Goal: Task Accomplishment & Management: Complete application form

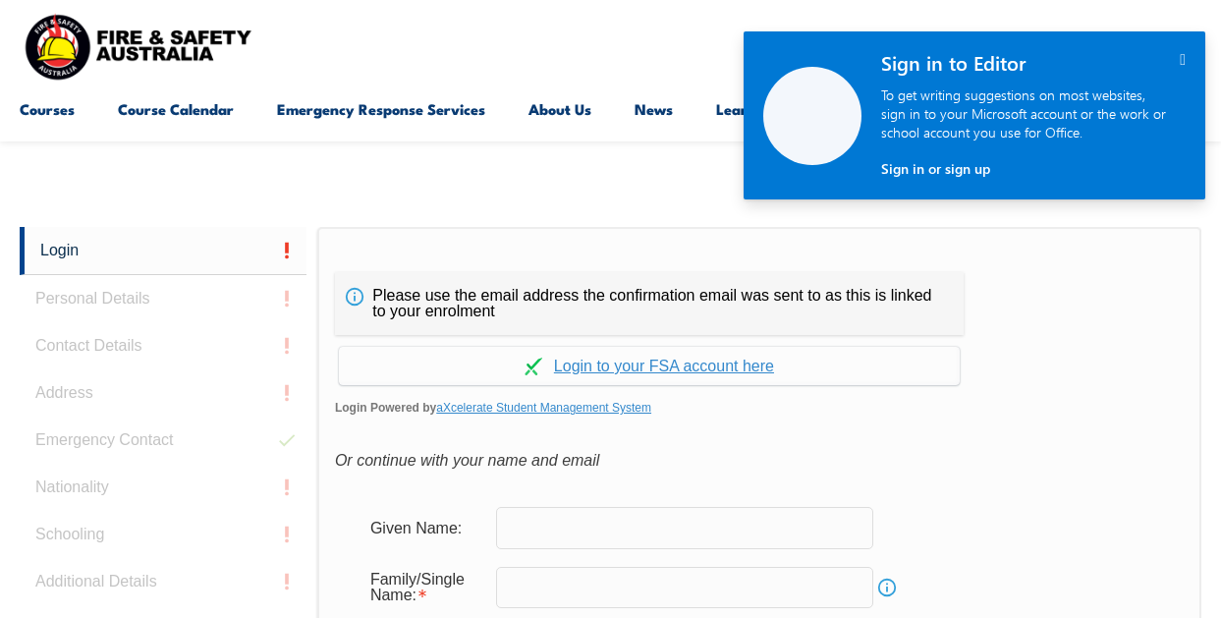
click at [1180, 59] on icon "" at bounding box center [1183, 59] width 6 height 17
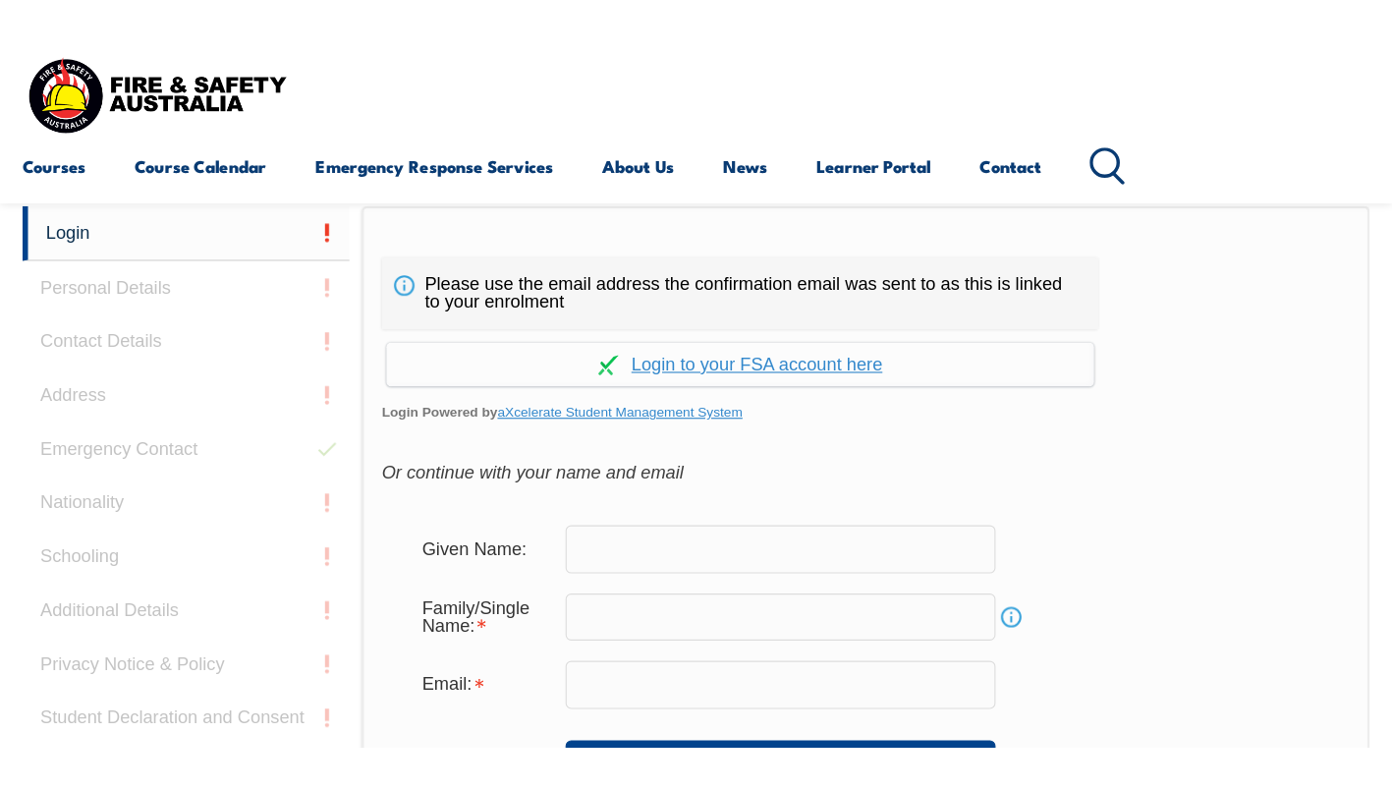
scroll to position [465, 0]
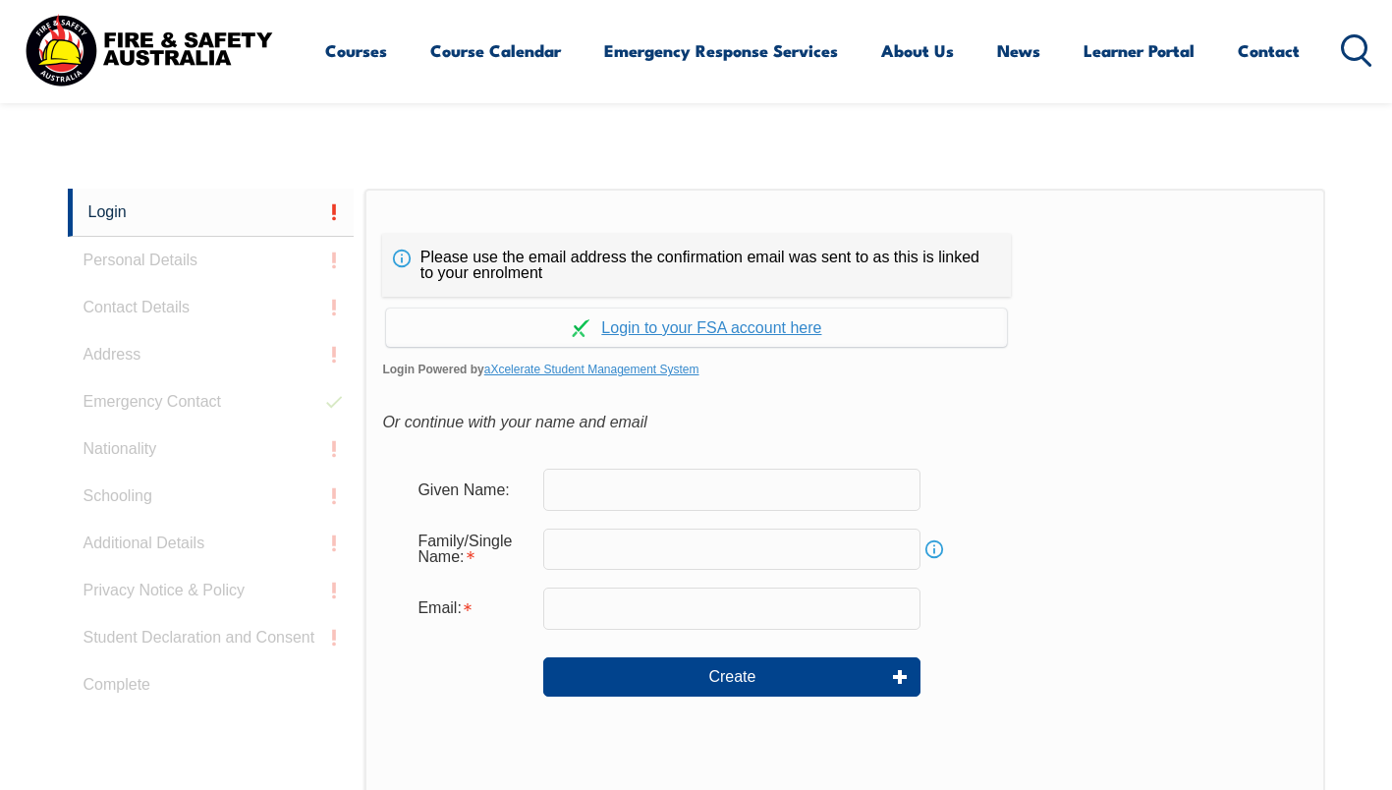
click at [712, 496] on input "text" at bounding box center [731, 489] width 377 height 41
type input "Lil"
type input "Banks"
type input "[EMAIL_ADDRESS][DOMAIN_NAME]"
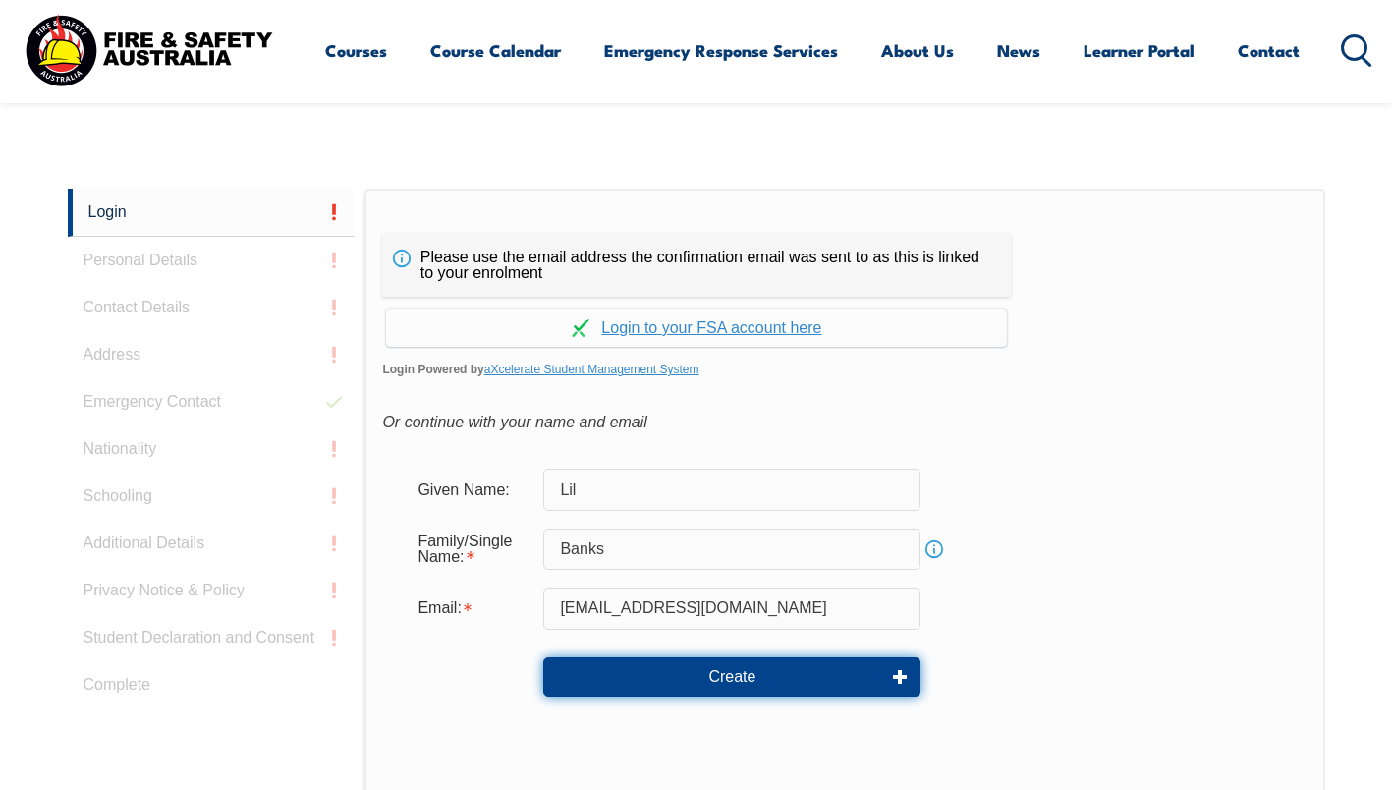
click at [658, 617] on button "Create" at bounding box center [731, 676] width 377 height 39
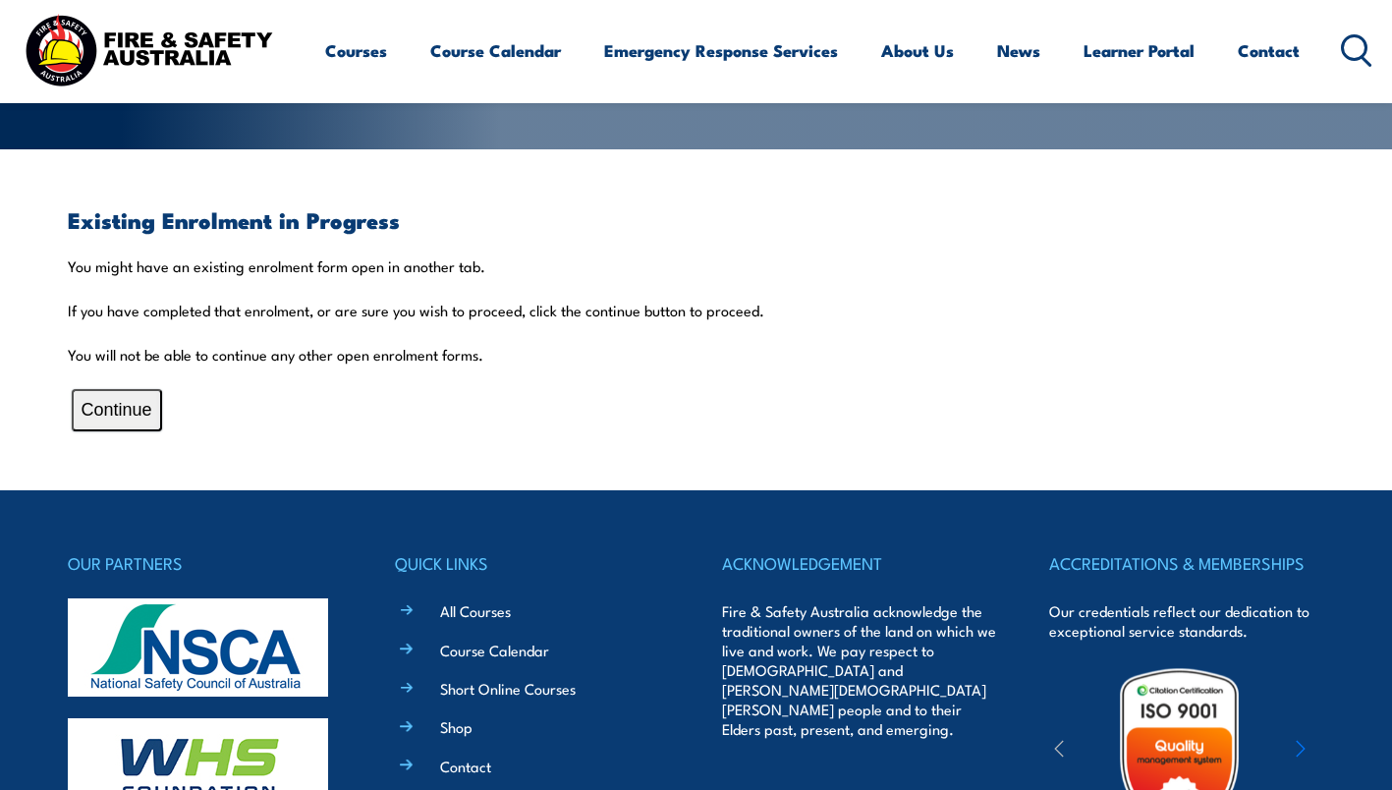
scroll to position [418, 0]
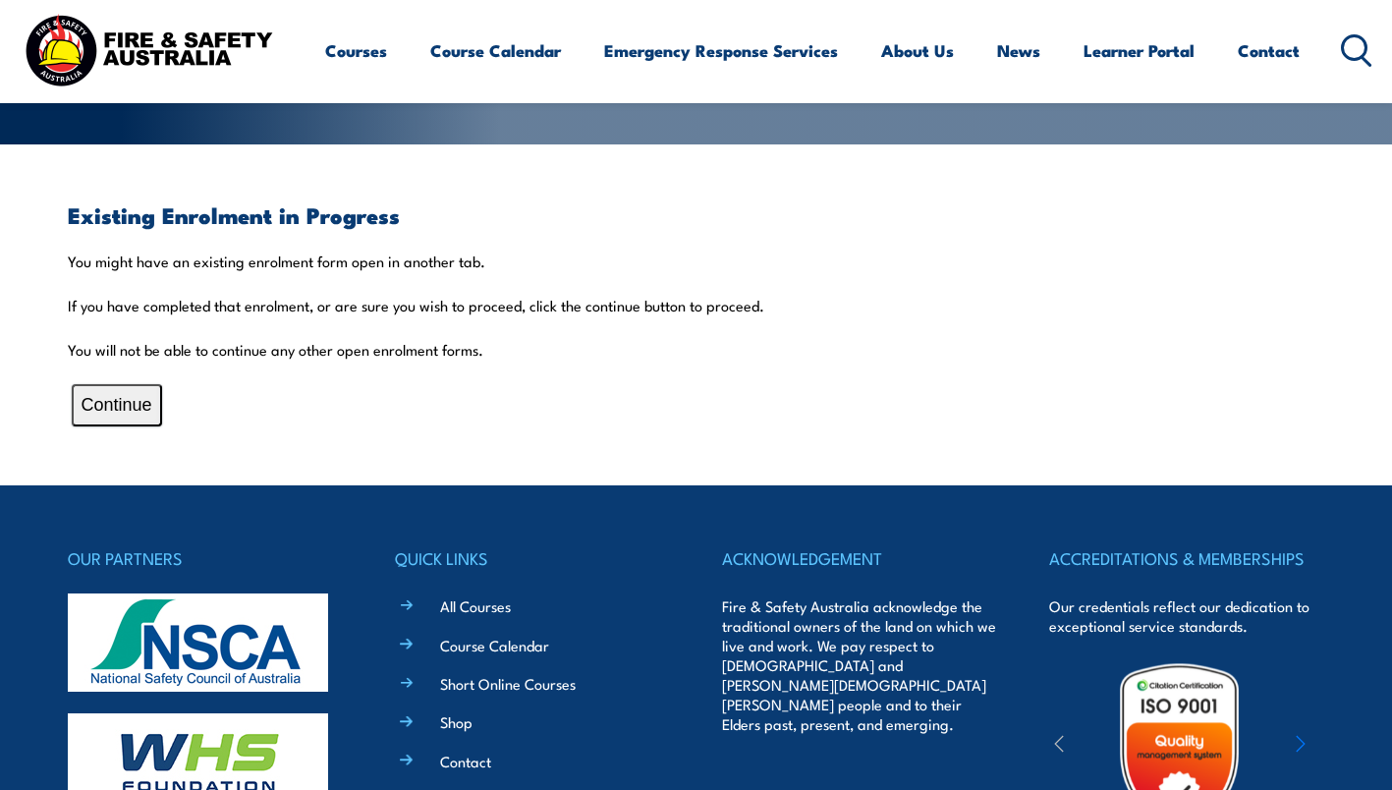
click at [134, 406] on button "Continue" at bounding box center [117, 405] width 90 height 42
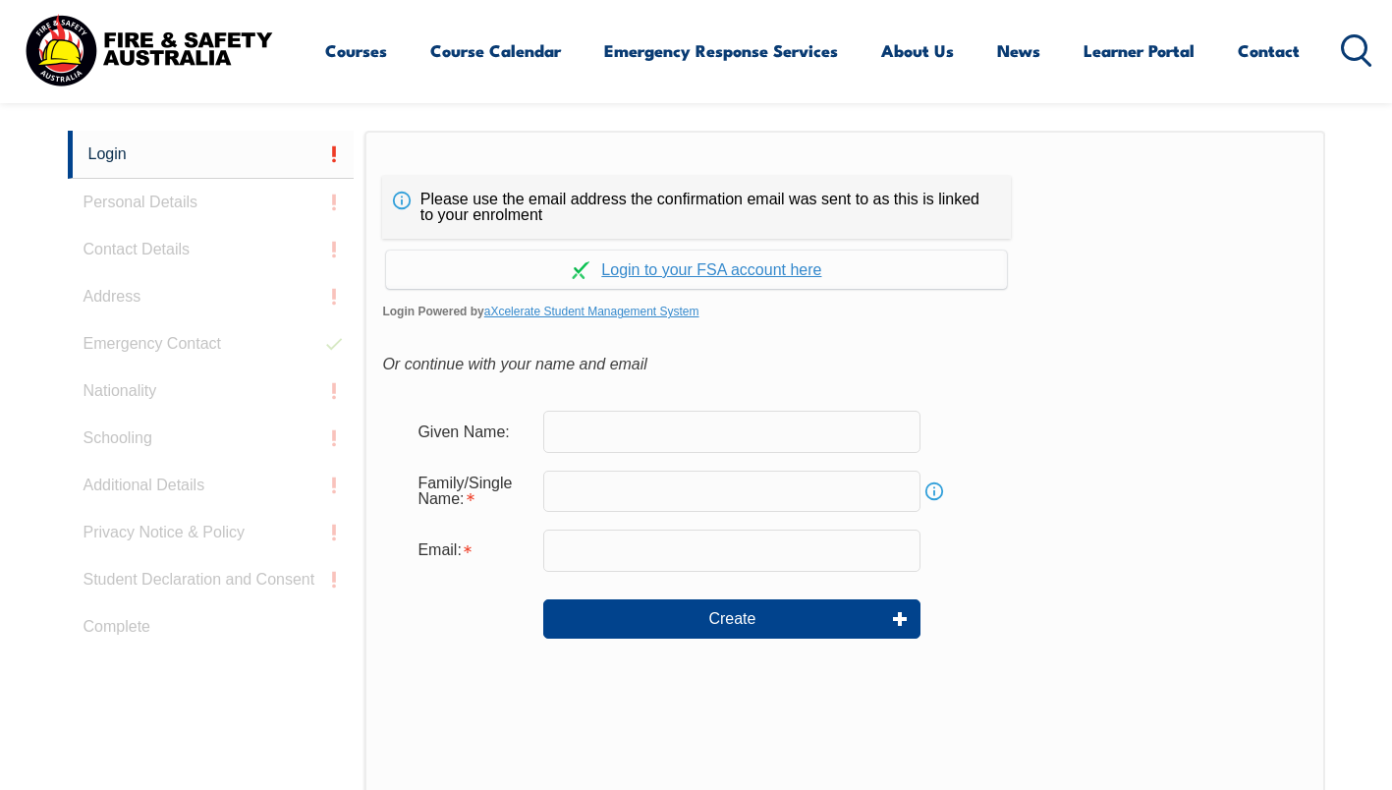
scroll to position [524, 0]
click at [622, 435] on input "text" at bounding box center [731, 430] width 377 height 41
type input "Lil"
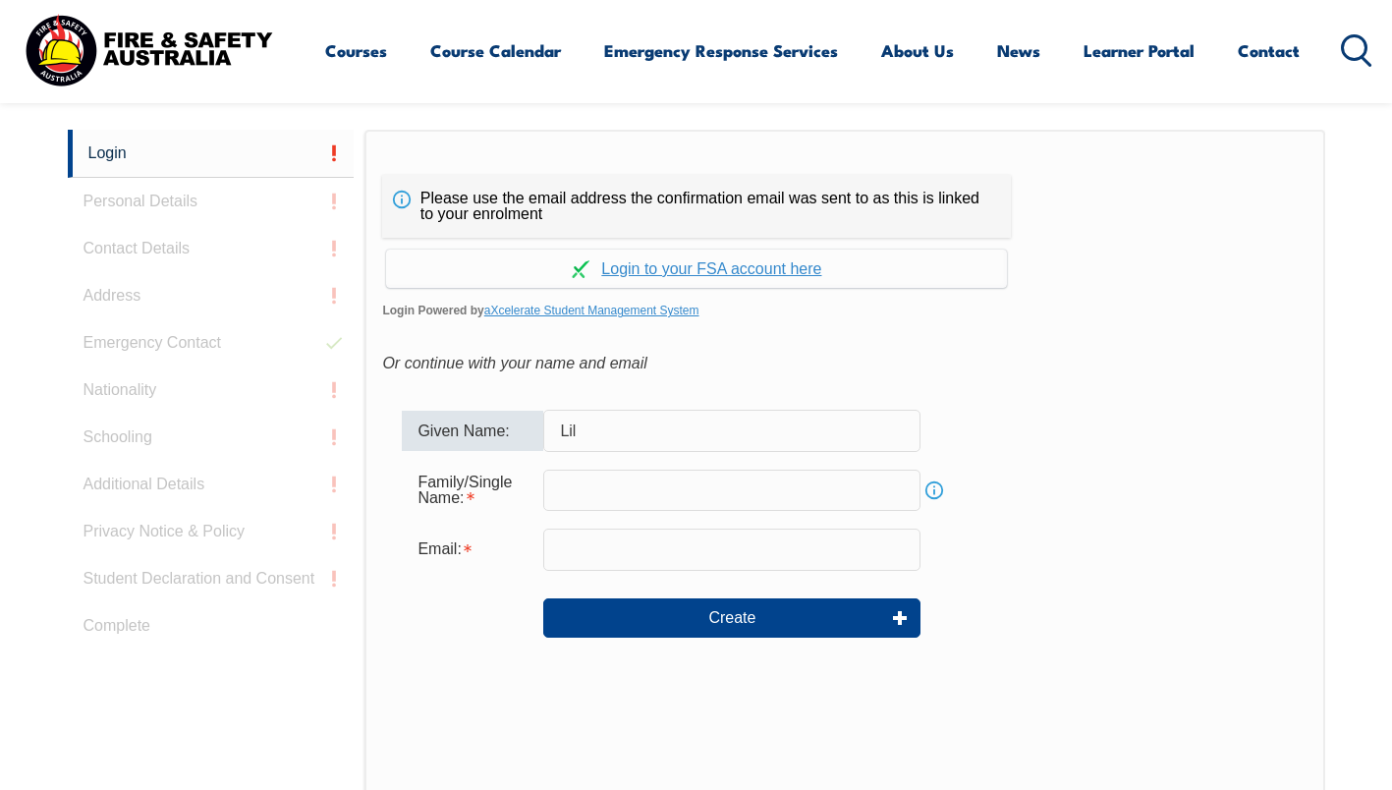
type input "Banks"
type input "[EMAIL_ADDRESS][DOMAIN_NAME]"
click at [697, 264] on link "Continue with aXcelerate" at bounding box center [696, 269] width 621 height 38
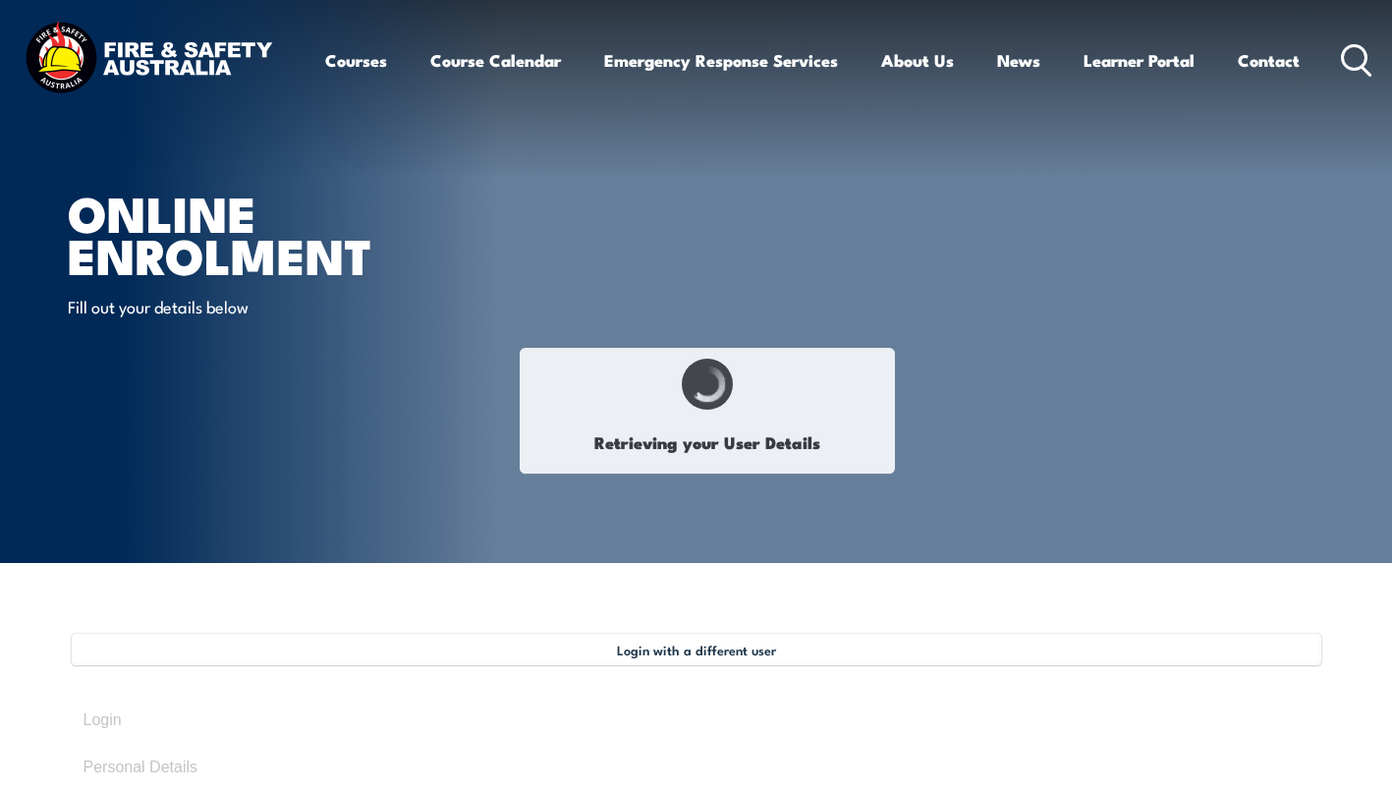
type input "Lillian"
type input "Banks"
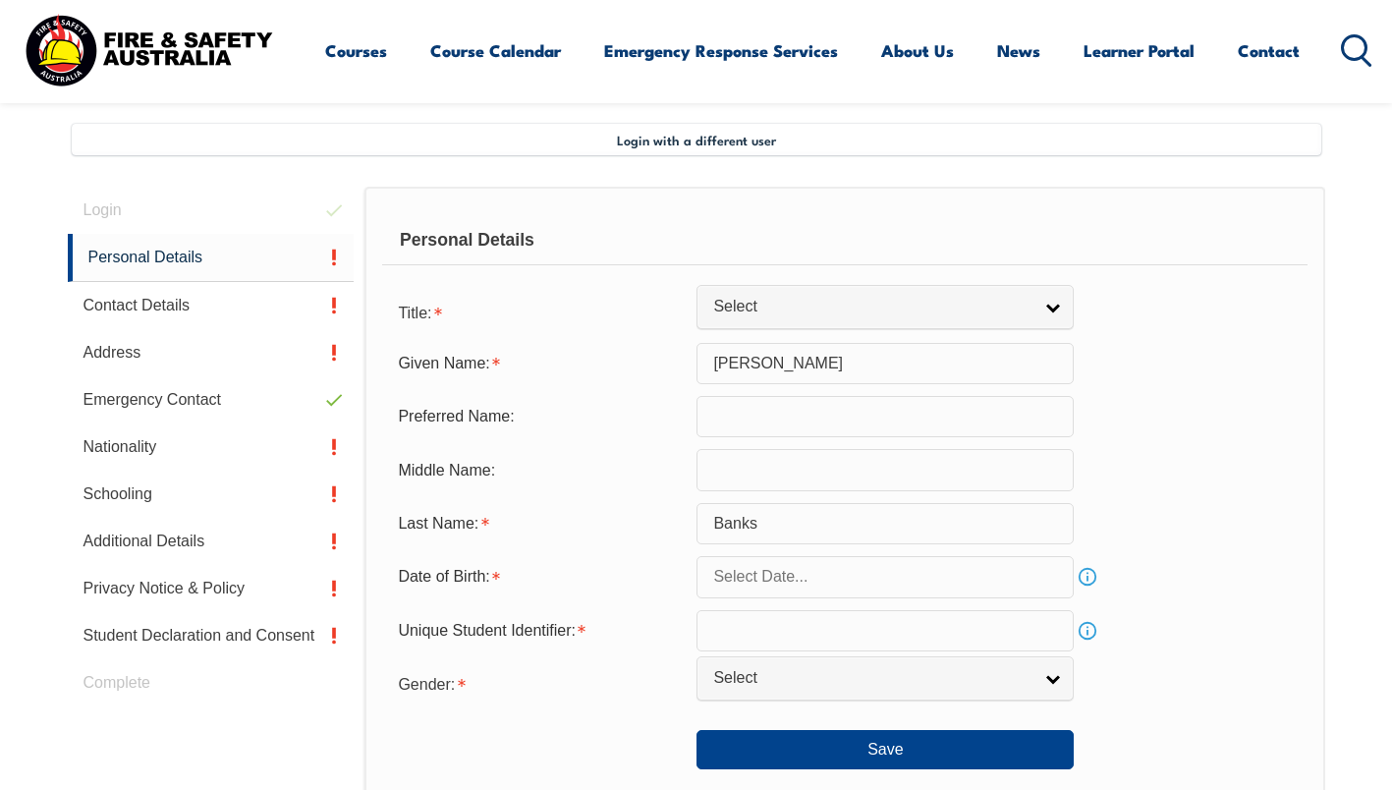
scroll to position [535, 0]
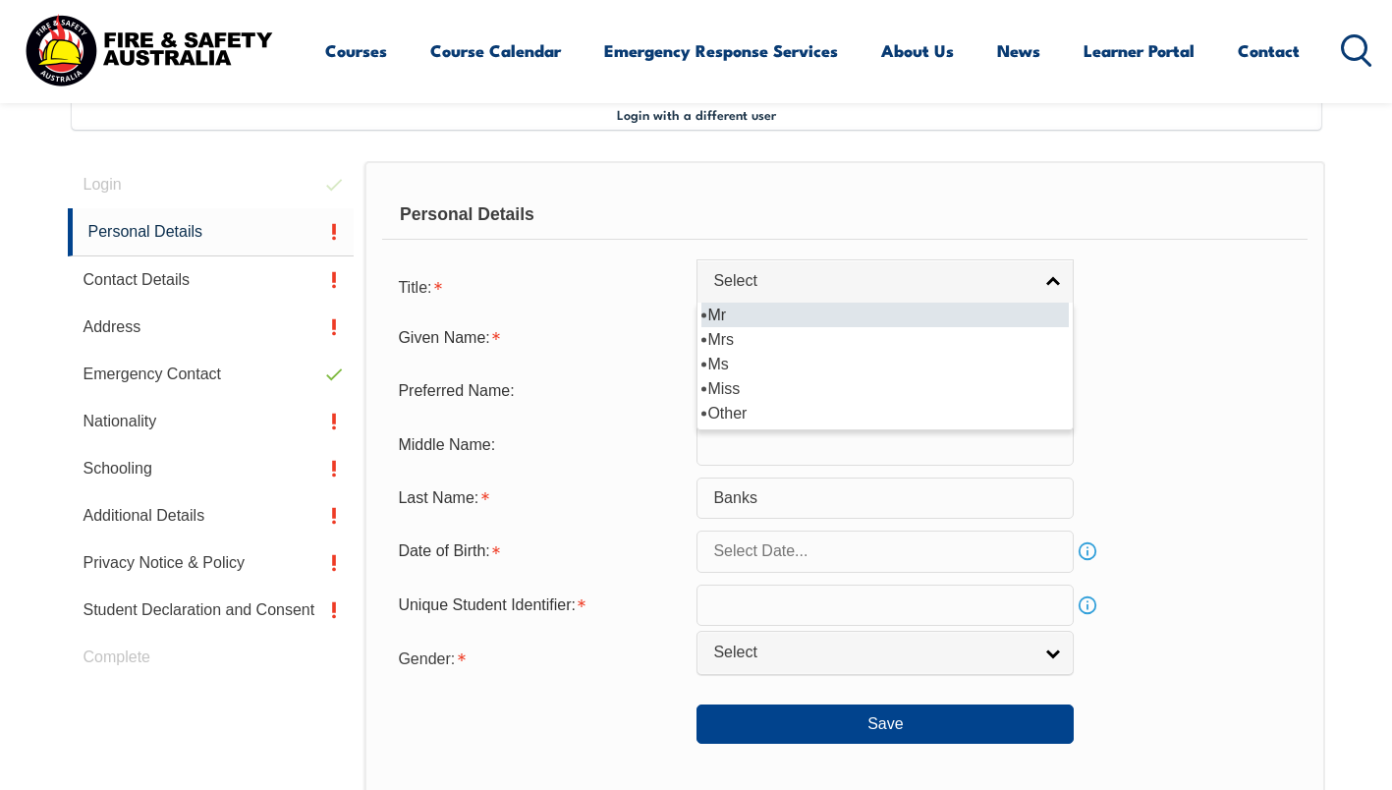
click at [722, 271] on span "Select" at bounding box center [872, 281] width 318 height 21
click at [739, 342] on li "Mrs" at bounding box center [884, 339] width 367 height 25
select select "Mrs"
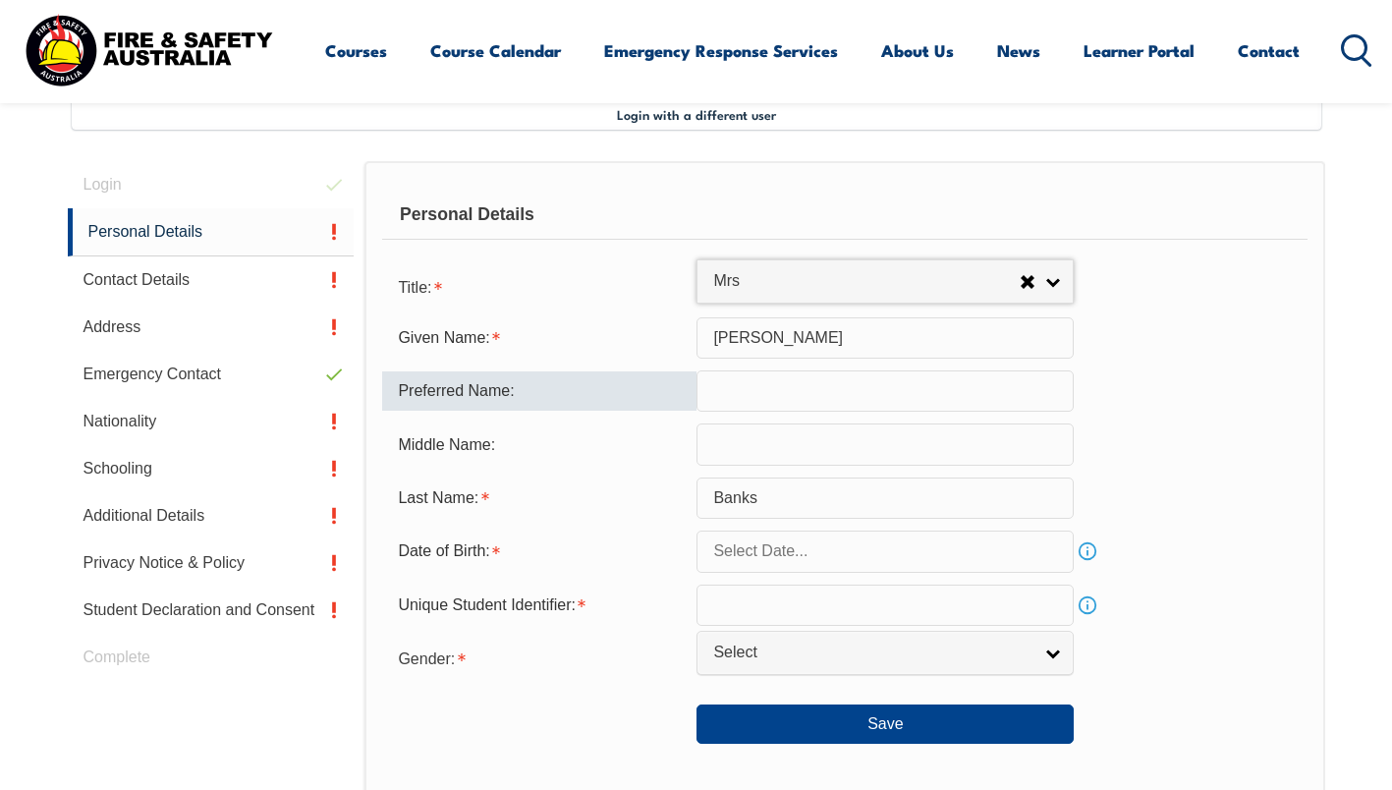
click at [739, 384] on input "text" at bounding box center [884, 390] width 377 height 41
type input "Lil"
click at [727, 577] on form "Title: Mr Mrs Ms Miss Other Mrs Mr Mrs Ms Miss Other Given Name: Lillian Prefer…" at bounding box center [844, 505] width 924 height 478
click at [810, 572] on input "text" at bounding box center [884, 550] width 377 height 41
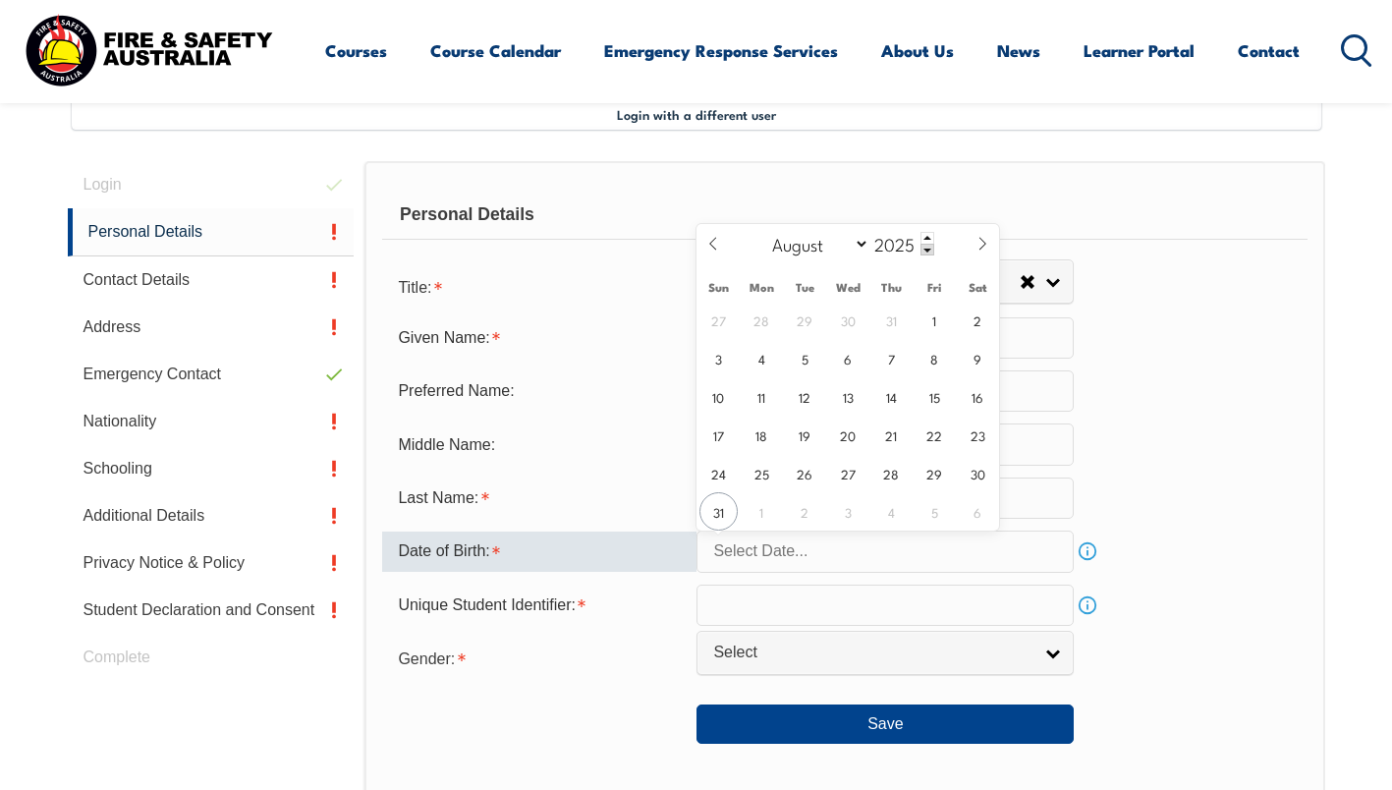
click at [806, 572] on input "text" at bounding box center [884, 550] width 377 height 41
click at [819, 562] on input "text" at bounding box center [884, 550] width 377 height 41
click at [1091, 556] on link "Info" at bounding box center [1088, 551] width 28 height 28
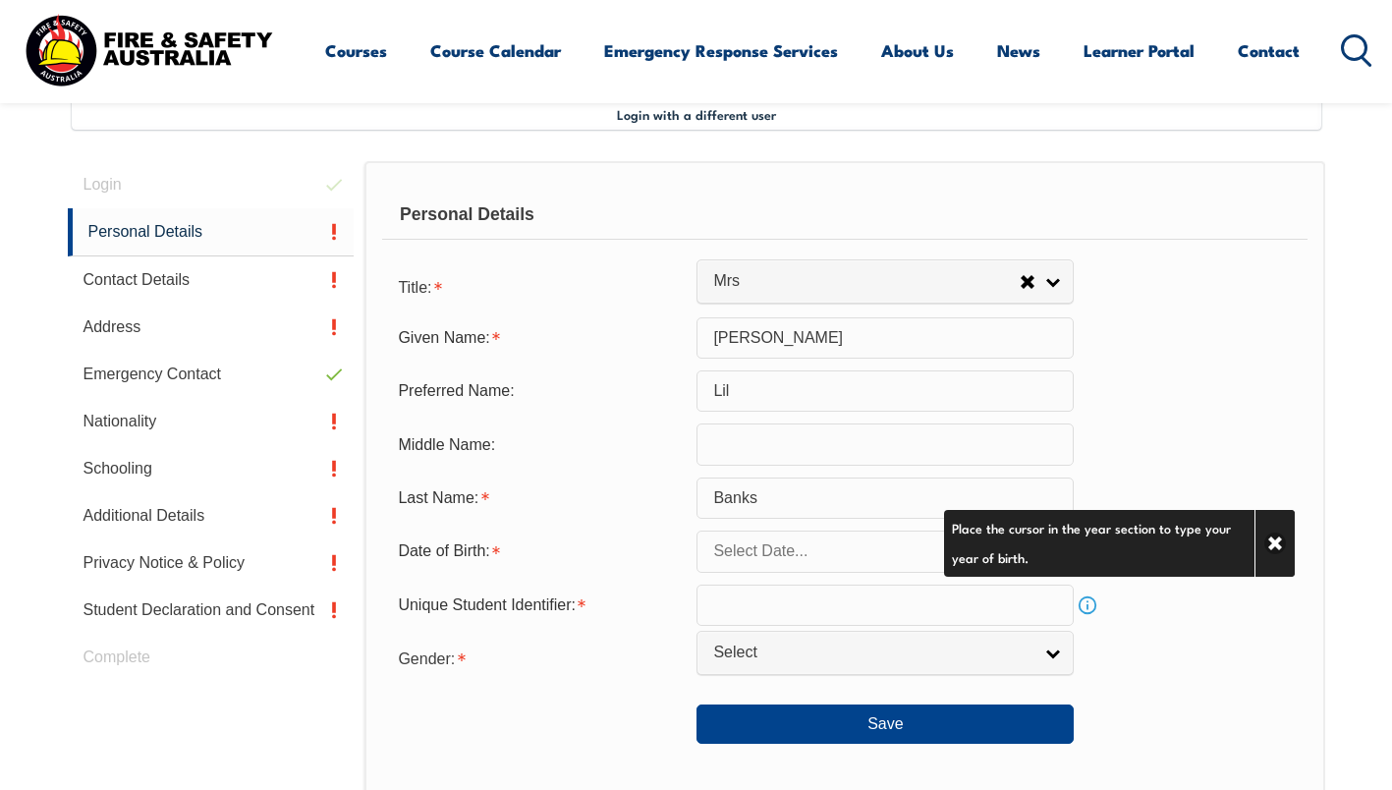
click at [769, 557] on input "text" at bounding box center [884, 550] width 377 height 41
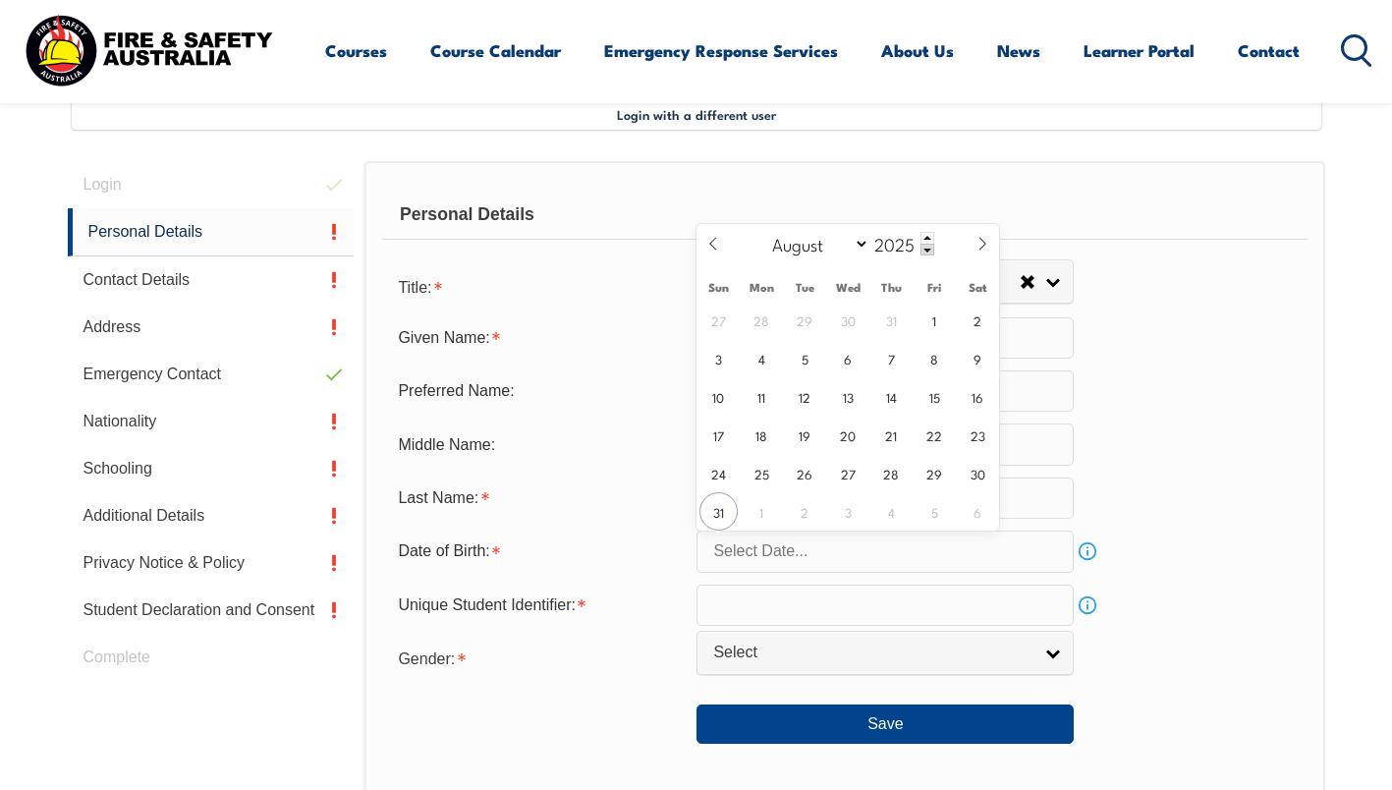
click at [706, 240] on icon at bounding box center [713, 244] width 14 height 14
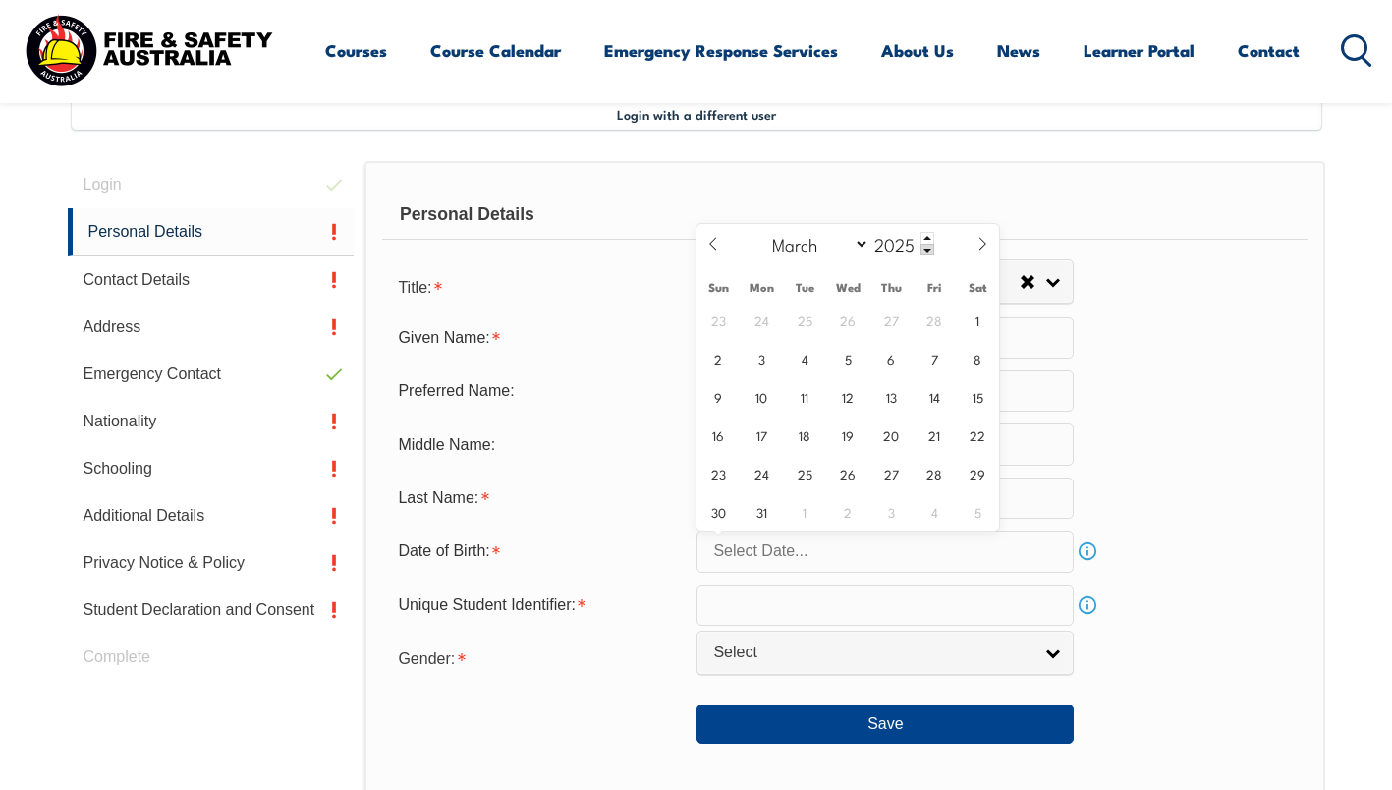
click at [706, 240] on icon at bounding box center [713, 244] width 14 height 14
select select "0"
click at [706, 240] on icon at bounding box center [713, 244] width 14 height 14
type input "2024"
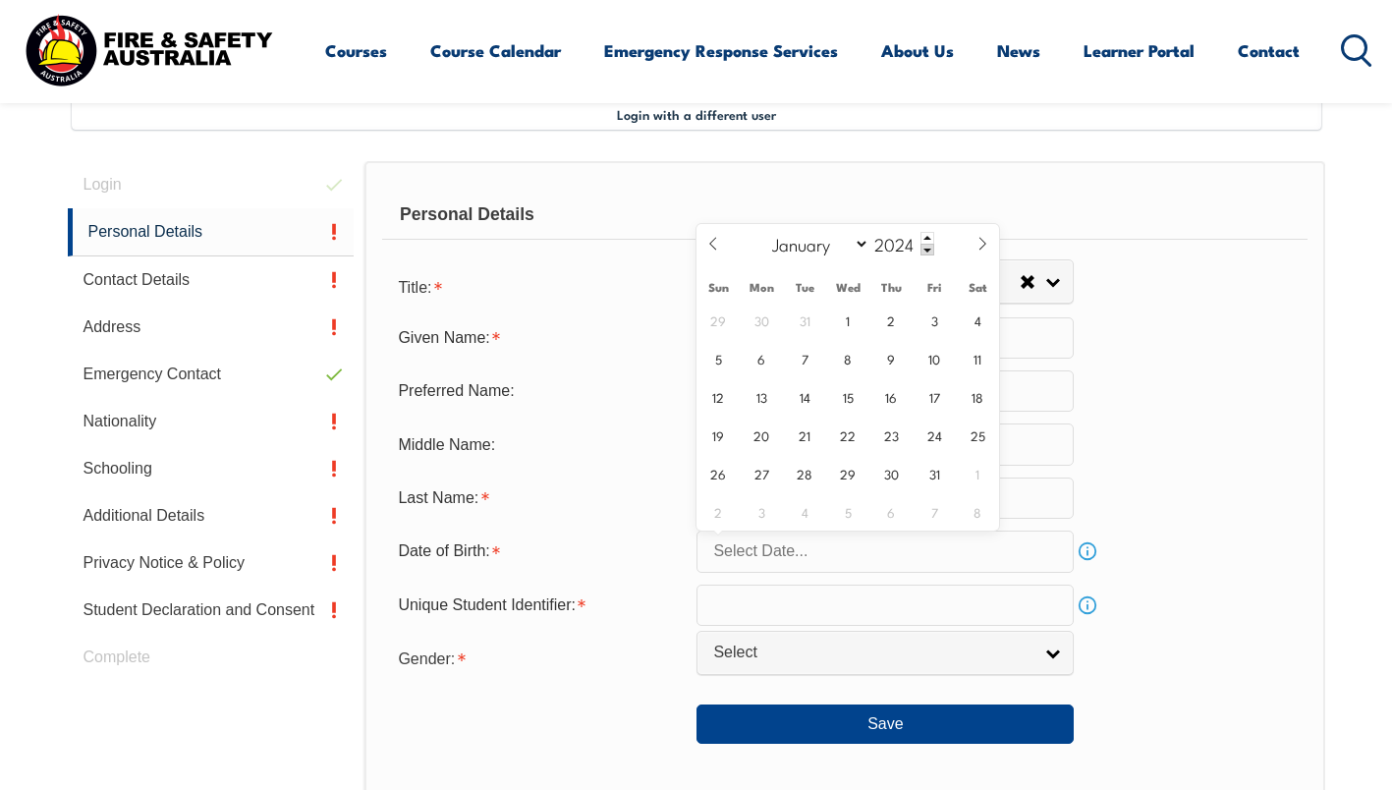
select select "11"
click at [984, 247] on icon at bounding box center [982, 244] width 14 height 14
type input "2025"
click at [984, 247] on icon at bounding box center [982, 244] width 14 height 14
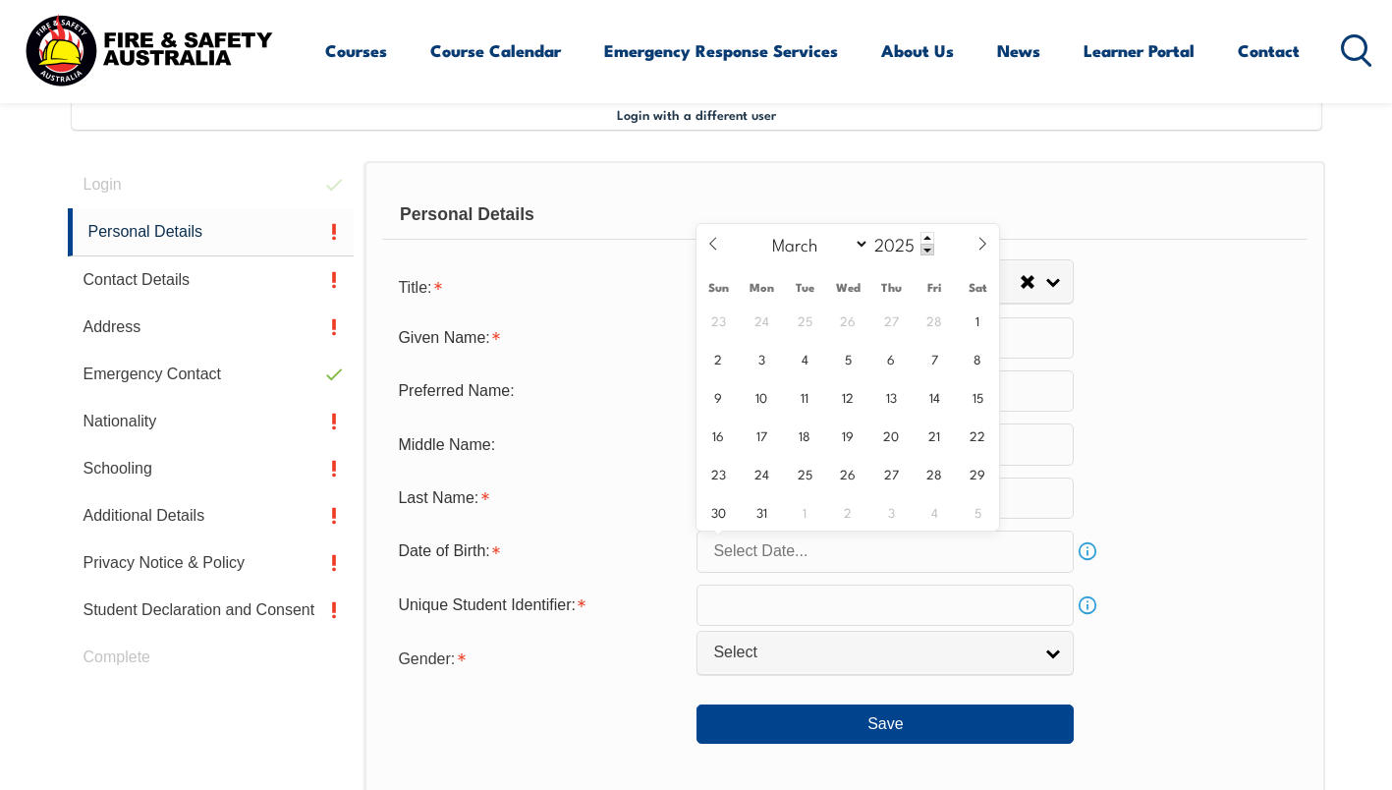
click at [719, 250] on icon at bounding box center [713, 244] width 14 height 14
select select "0"
click at [721, 435] on span "19" at bounding box center [718, 435] width 38 height 38
type input "January 19, 2025"
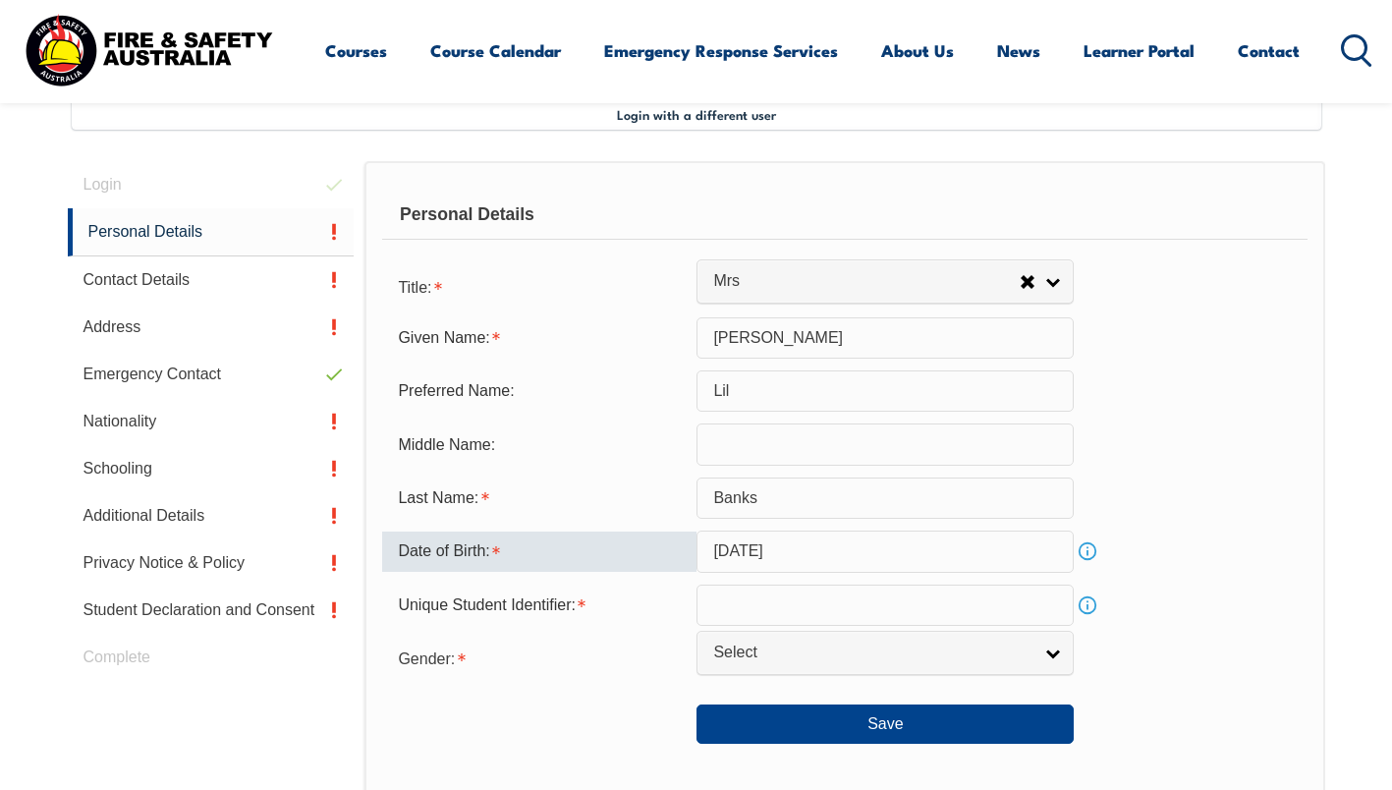
click at [847, 555] on input "January 19, 2025" at bounding box center [884, 550] width 377 height 41
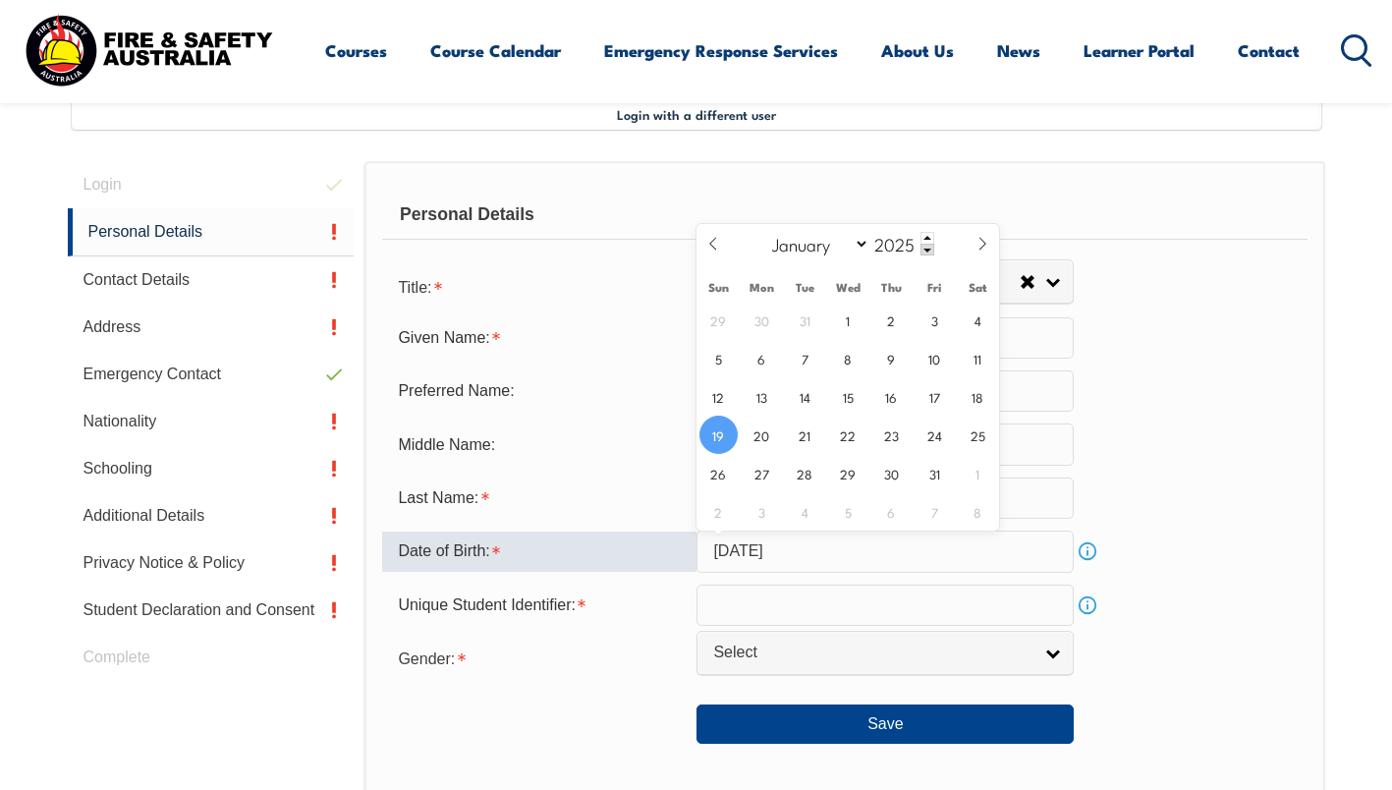
click at [840, 555] on input "January 19, 2025" at bounding box center [884, 550] width 377 height 41
drag, startPoint x: 840, startPoint y: 555, endPoint x: 929, endPoint y: 549, distance: 89.6
click at [911, 550] on input "January 19, 2025" at bounding box center [884, 550] width 377 height 41
click at [856, 561] on input "January 19, 2025" at bounding box center [884, 550] width 377 height 41
click at [802, 549] on input "January 19, 2025" at bounding box center [884, 550] width 377 height 41
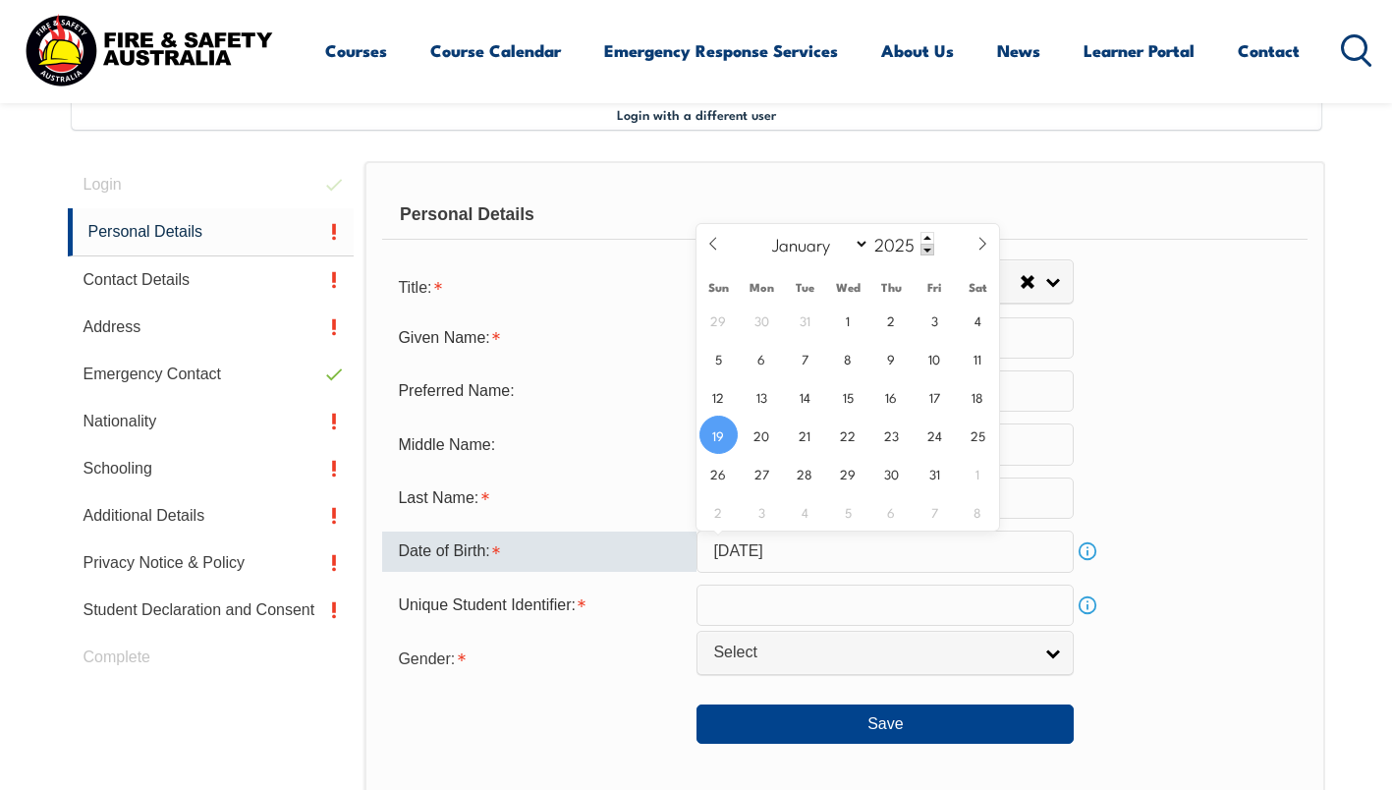
click at [801, 549] on input "January 19, 2025" at bounding box center [884, 550] width 377 height 41
click at [924, 250] on span at bounding box center [927, 250] width 14 height 12
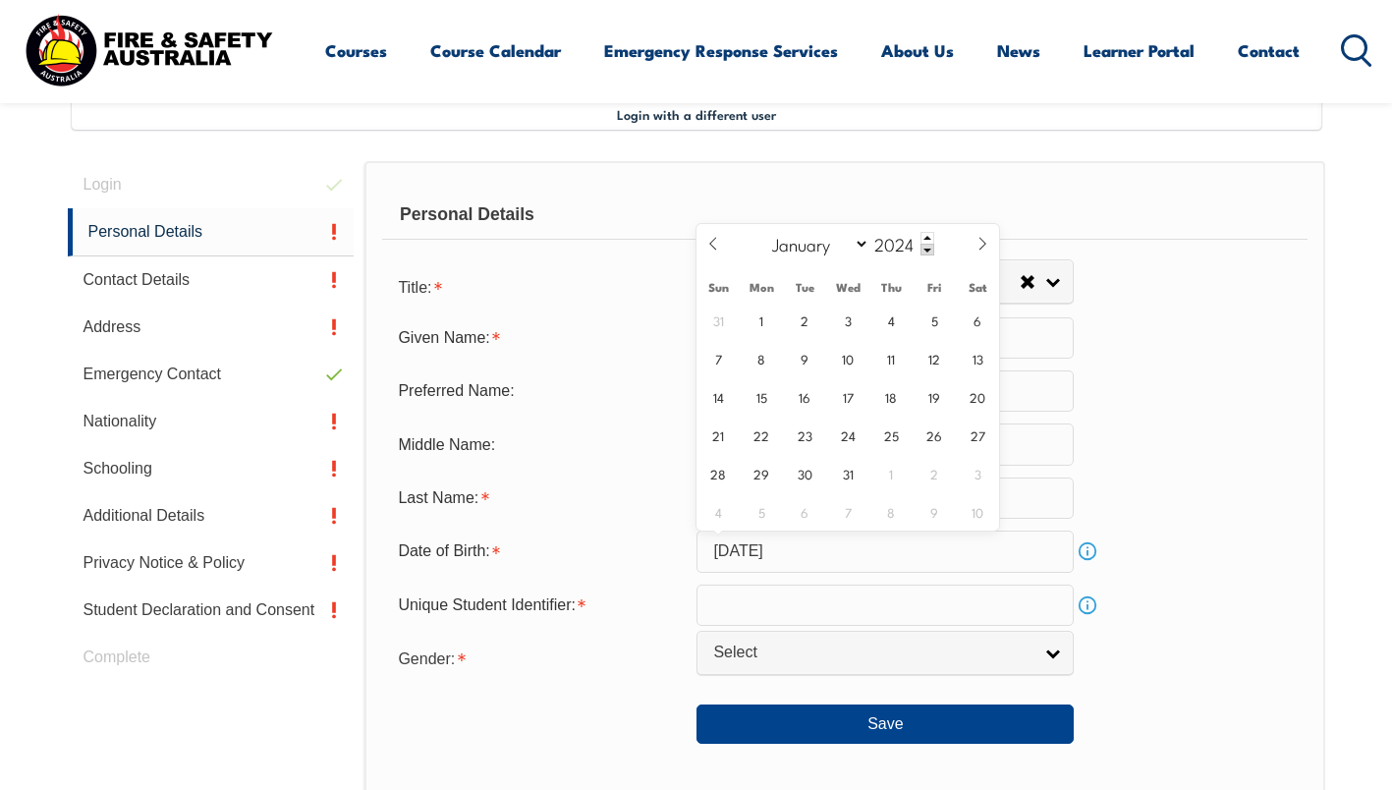
click at [924, 250] on span at bounding box center [927, 250] width 14 height 12
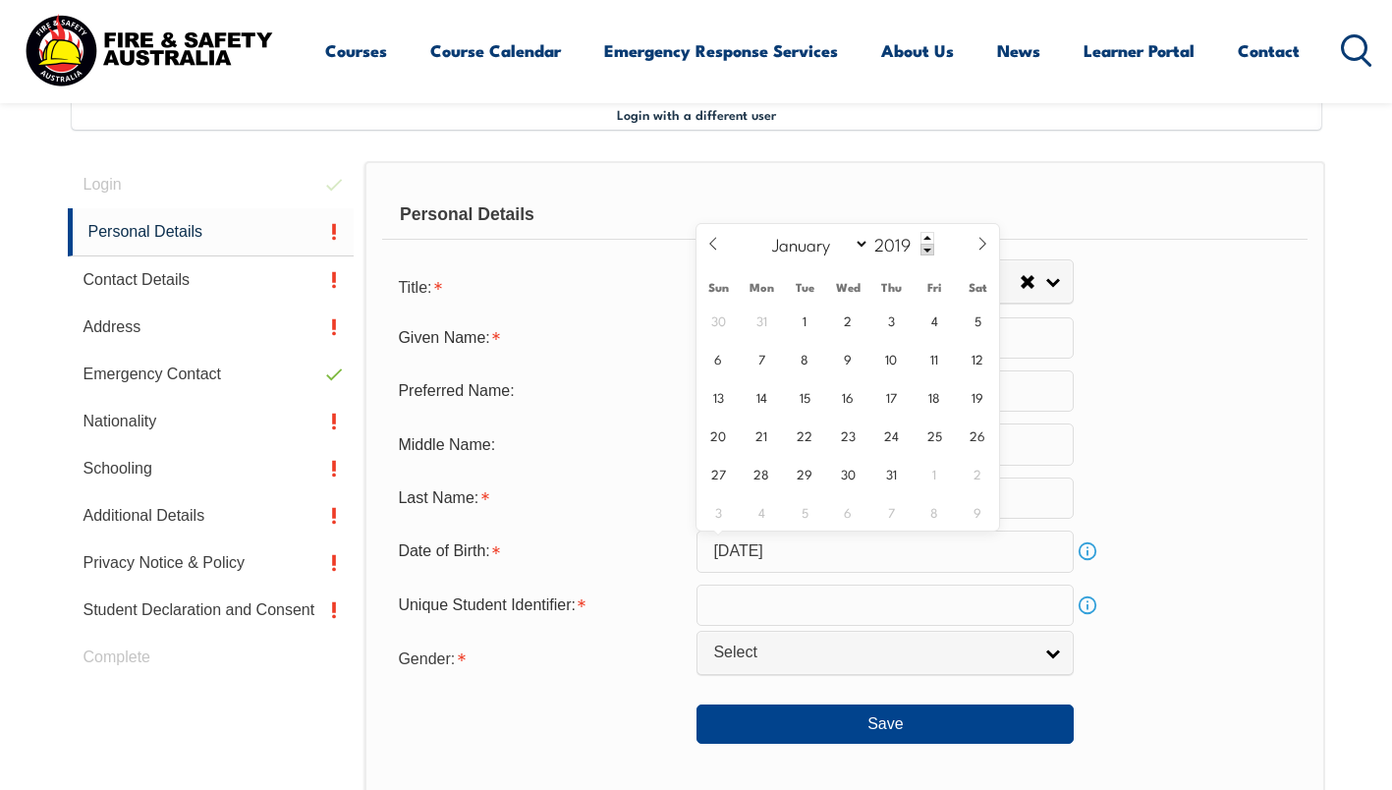
click at [924, 250] on span at bounding box center [927, 250] width 14 height 12
click at [917, 248] on input "2016" at bounding box center [901, 244] width 65 height 24
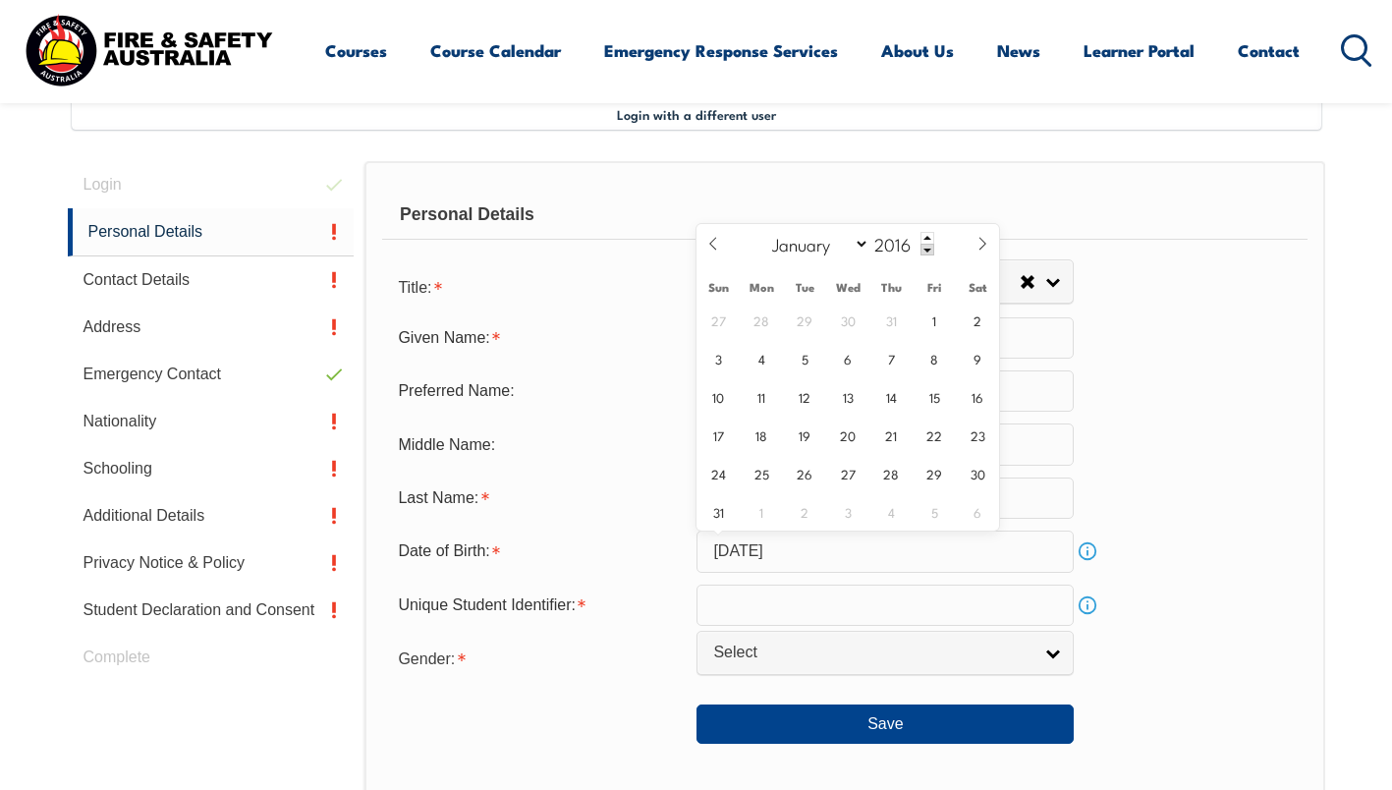
click at [917, 248] on input "2016" at bounding box center [901, 244] width 65 height 24
click at [910, 247] on input "1967" at bounding box center [901, 244] width 65 height 24
click at [923, 250] on span at bounding box center [927, 250] width 14 height 12
click at [925, 235] on span at bounding box center [927, 238] width 14 height 12
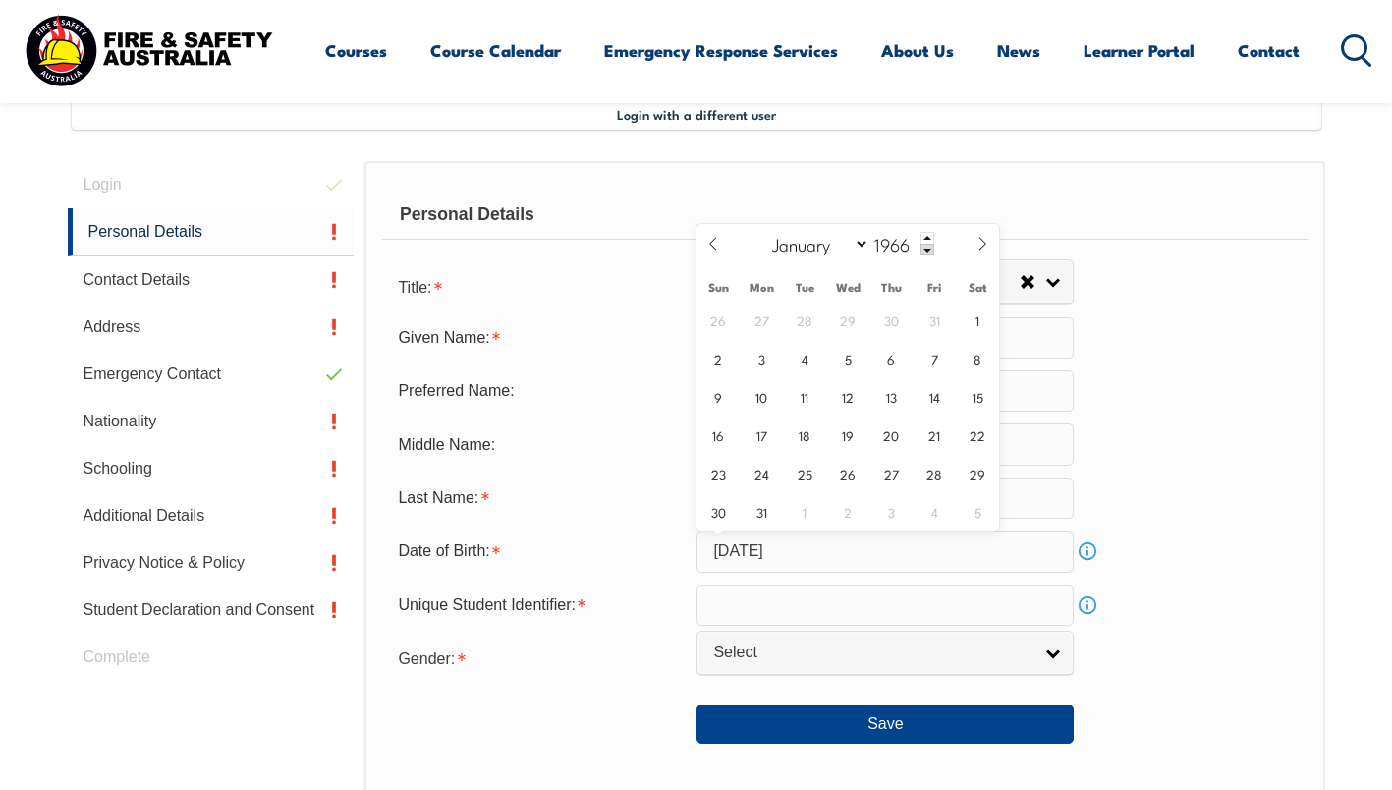
type input "1967"
click at [885, 392] on span "19" at bounding box center [891, 396] width 38 height 38
type input "January 19, 1967"
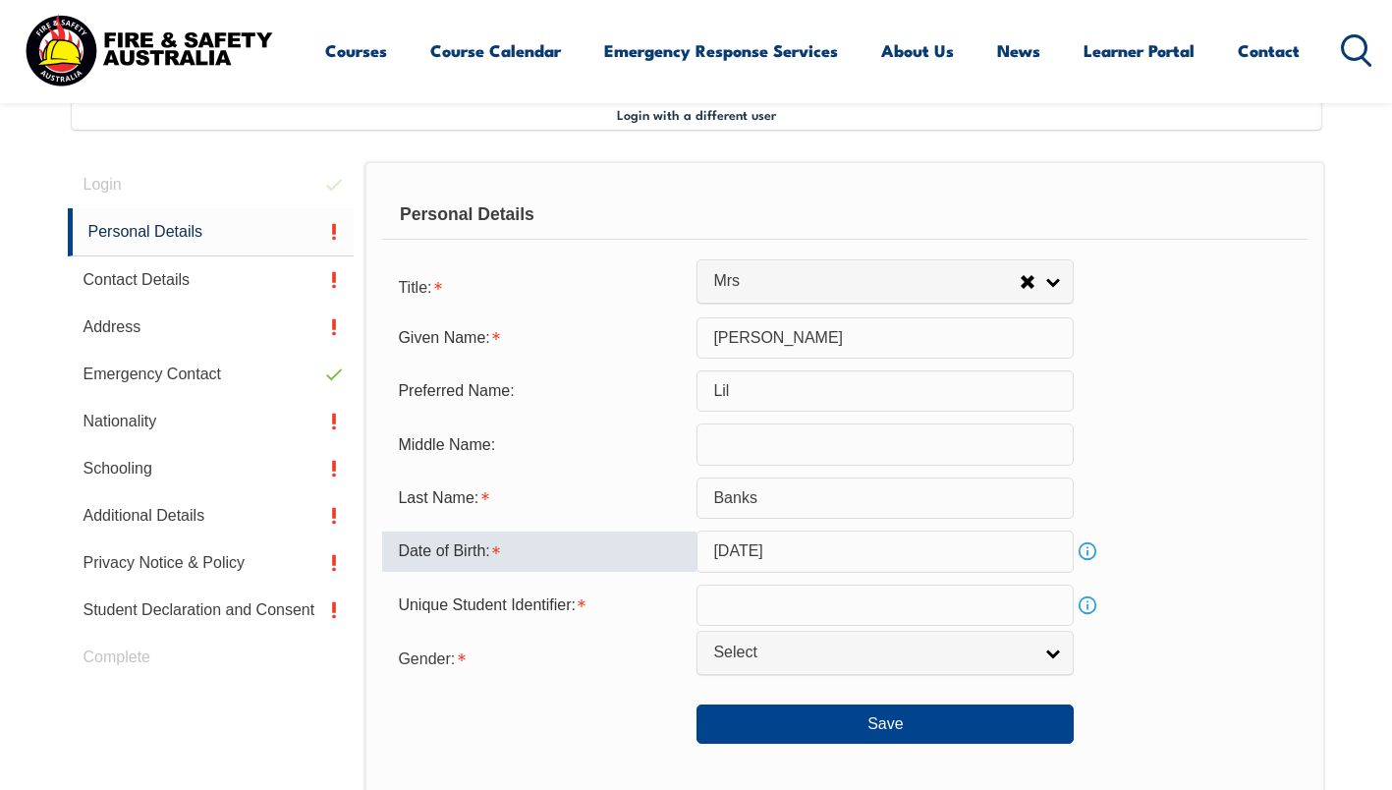
click at [1084, 611] on link "Info" at bounding box center [1088, 605] width 28 height 28
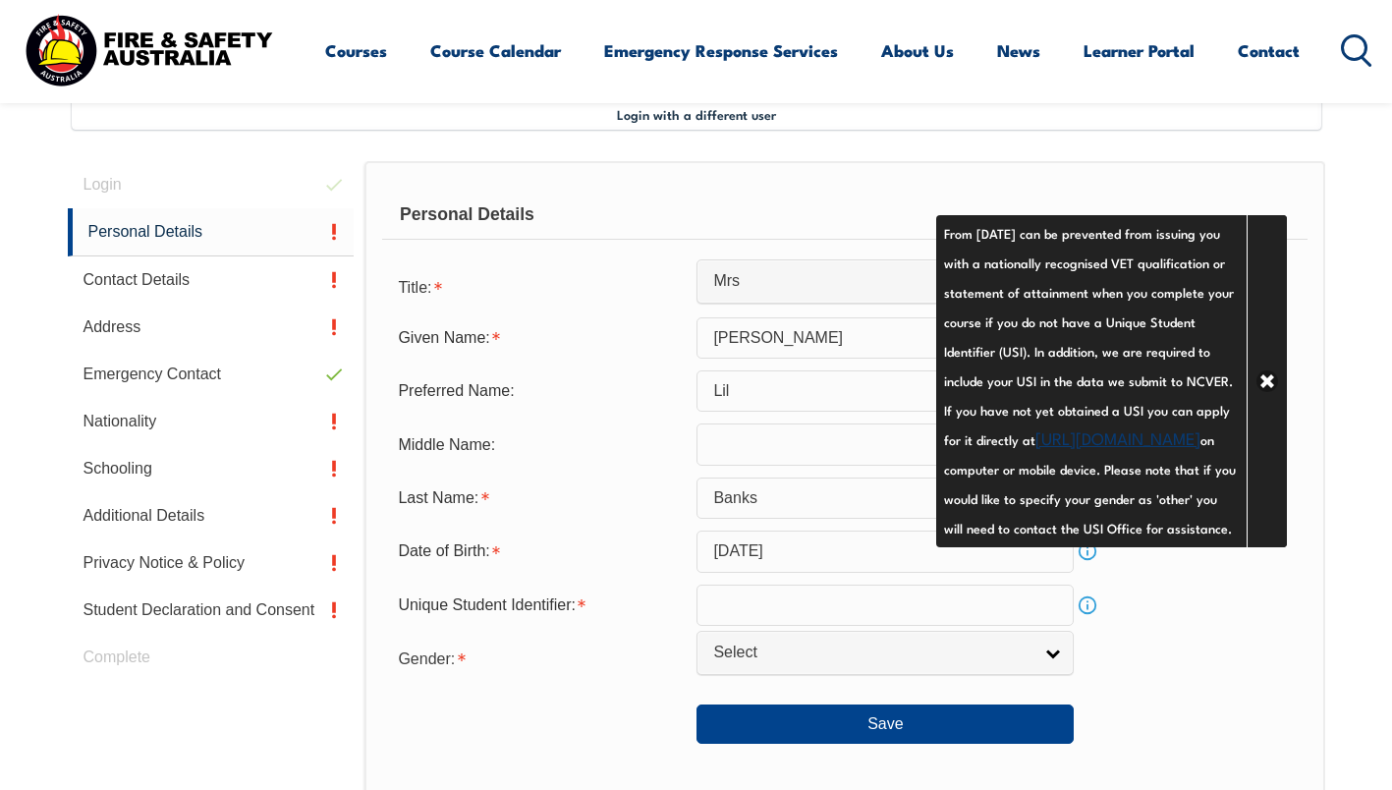
click at [1044, 449] on link "https://www.usi.gov.au/your-usi/create-usi" at bounding box center [1117, 437] width 165 height 24
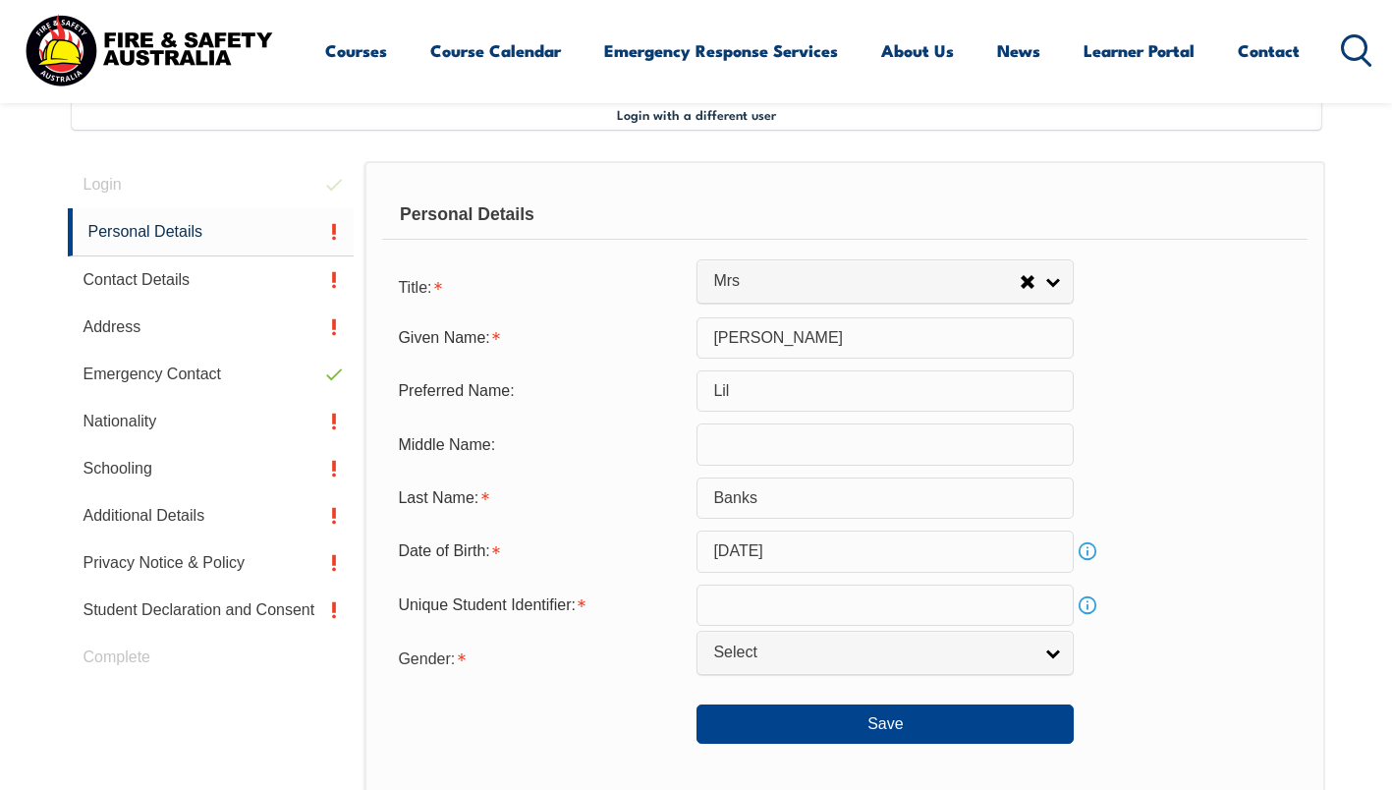
click at [728, 601] on input "text" at bounding box center [884, 604] width 377 height 41
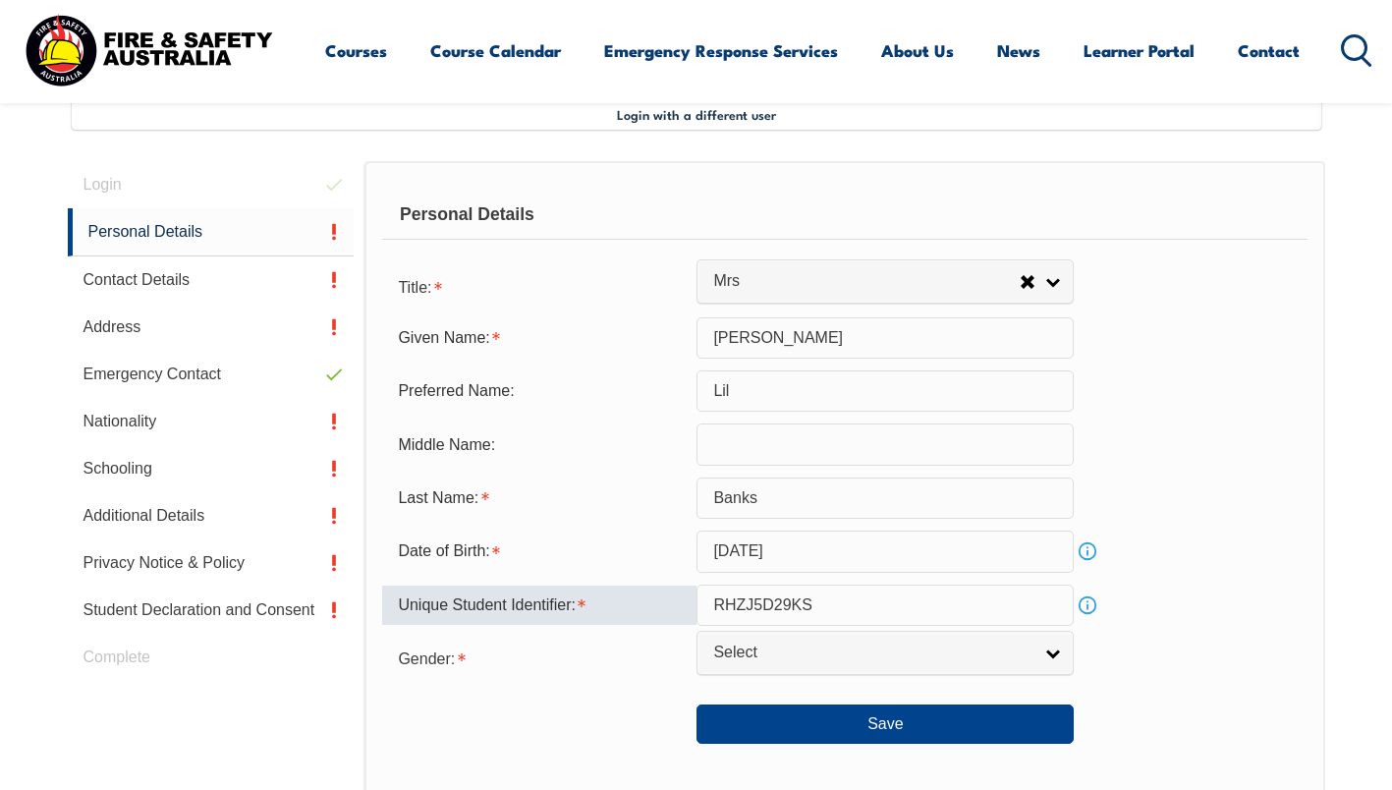
type input "RHZJ5D29KS"
click at [744, 663] on span "Select" at bounding box center [872, 652] width 318 height 21
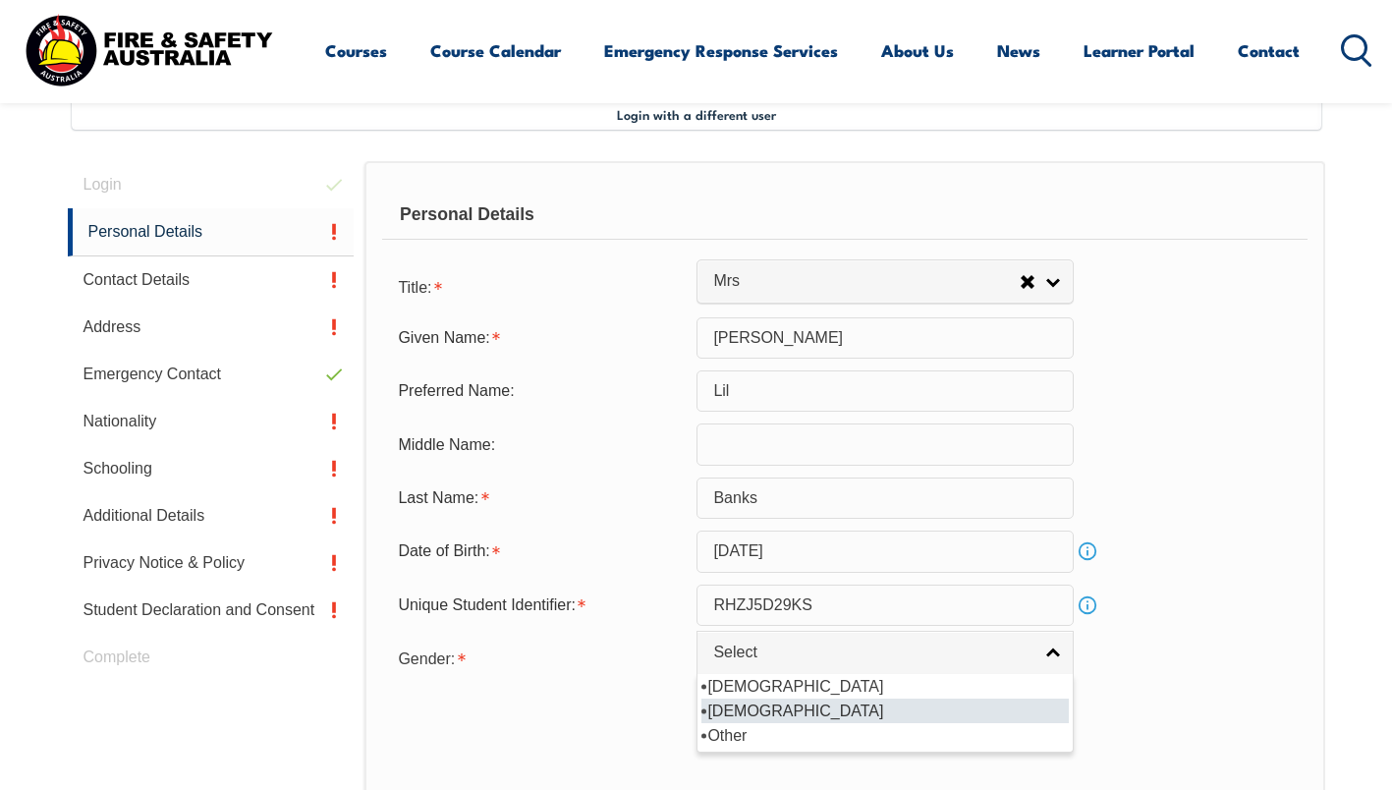
click at [741, 721] on li "Female" at bounding box center [884, 710] width 367 height 25
select select "F"
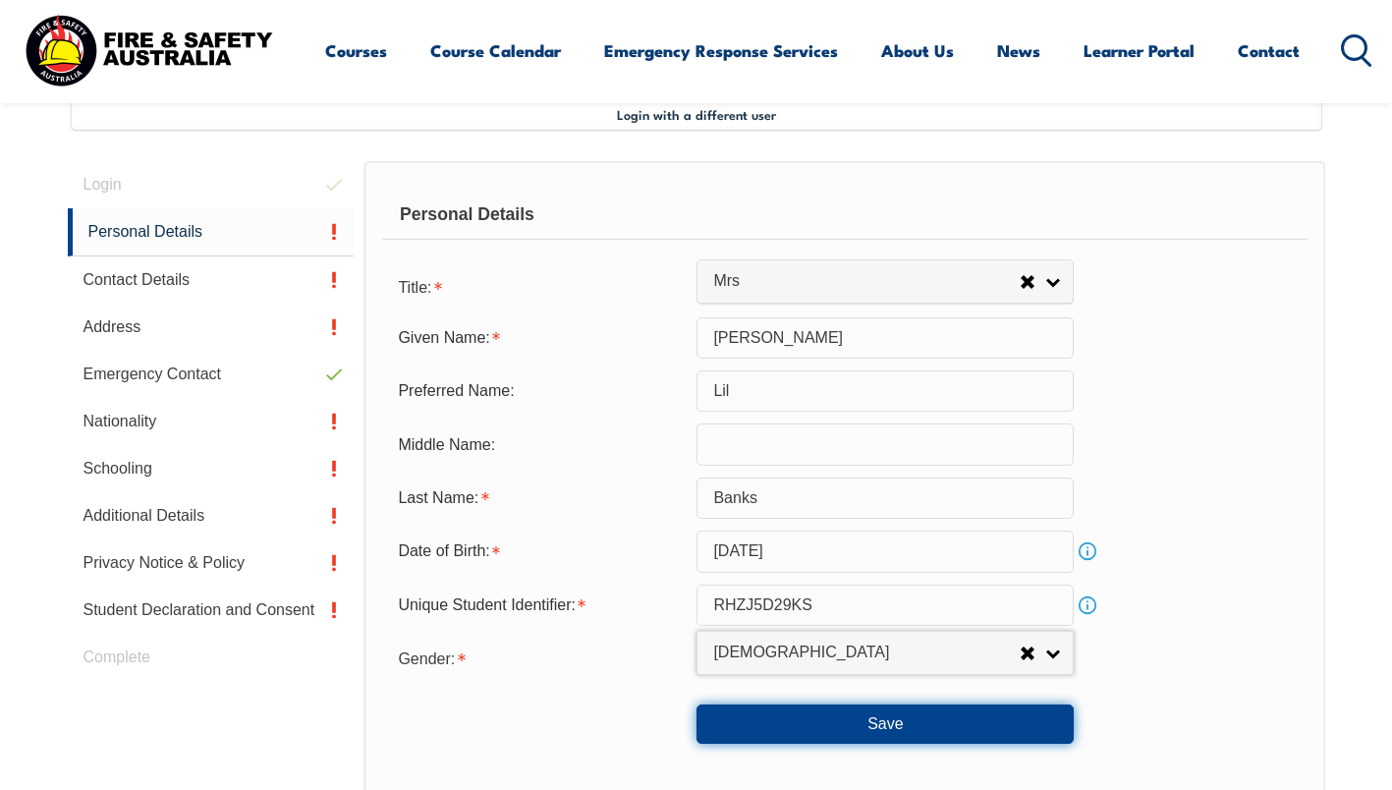
click at [787, 731] on button "Save" at bounding box center [884, 723] width 377 height 39
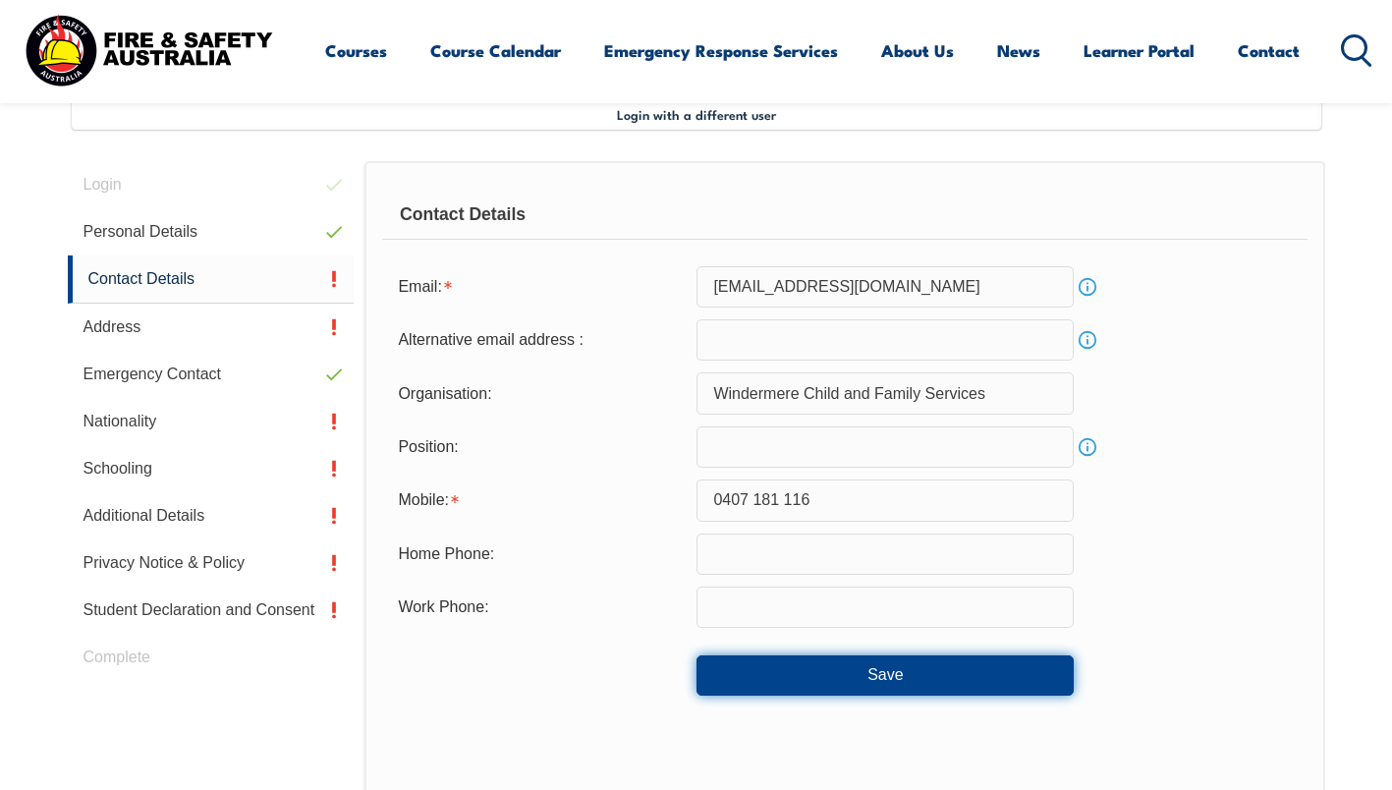
click at [798, 675] on button "Save" at bounding box center [884, 674] width 377 height 39
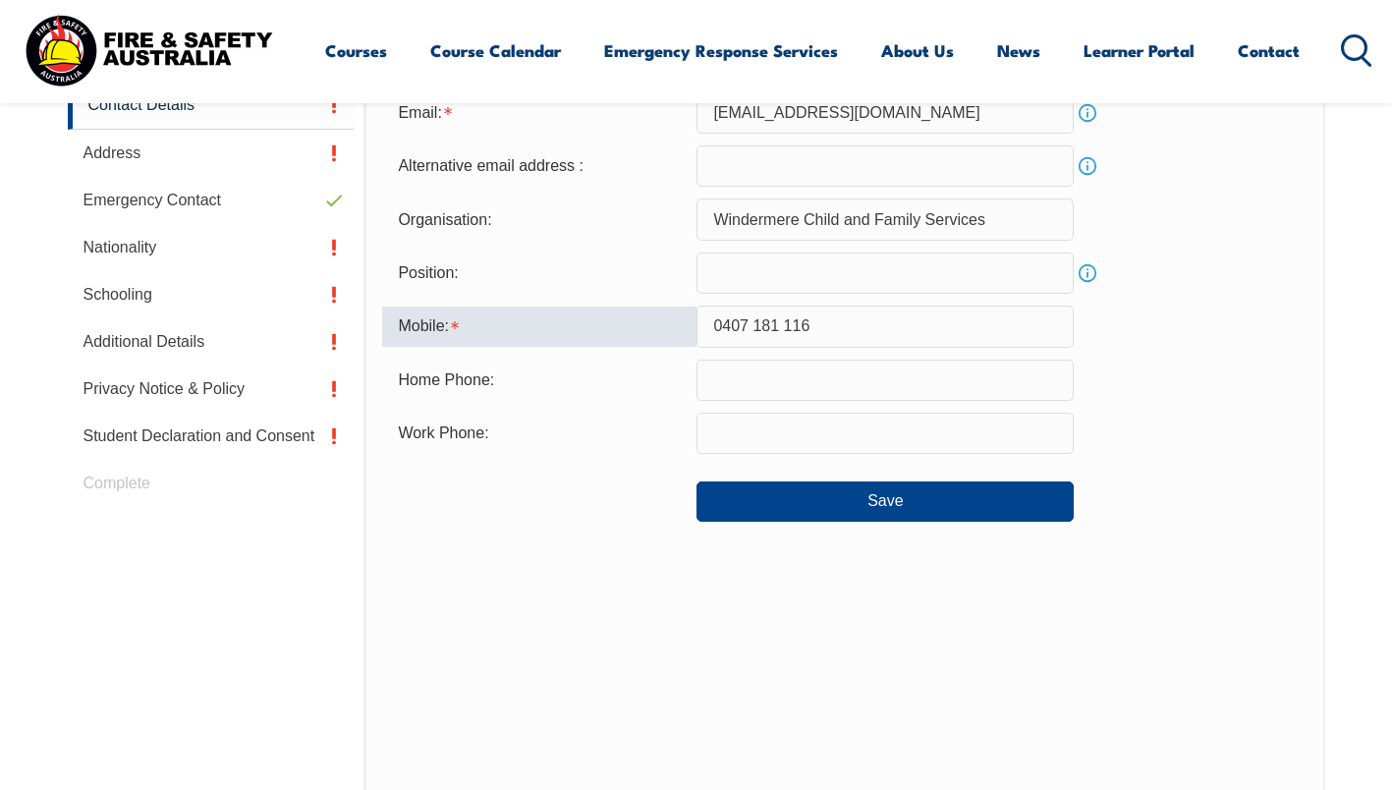
scroll to position [704, 0]
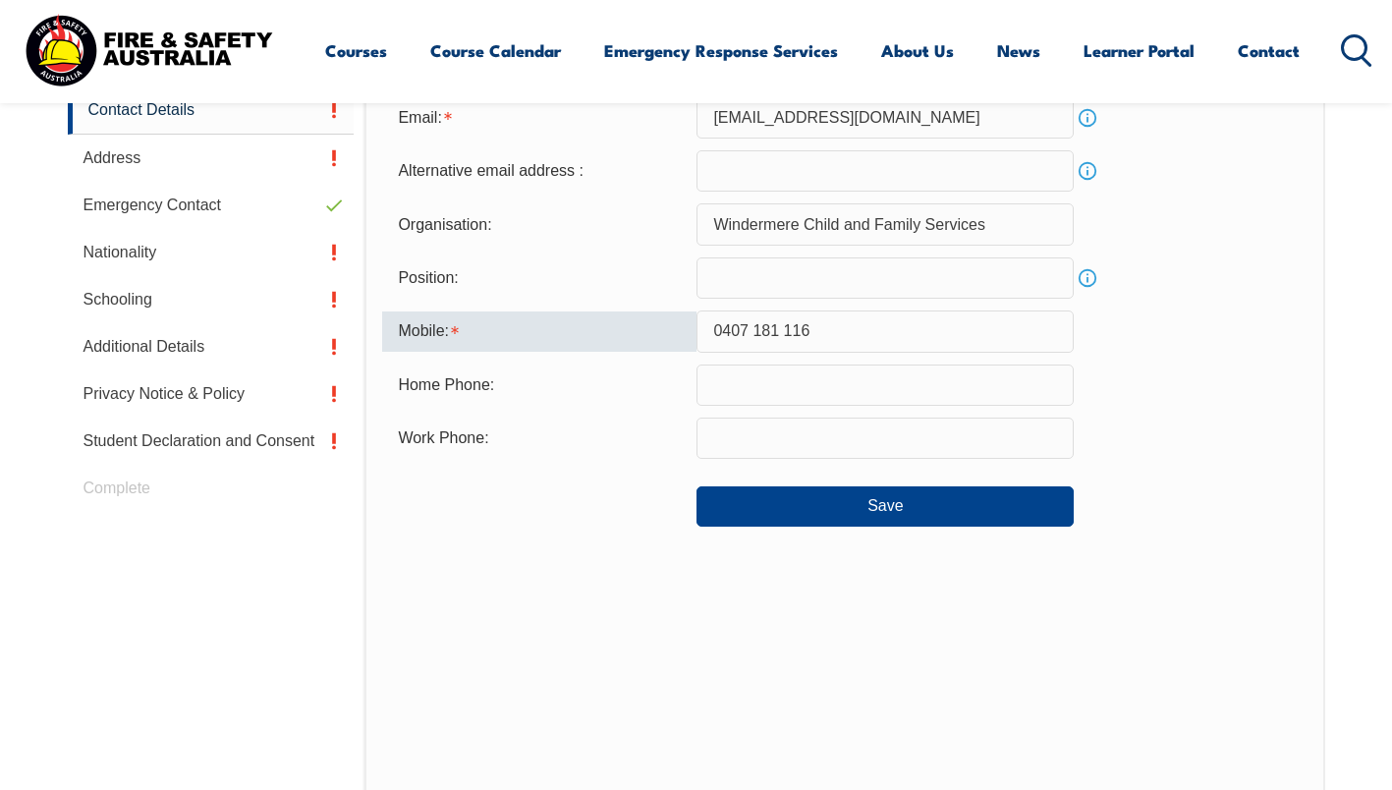
drag, startPoint x: 811, startPoint y: 331, endPoint x: 668, endPoint y: 324, distance: 143.6
click at [668, 324] on div "Mobile: 0407 181 116" at bounding box center [844, 330] width 924 height 41
type input "0407181116"
click at [600, 390] on div "Home Phone:" at bounding box center [539, 384] width 314 height 37
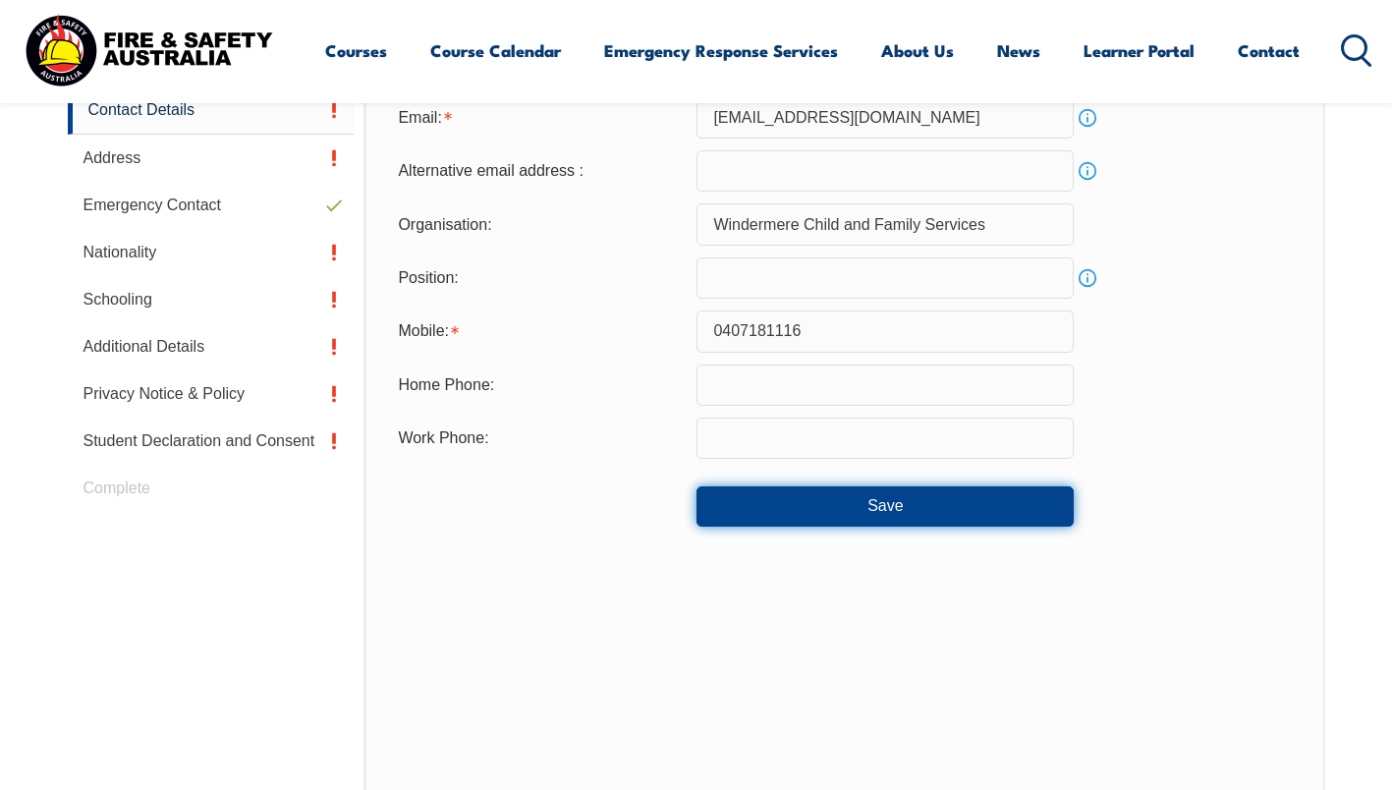
click at [806, 503] on button "Save" at bounding box center [884, 505] width 377 height 39
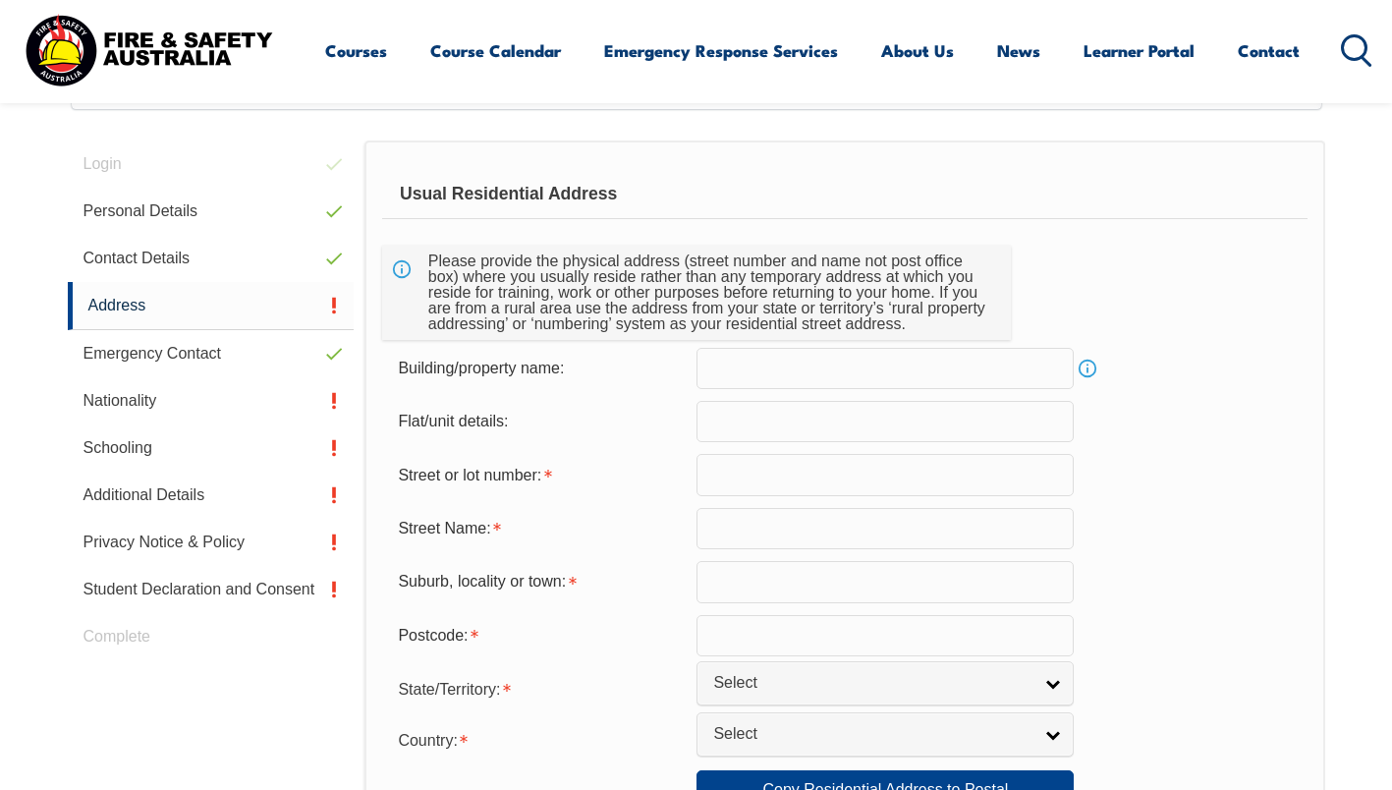
scroll to position [535, 0]
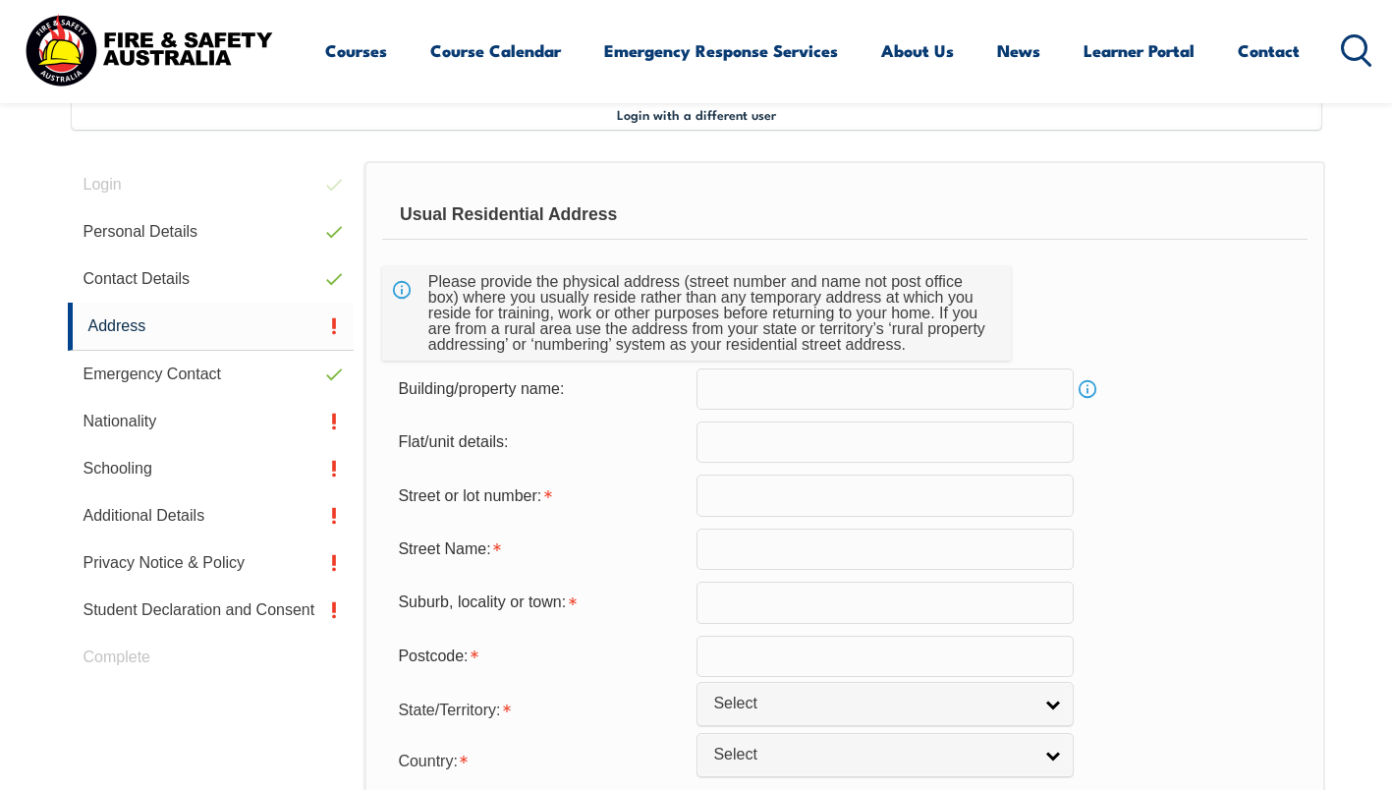
click at [814, 495] on input "text" at bounding box center [884, 494] width 377 height 41
type input "43"
click at [719, 553] on input "text" at bounding box center [884, 548] width 377 height 41
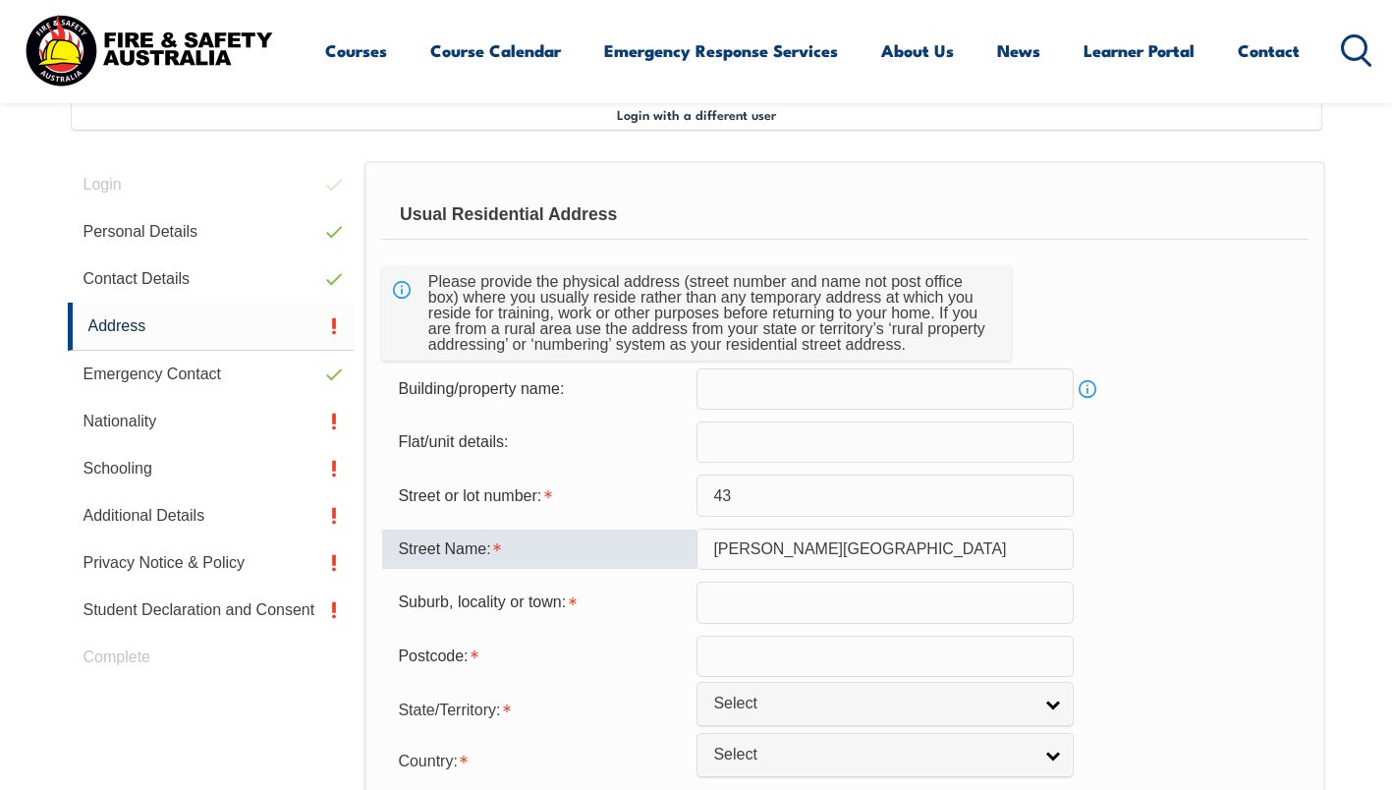
type input "Glen harrow heights Road"
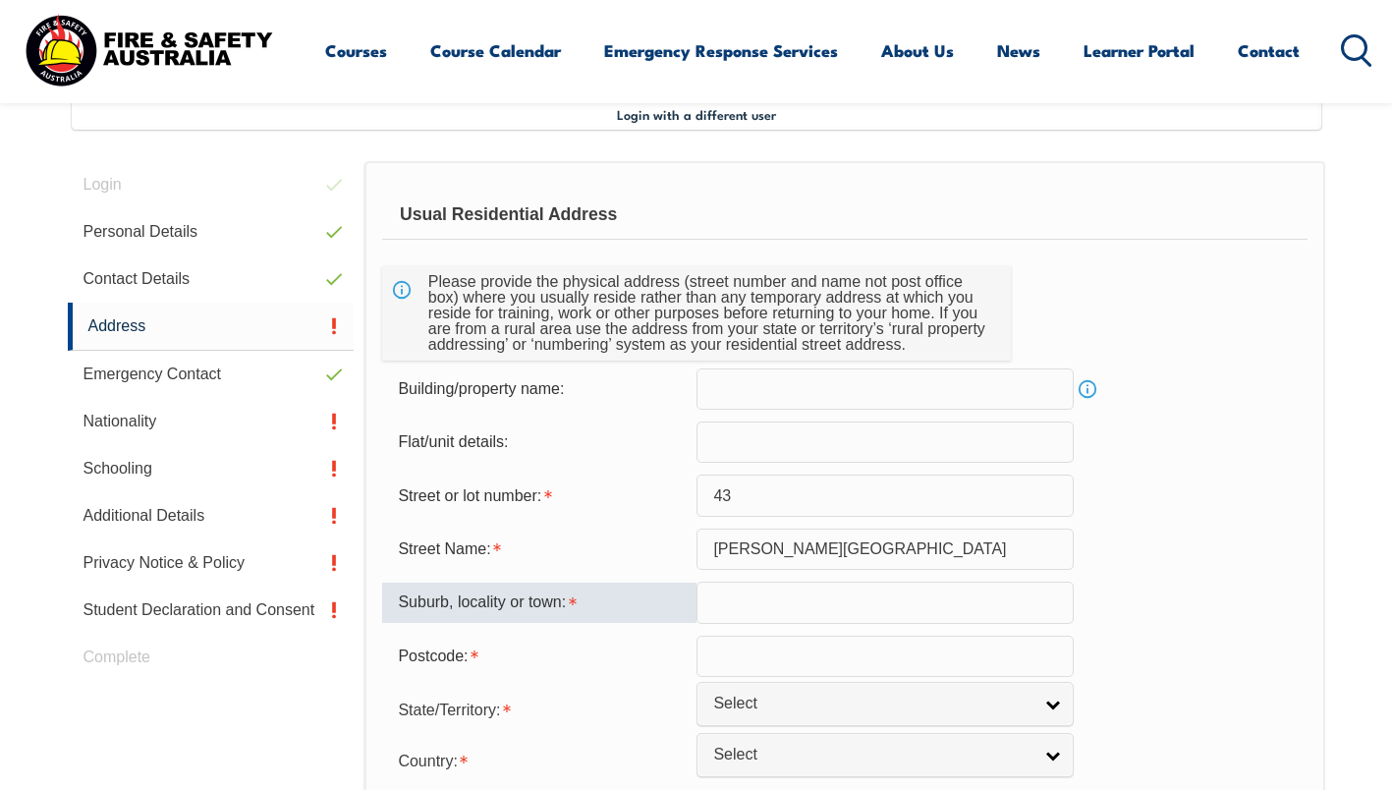
click at [730, 612] on input "text" at bounding box center [884, 602] width 377 height 41
type input "Belgrave"
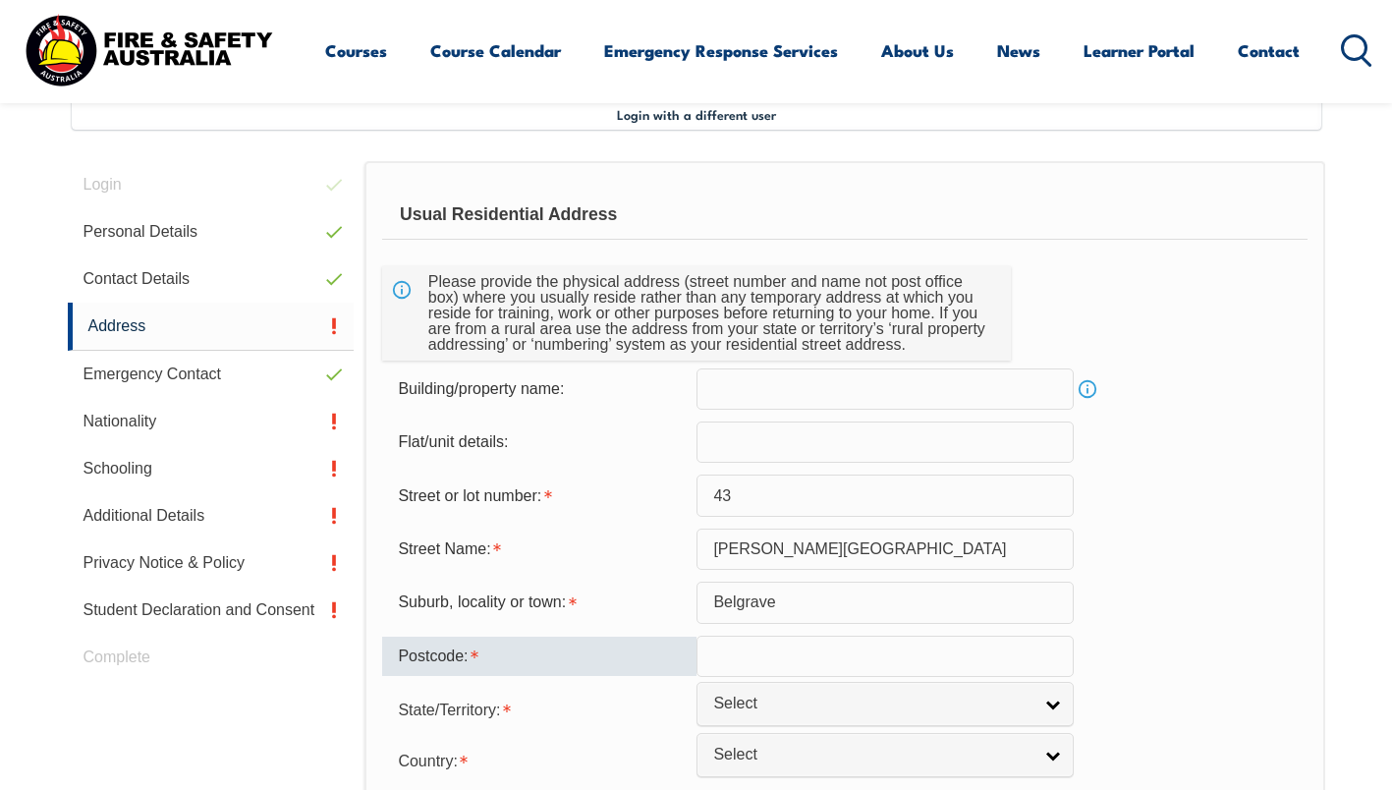
click at [756, 667] on input "text" at bounding box center [884, 656] width 377 height 41
type input "3160"
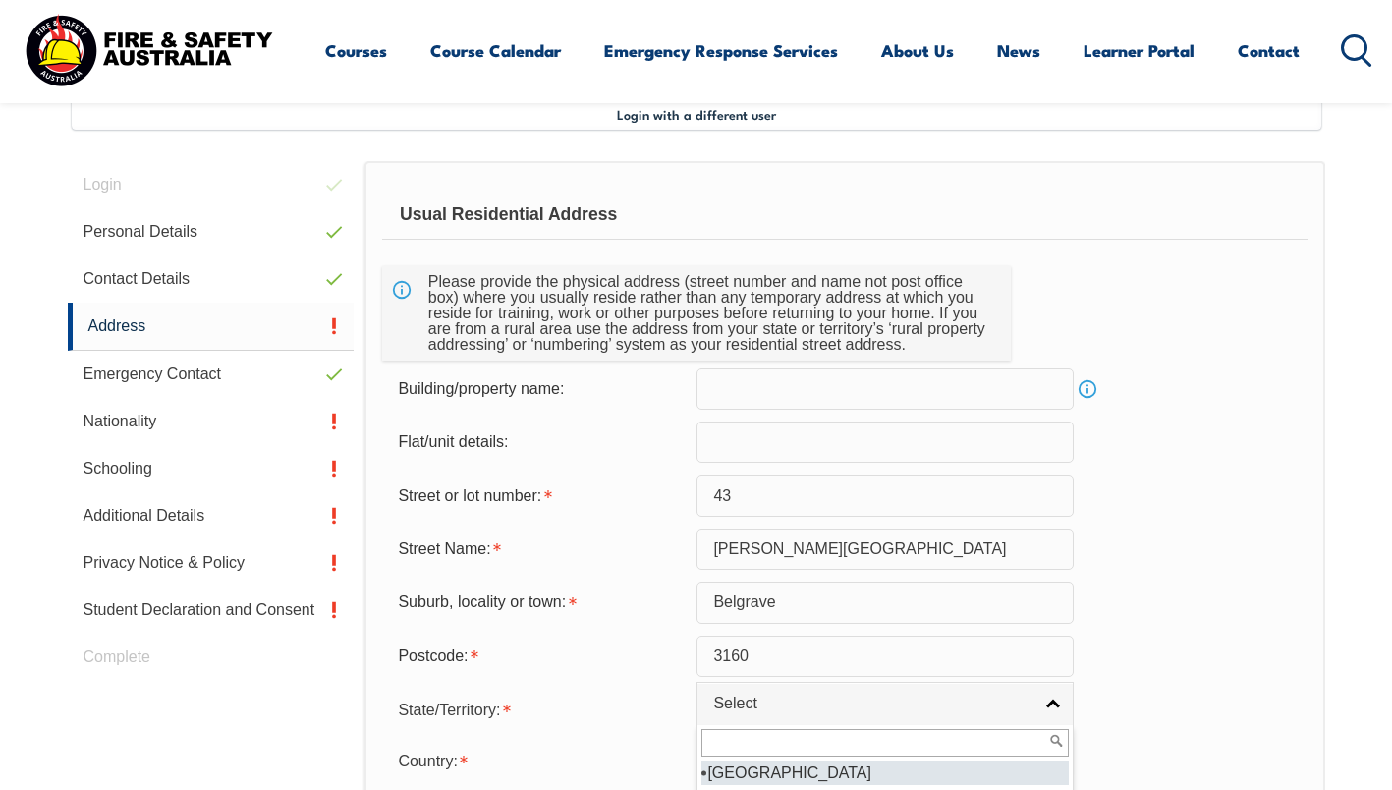
click at [763, 708] on span "Select" at bounding box center [872, 704] width 318 height 21
type input "vi"
select select "VIC"
click at [739, 755] on link "Select" at bounding box center [884, 755] width 377 height 44
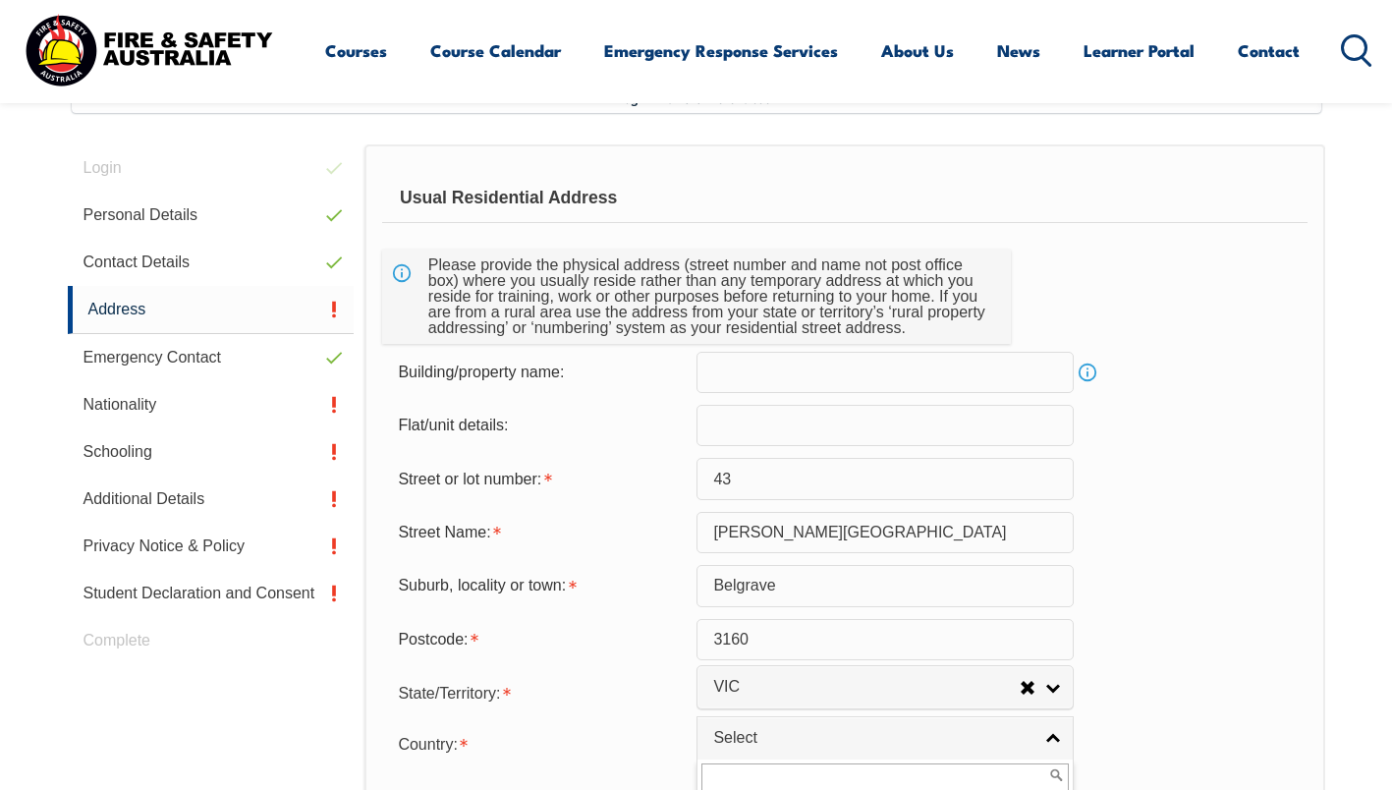
click at [739, 755] on link "Select" at bounding box center [884, 738] width 377 height 44
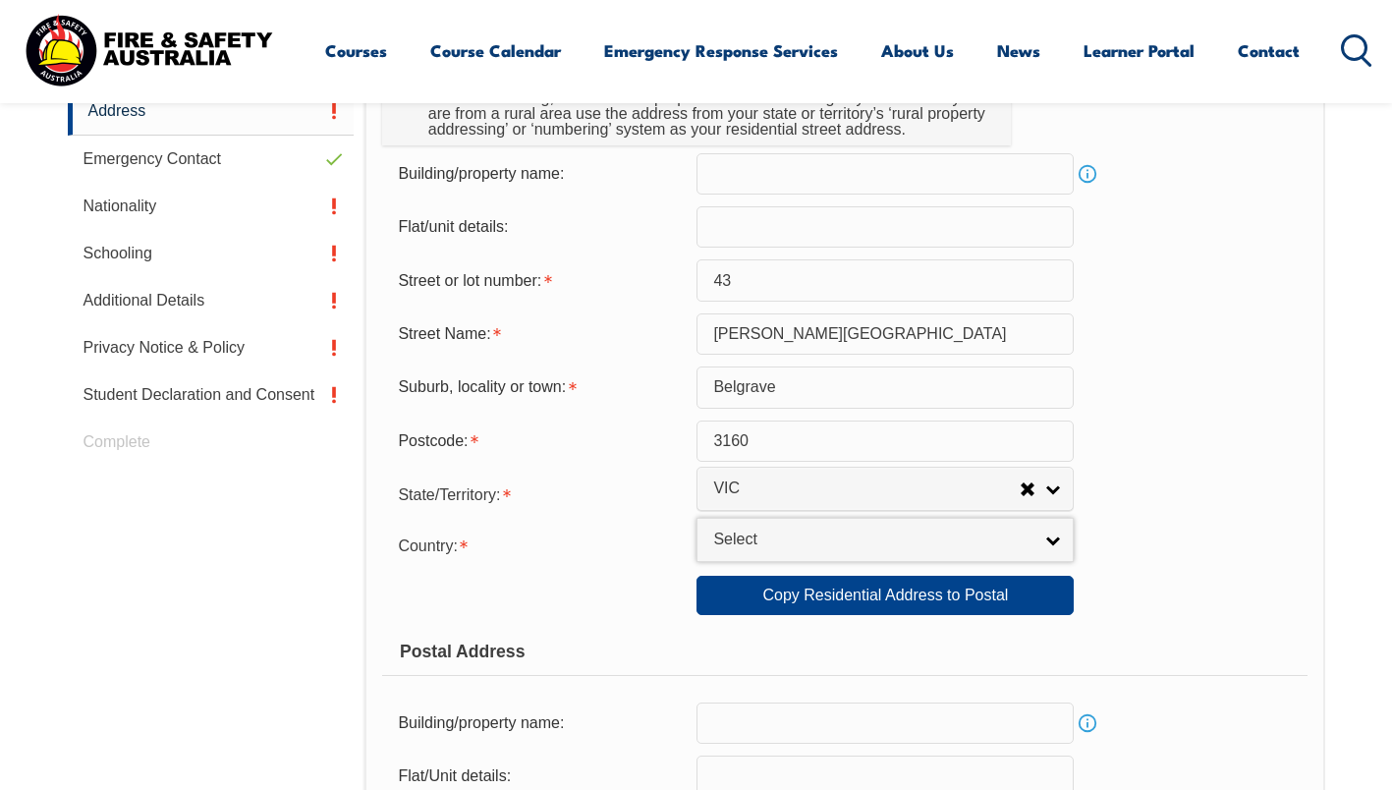
scroll to position [763, 0]
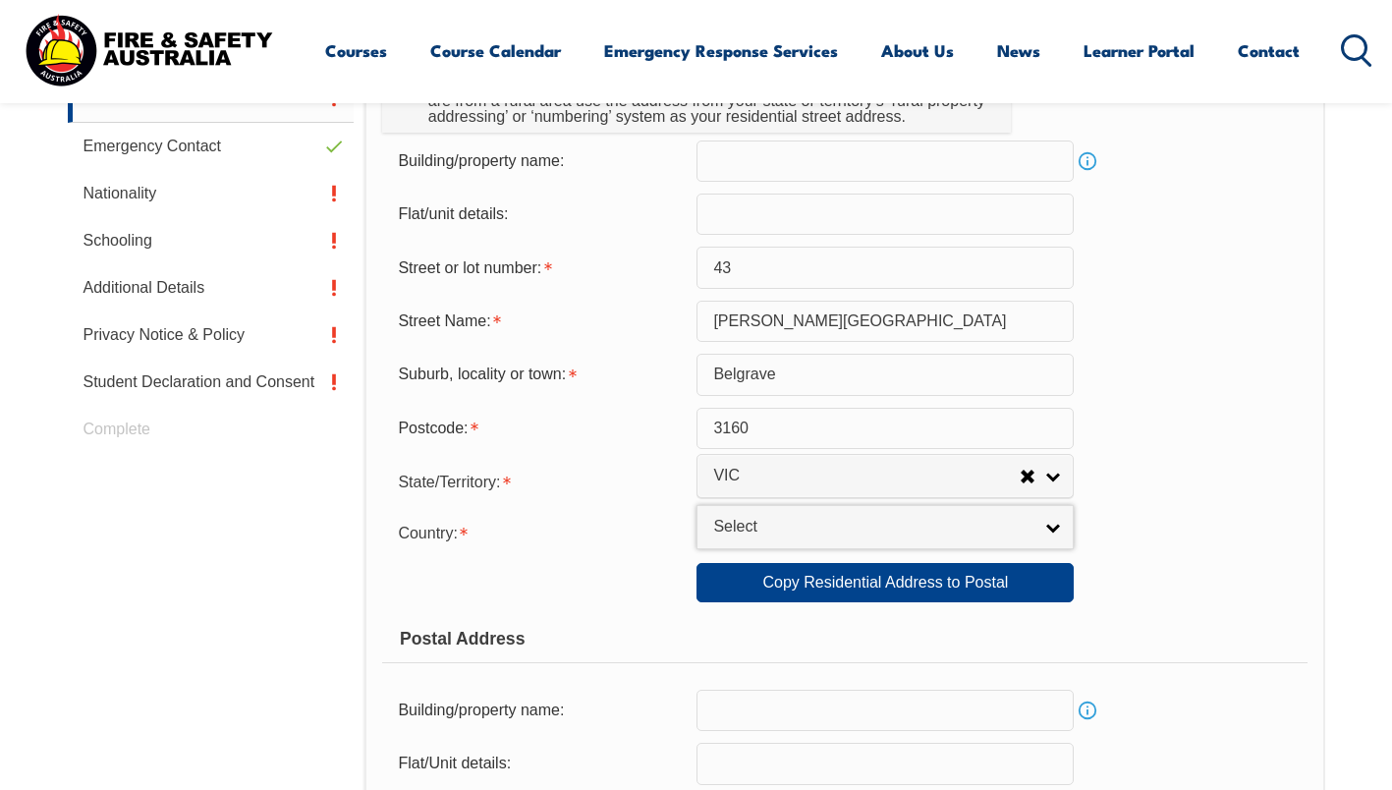
click at [727, 533] on span "Select" at bounding box center [872, 527] width 318 height 21
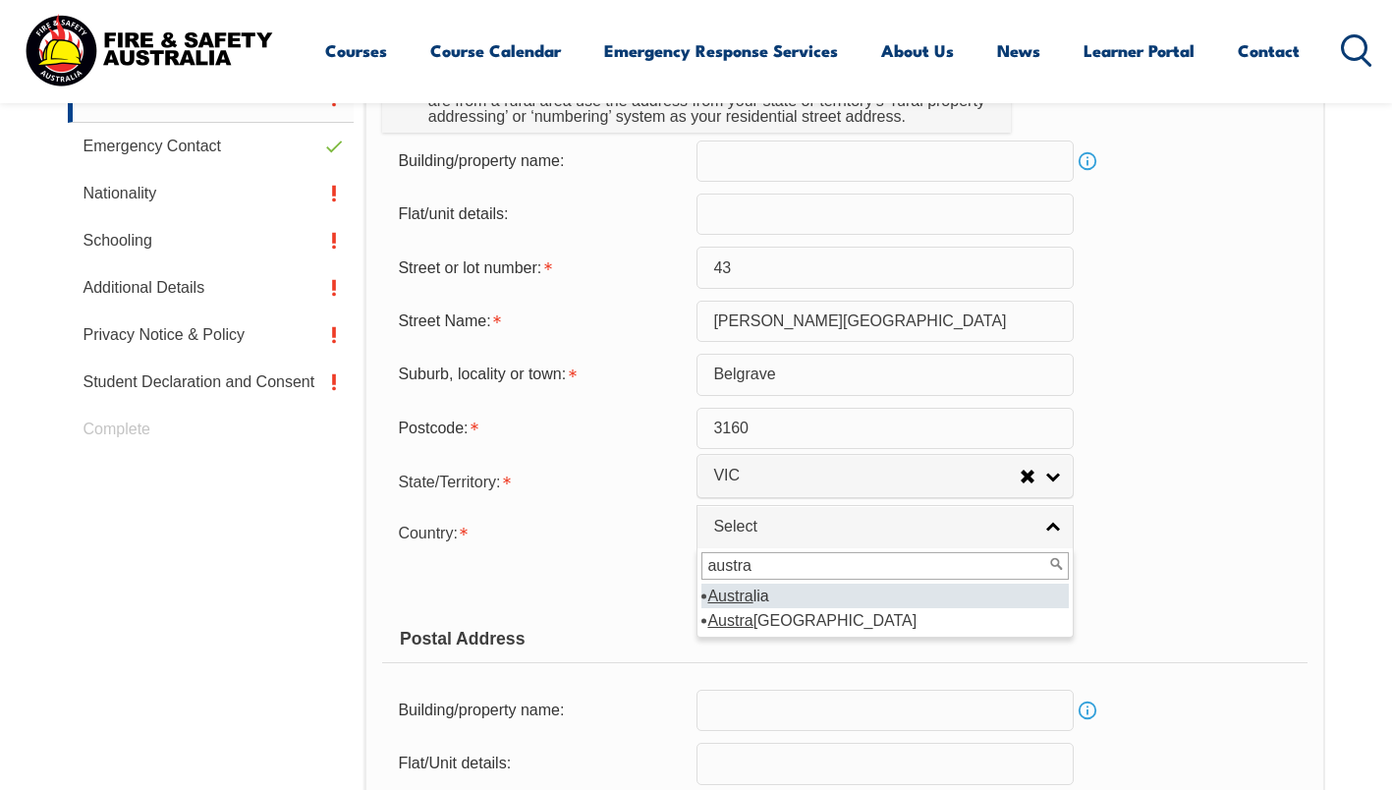
type input "austra"
click at [738, 592] on em "Austra" at bounding box center [729, 595] width 45 height 17
select select "1101"
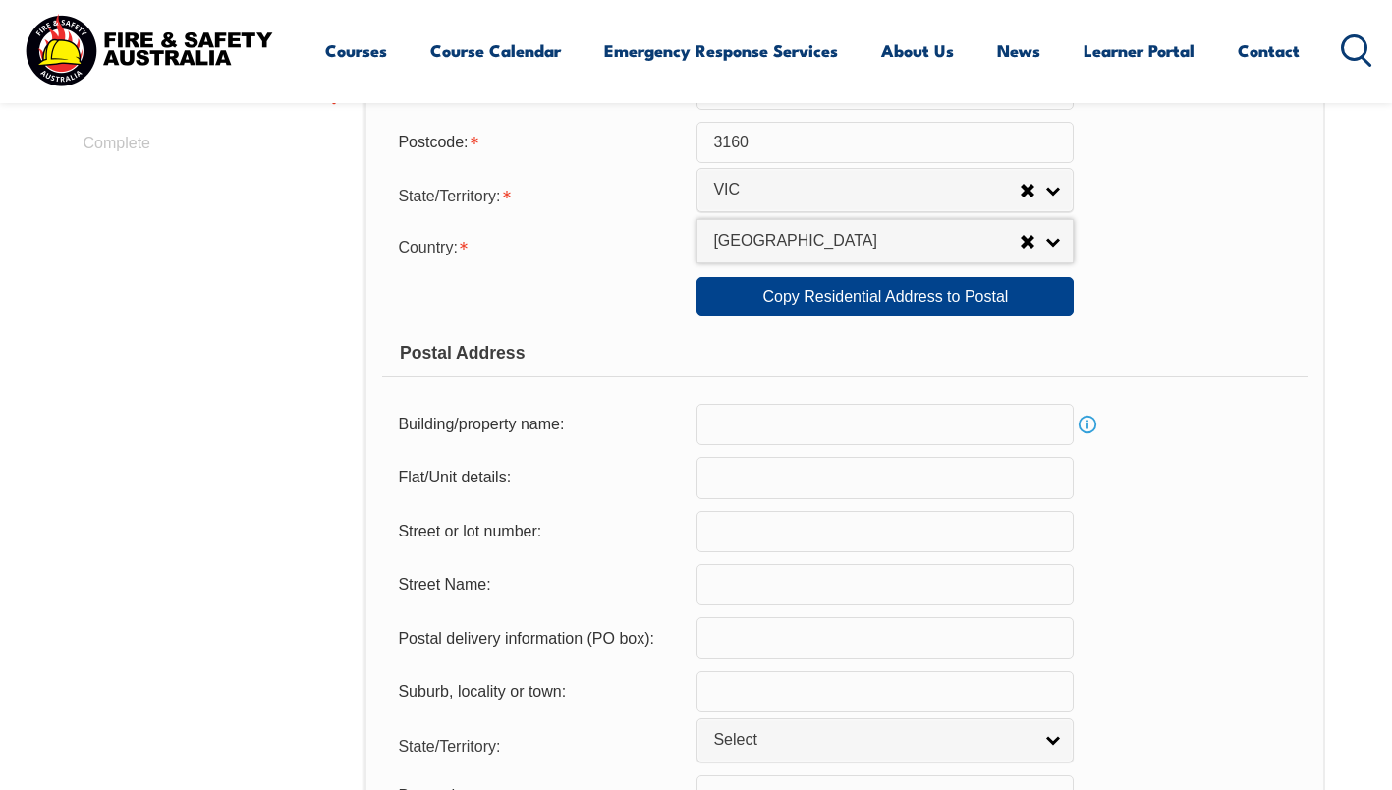
scroll to position [1050, 0]
click at [754, 545] on input "text" at bounding box center [884, 530] width 377 height 41
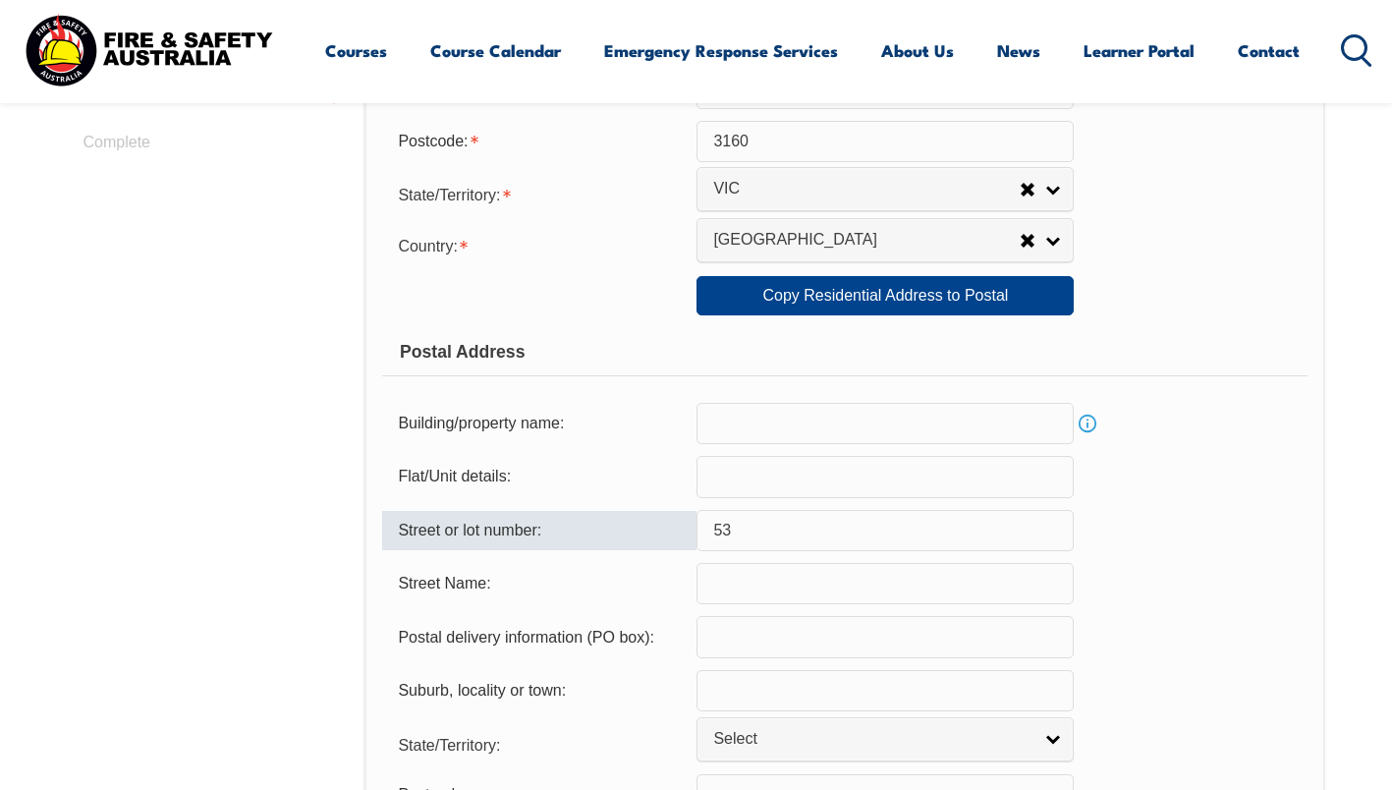
type input "5"
type input "43"
click at [738, 585] on input "text" at bounding box center [884, 583] width 377 height 41
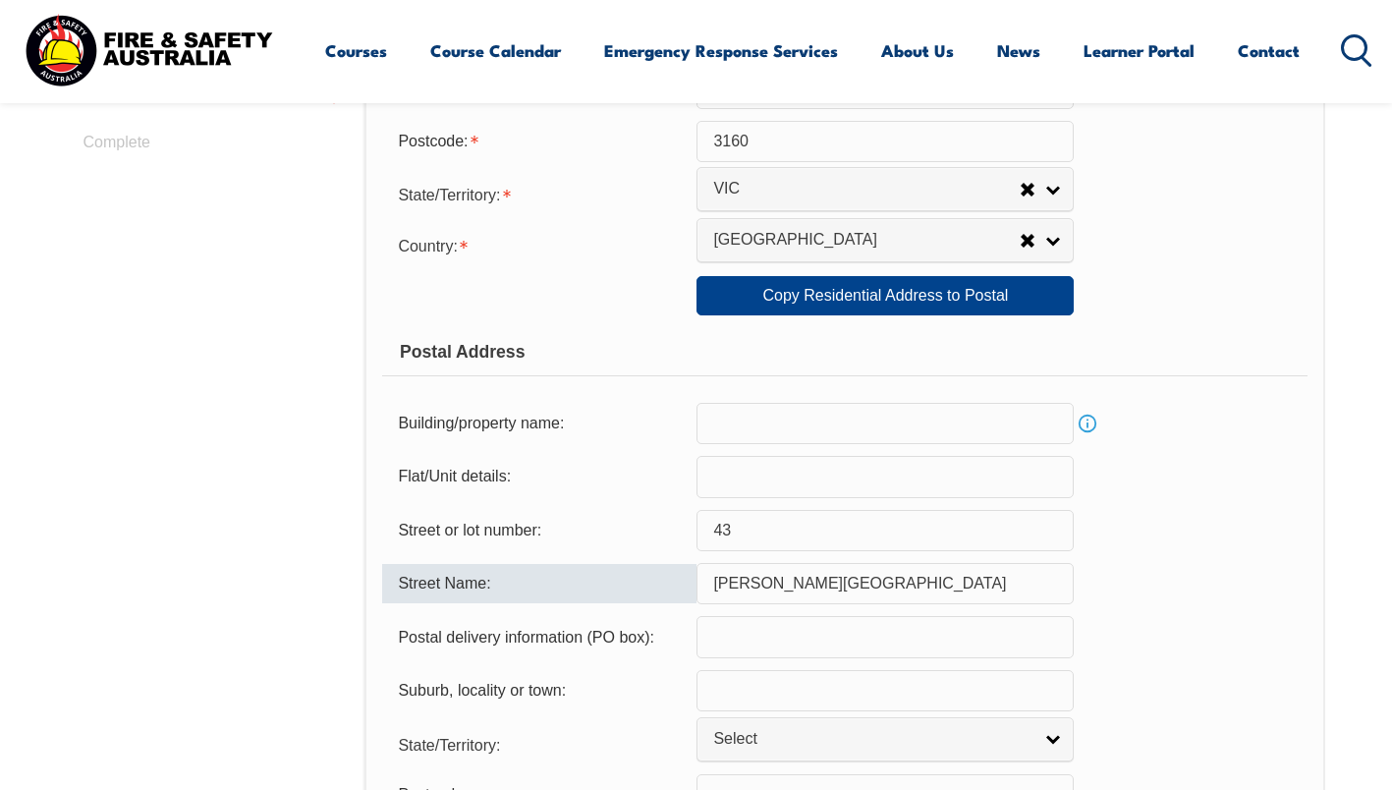
type input "Glen Harrow heights road"
click at [720, 703] on input "text" at bounding box center [884, 690] width 377 height 41
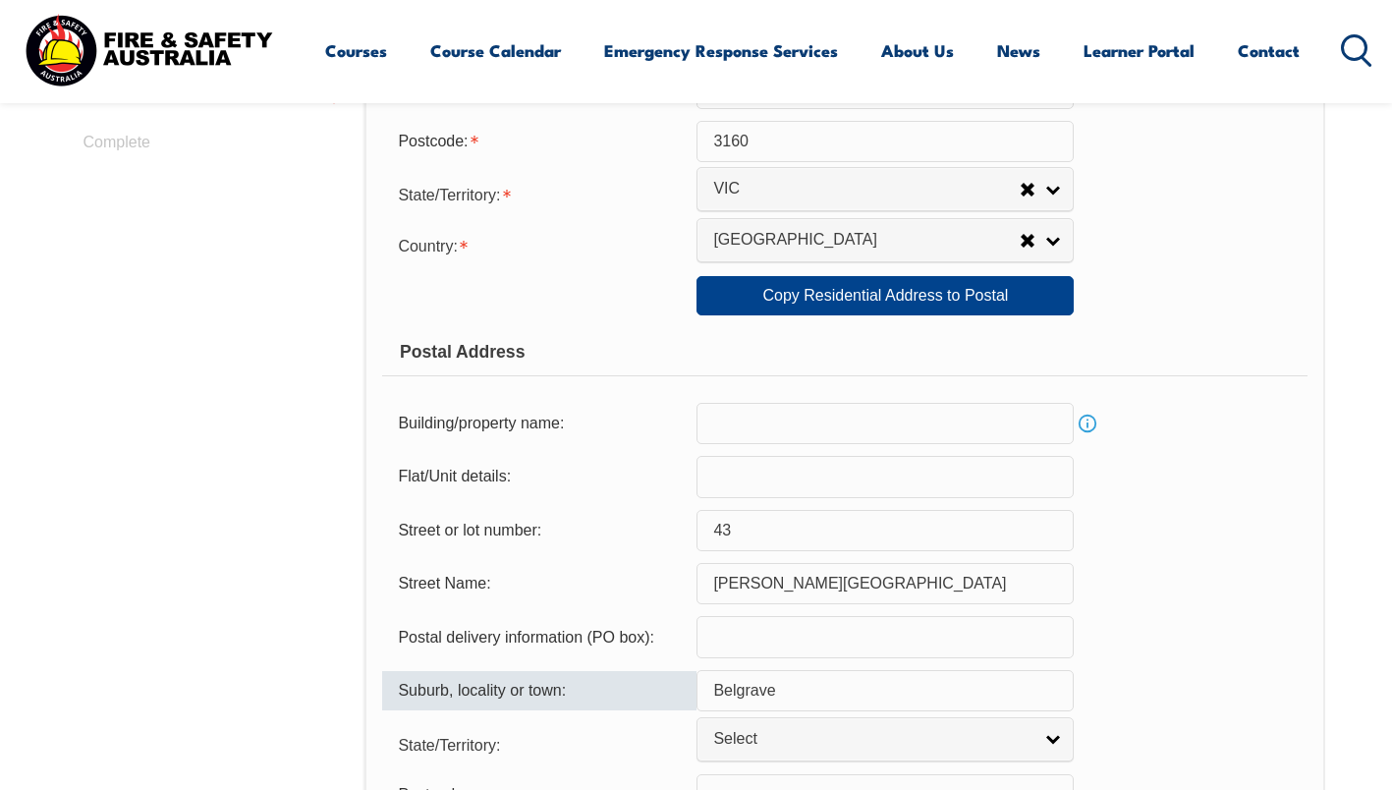
type input "Belgrave"
click at [736, 750] on span "Select" at bounding box center [872, 739] width 318 height 21
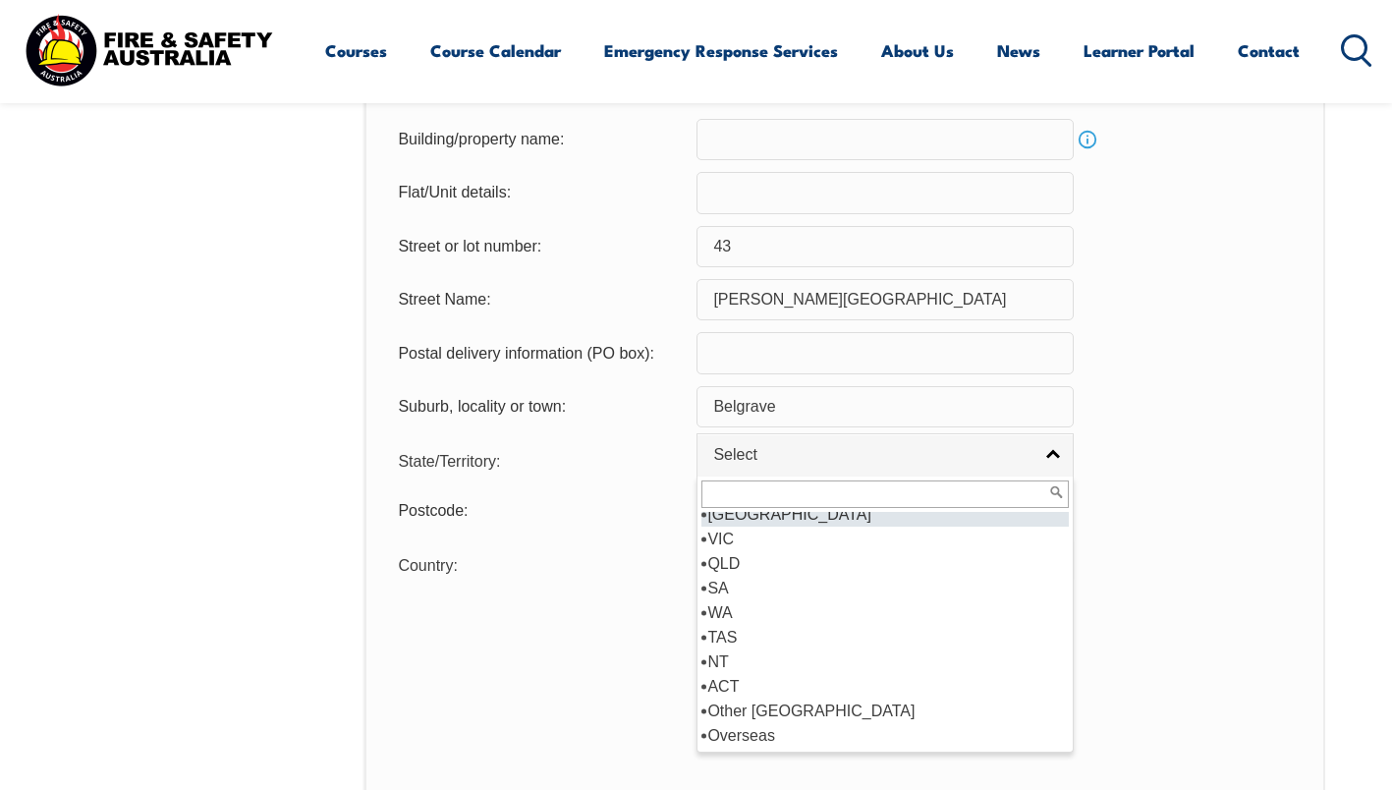
scroll to position [0, 0]
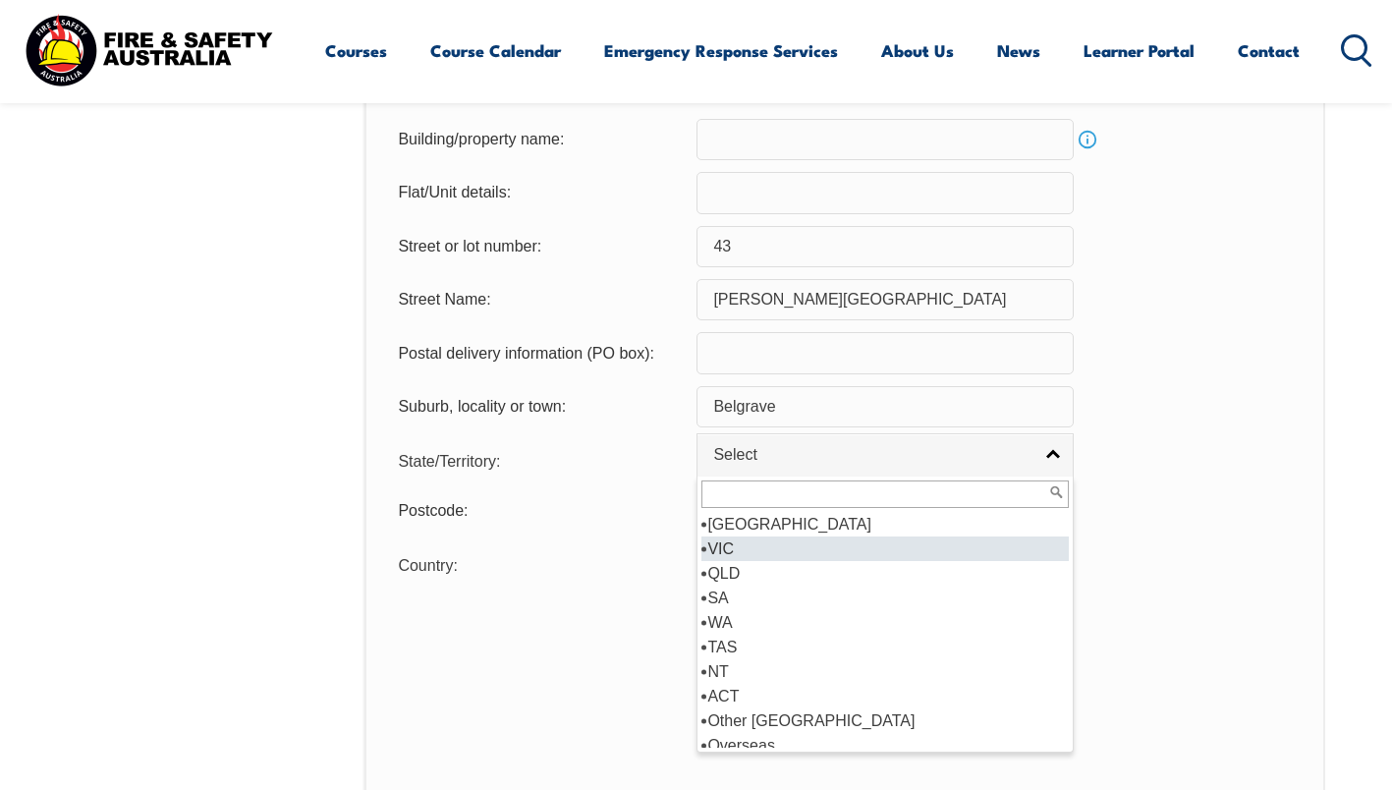
click at [732, 543] on li "VIC" at bounding box center [884, 548] width 367 height 25
select select "VIC"
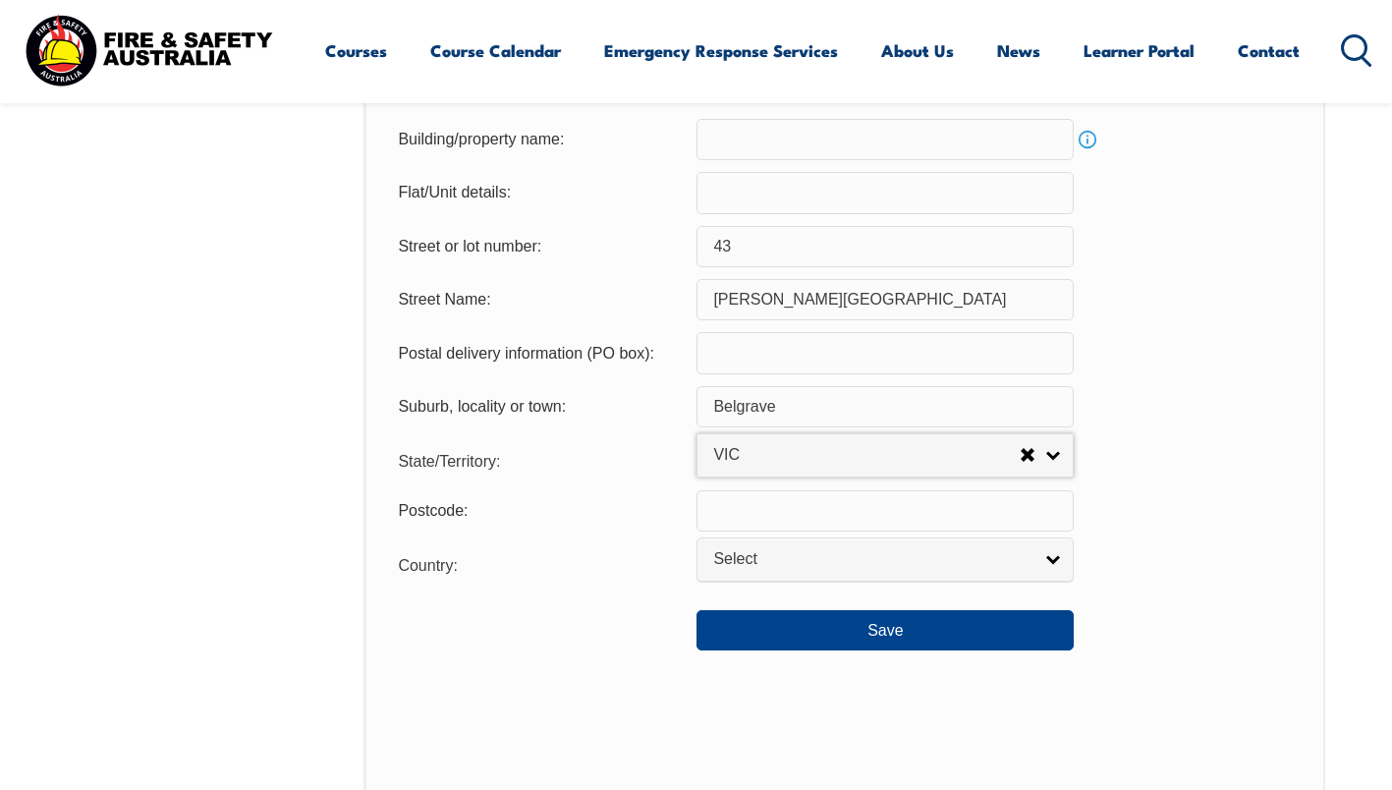
click at [742, 517] on input "text" at bounding box center [884, 510] width 377 height 41
type input "3160"
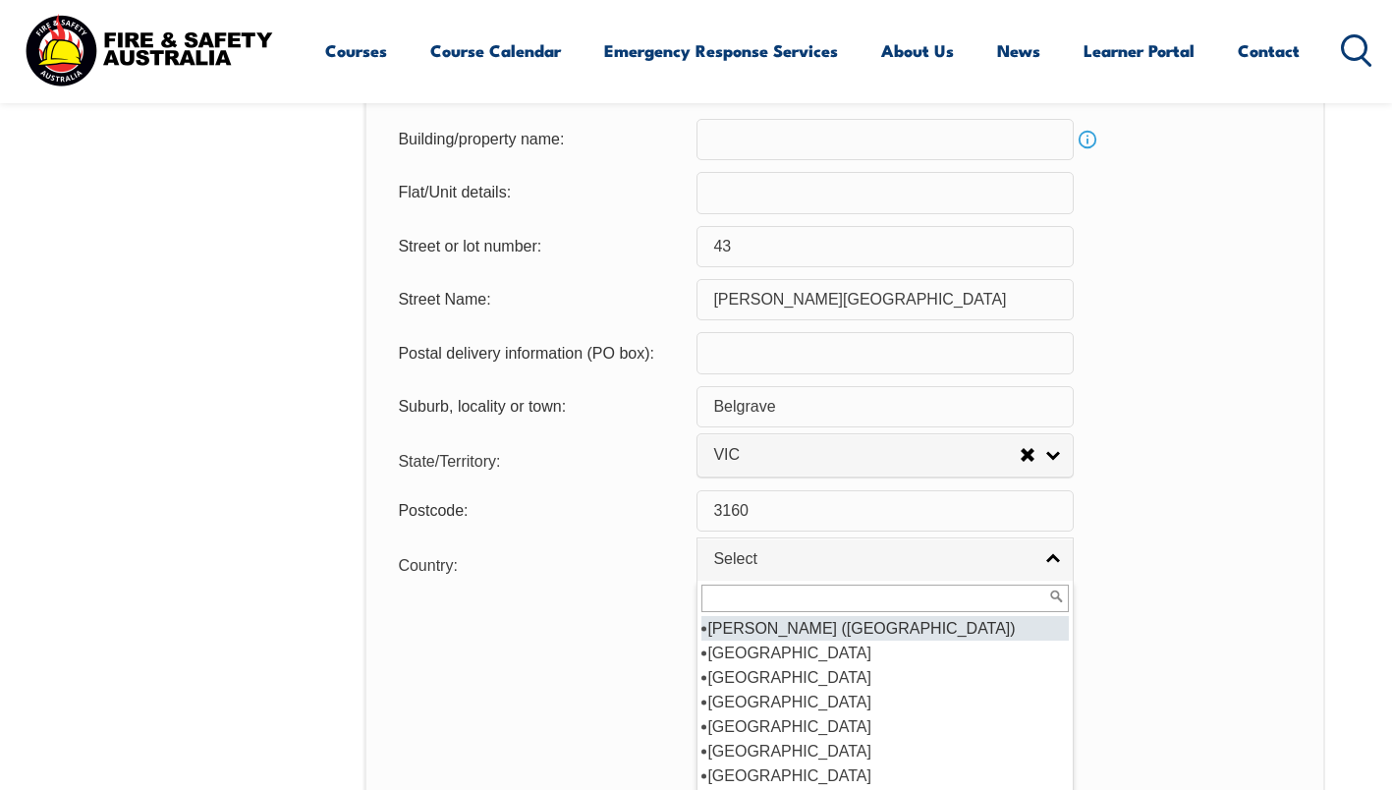
click at [726, 560] on span "Select" at bounding box center [872, 559] width 318 height 21
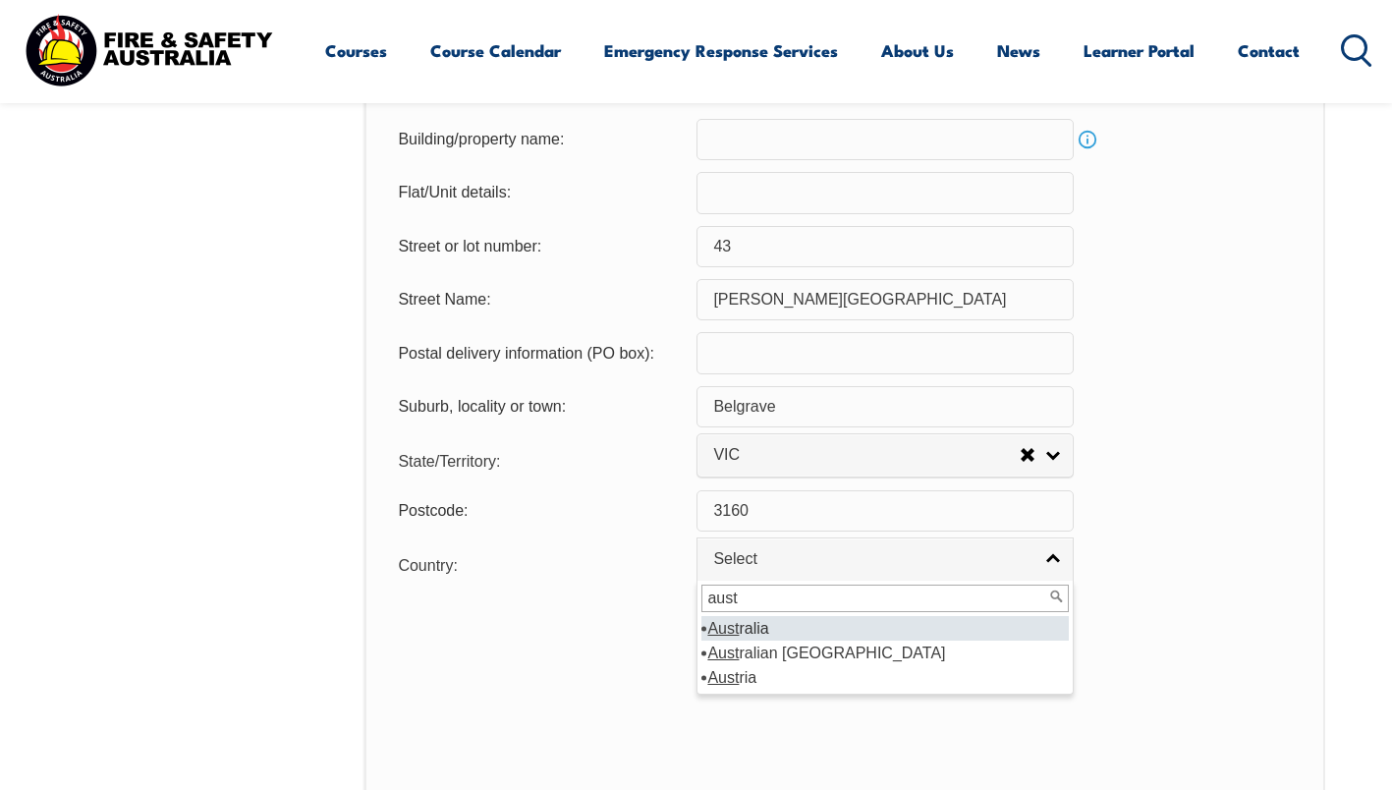
type input "aust"
click at [732, 631] on em "Aust" at bounding box center [722, 628] width 31 height 17
select select "1101"
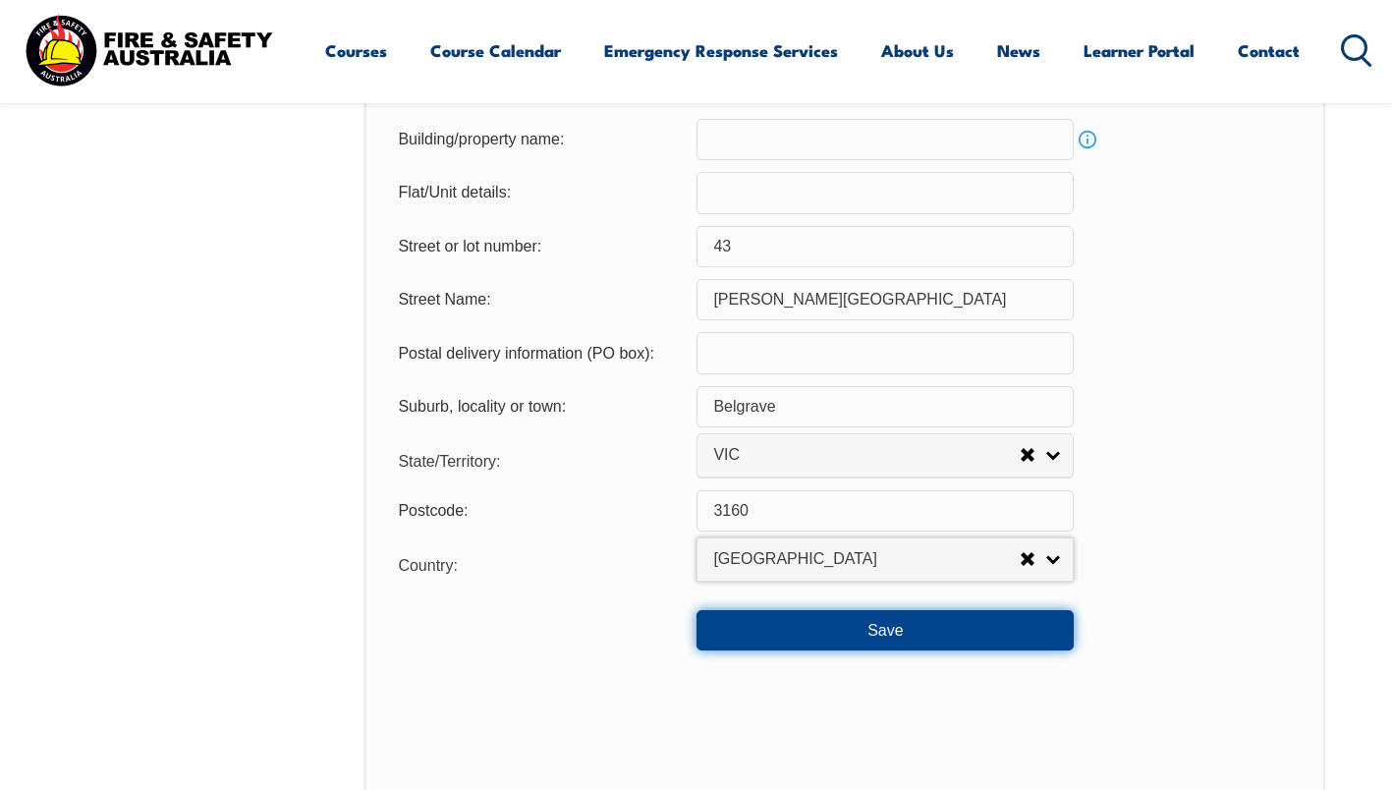
click at [868, 631] on button "Save" at bounding box center [884, 629] width 377 height 39
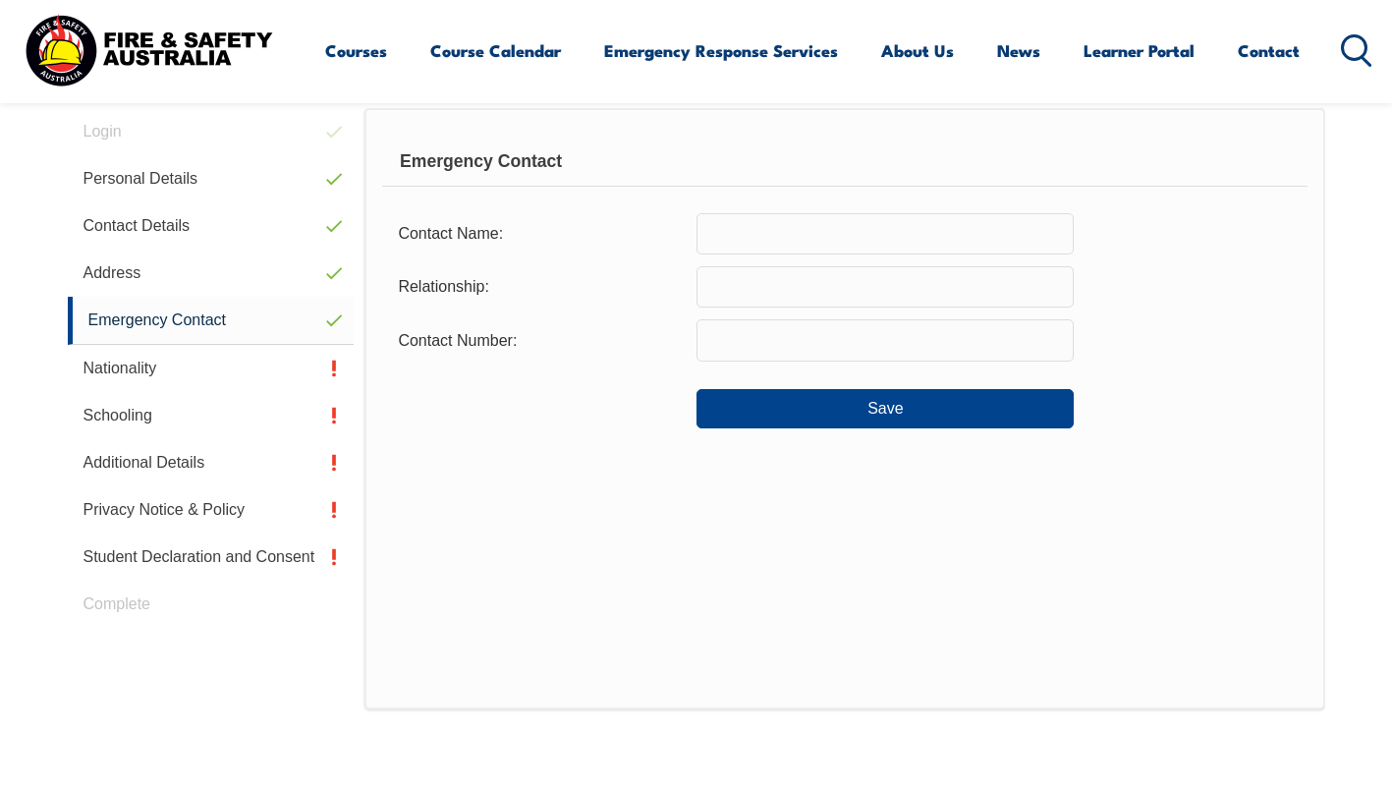
scroll to position [535, 0]
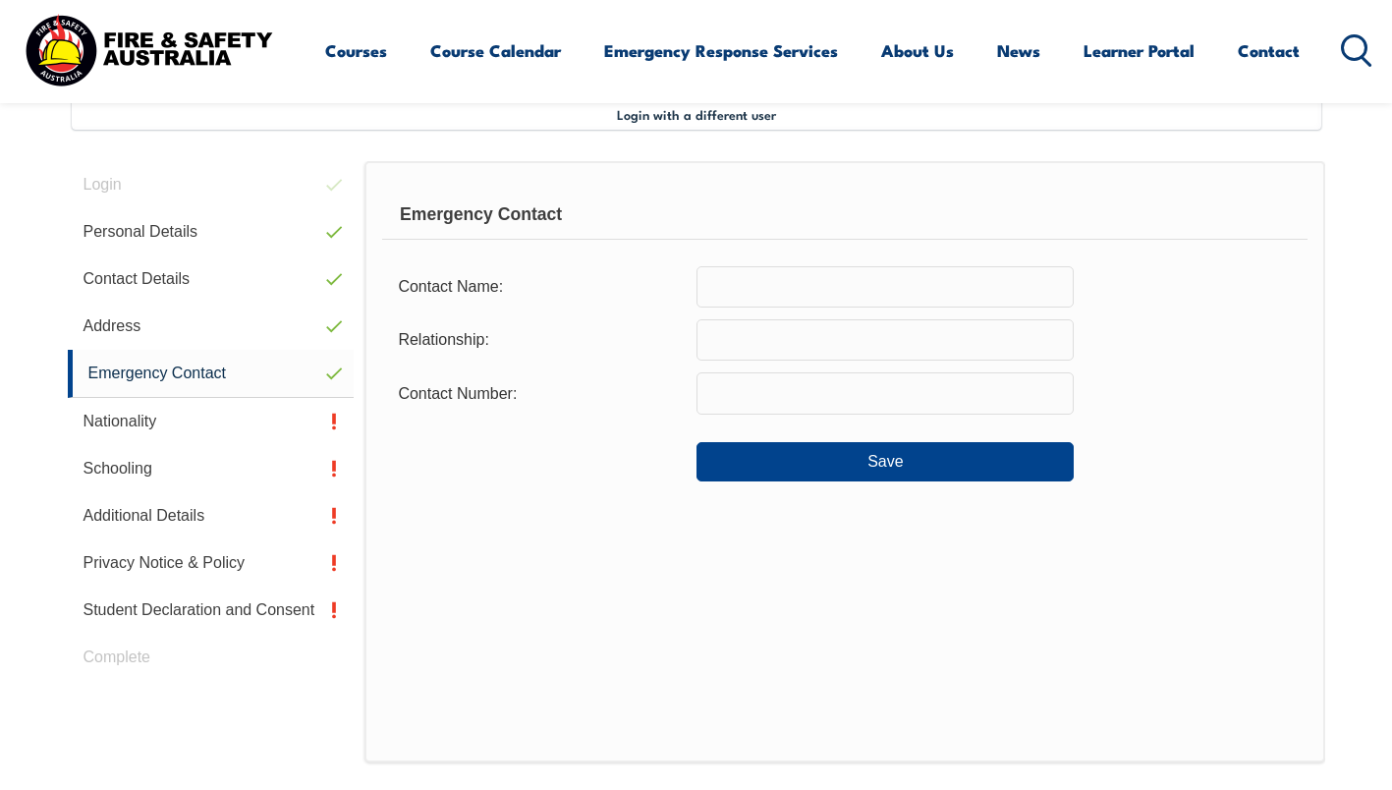
click at [764, 292] on input "text" at bounding box center [884, 286] width 377 height 41
type input "Rohan Banks"
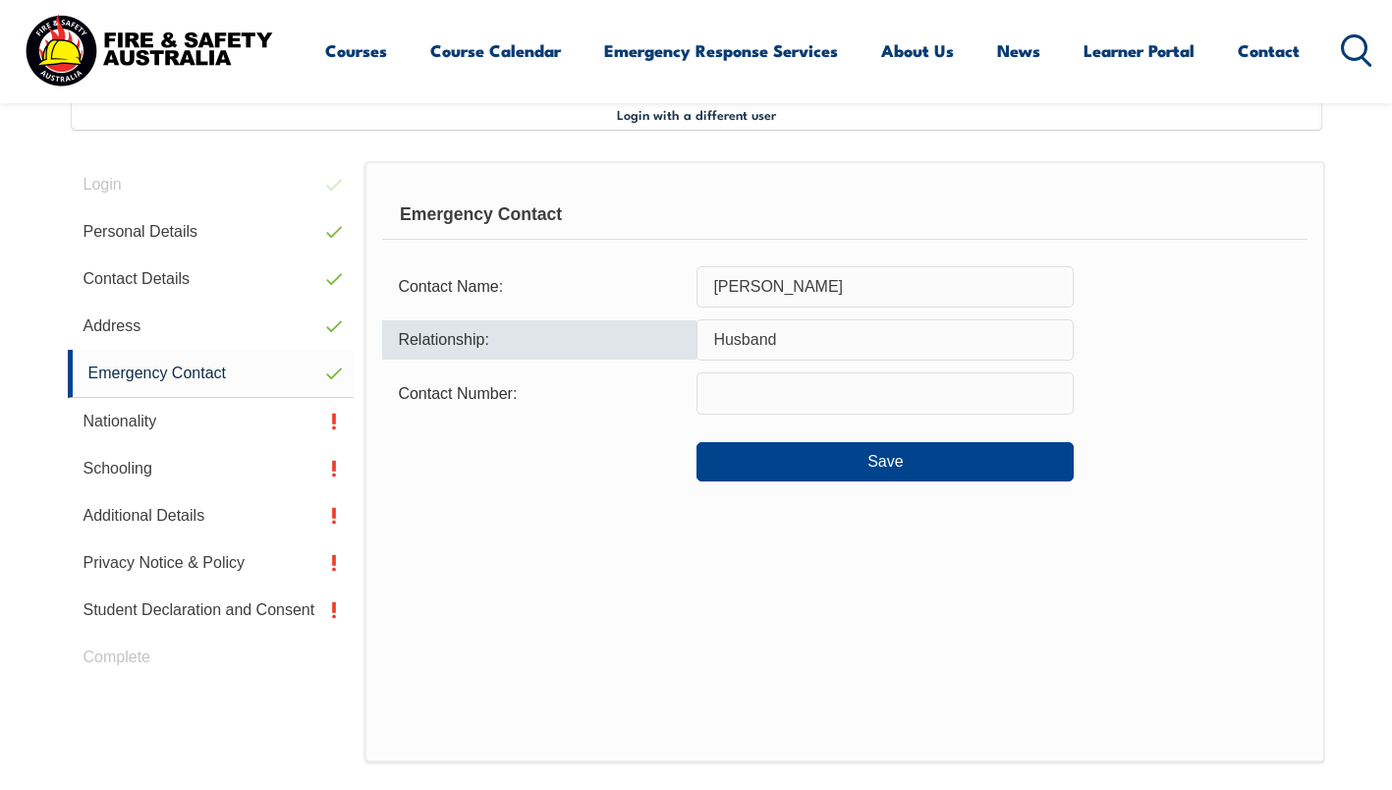
type input "Husband"
click at [713, 401] on input "text" at bounding box center [884, 392] width 377 height 41
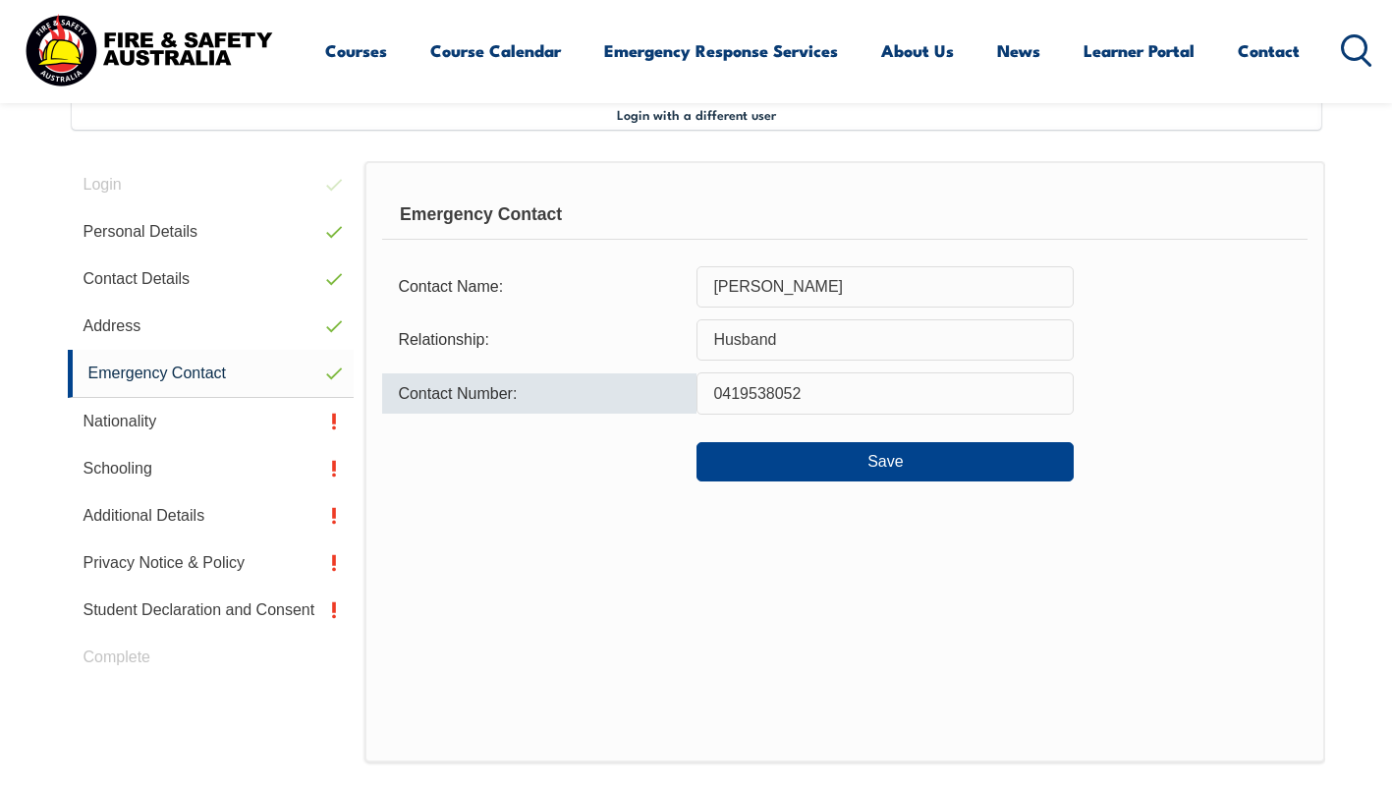
type input "0419538052"
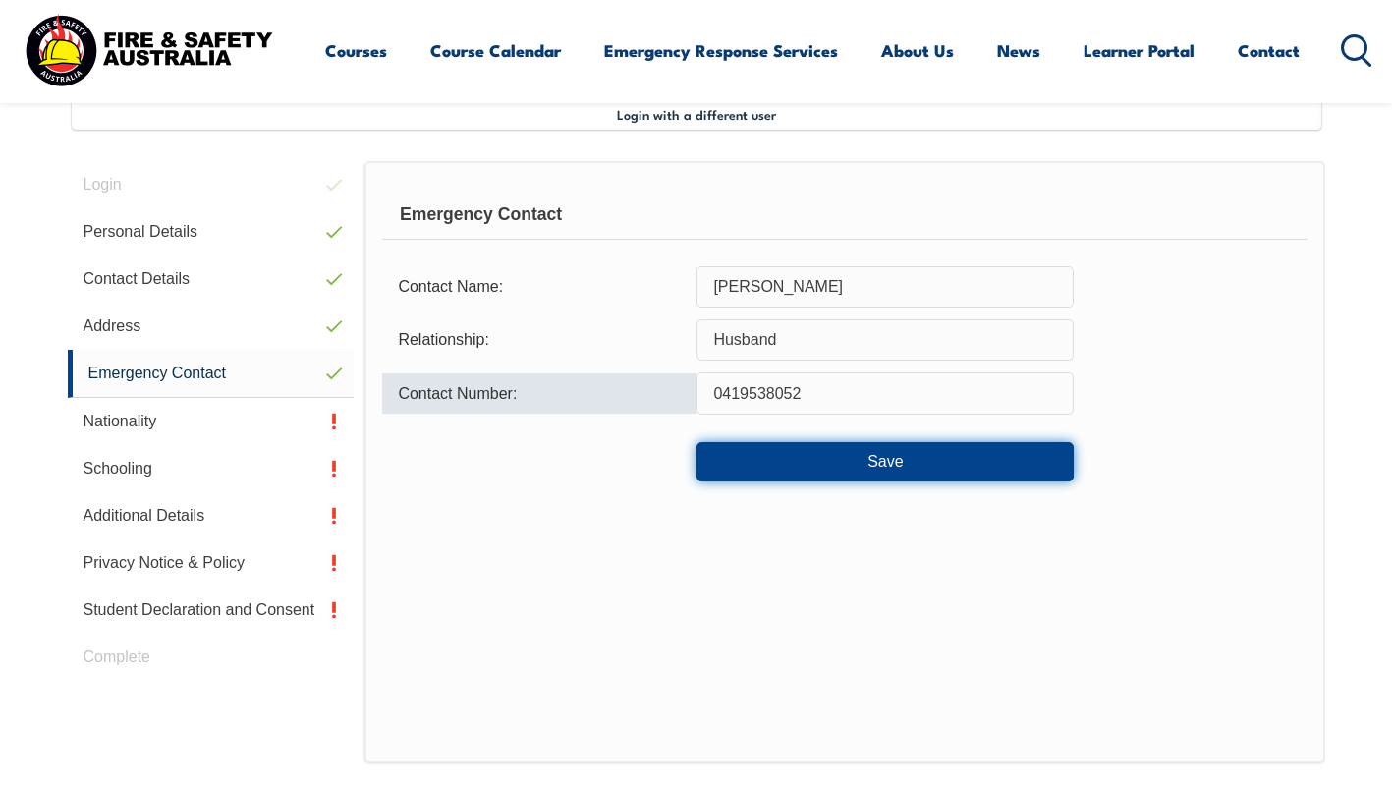
click at [749, 462] on button "Save" at bounding box center [884, 461] width 377 height 39
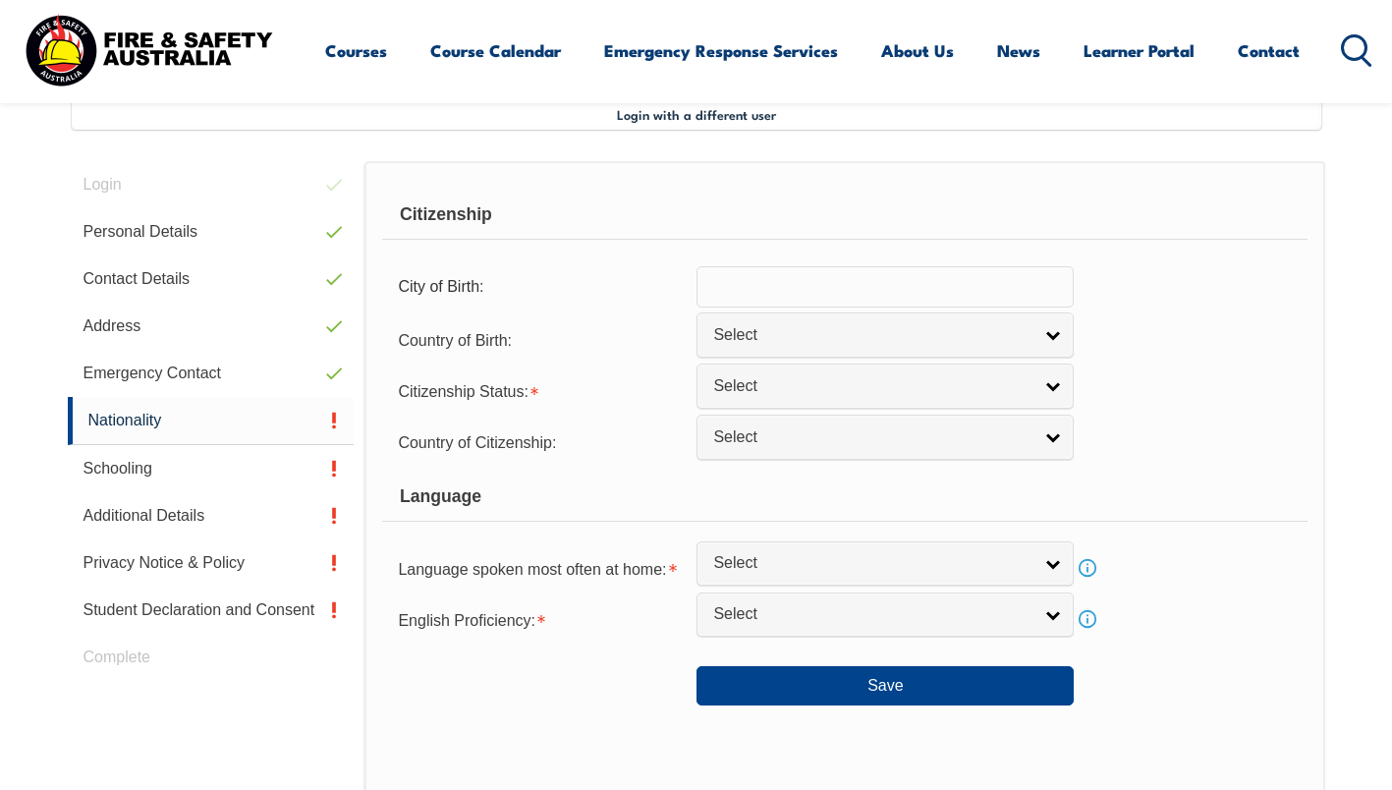
click at [827, 298] on input "text" at bounding box center [884, 286] width 377 height 41
click at [795, 292] on input "uruguay" at bounding box center [884, 286] width 377 height 41
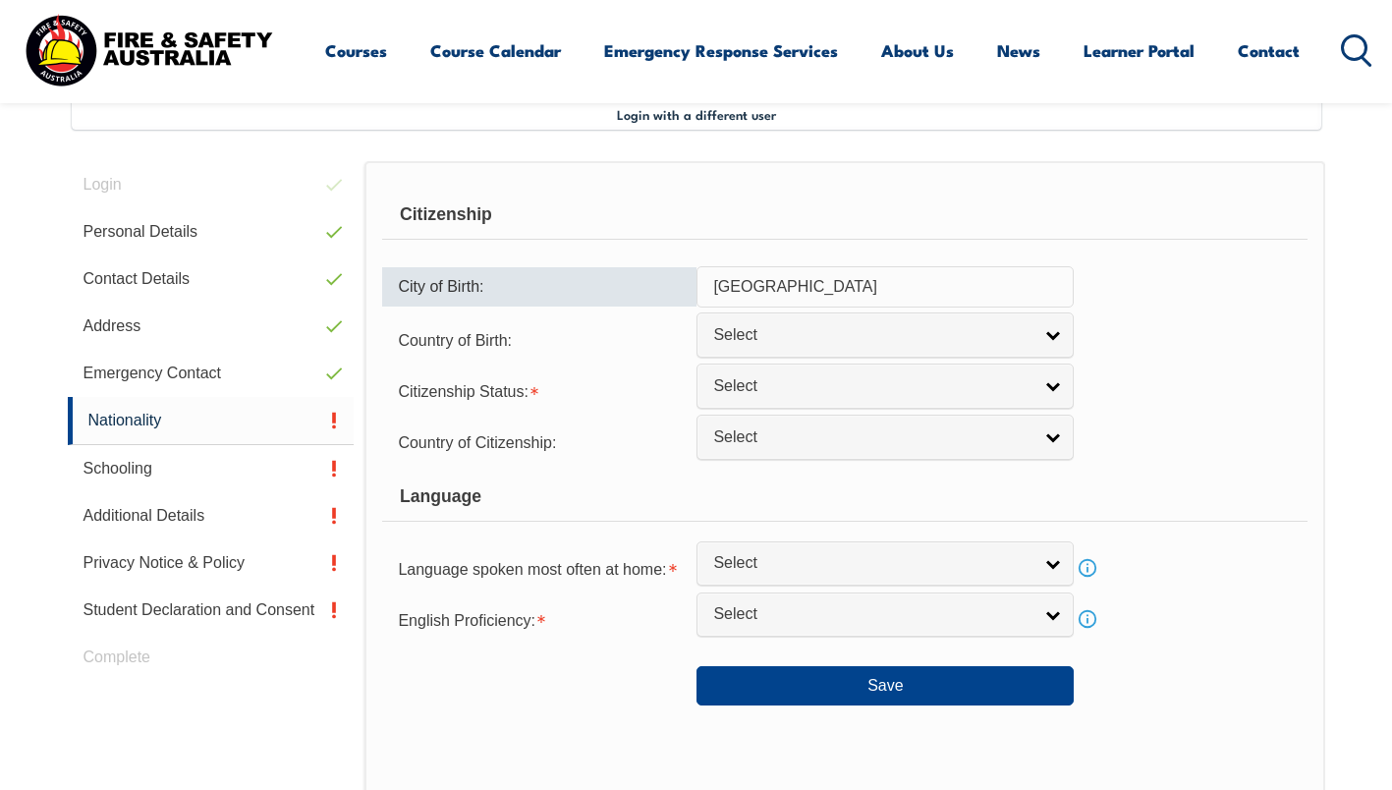
drag, startPoint x: 787, startPoint y: 279, endPoint x: 660, endPoint y: 305, distance: 129.3
click at [660, 305] on div "City of Birth: uruguay" at bounding box center [844, 286] width 924 height 41
type input "Montevideo"
click at [729, 335] on span "Select" at bounding box center [872, 335] width 318 height 21
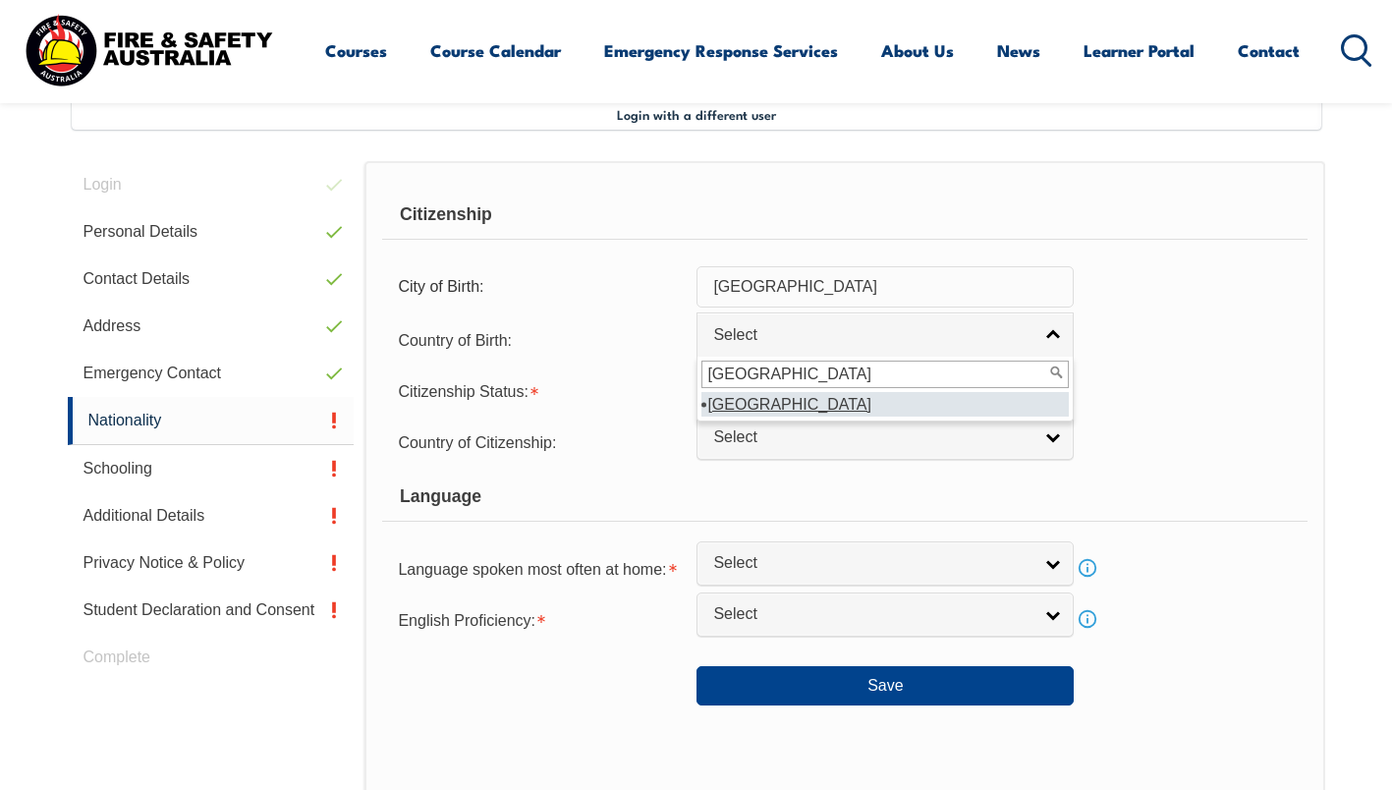
type input "uruguay"
click at [729, 408] on em "Uruguay" at bounding box center [789, 404] width 164 height 17
select select "8215"
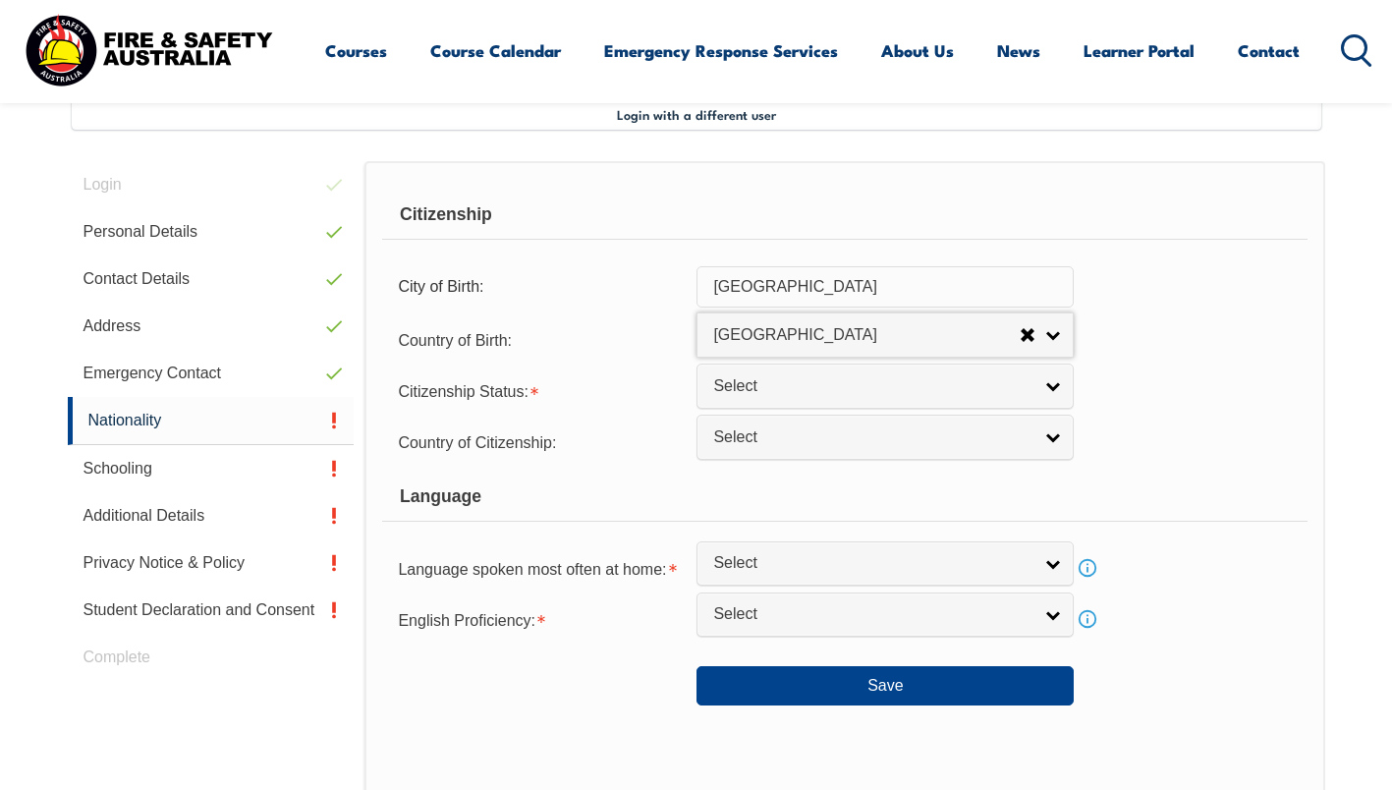
click at [736, 389] on span "Select" at bounding box center [872, 386] width 318 height 21
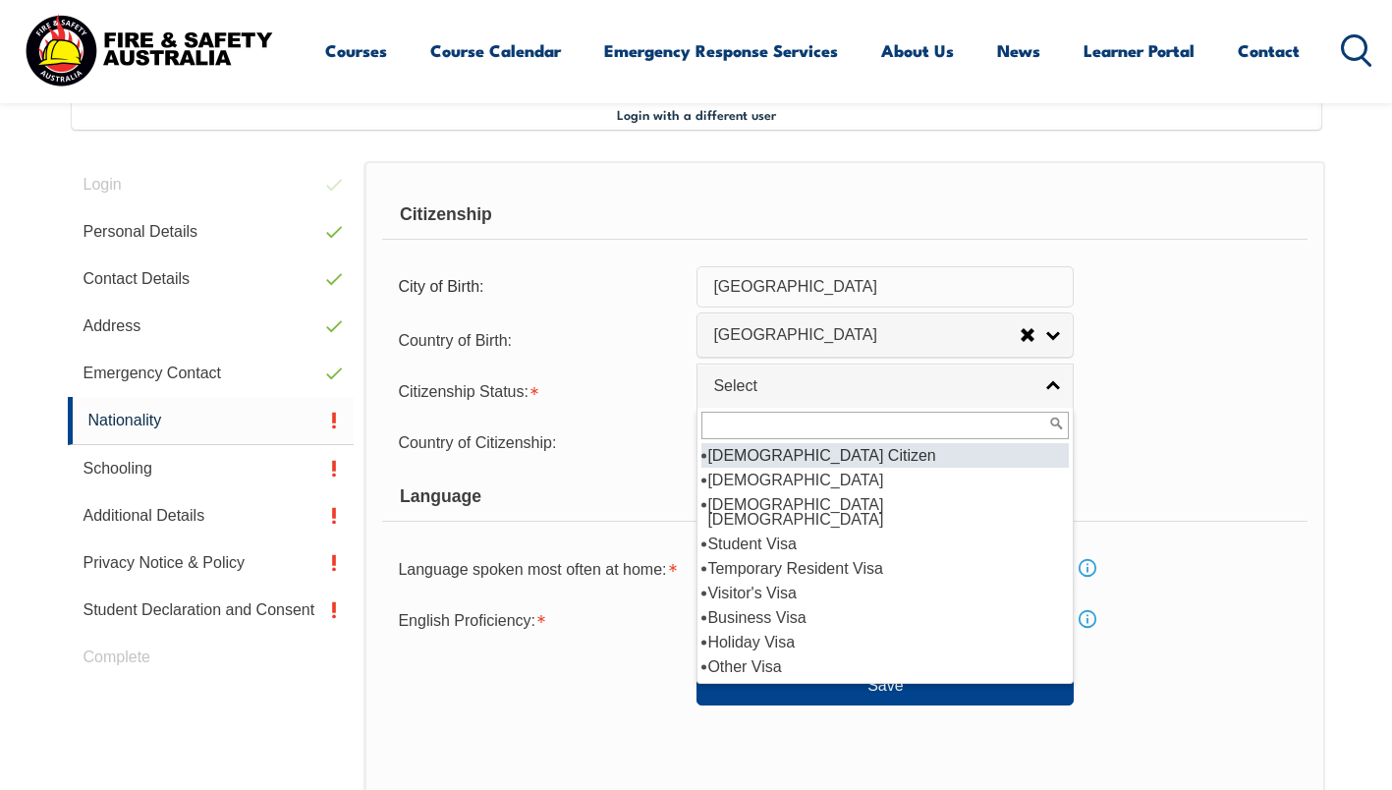
click at [749, 455] on li "Australian Citizen" at bounding box center [884, 455] width 367 height 25
select select "1"
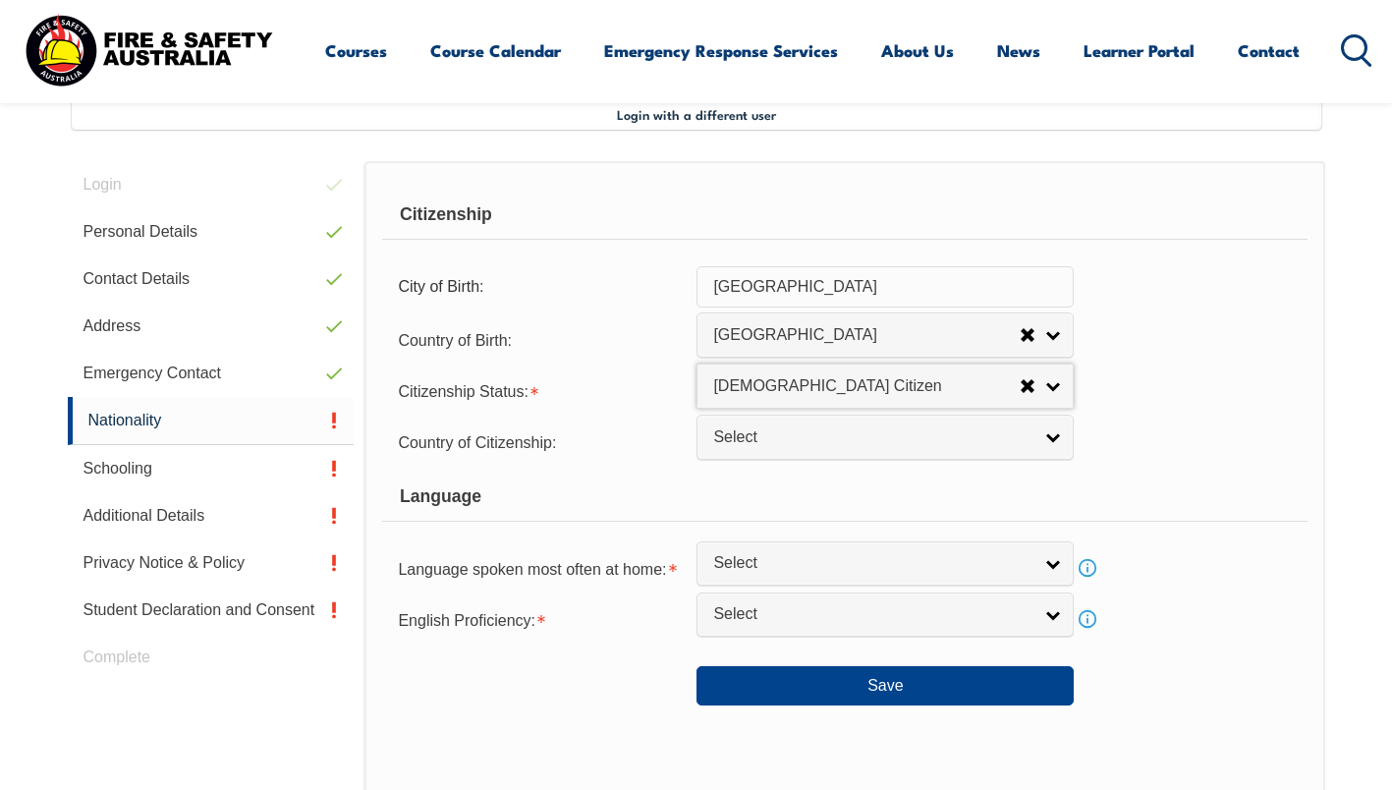
click at [750, 433] on span "Select" at bounding box center [872, 437] width 318 height 21
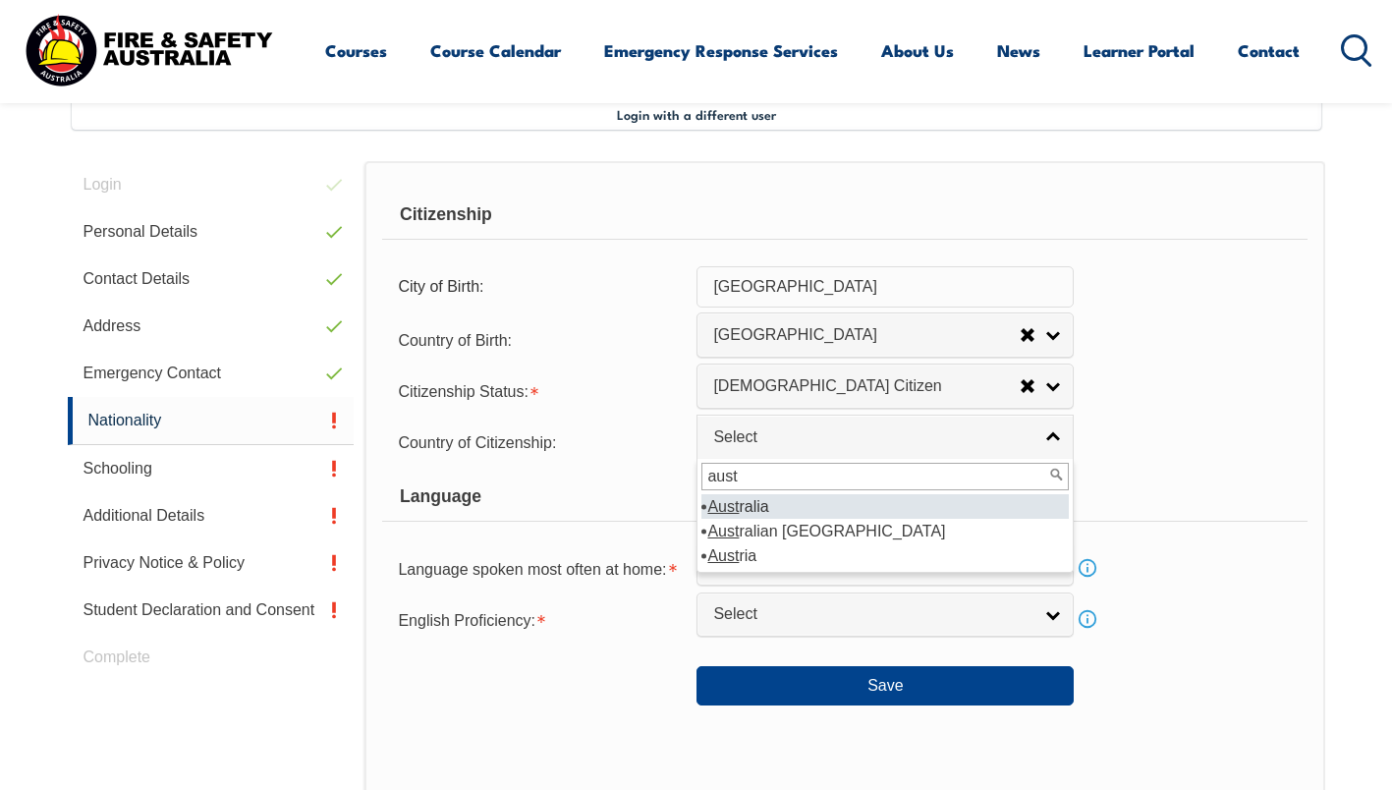
type input "aust"
click at [763, 502] on li "Aust ralia" at bounding box center [884, 506] width 367 height 25
select select "1101"
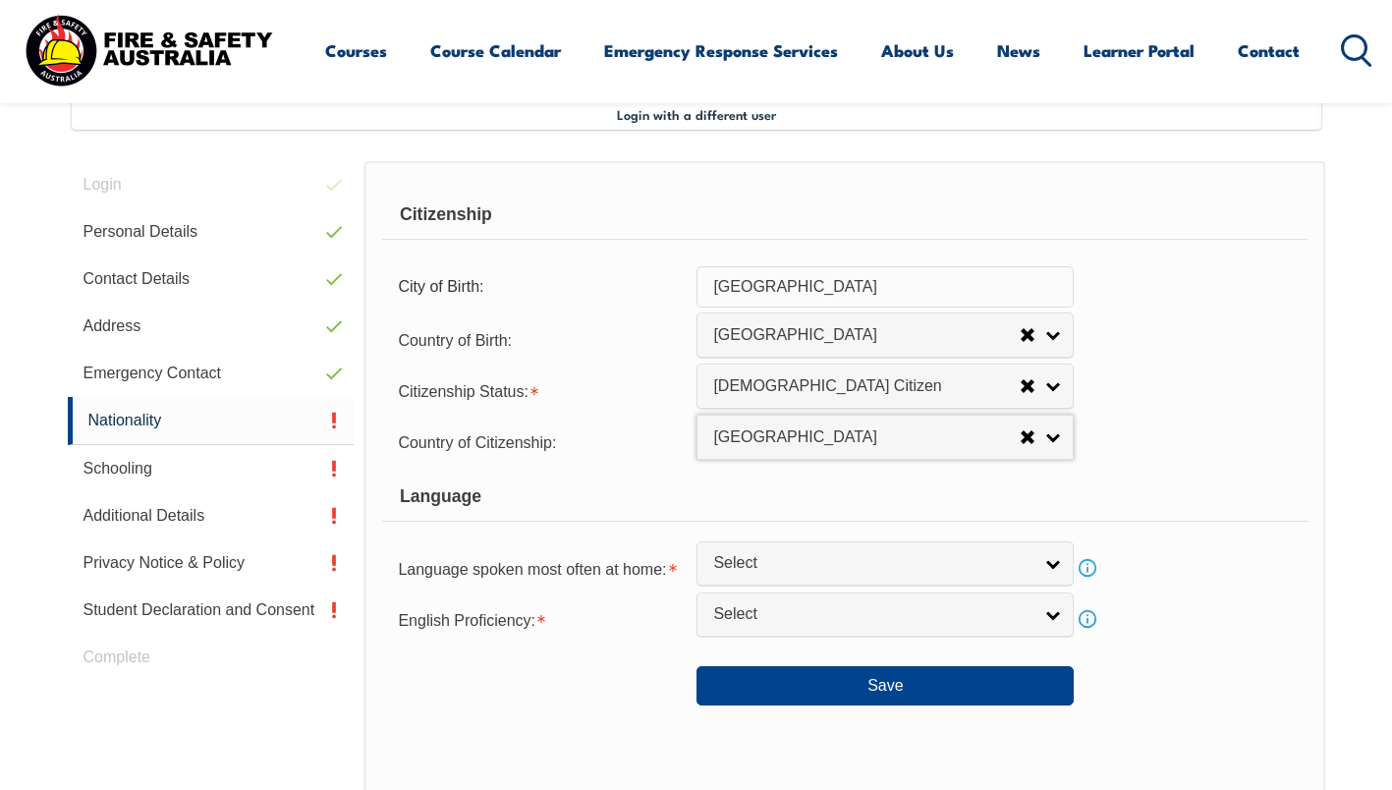
click at [742, 563] on span "Select" at bounding box center [872, 563] width 318 height 21
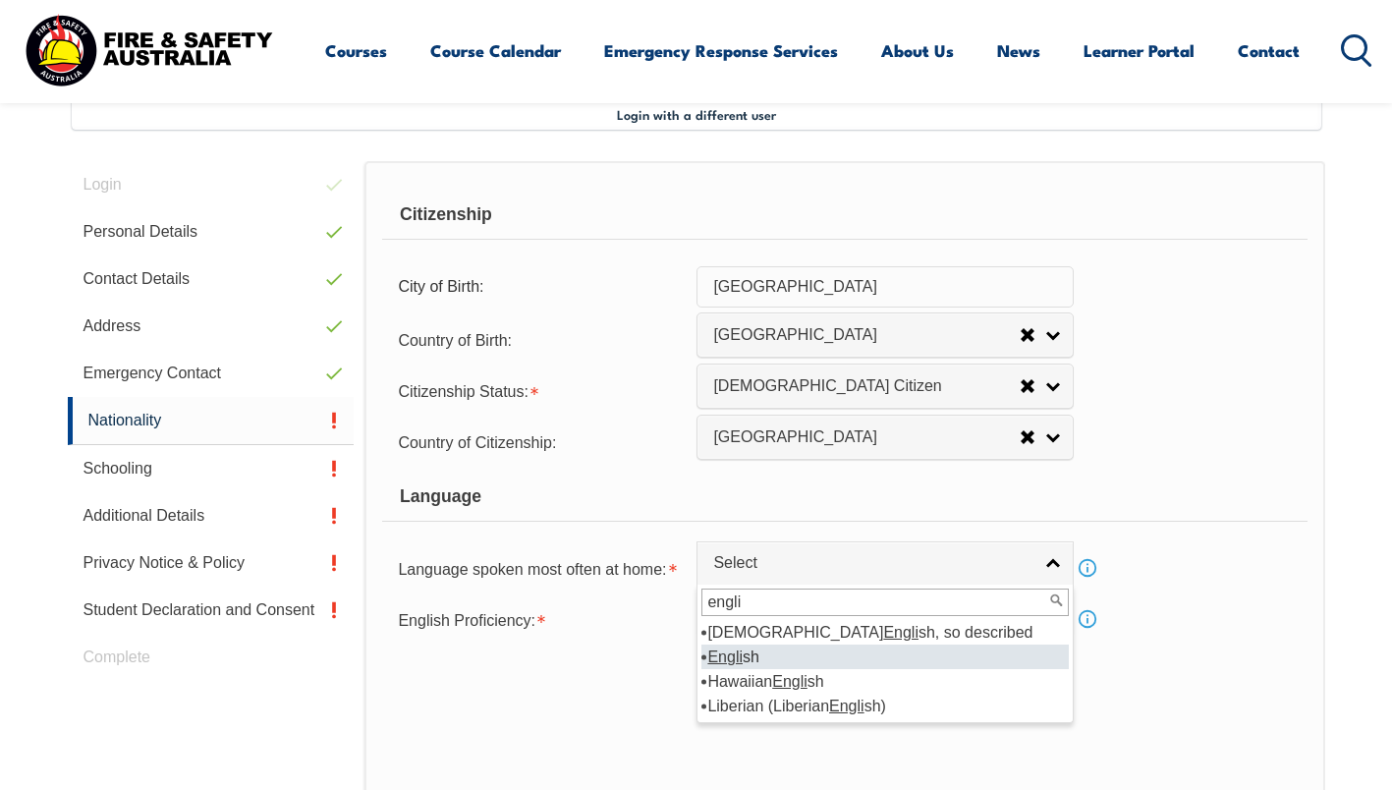
type input "engli"
click at [713, 662] on em "Engli" at bounding box center [724, 656] width 35 height 17
select select "1201"
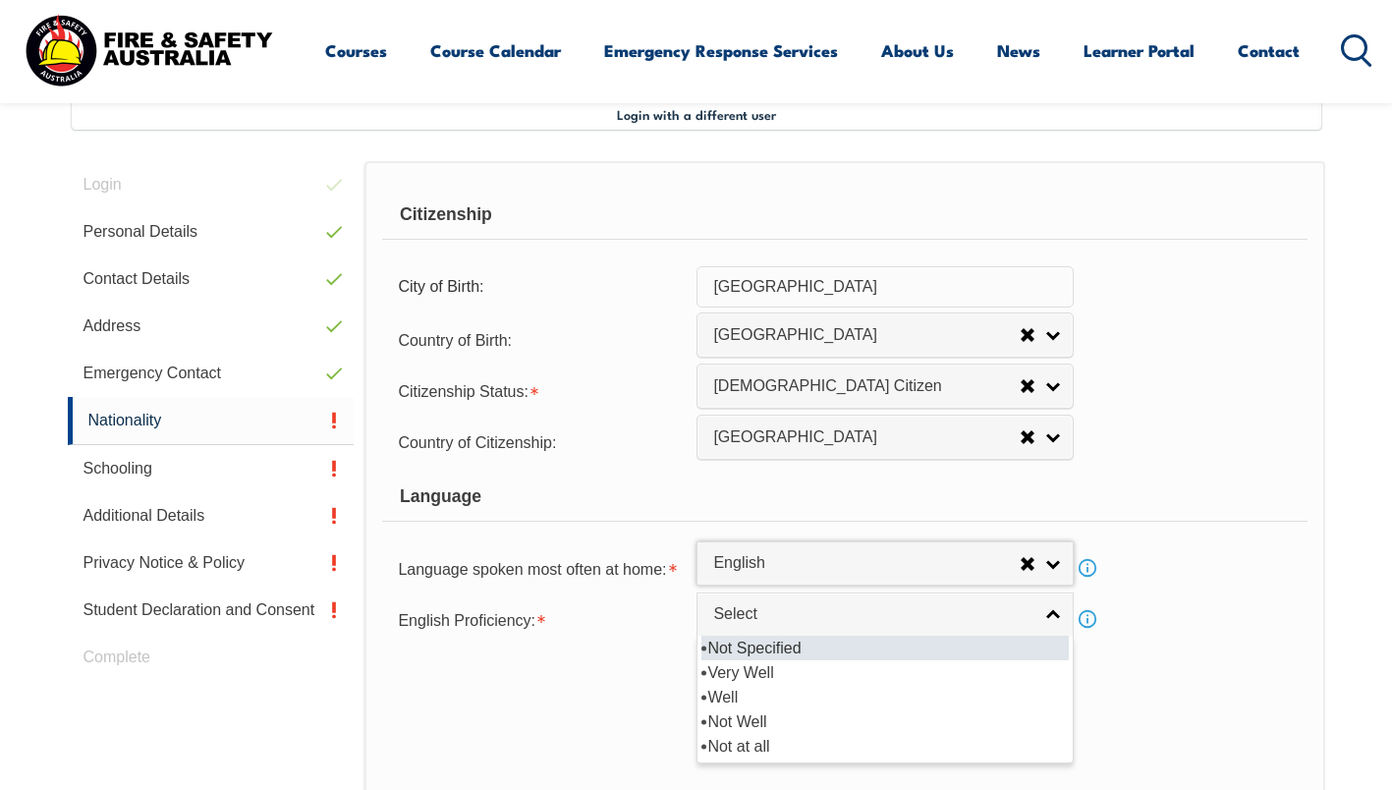
click at [725, 623] on span "Select" at bounding box center [872, 614] width 318 height 21
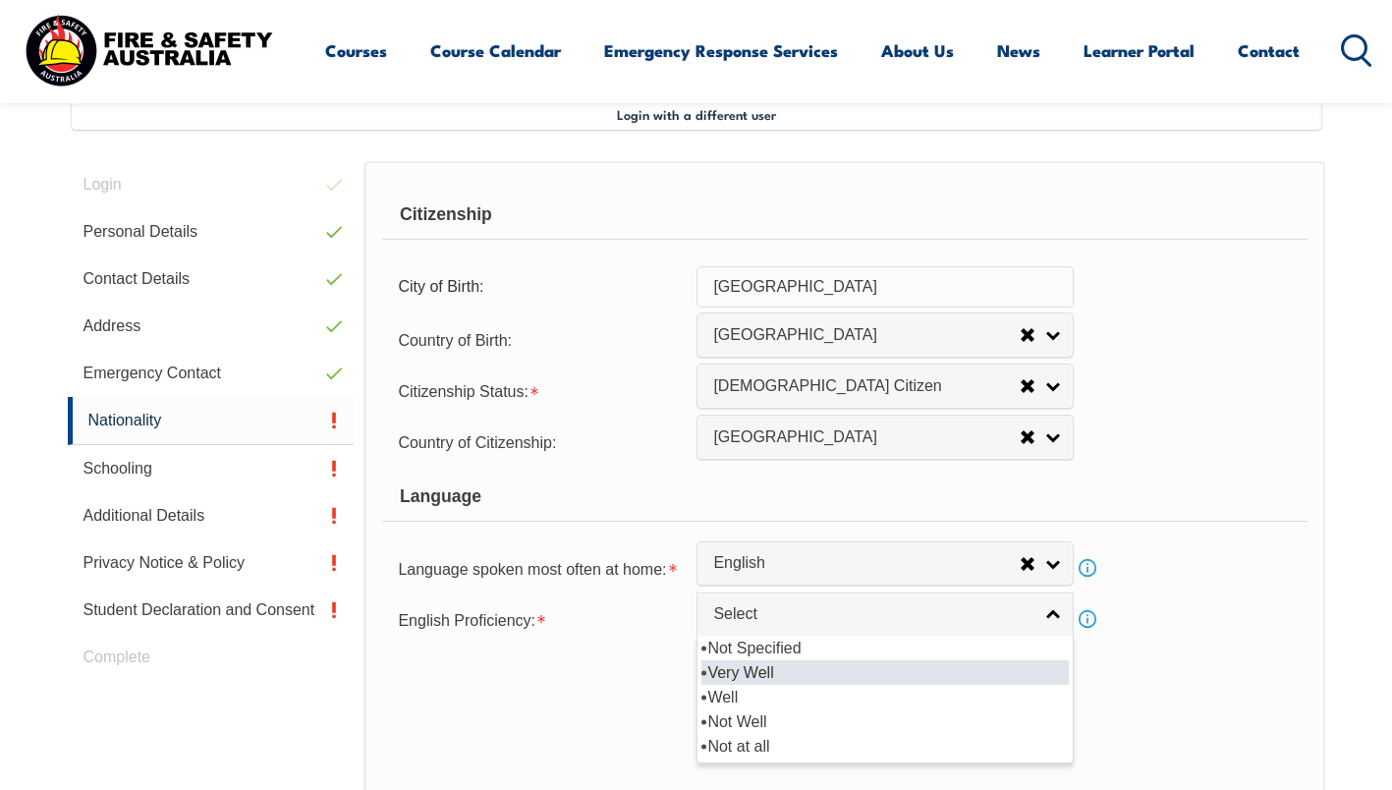
click at [724, 671] on li "Very Well" at bounding box center [884, 672] width 367 height 25
select select "1"
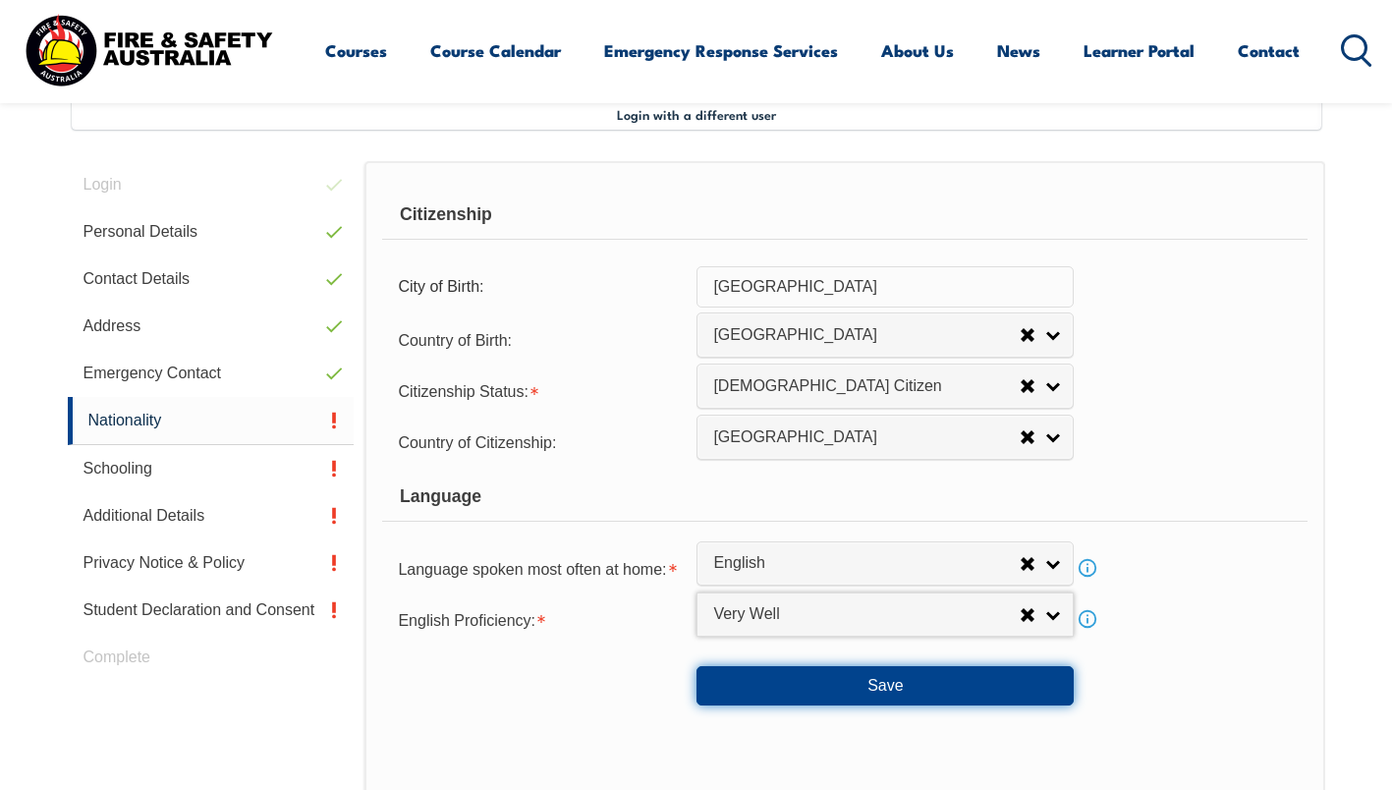
click at [815, 684] on button "Save" at bounding box center [884, 685] width 377 height 39
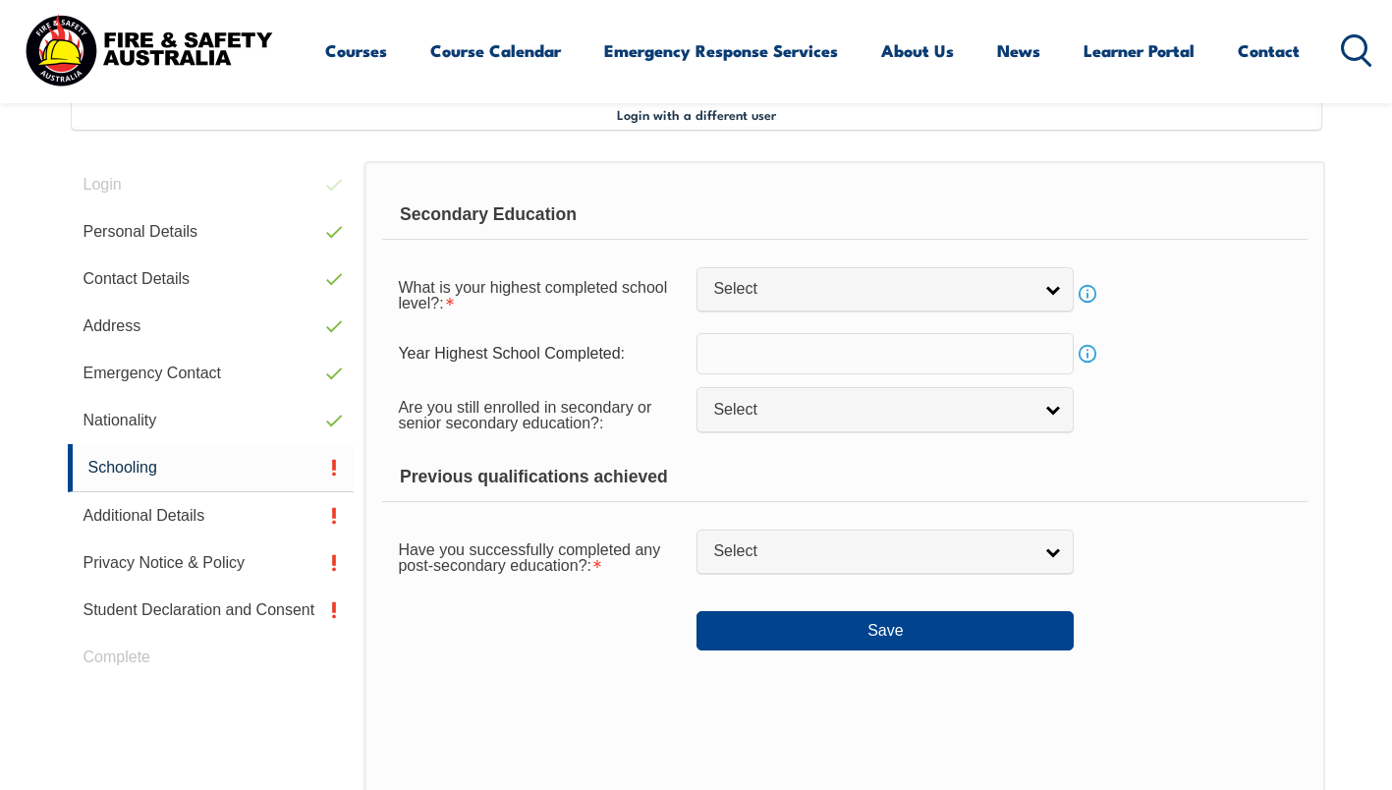
click at [763, 292] on span "Select" at bounding box center [872, 289] width 318 height 21
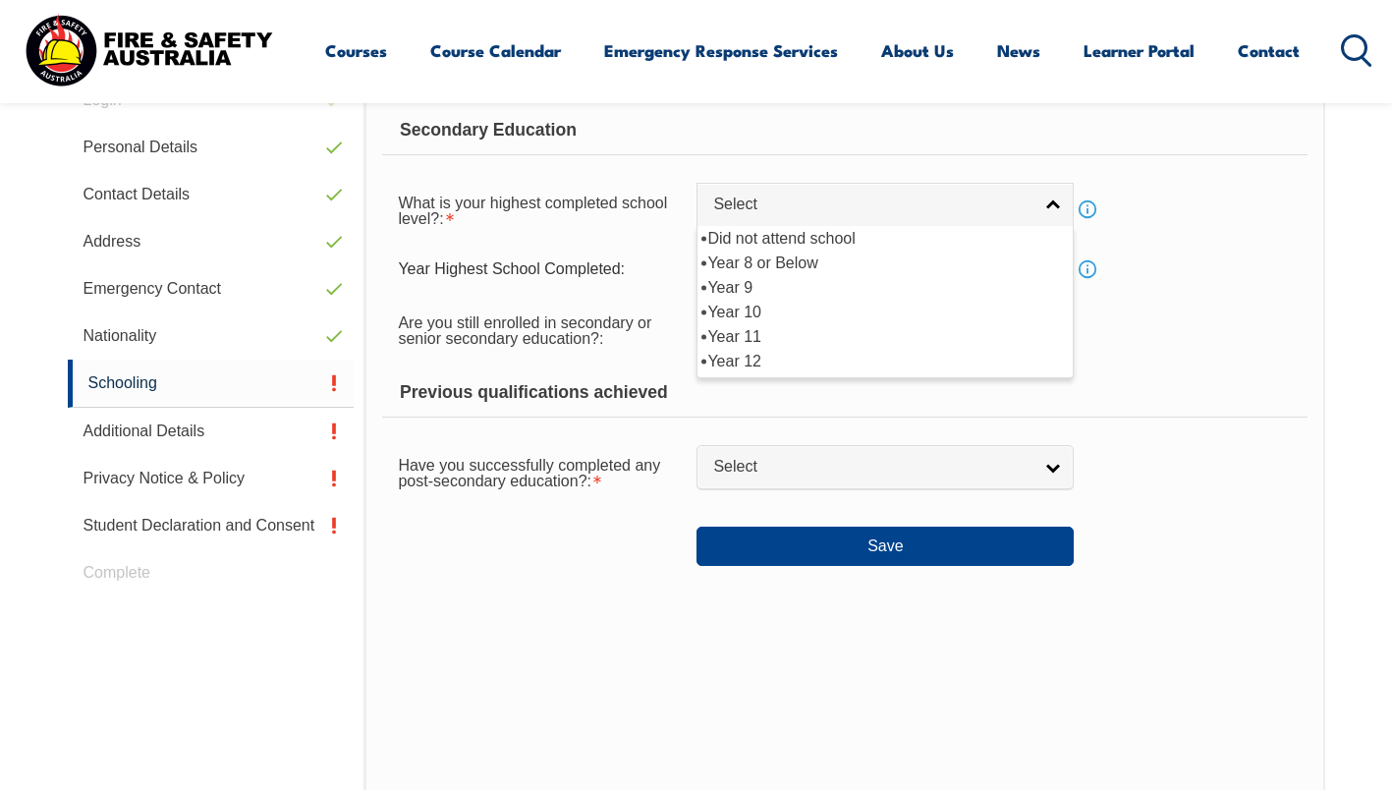
scroll to position [550, 0]
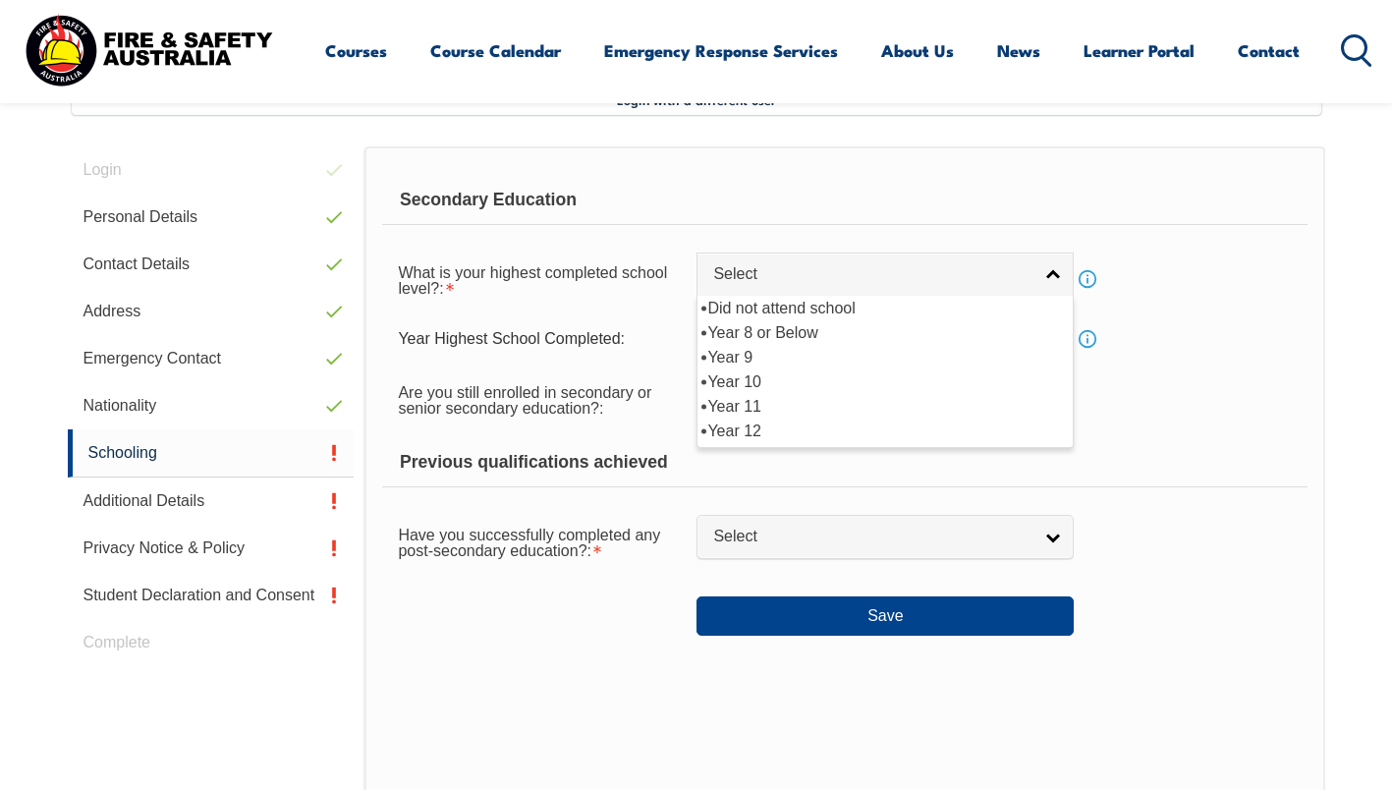
click at [1049, 276] on link "Select" at bounding box center [884, 274] width 377 height 44
click at [983, 284] on span "Select" at bounding box center [872, 274] width 318 height 21
click at [855, 425] on li "Year 12" at bounding box center [884, 430] width 367 height 25
select select "12"
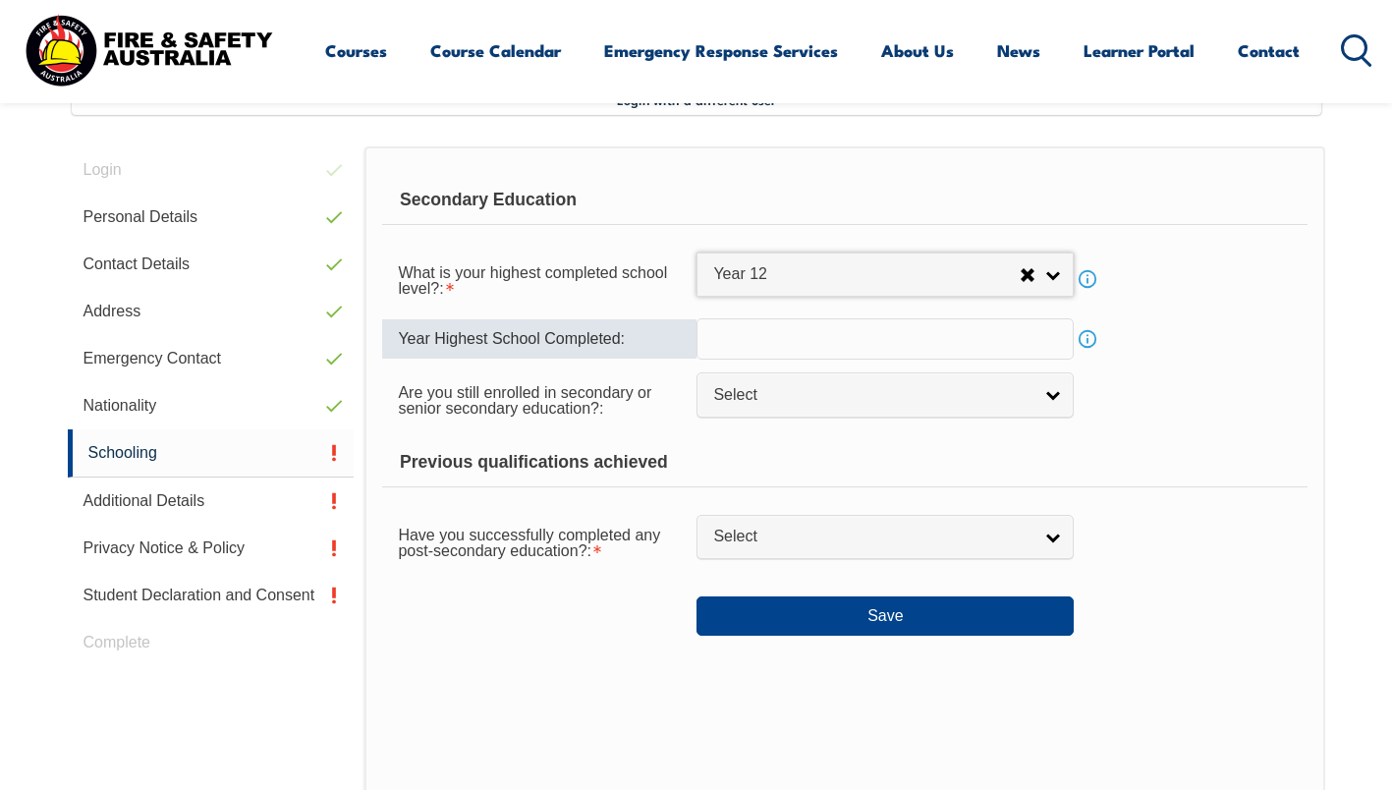
click at [862, 350] on input "text" at bounding box center [884, 338] width 377 height 41
type input "1984"
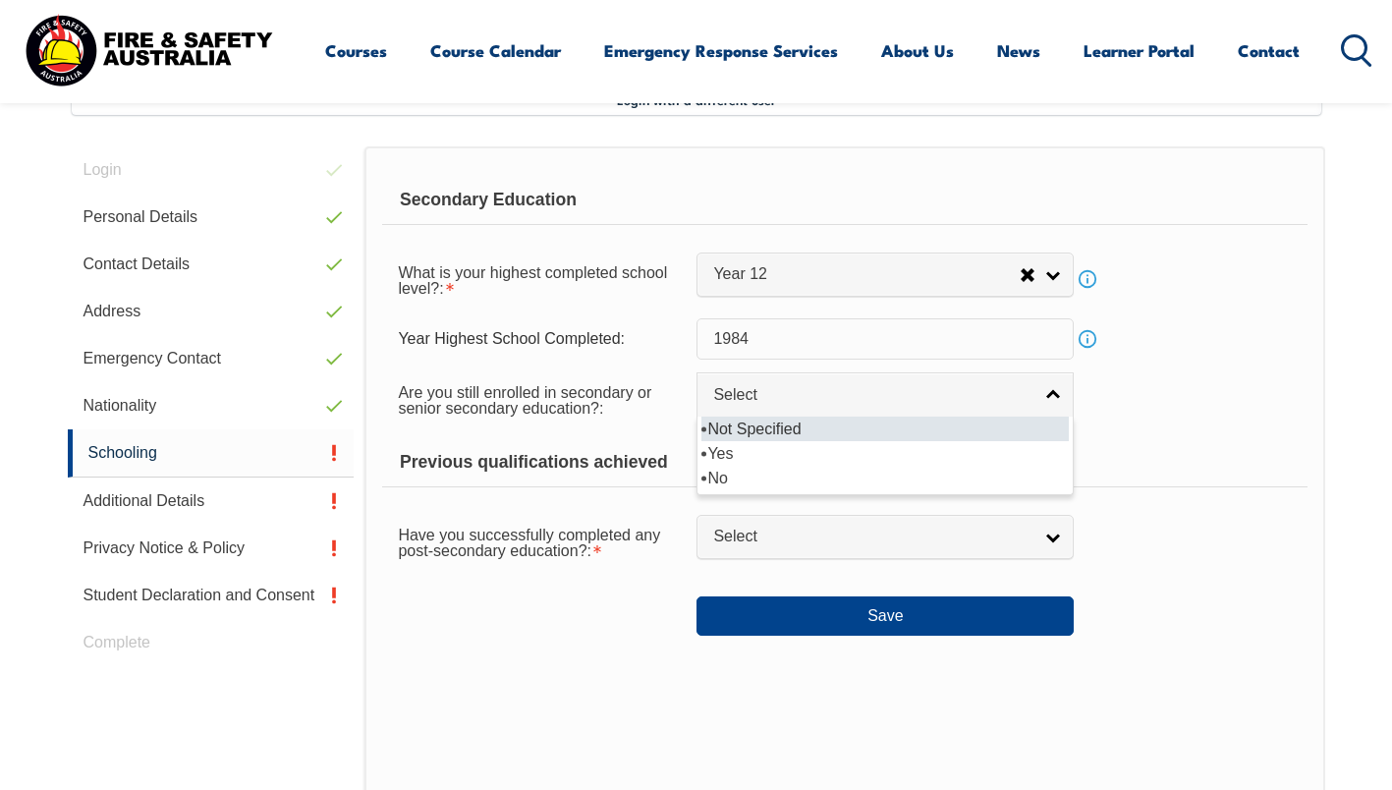
click at [814, 398] on span "Select" at bounding box center [872, 395] width 318 height 21
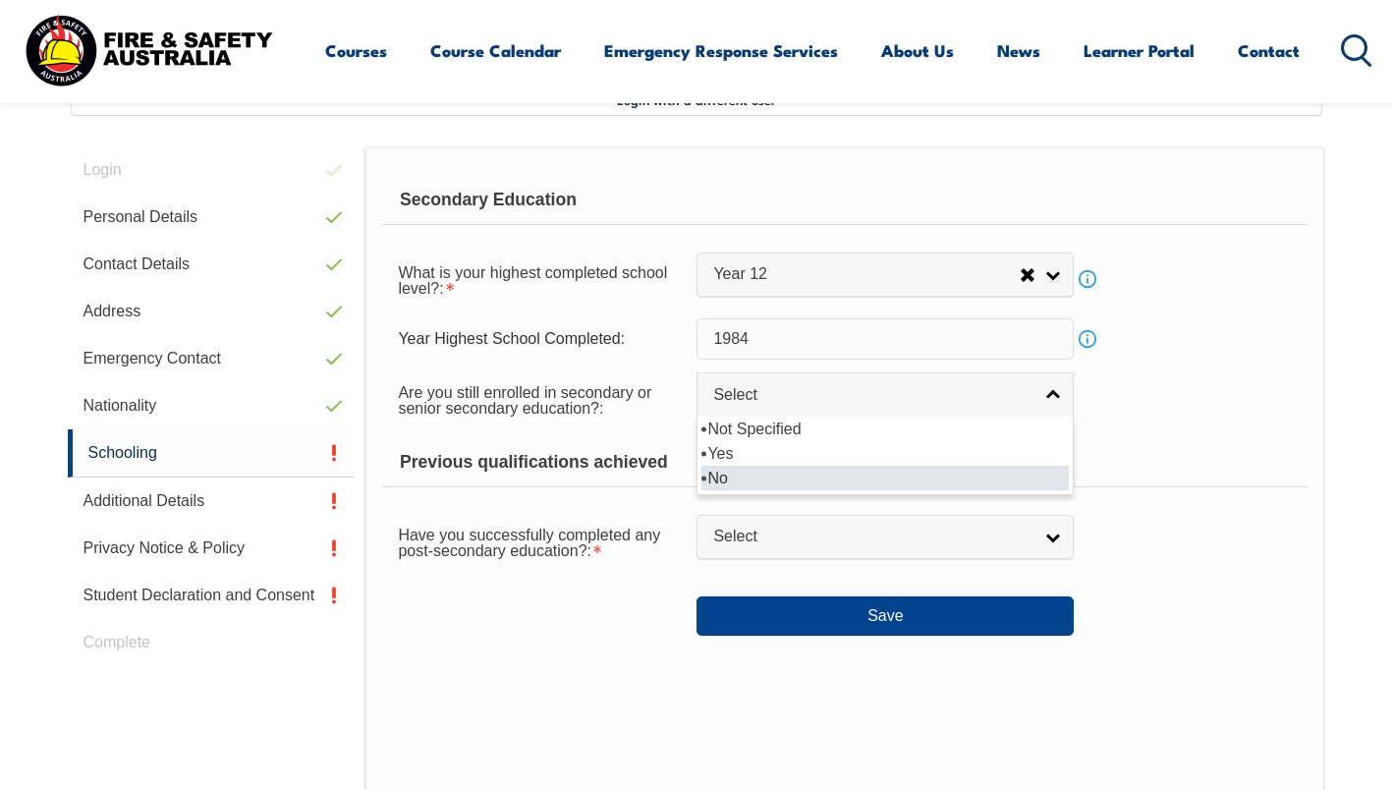
click at [789, 472] on li "No" at bounding box center [884, 478] width 367 height 25
select select "false"
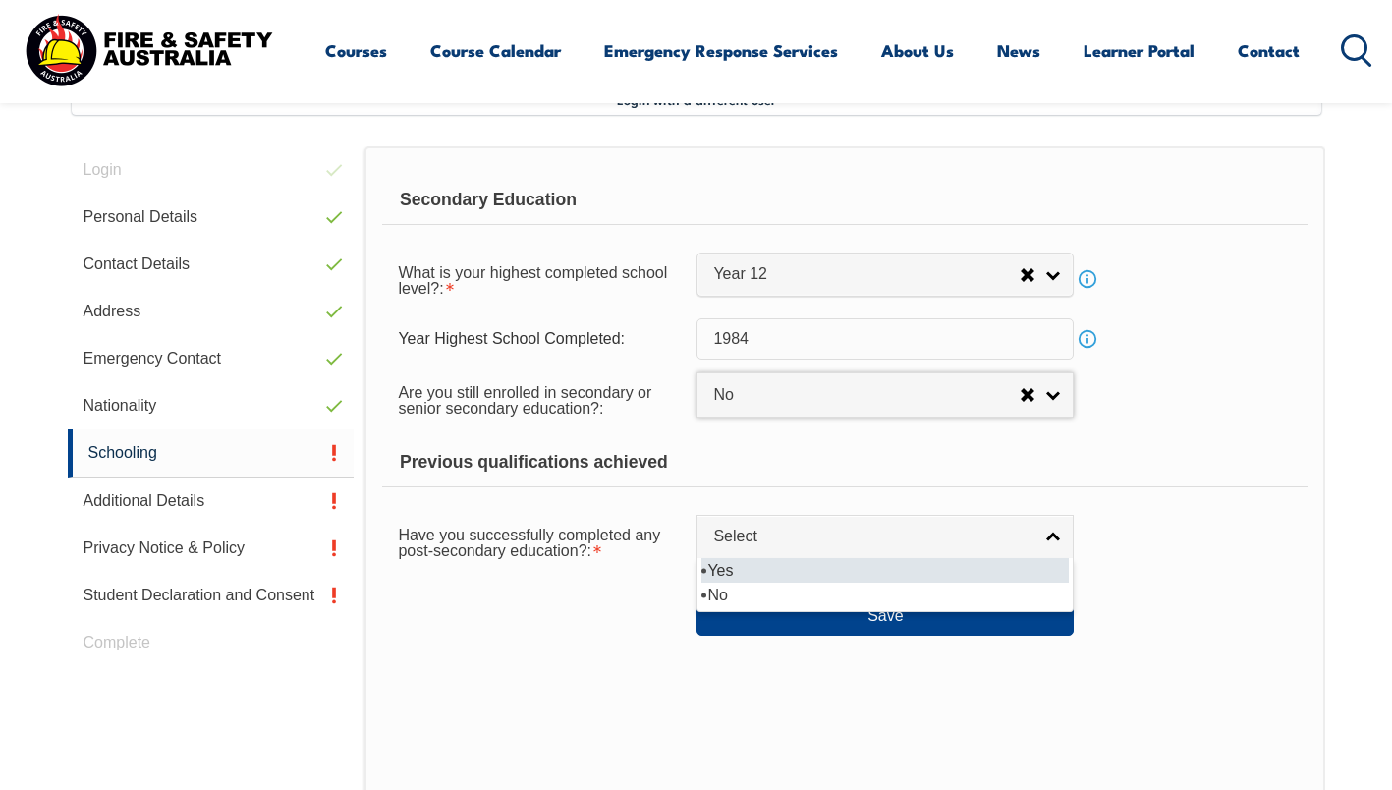
click at [774, 532] on span "Select" at bounding box center [872, 537] width 318 height 21
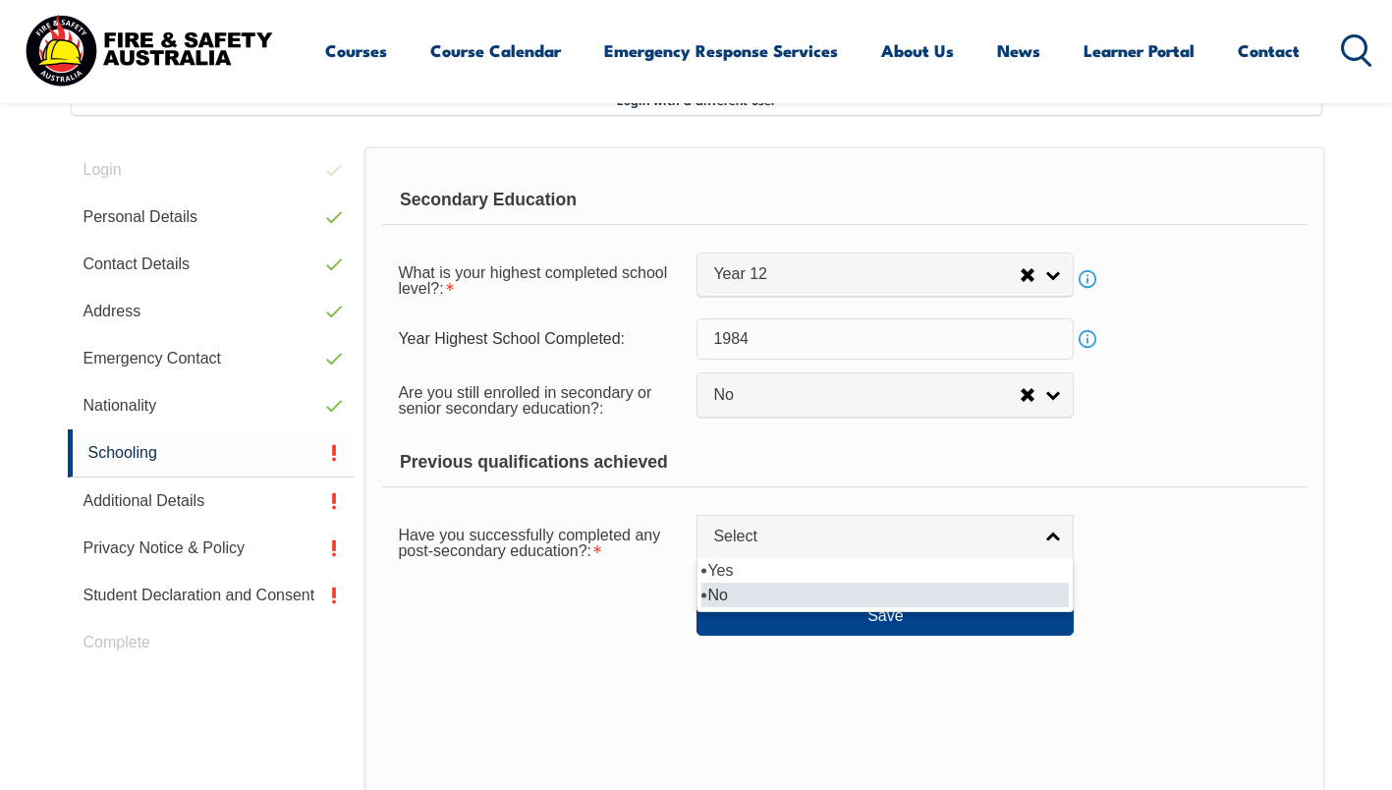
click at [756, 588] on li "No" at bounding box center [884, 595] width 367 height 25
select select "false"
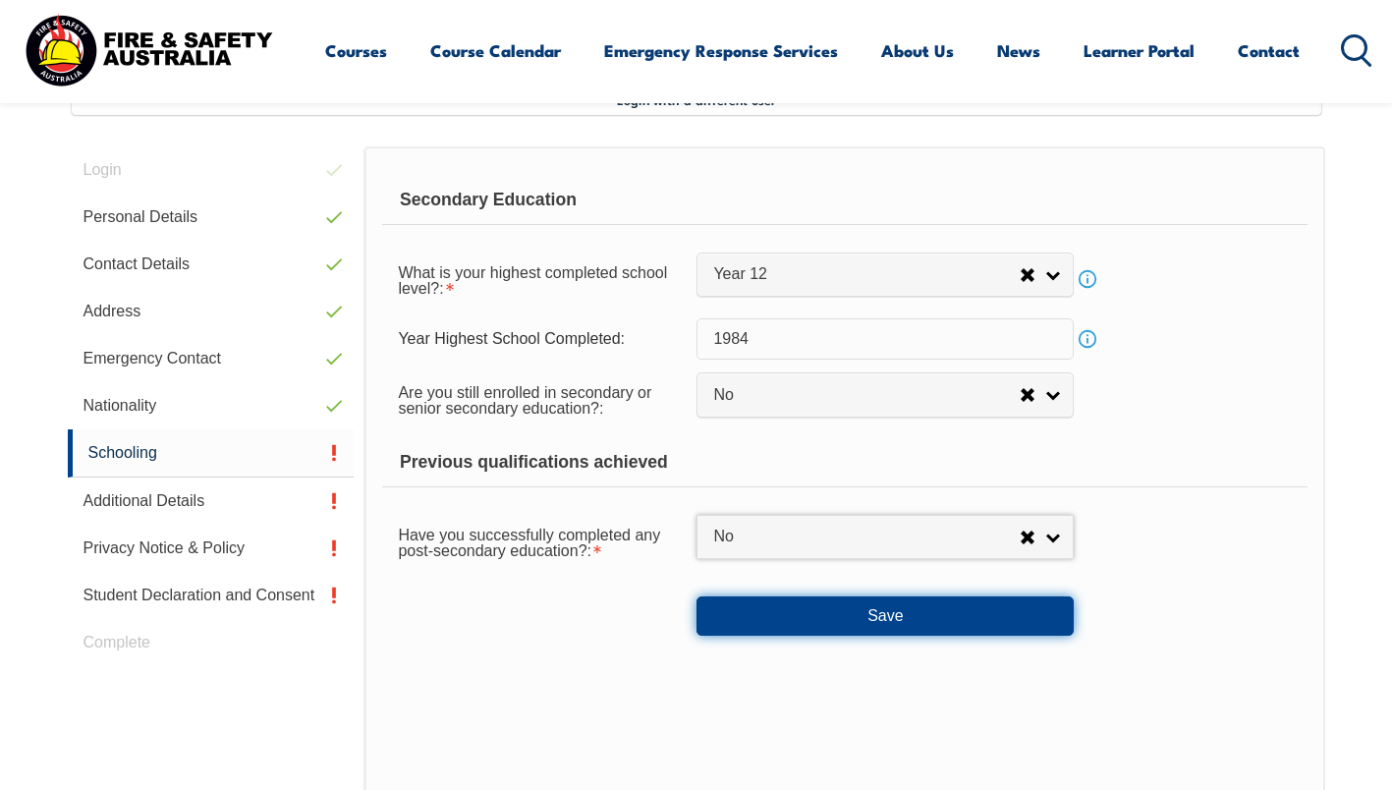
click at [792, 627] on button "Save" at bounding box center [884, 615] width 377 height 39
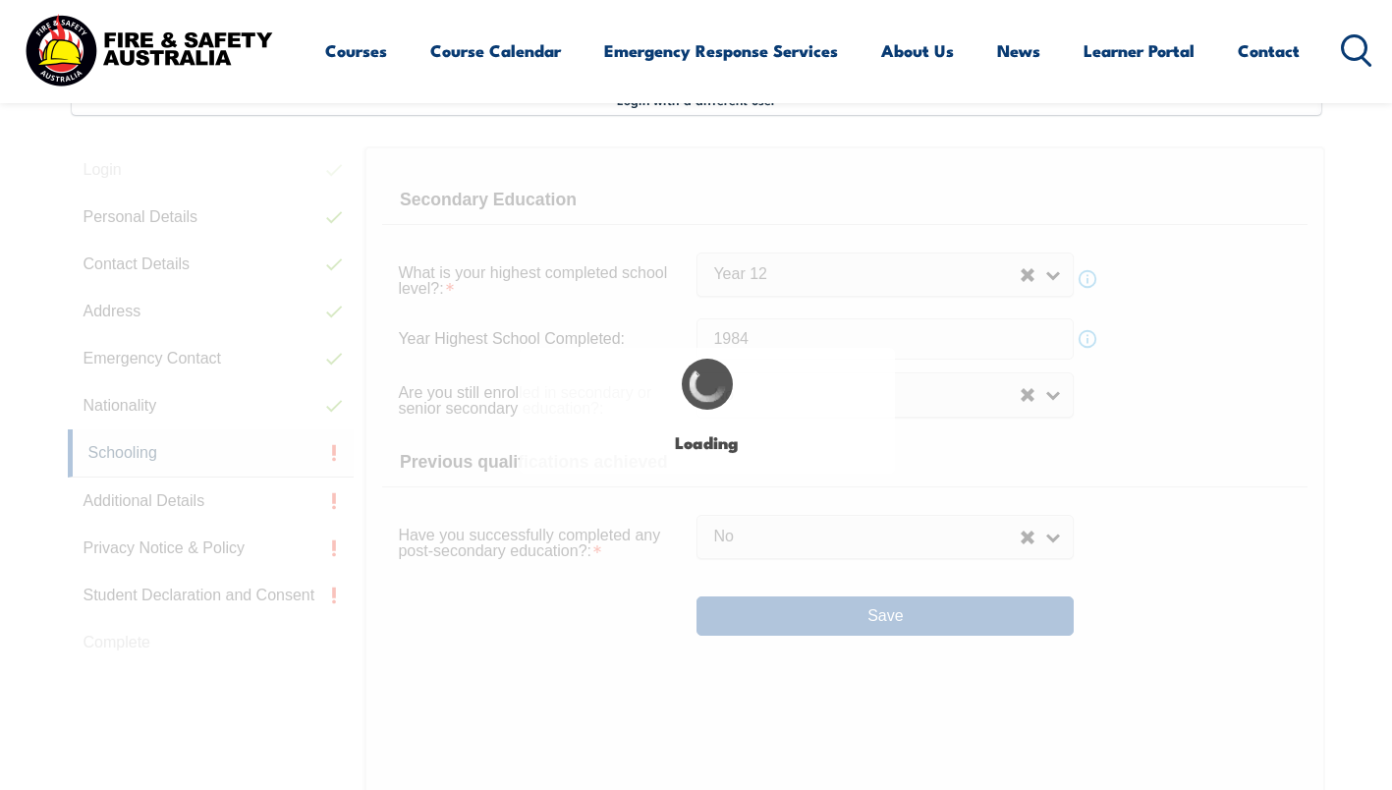
click at [792, 627] on div "Login with a different user Login Personal Details Contact Details Address Emer…" at bounding box center [696, 578] width 1257 height 990
select select
select select "false"
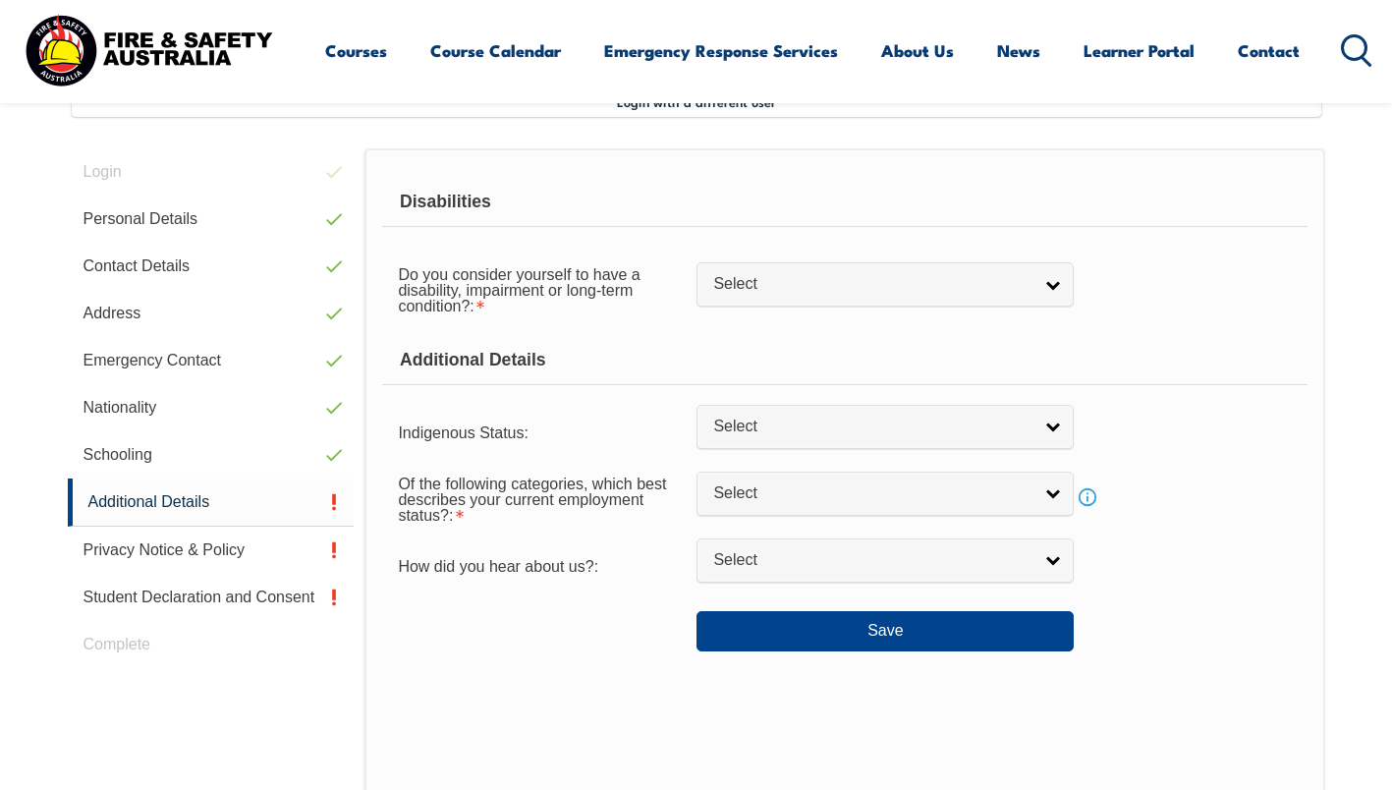
scroll to position [535, 0]
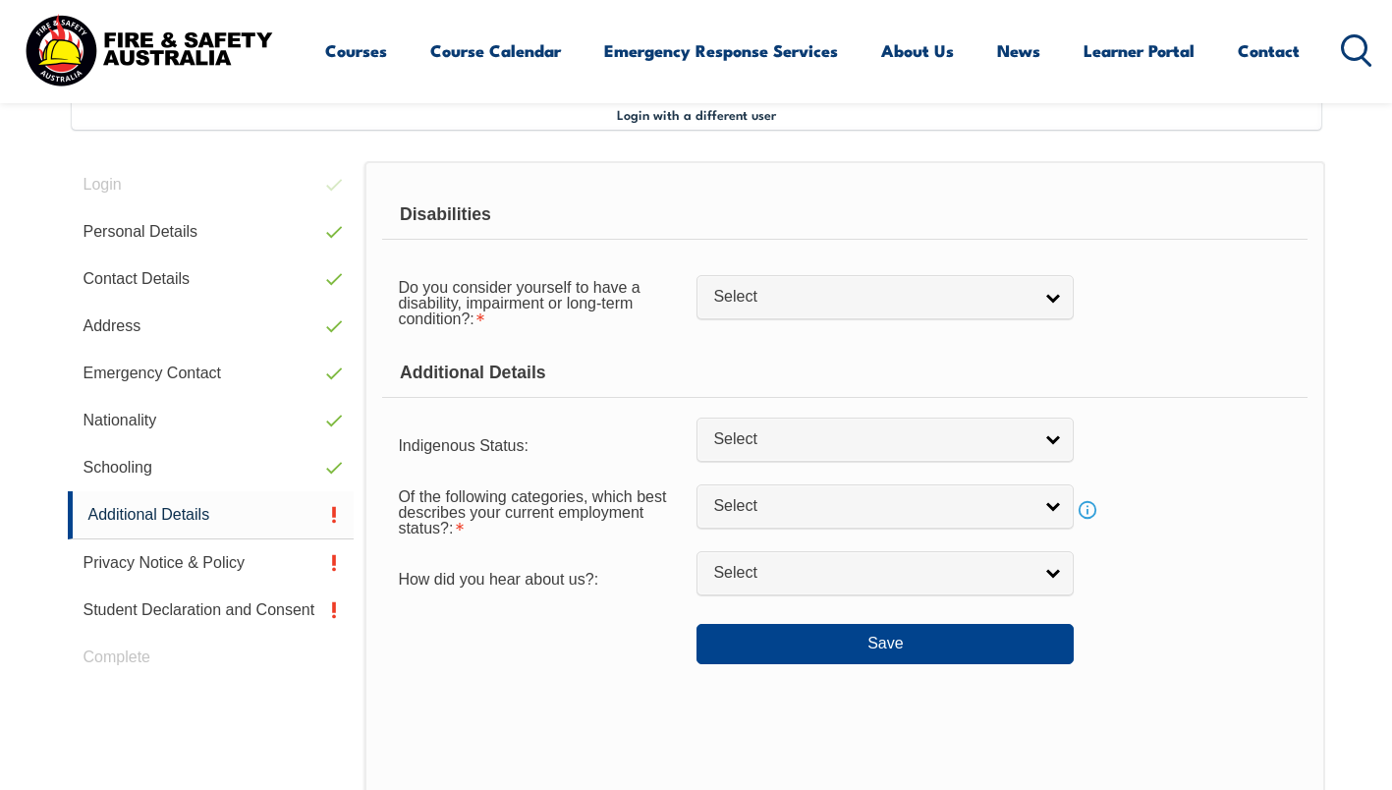
click at [759, 286] on link "Select" at bounding box center [884, 297] width 377 height 44
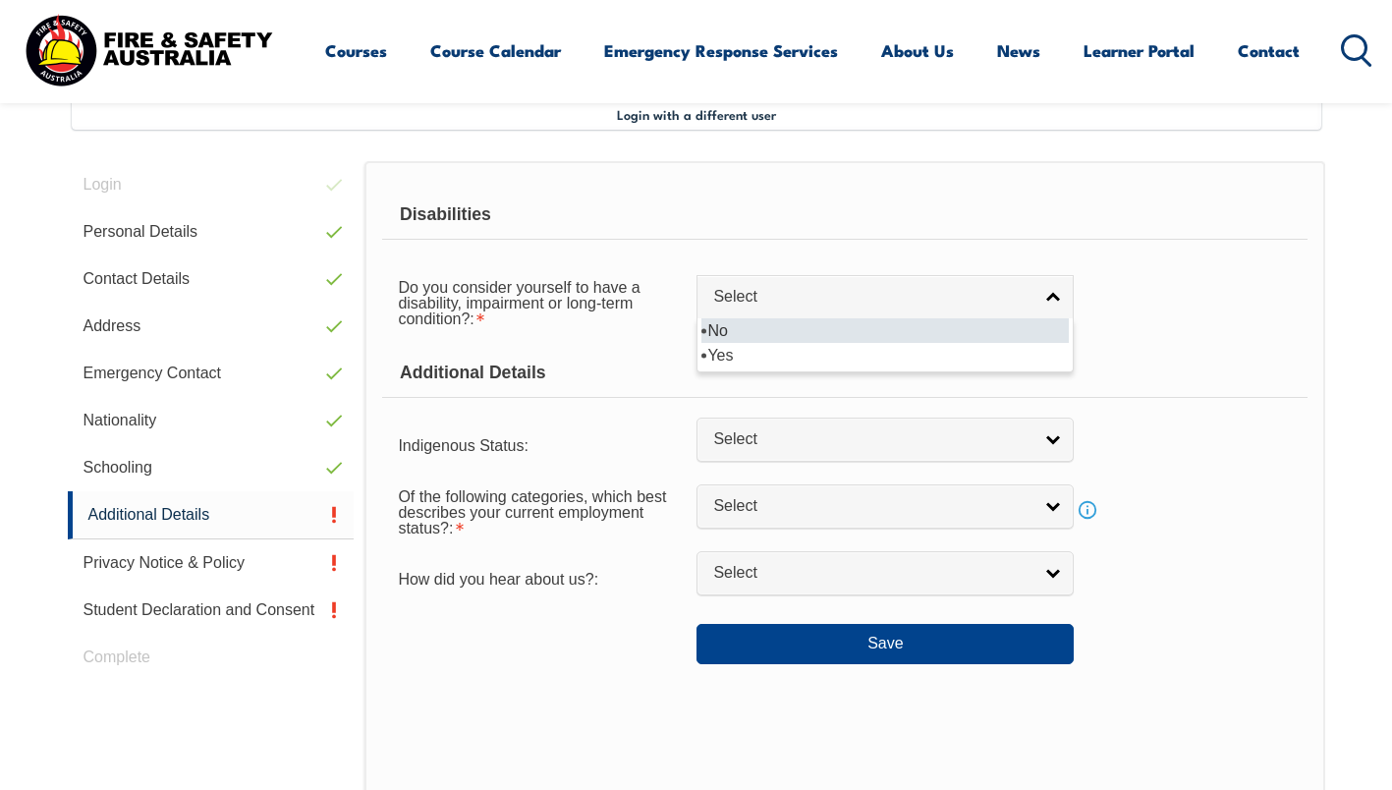
click at [762, 328] on li "No" at bounding box center [884, 330] width 367 height 25
select select "false"
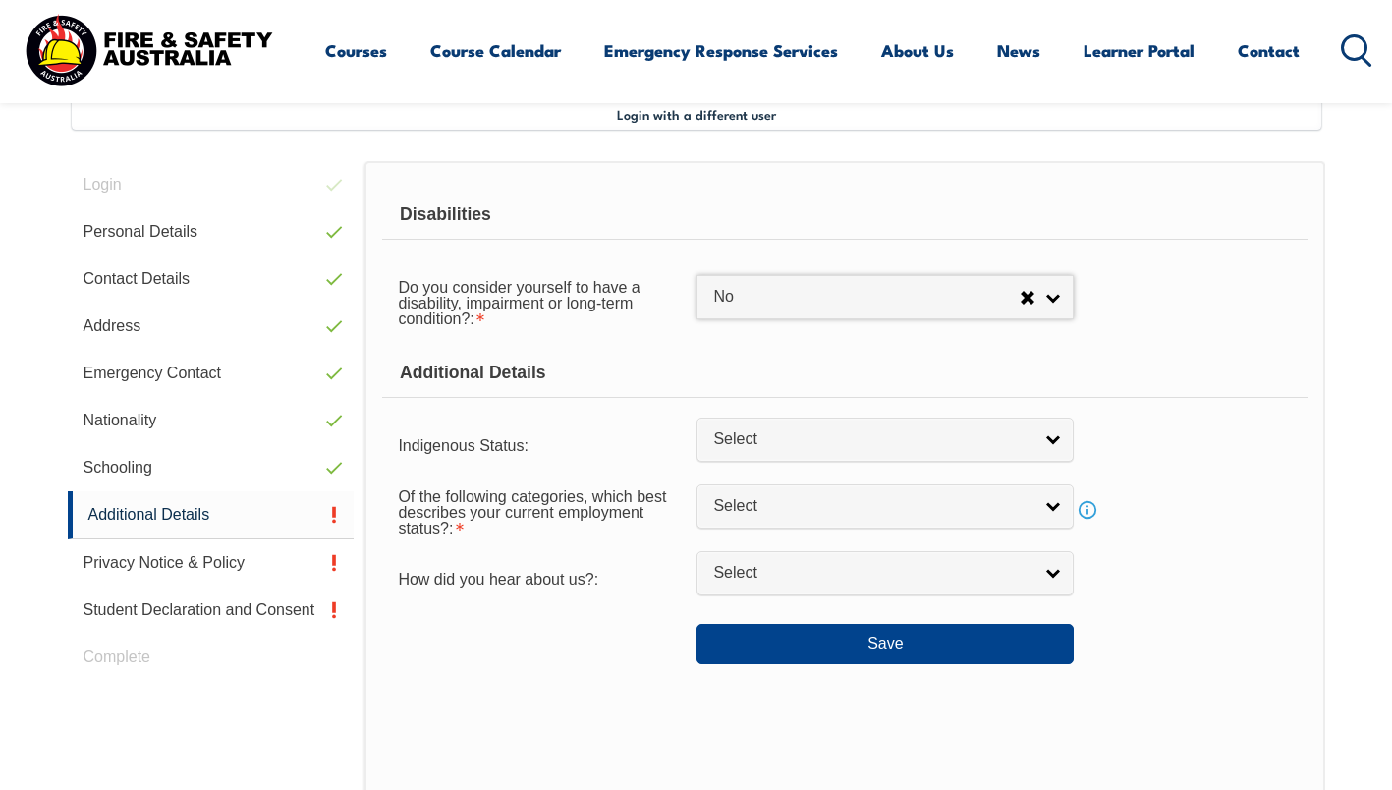
click at [765, 438] on span "Select" at bounding box center [872, 439] width 318 height 21
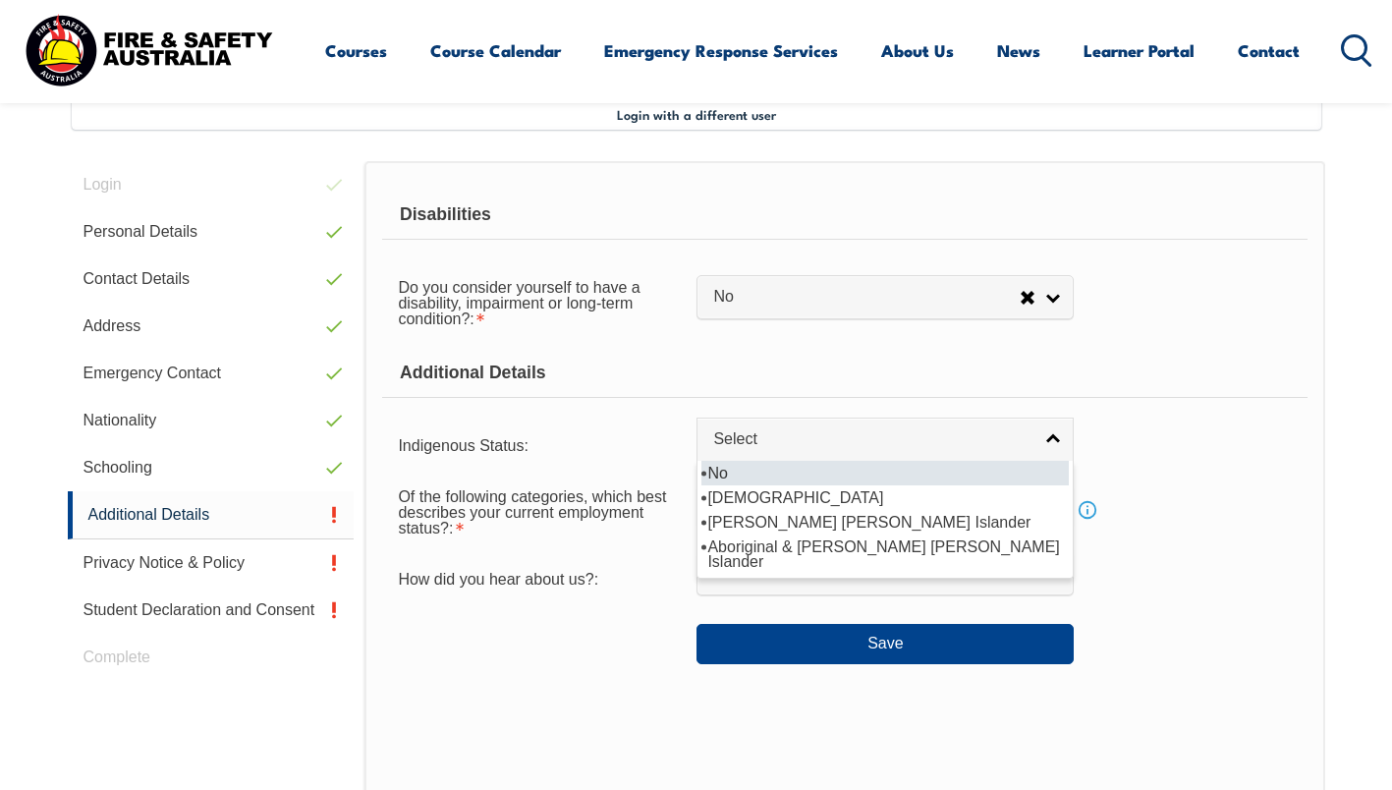
click at [757, 470] on li "No" at bounding box center [884, 473] width 367 height 25
select select "4"
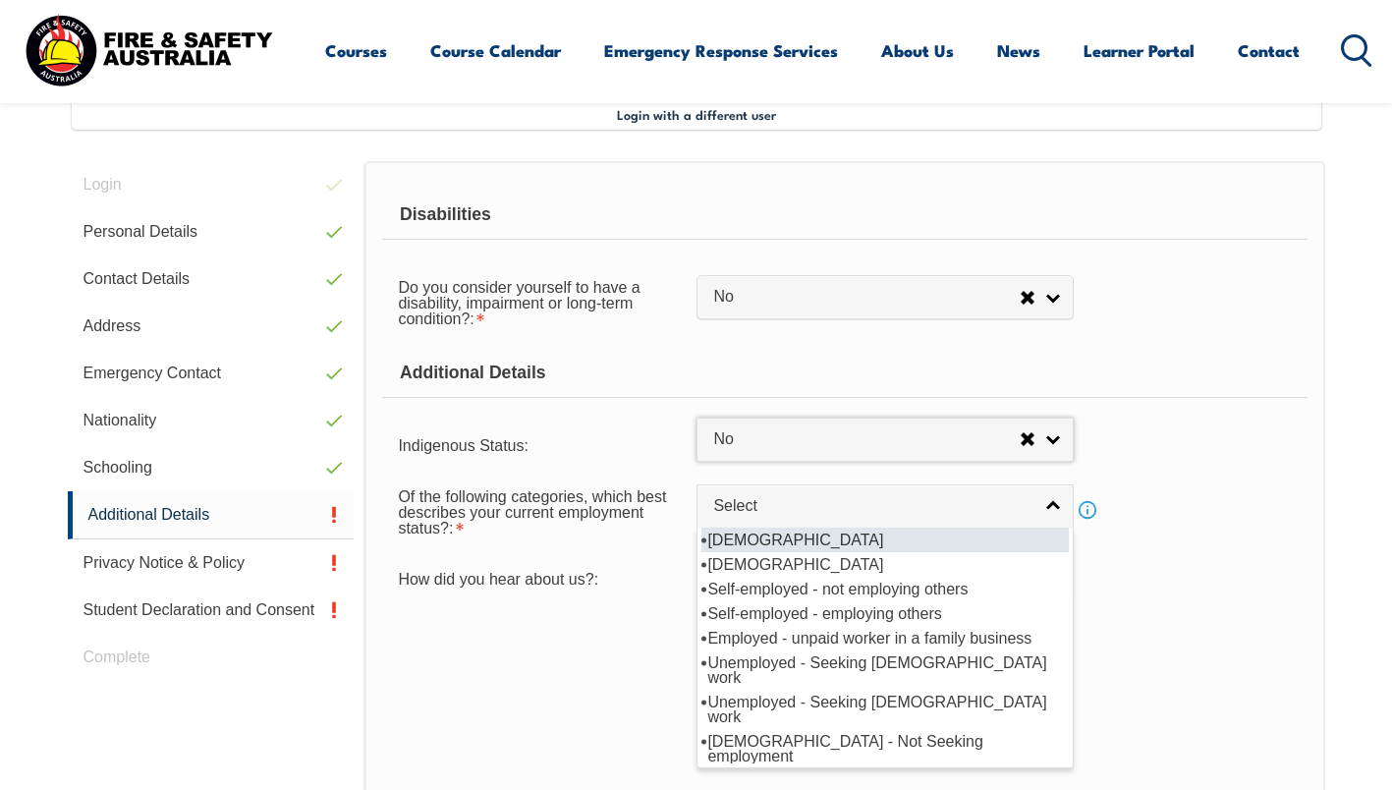
click at [756, 517] on link "Select" at bounding box center [884, 506] width 377 height 44
click at [756, 534] on li "Full-time employee" at bounding box center [884, 540] width 367 height 25
select select "1"
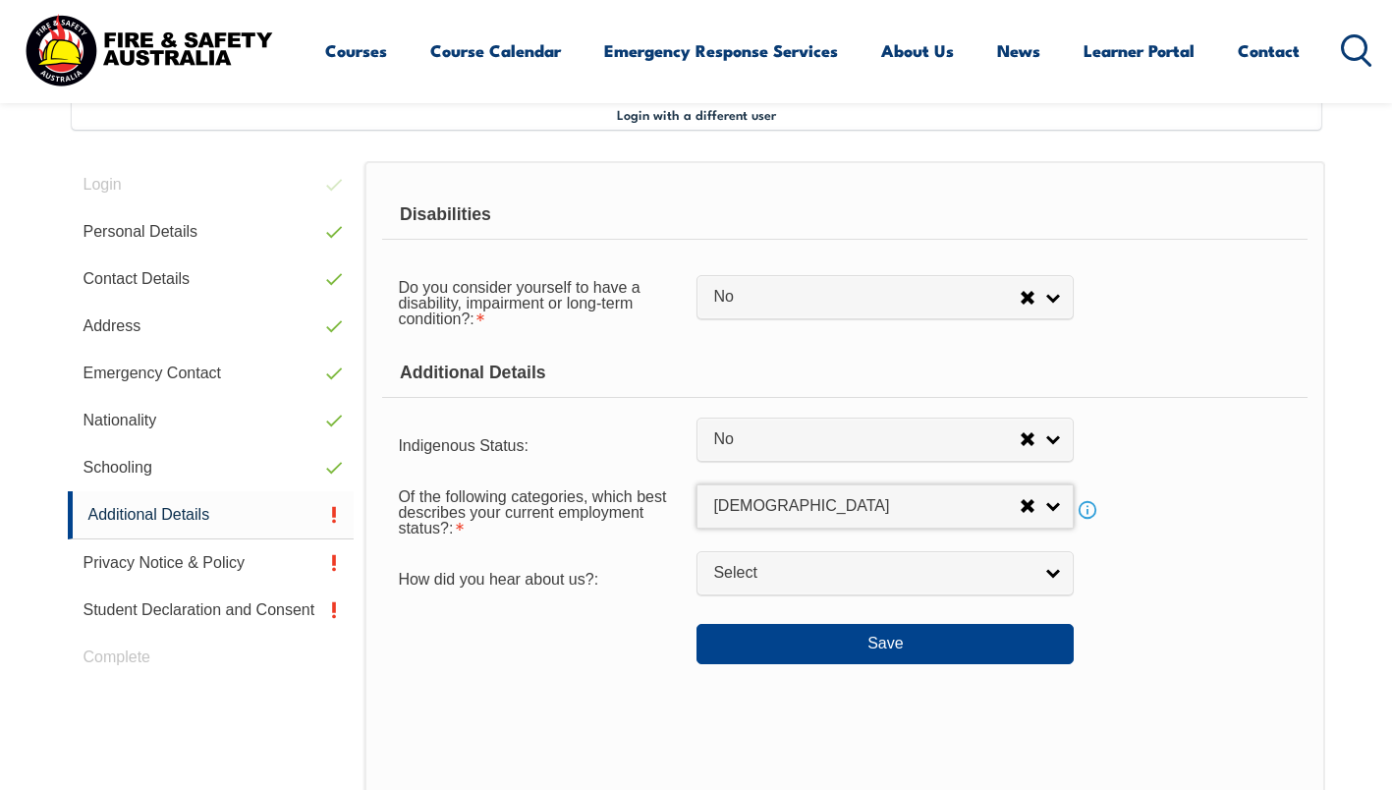
click at [764, 581] on span "Select" at bounding box center [872, 573] width 318 height 21
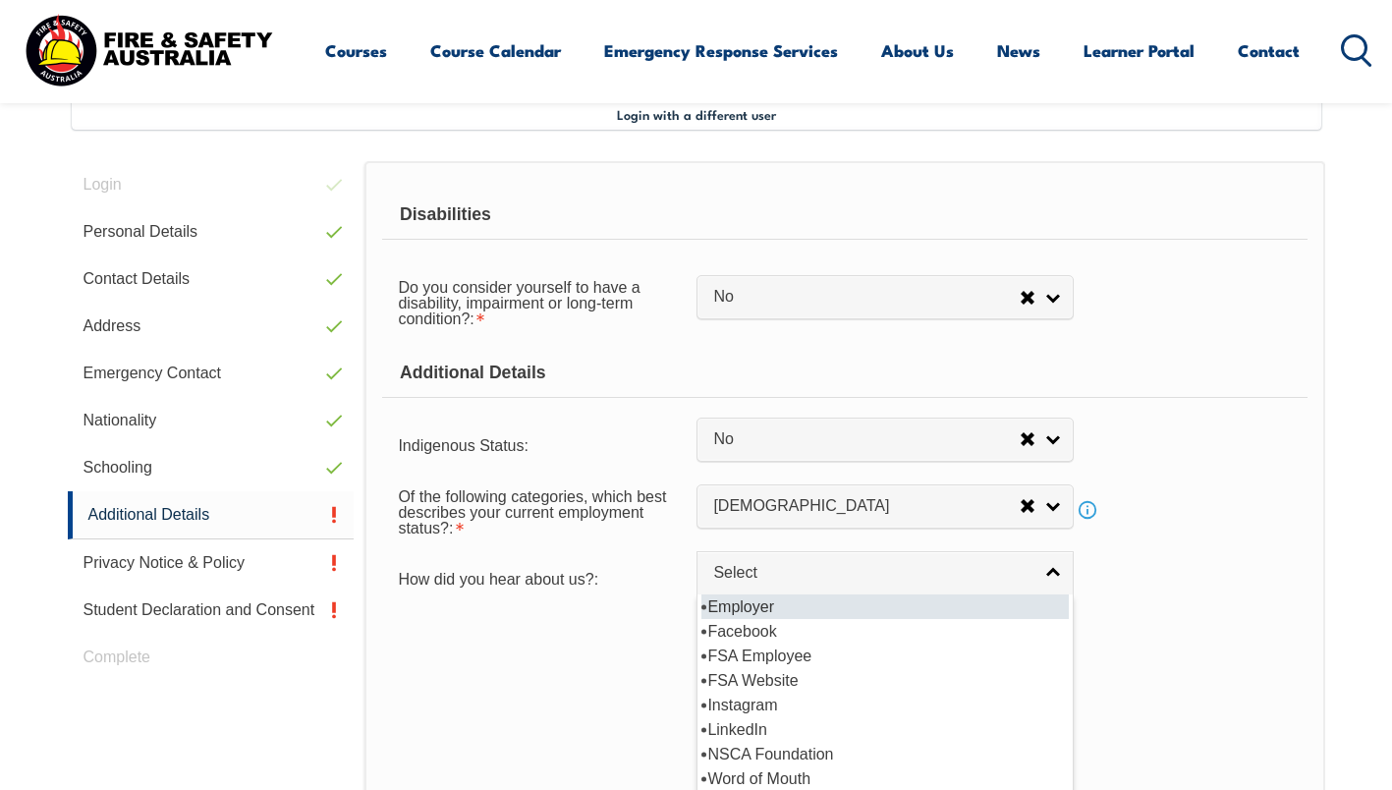
click at [761, 599] on li "Employer" at bounding box center [884, 606] width 367 height 25
select select "8019"
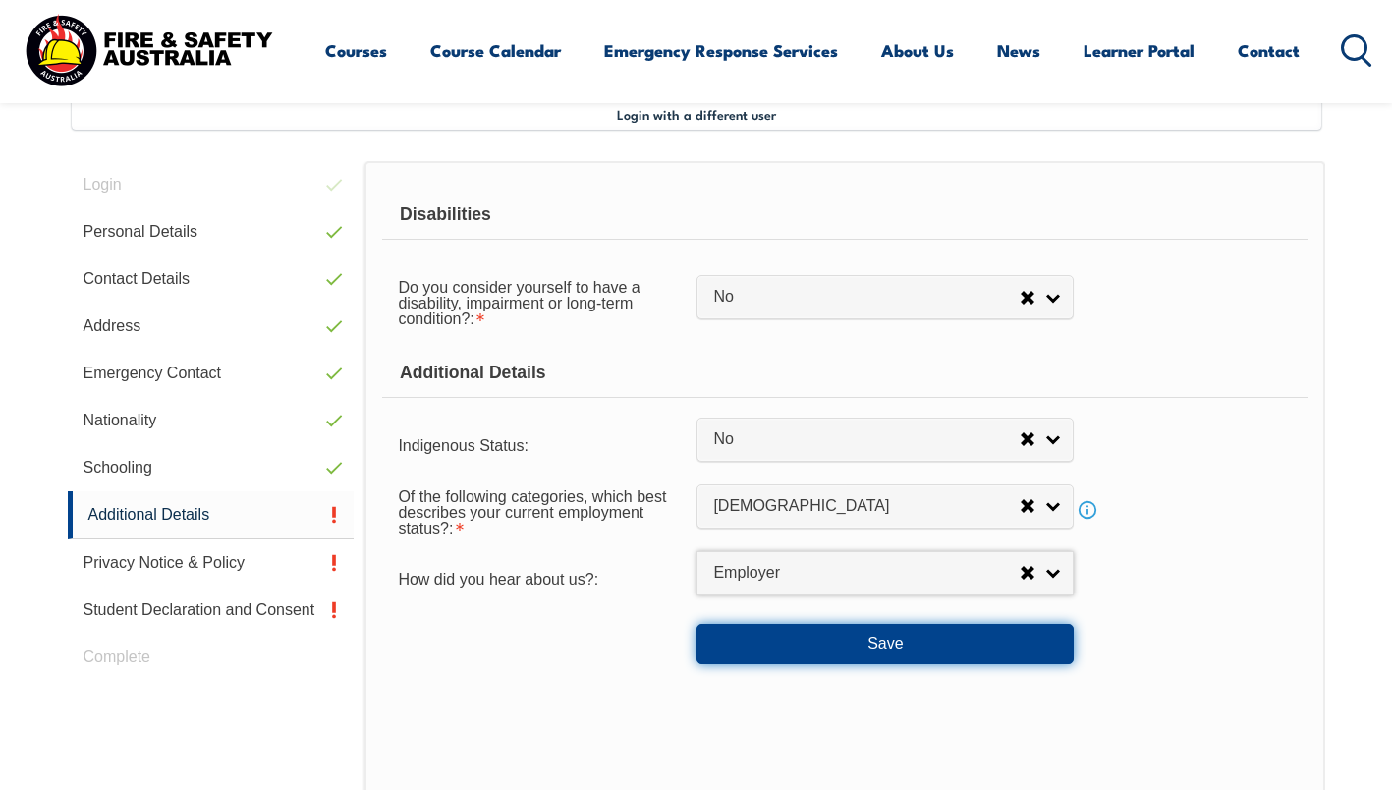
click at [788, 653] on button "Save" at bounding box center [884, 643] width 377 height 39
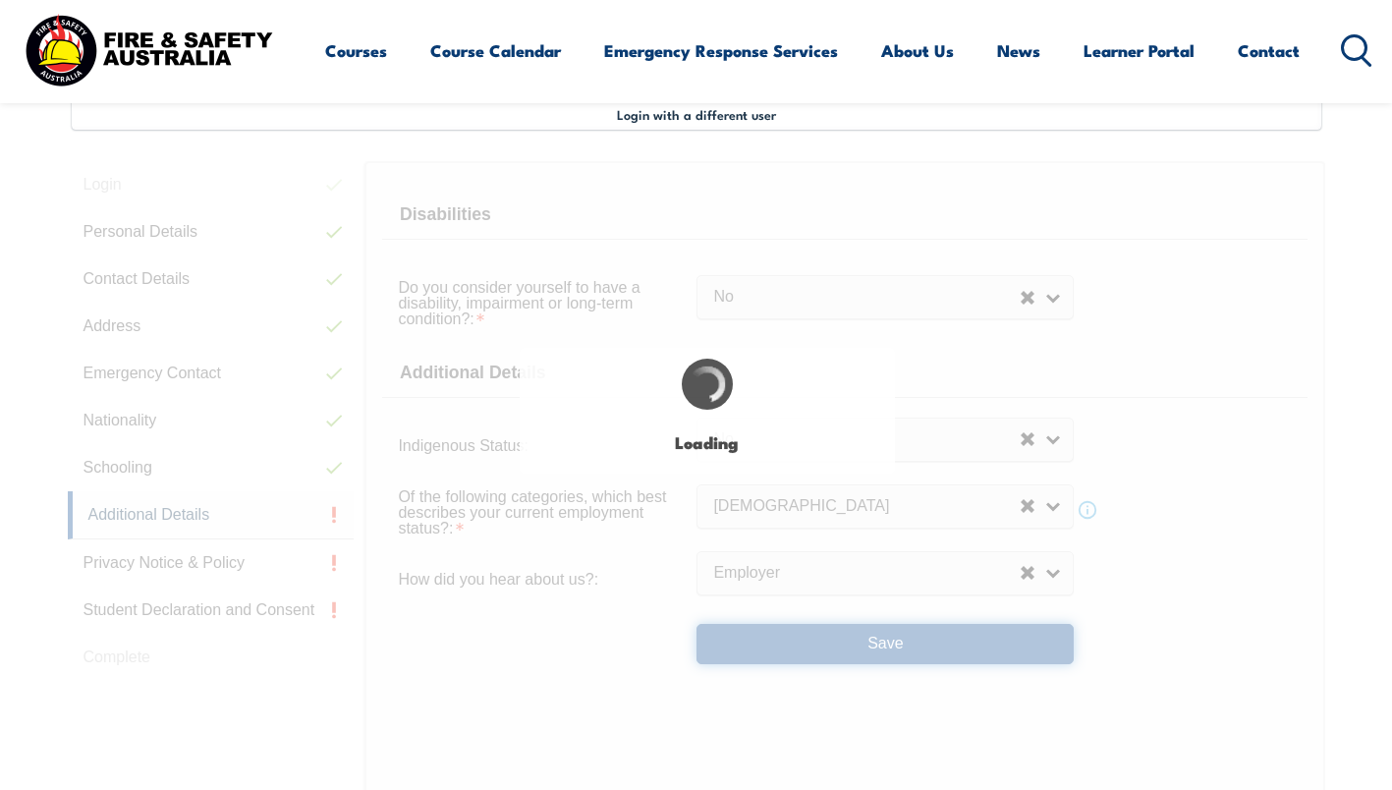
select select "false"
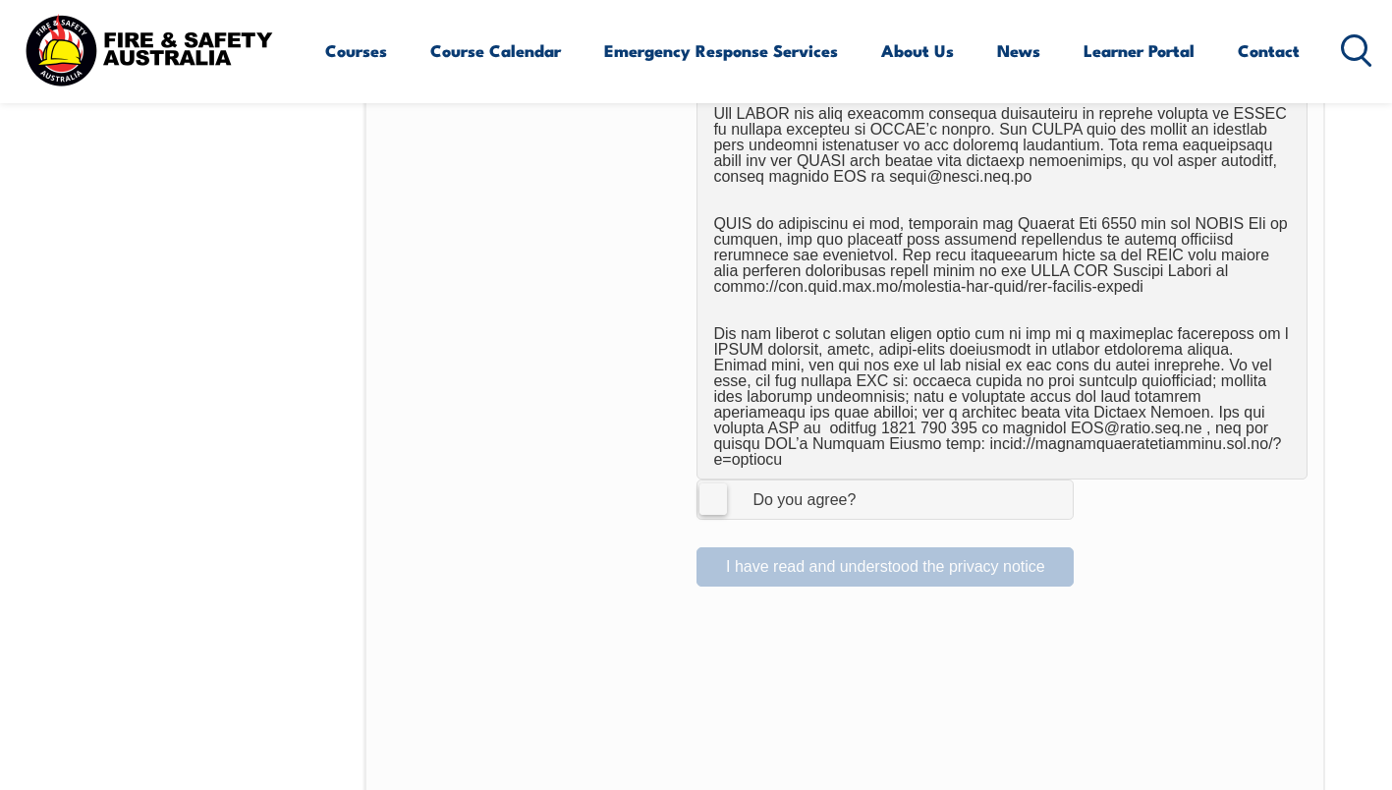
scroll to position [1181, 0]
click at [723, 489] on label "I Agree Do you agree?" at bounding box center [884, 499] width 377 height 39
click at [871, 489] on input "I Agree Do you agree?" at bounding box center [887, 499] width 33 height 37
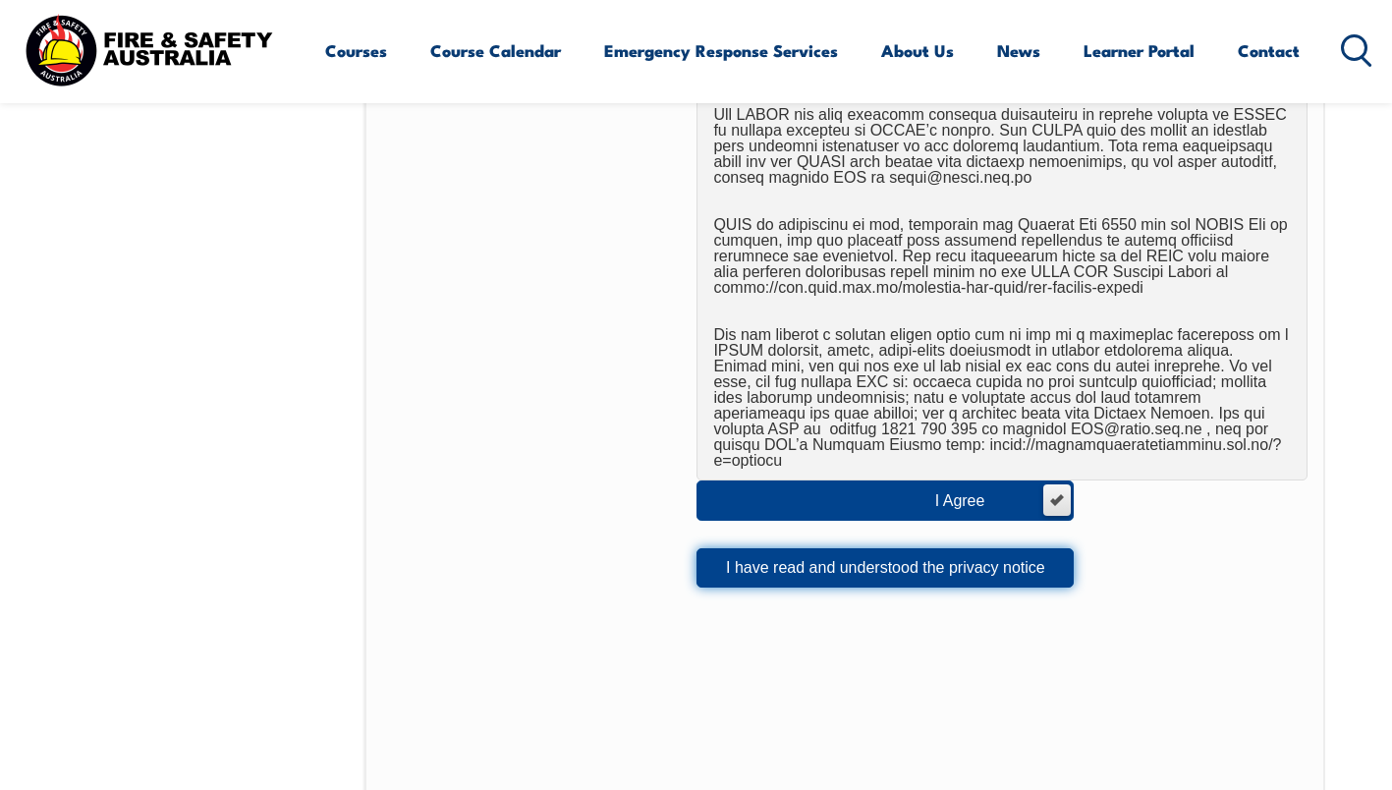
click at [769, 558] on button "I have read and understood the privacy notice" at bounding box center [884, 567] width 377 height 39
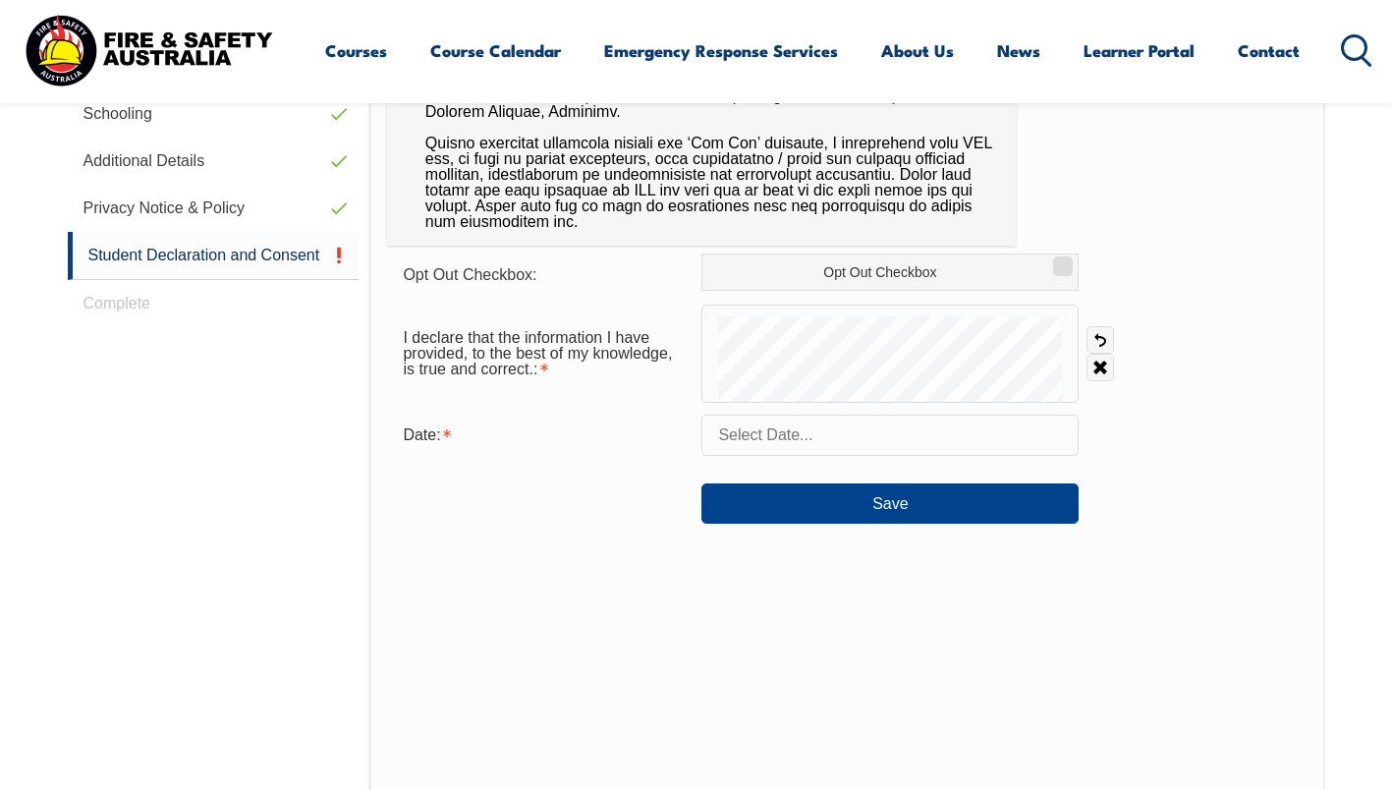
scroll to position [890, 0]
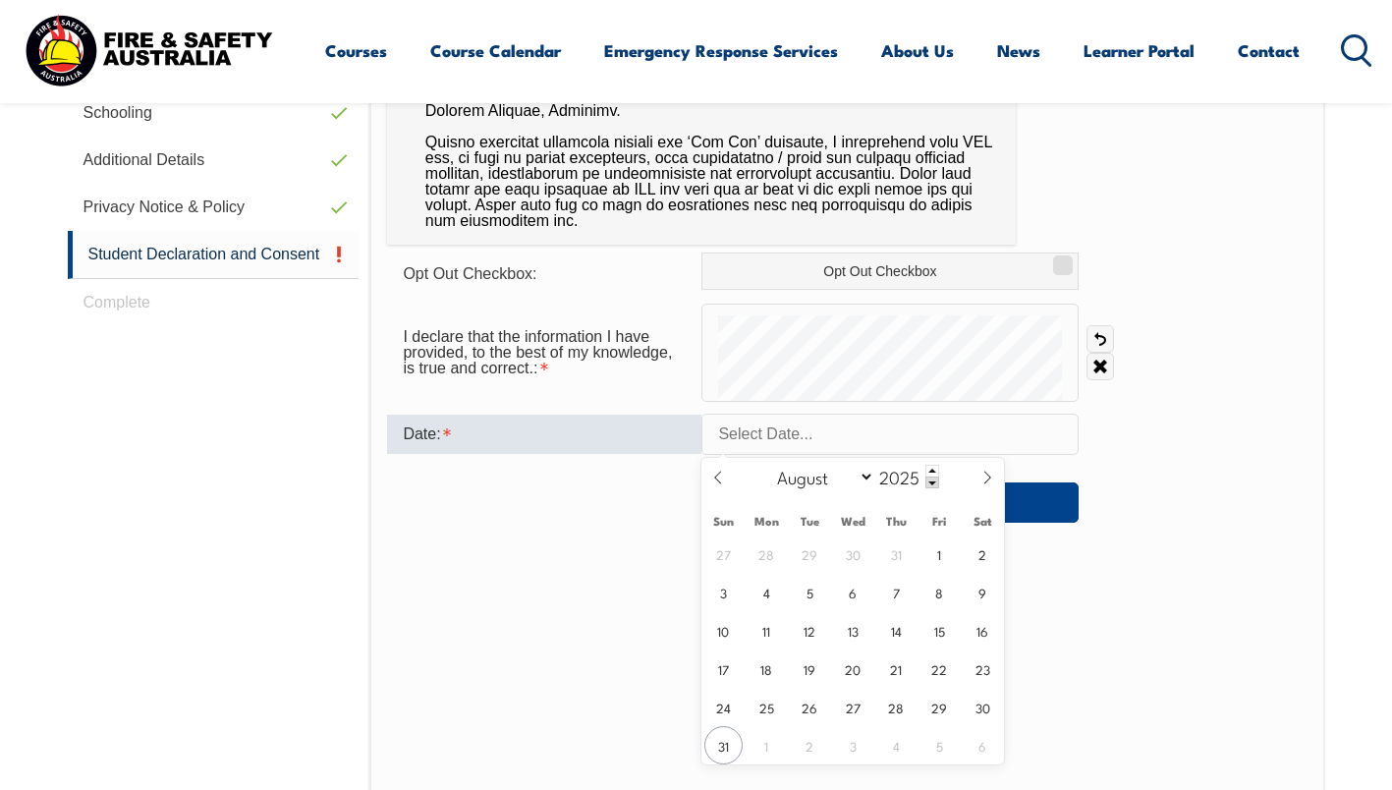
click at [843, 443] on input "text" at bounding box center [889, 434] width 377 height 41
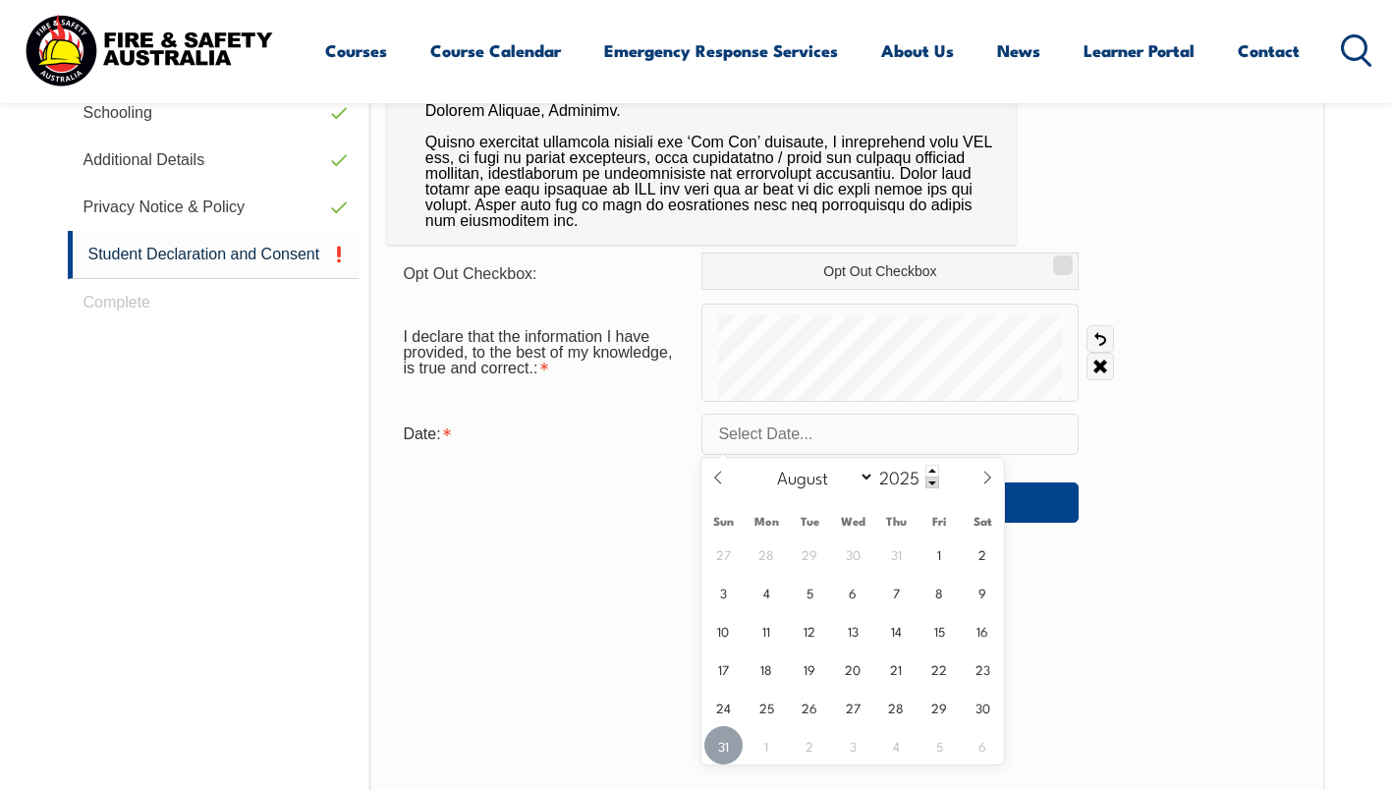
click at [725, 751] on span "31" at bounding box center [723, 745] width 38 height 38
type input "August 31, 2025"
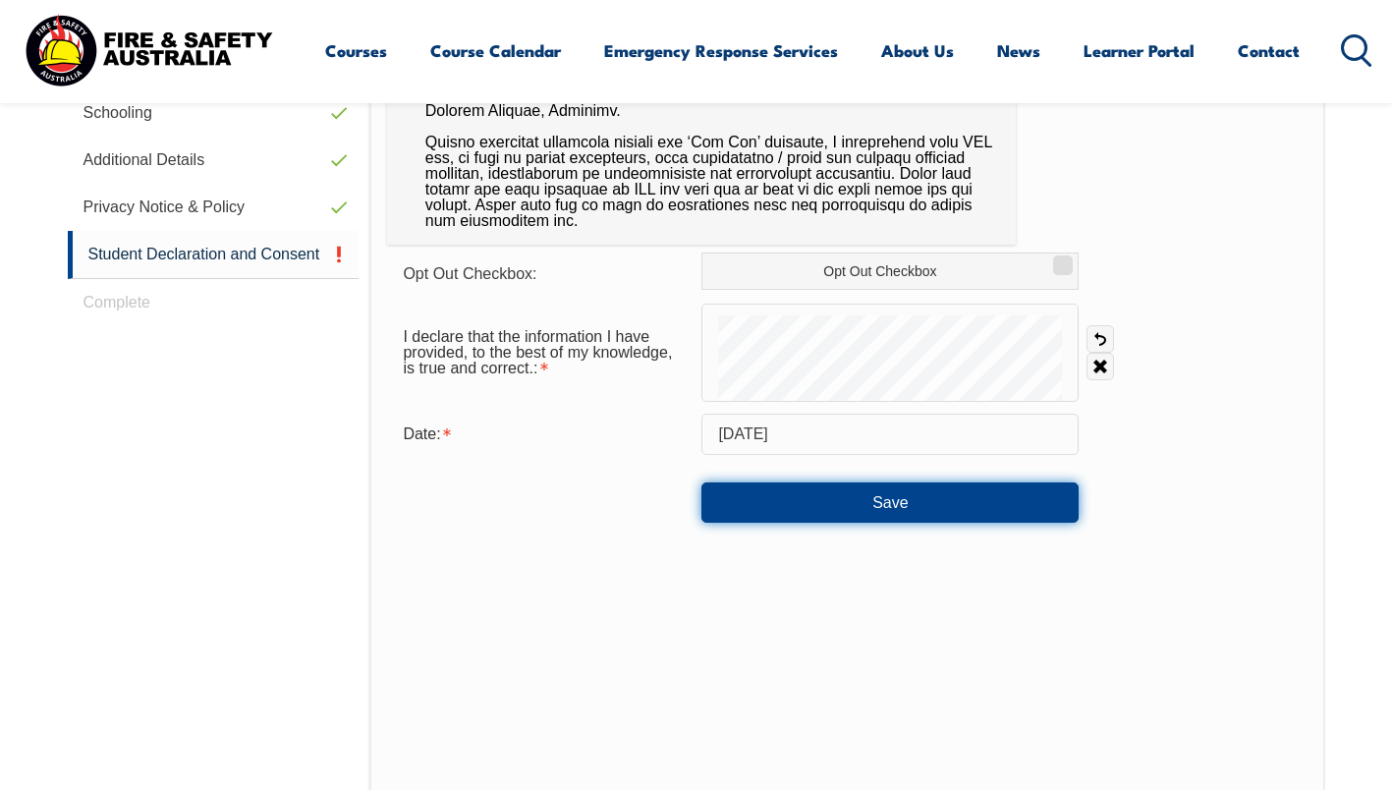
click at [876, 490] on button "Save" at bounding box center [889, 501] width 377 height 39
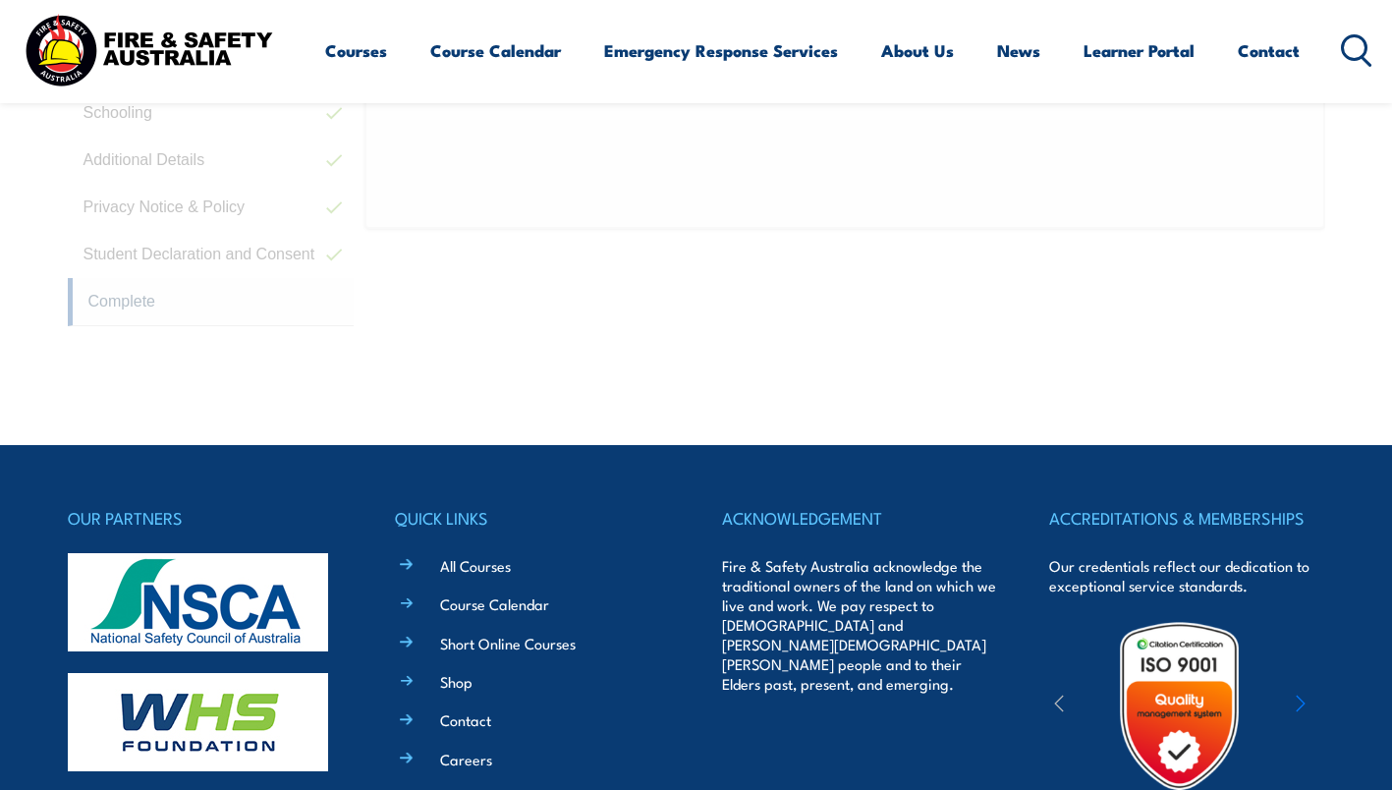
scroll to position [700, 0]
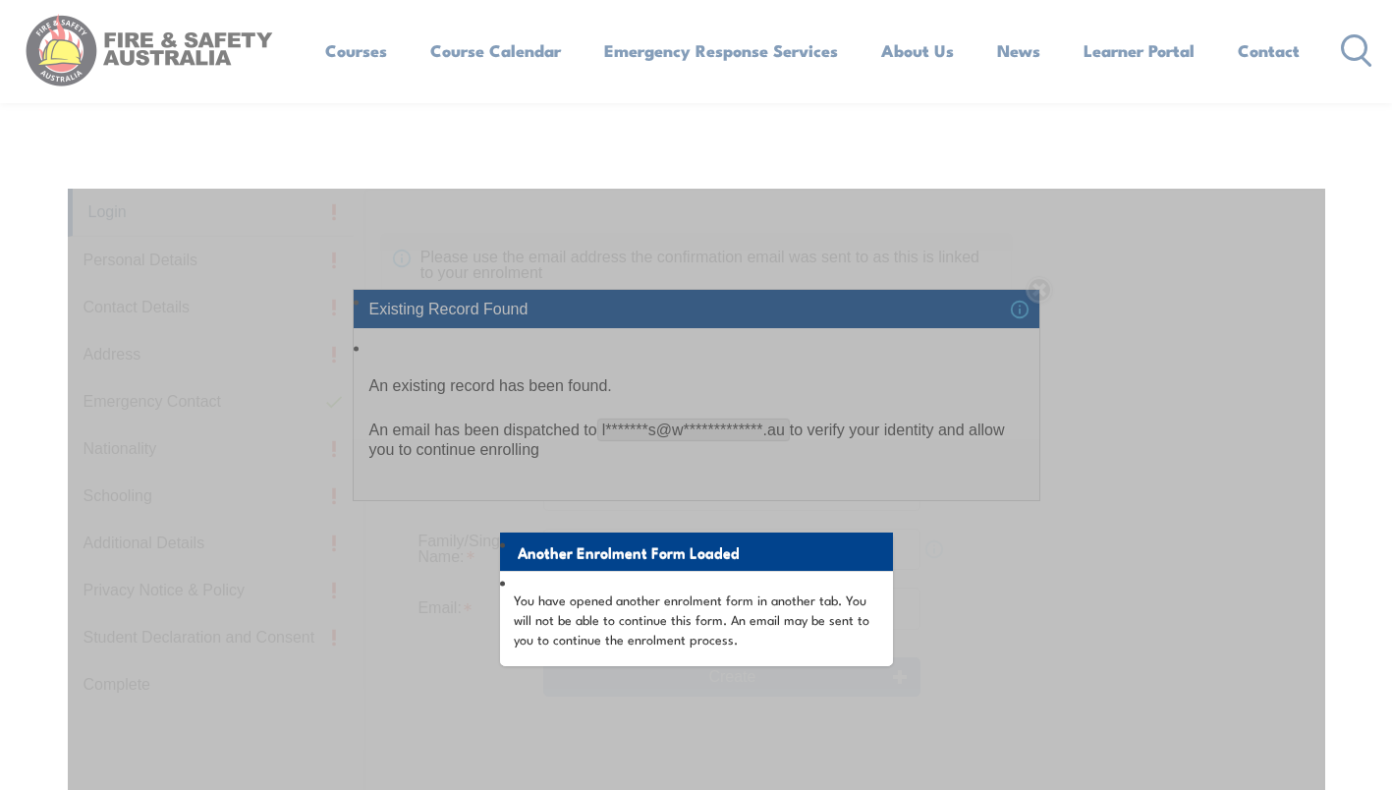
click at [828, 654] on li "You have opened another enrolment form in another tab. You will not be able to …" at bounding box center [696, 618] width 393 height 95
click at [1043, 296] on div "Another Enrolment Form Loaded You have opened another enrolment form in another…" at bounding box center [696, 679] width 1257 height 981
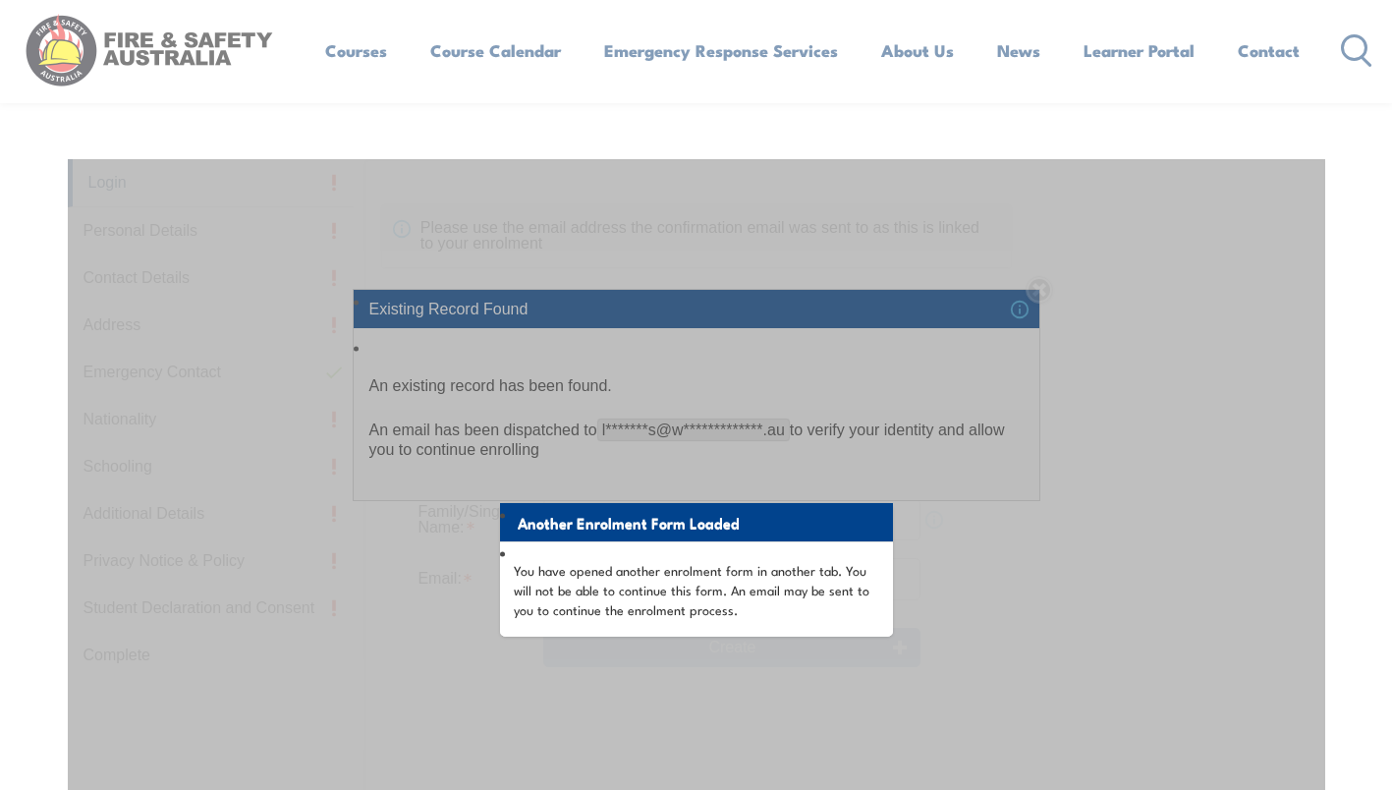
scroll to position [475, 0]
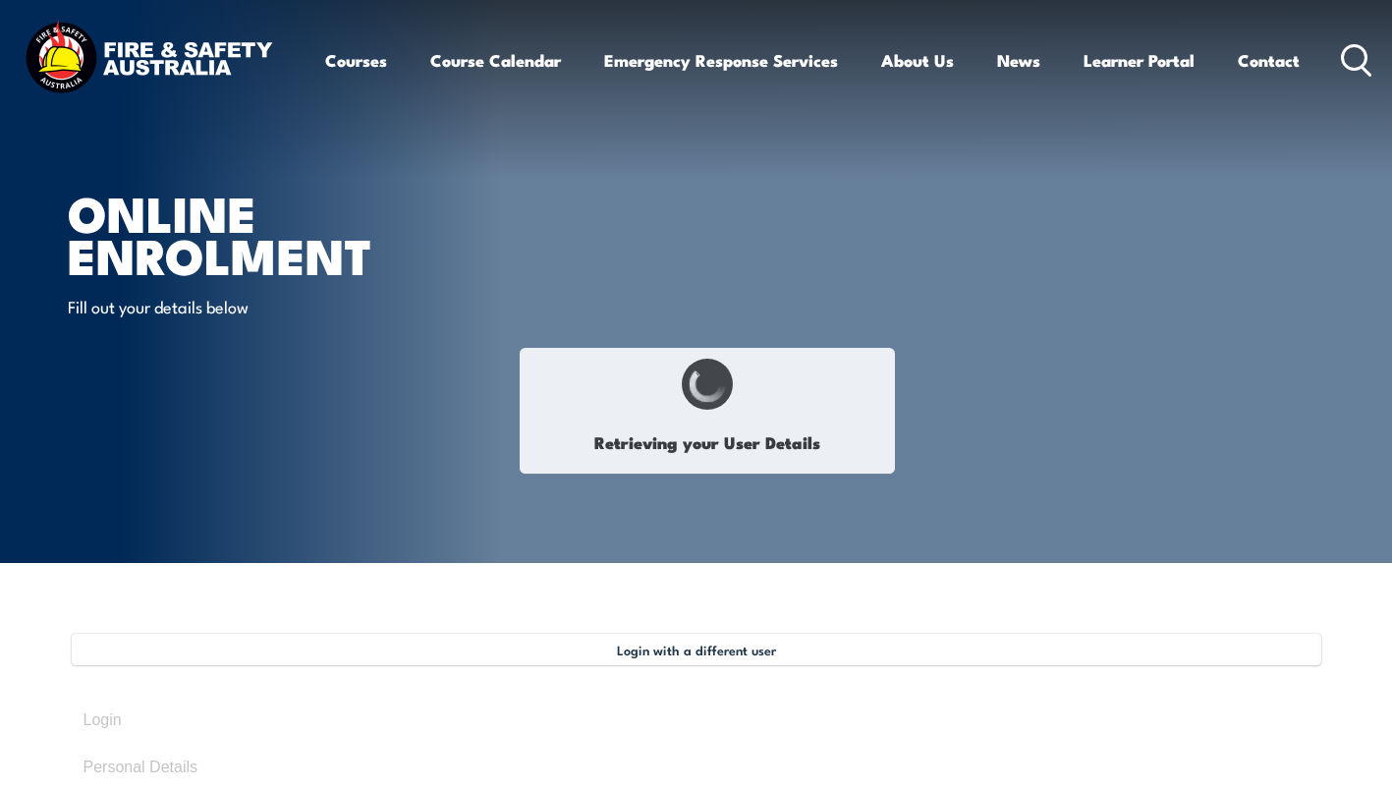
select select "Mrs"
type input "Lillian"
type input "Lil"
type input "Banks"
type input "January 19, 1967"
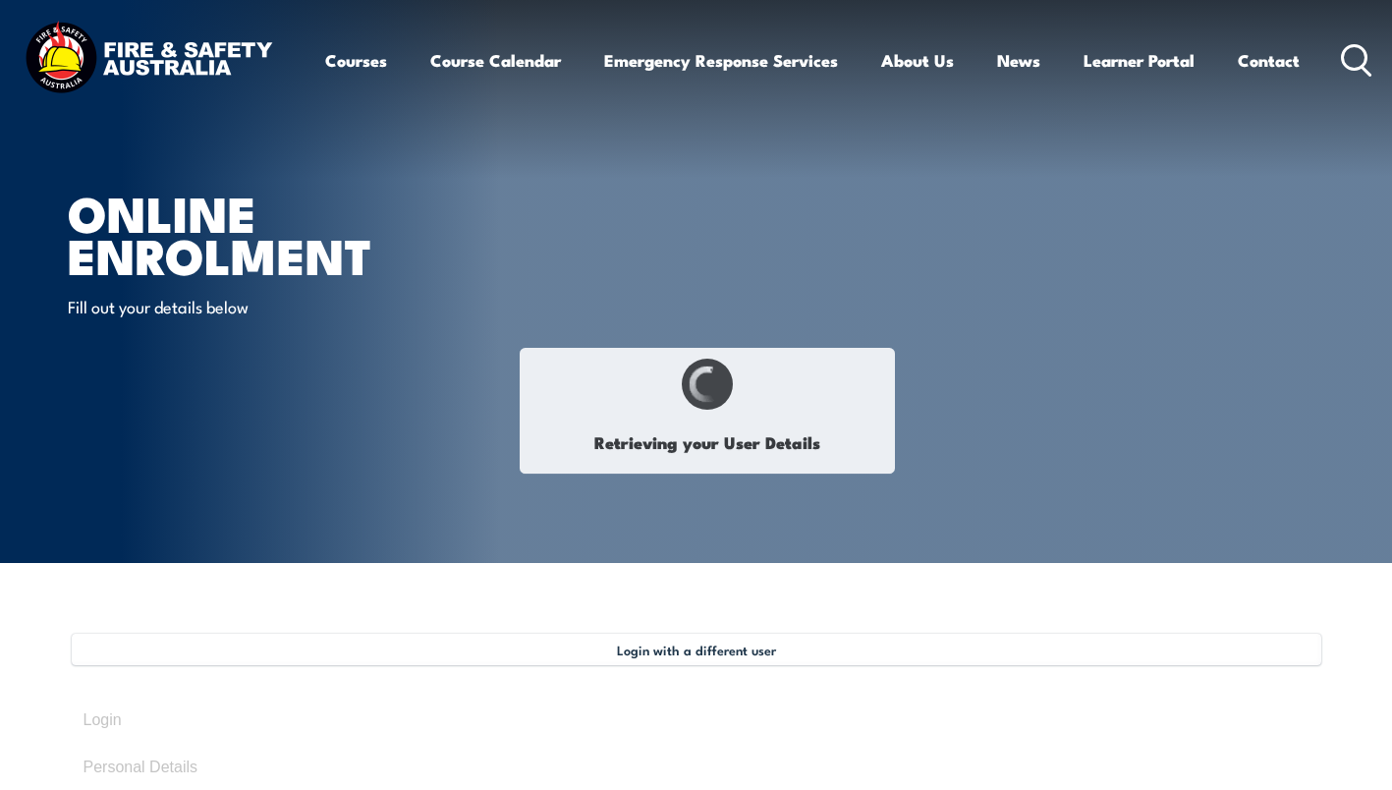
type input "RHZJ5D29KS"
select select "F"
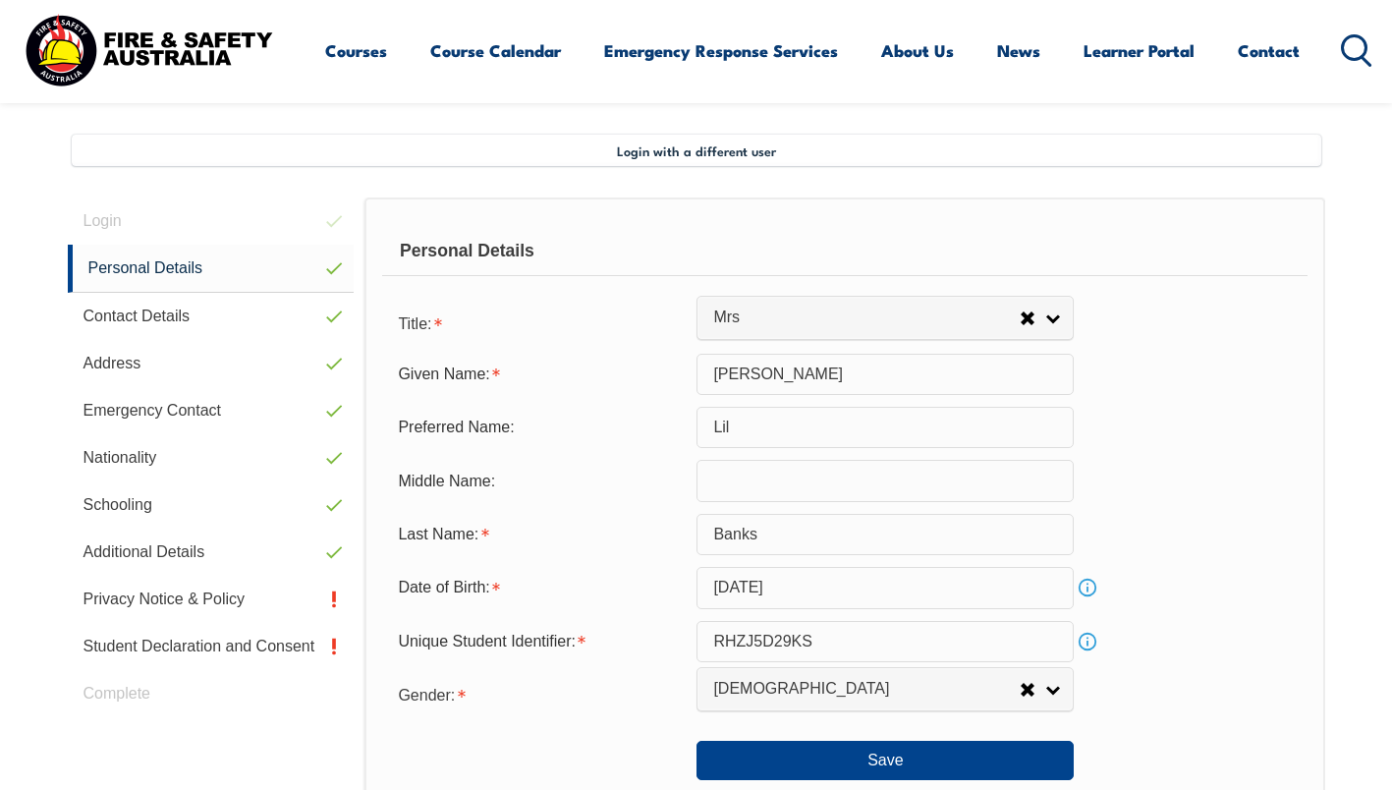
scroll to position [535, 0]
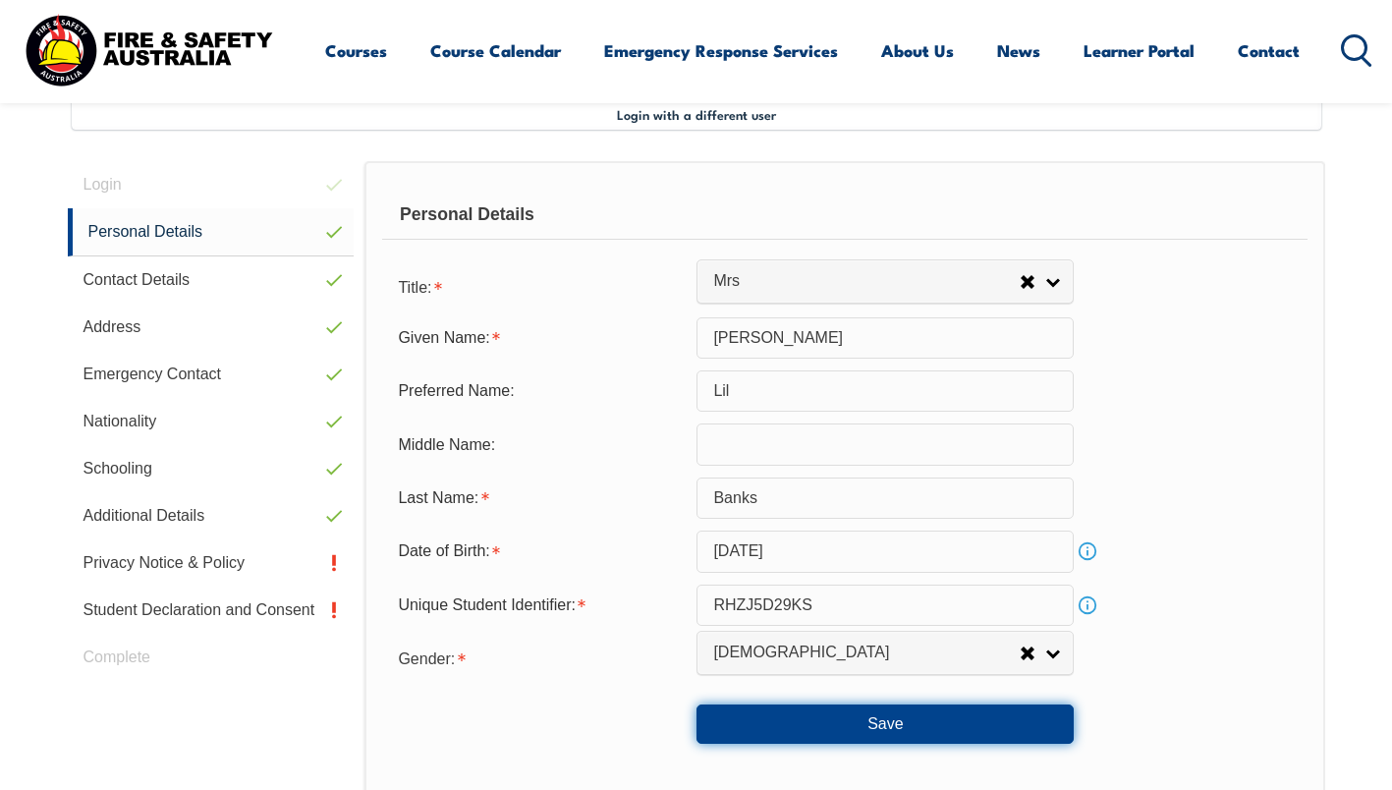
click at [864, 729] on button "Save" at bounding box center [884, 723] width 377 height 39
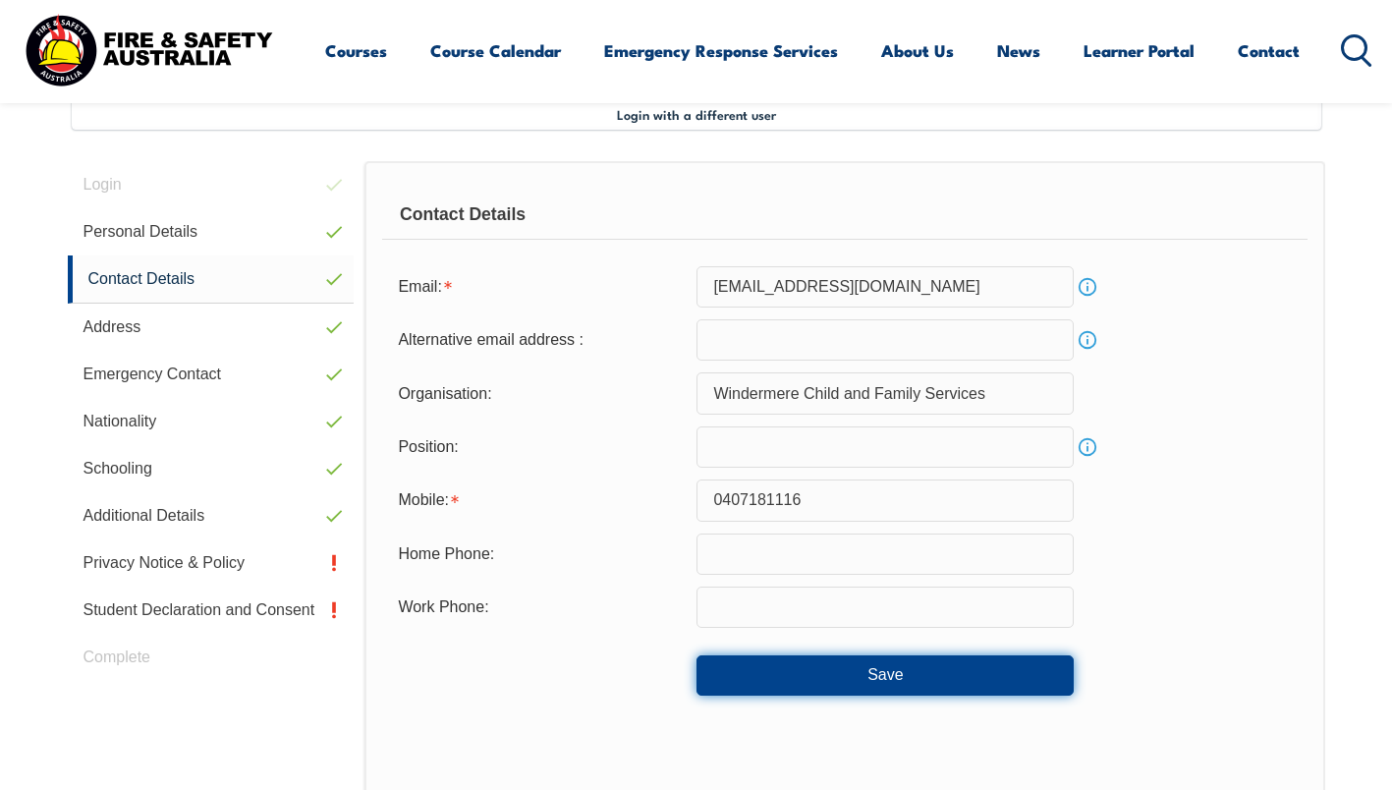
click at [862, 667] on button "Save" at bounding box center [884, 674] width 377 height 39
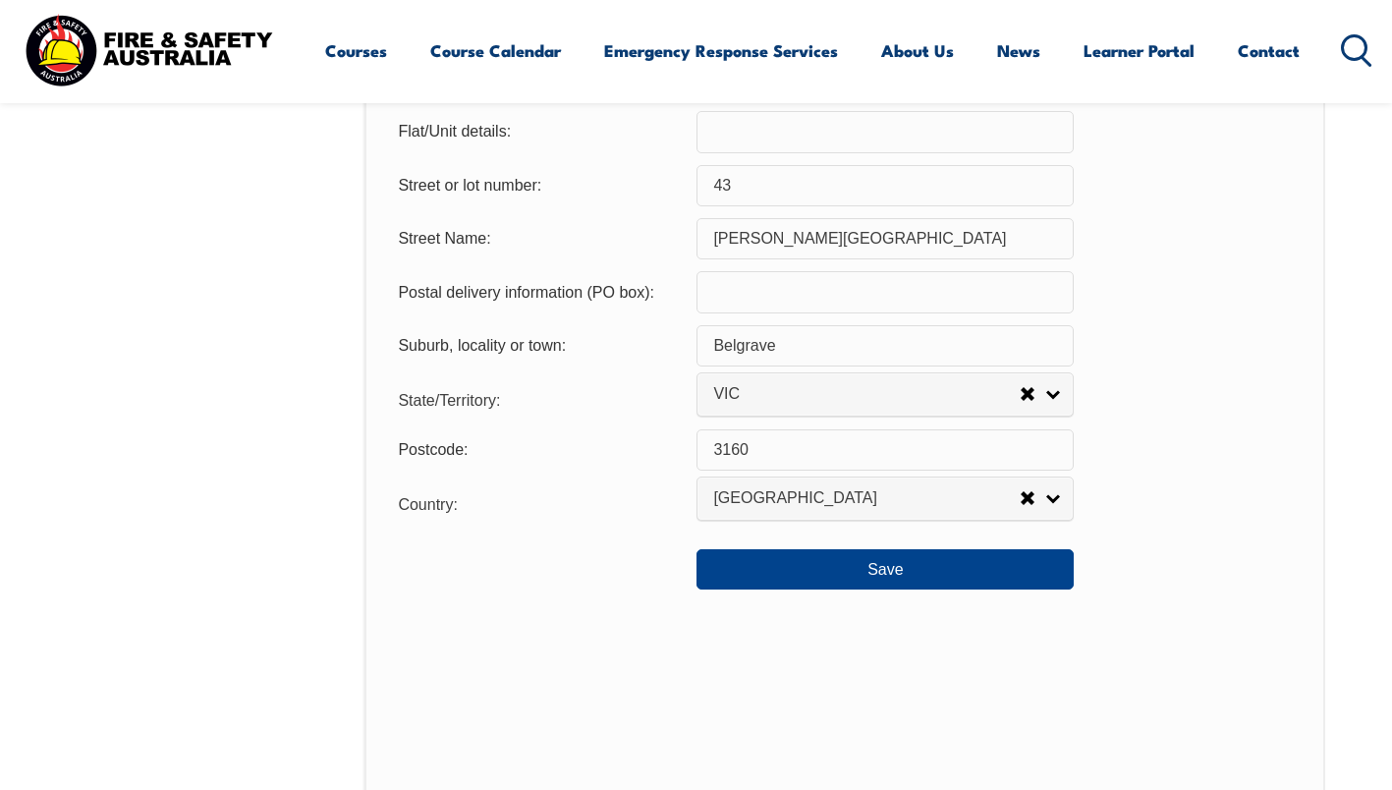
scroll to position [1395, 0]
click at [857, 577] on button "Save" at bounding box center [884, 568] width 377 height 39
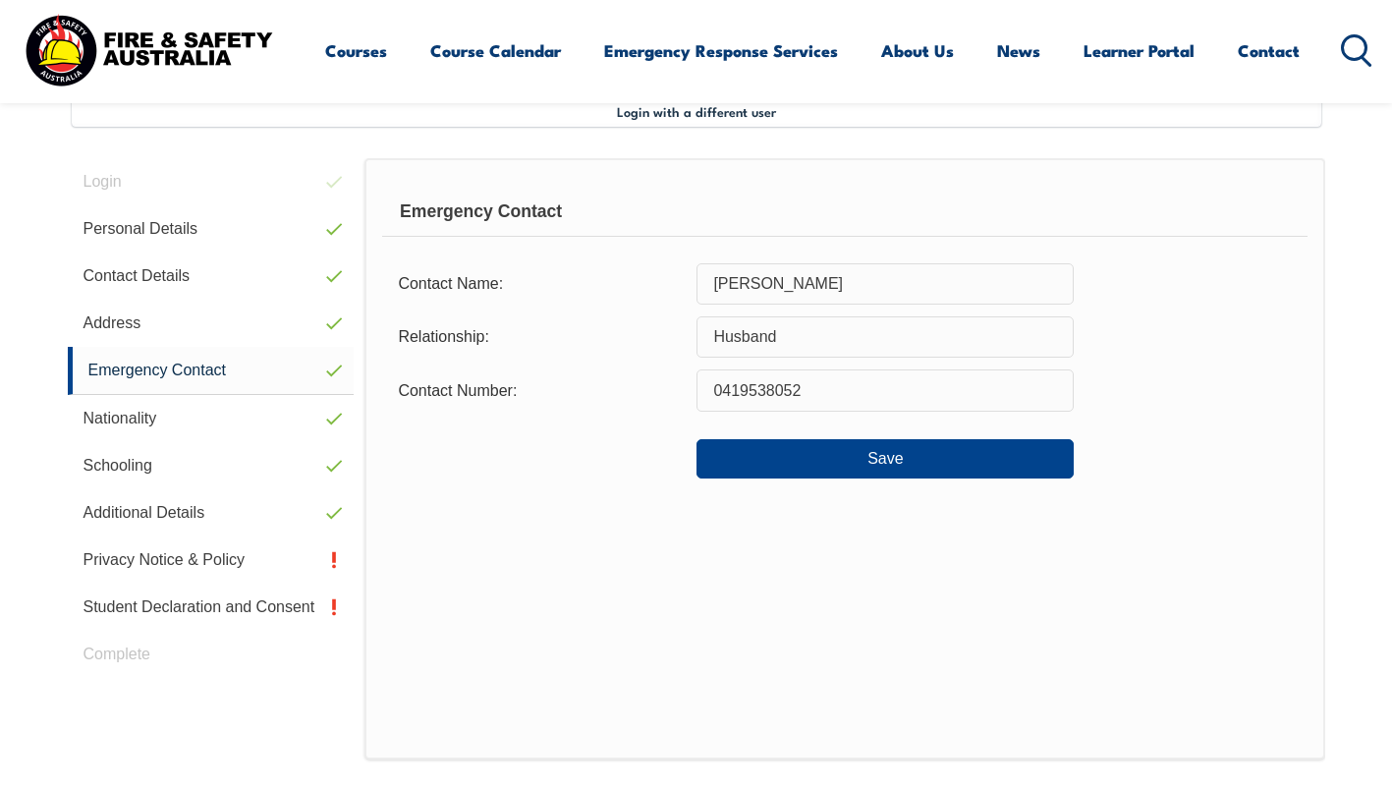
scroll to position [535, 0]
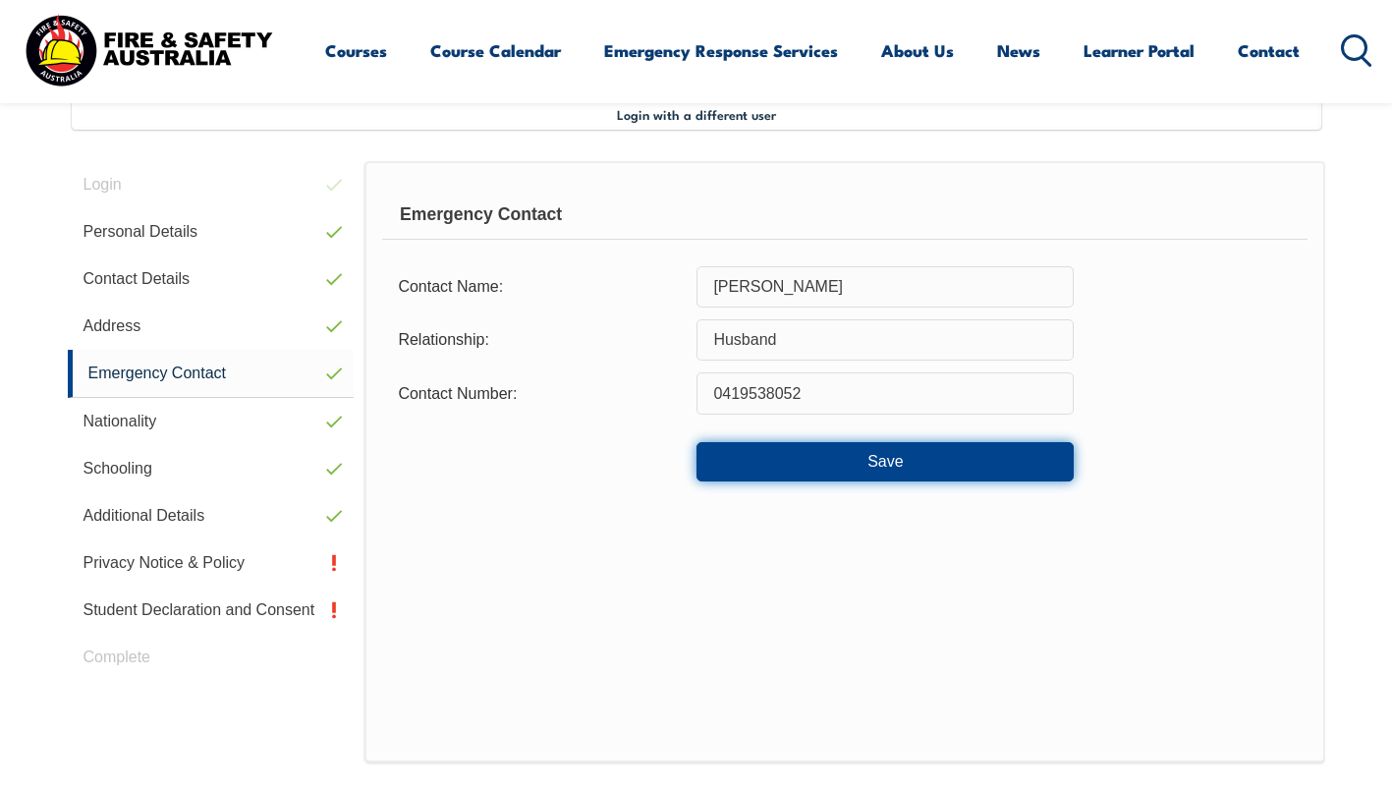
click at [838, 464] on button "Save" at bounding box center [884, 461] width 377 height 39
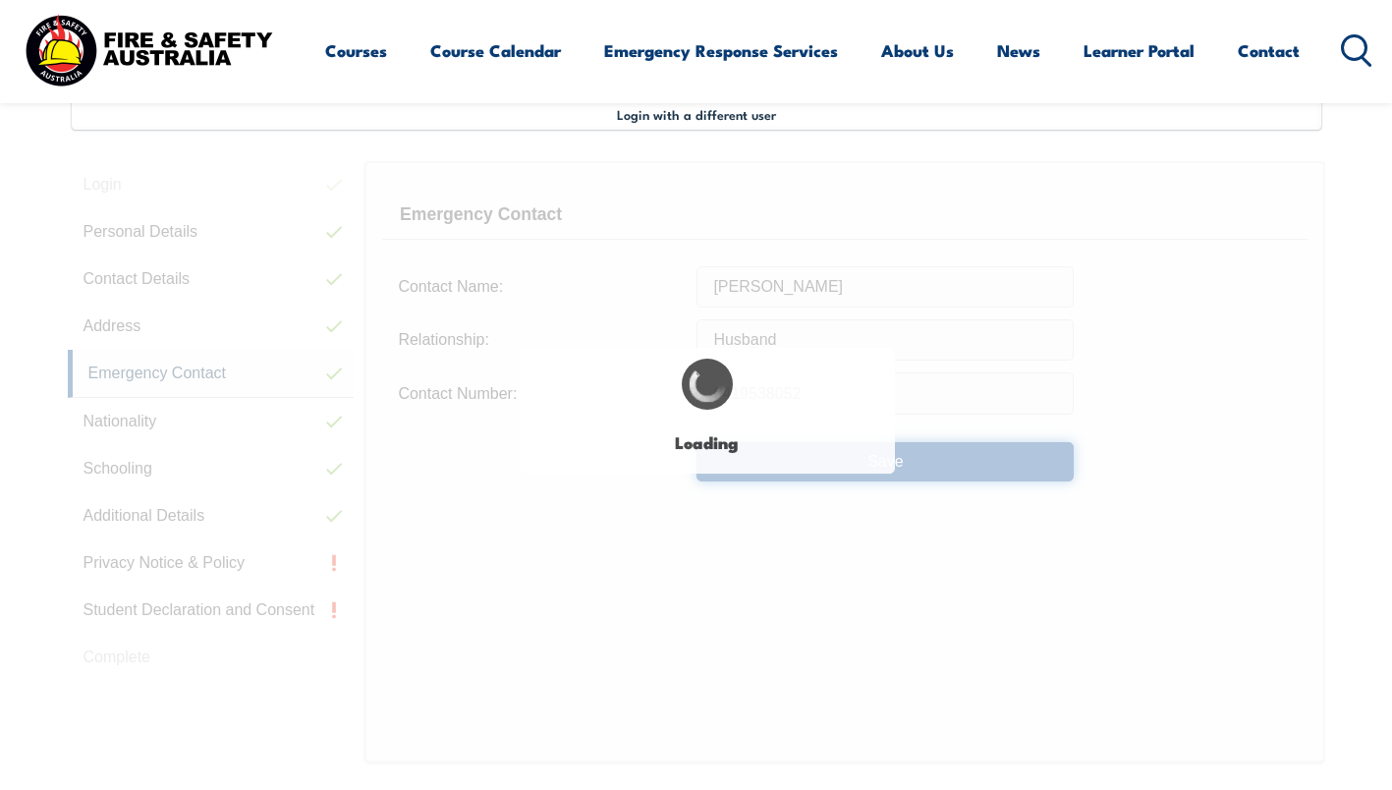
select select "false"
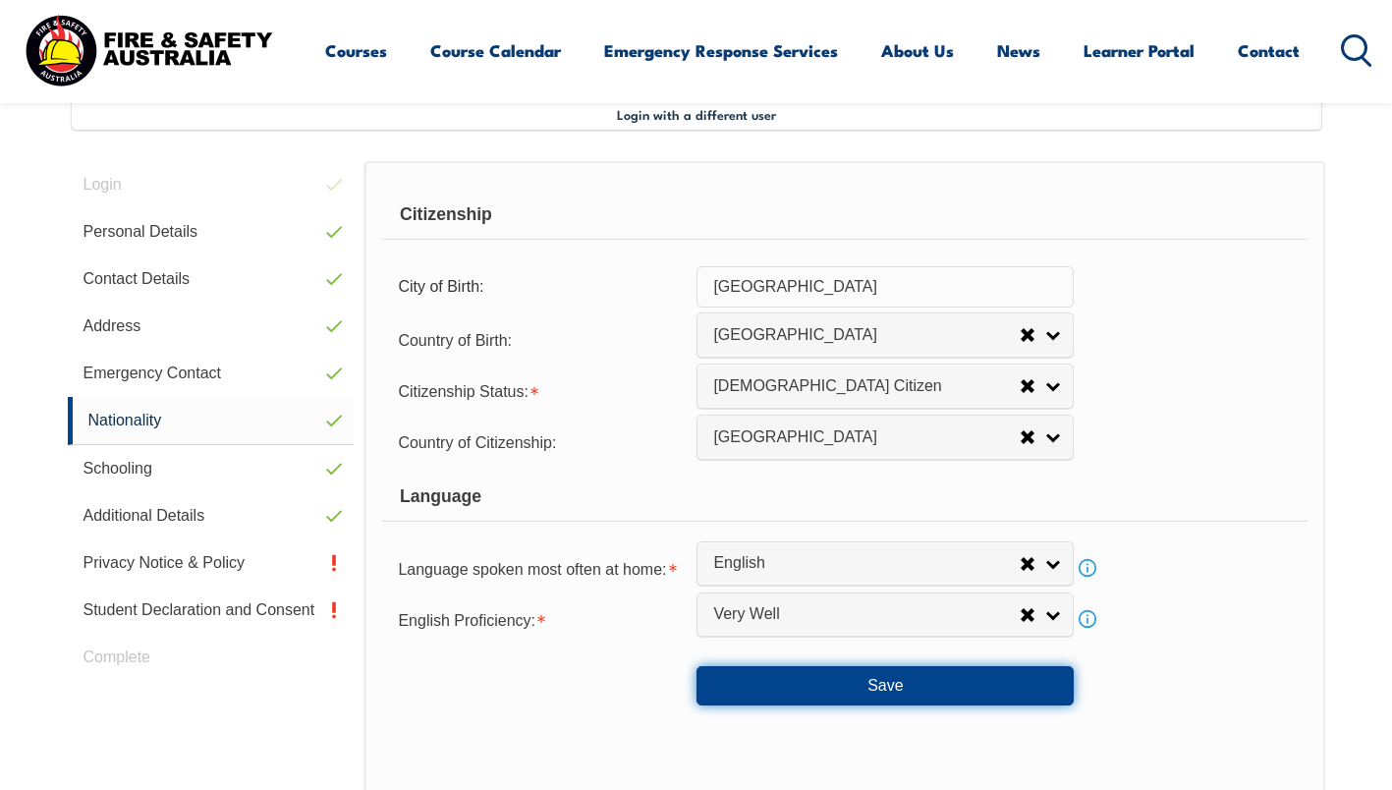
click at [857, 678] on button "Save" at bounding box center [884, 685] width 377 height 39
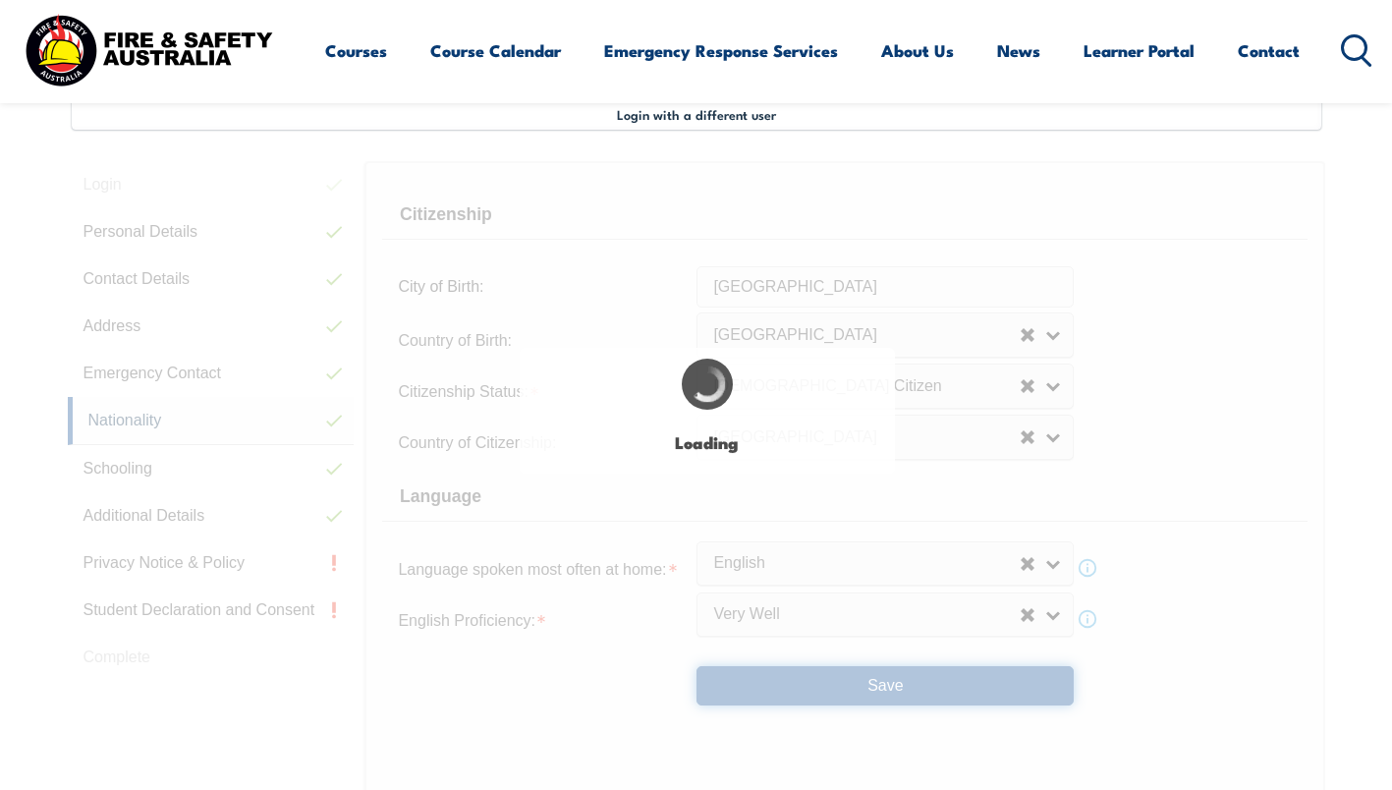
select select "false"
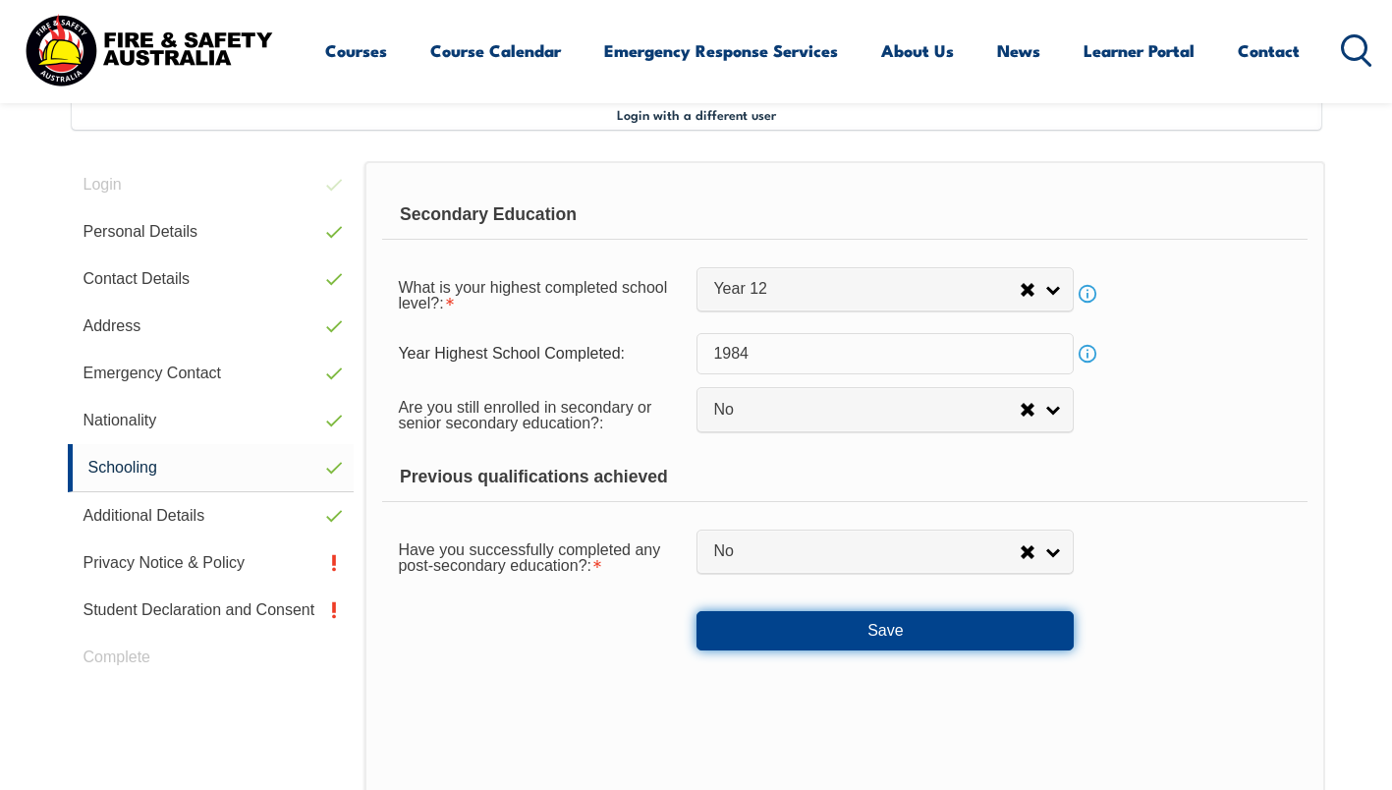
click at [839, 638] on button "Save" at bounding box center [884, 630] width 377 height 39
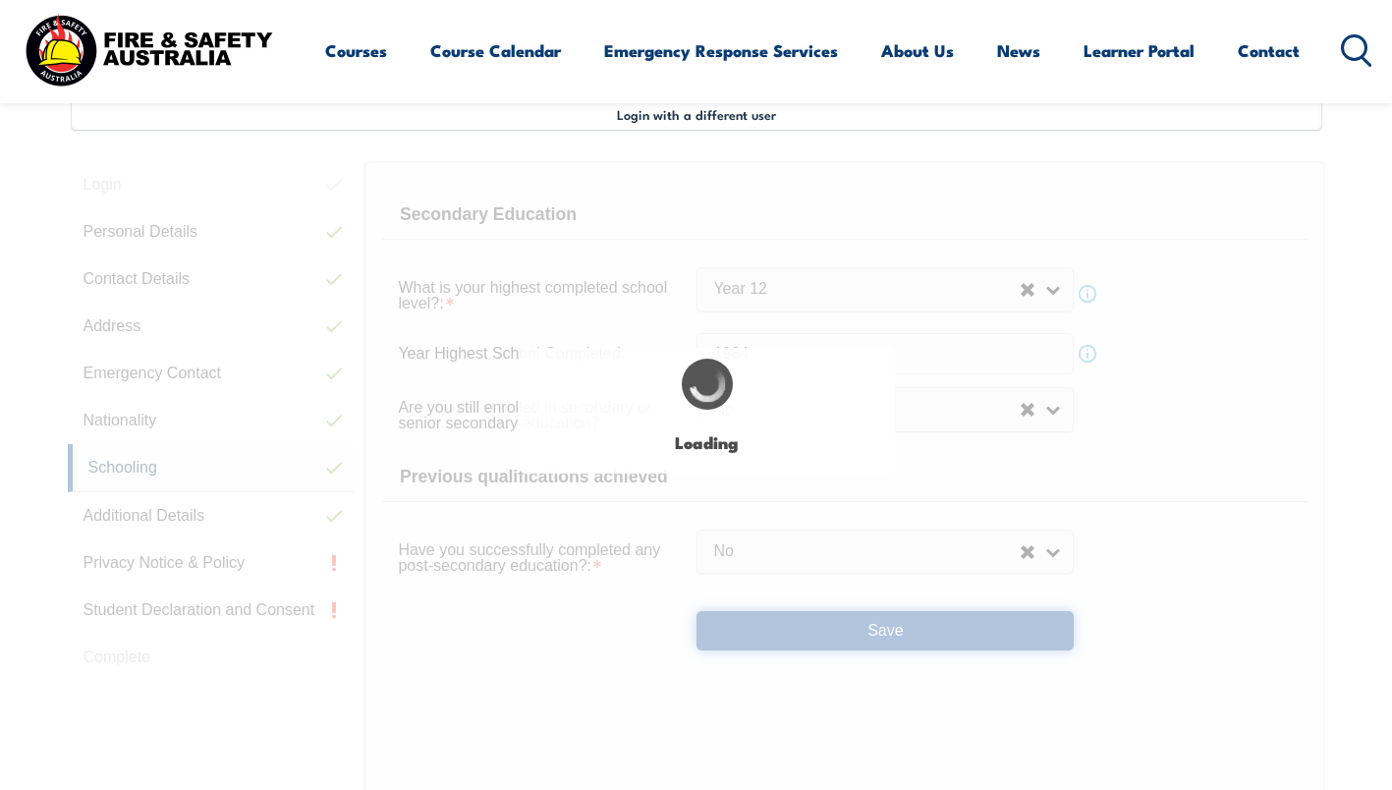
select select "false"
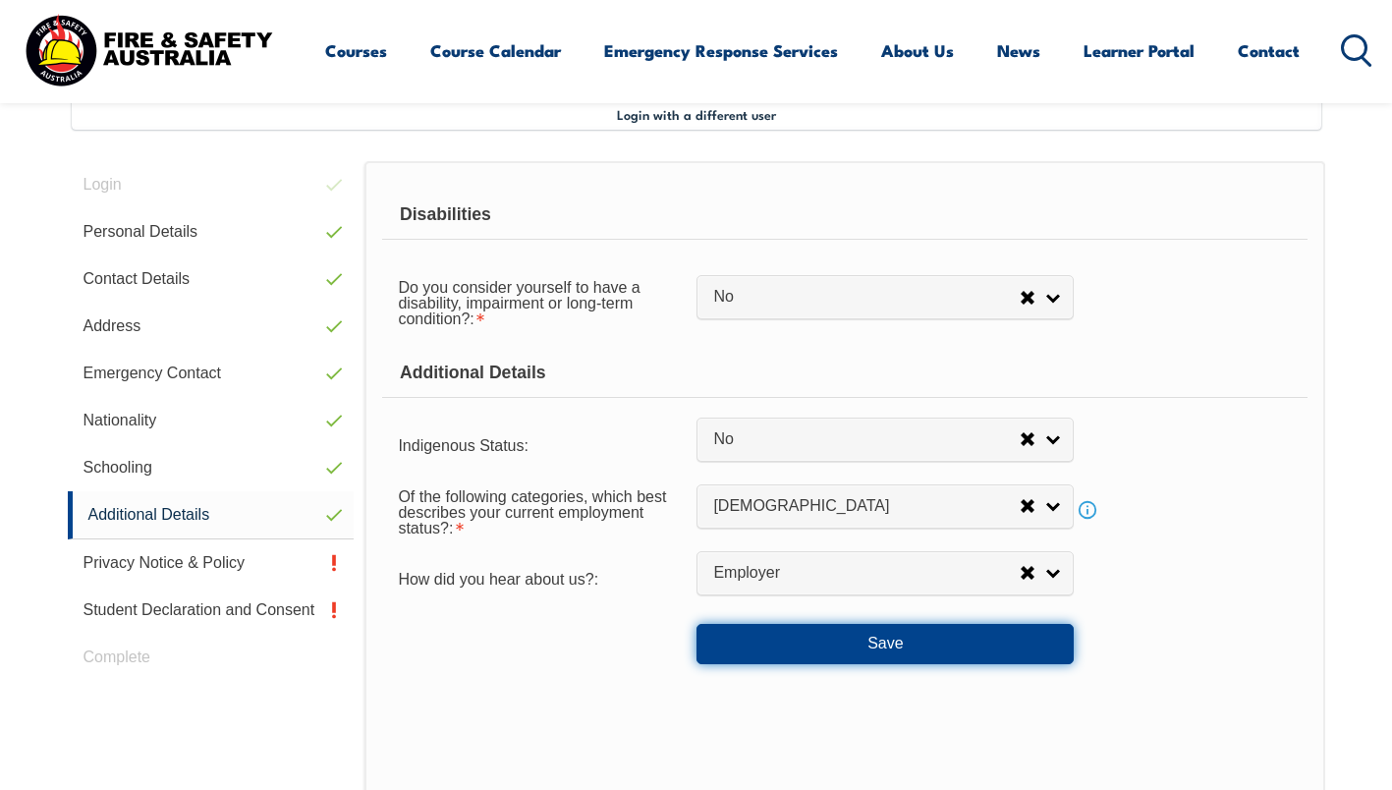
click at [839, 645] on button "Save" at bounding box center [884, 643] width 377 height 39
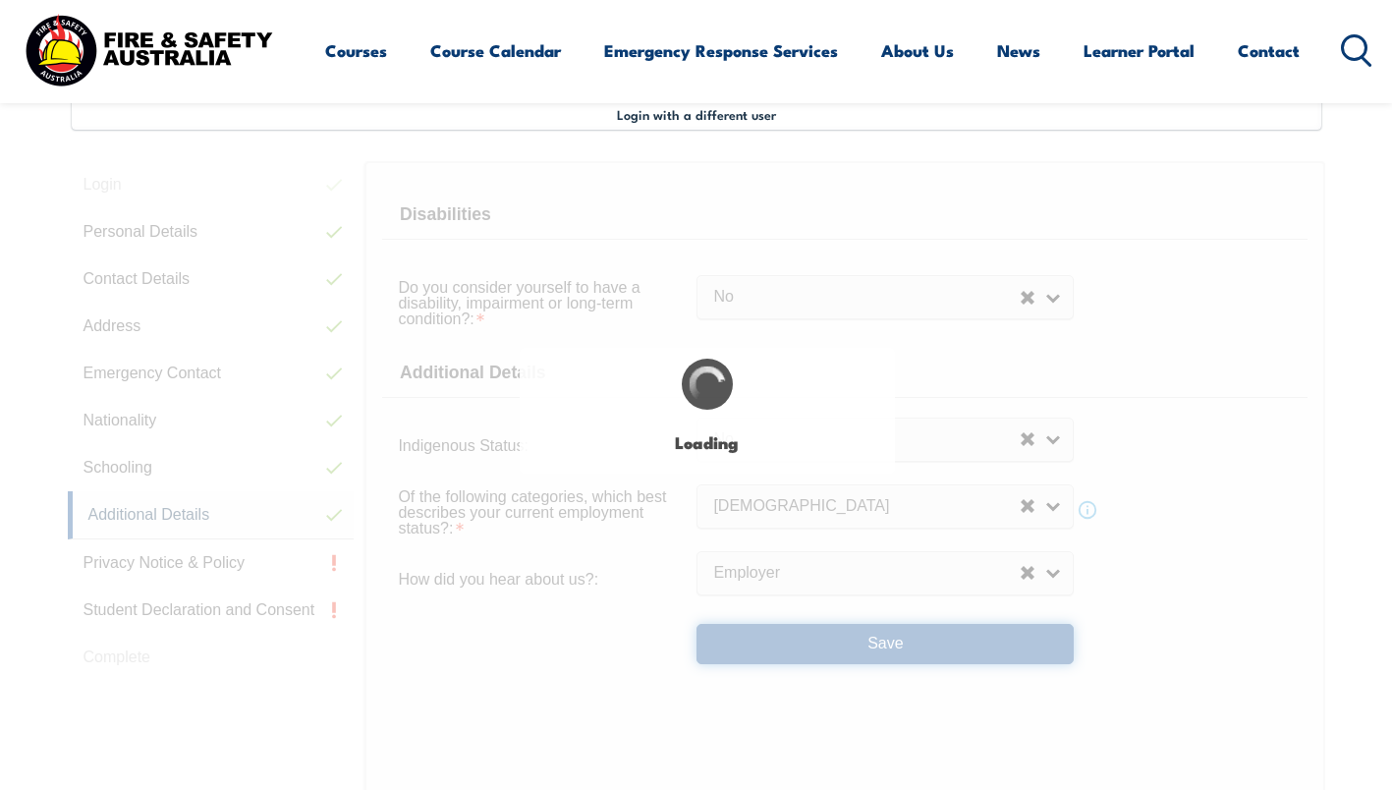
select select "false"
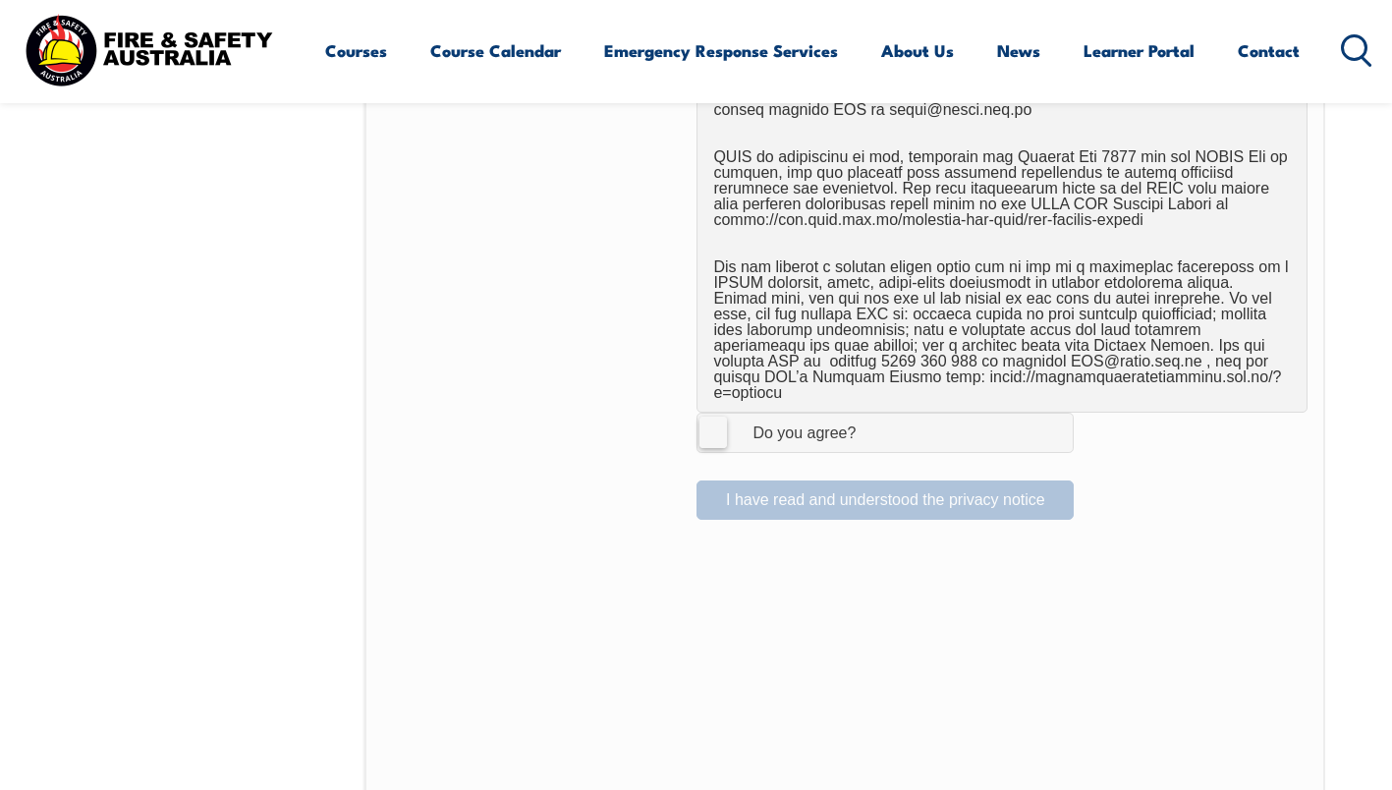
scroll to position [1343, 0]
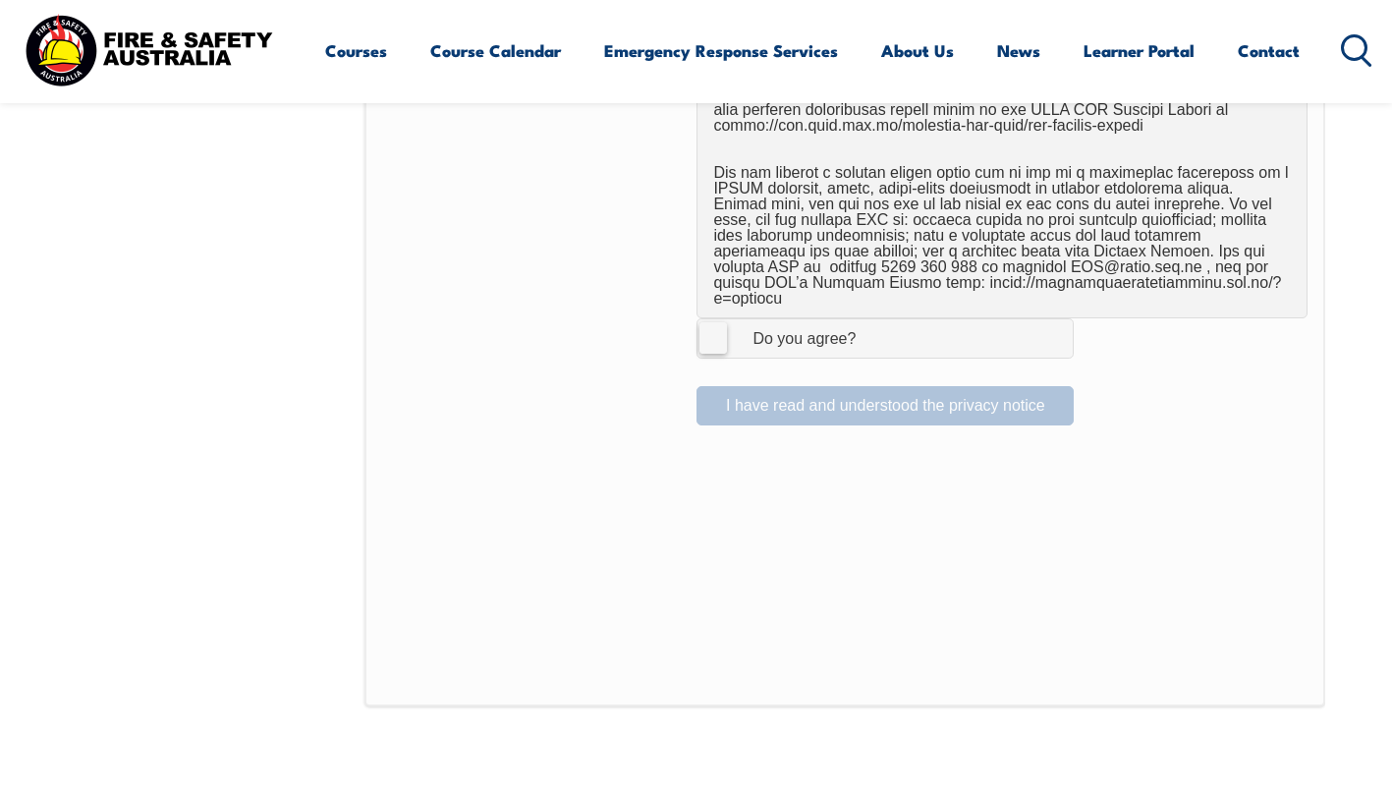
click at [711, 321] on label "I Agree Do you agree?" at bounding box center [884, 337] width 377 height 39
click at [871, 321] on input "I Agree Do you agree?" at bounding box center [887, 337] width 33 height 37
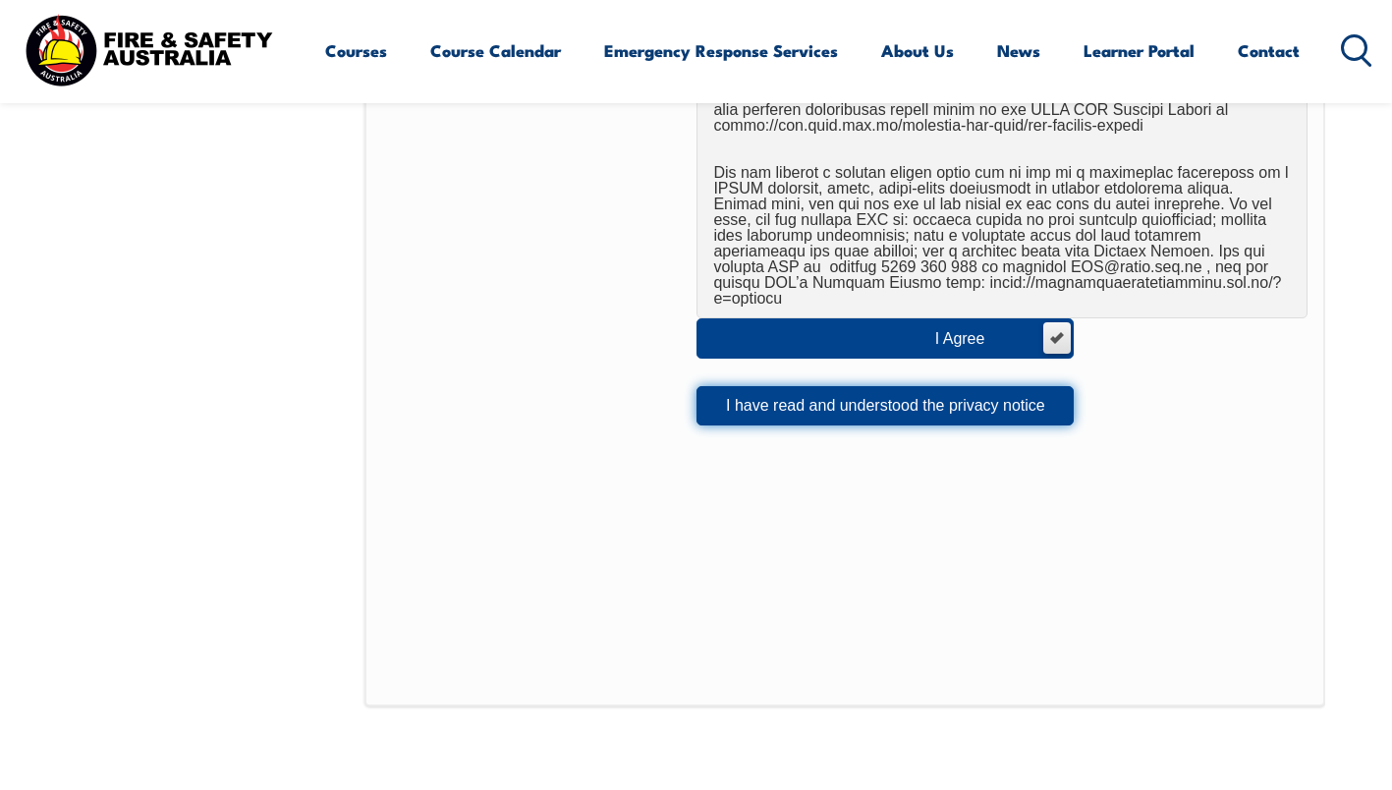
click at [751, 393] on button "I have read and understood the privacy notice" at bounding box center [884, 405] width 377 height 39
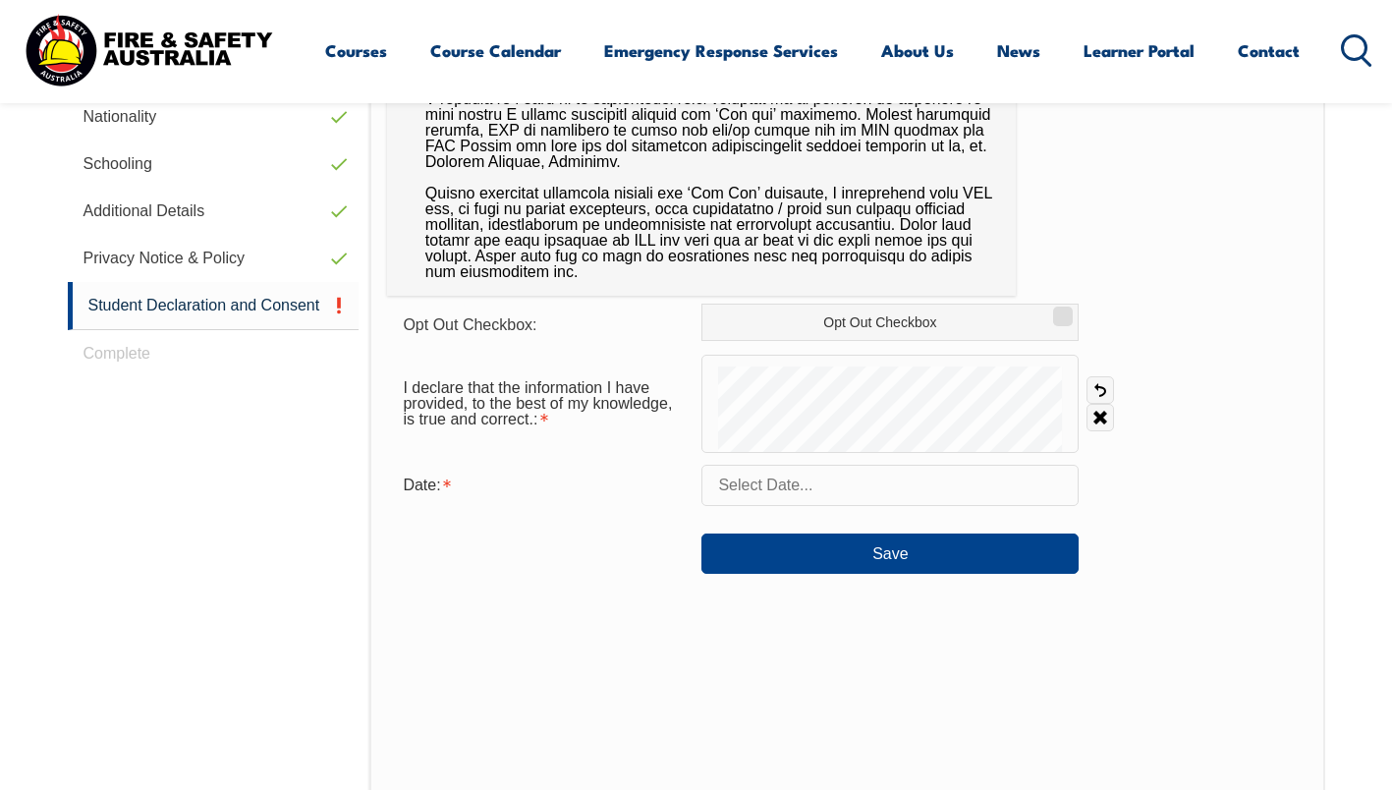
scroll to position [840, 0]
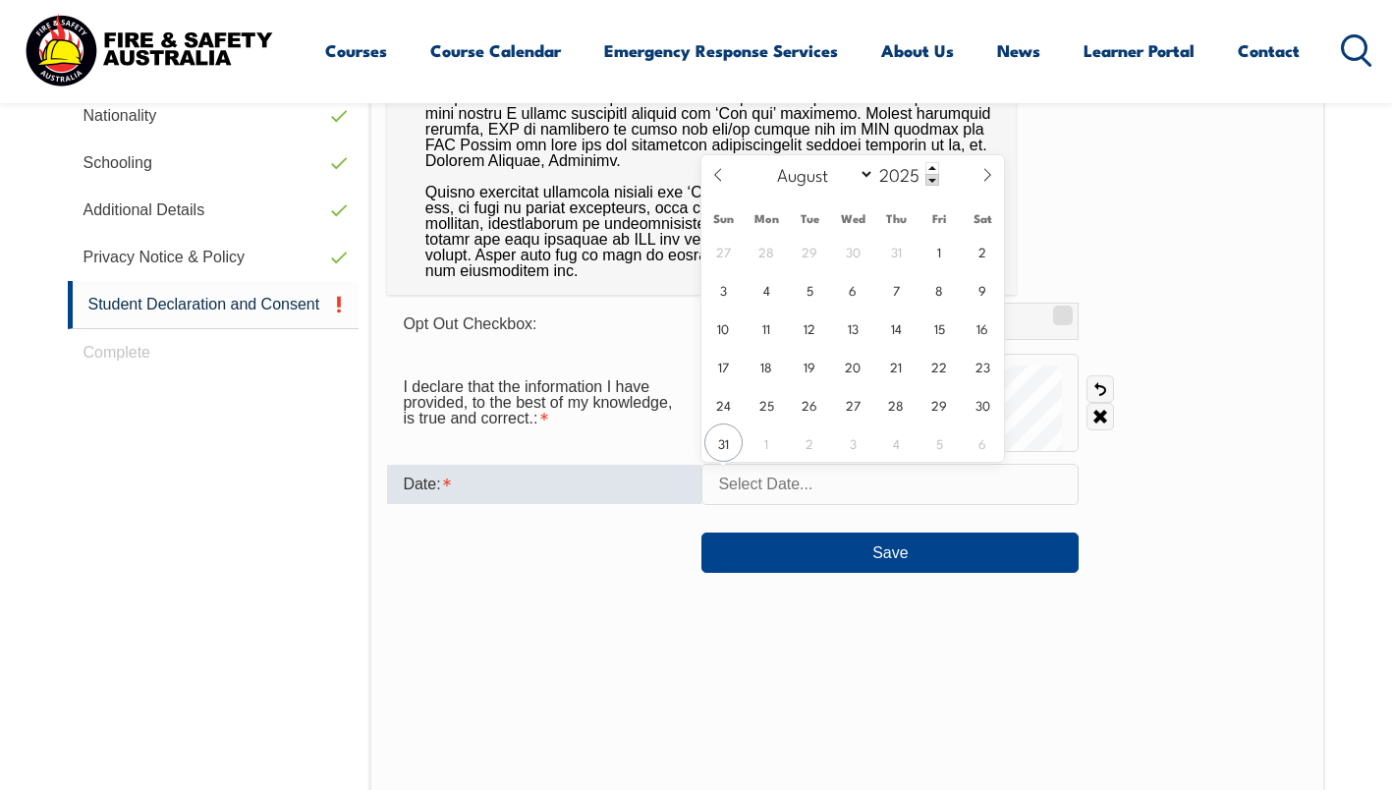
click at [816, 477] on input "text" at bounding box center [889, 484] width 377 height 41
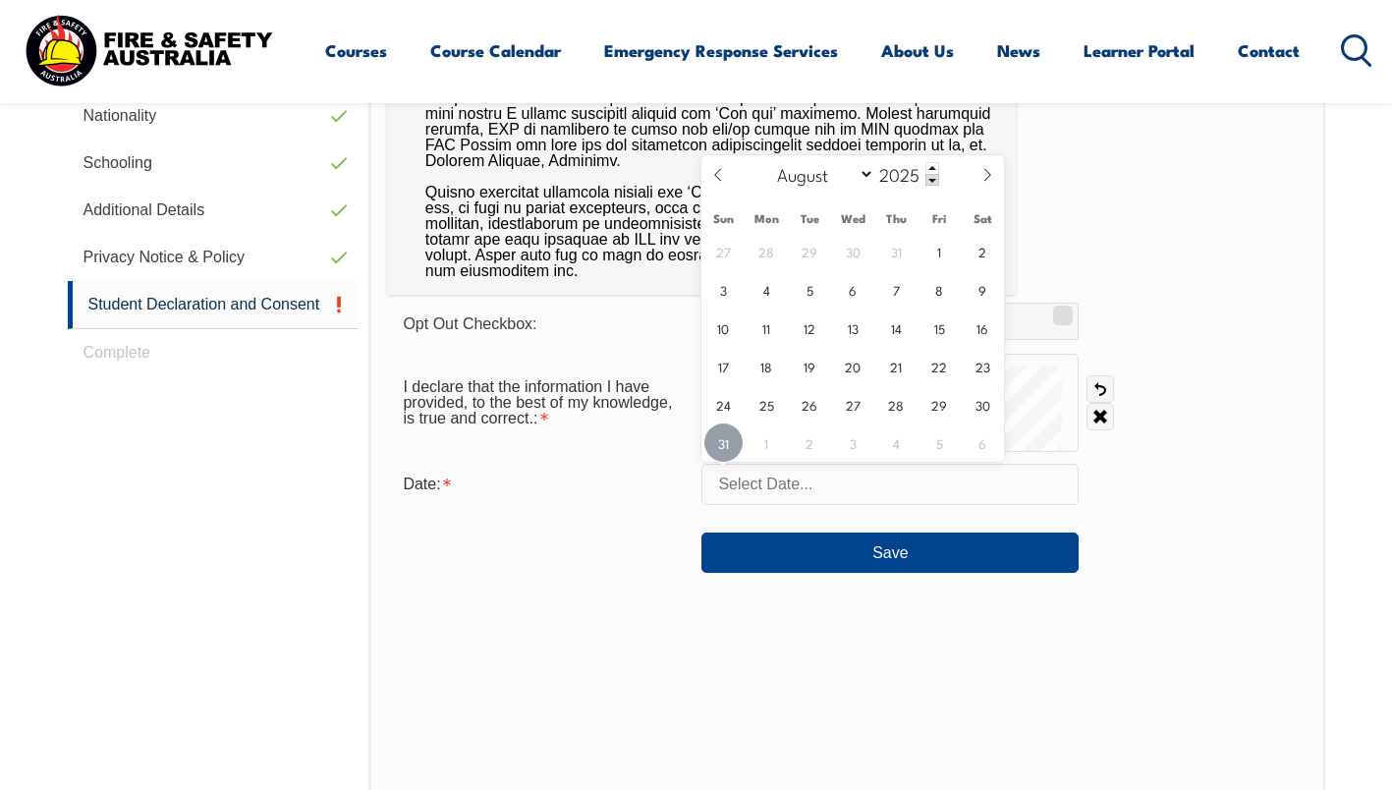
click at [723, 445] on span "31" at bounding box center [723, 442] width 38 height 38
type input "August 31, 2025"
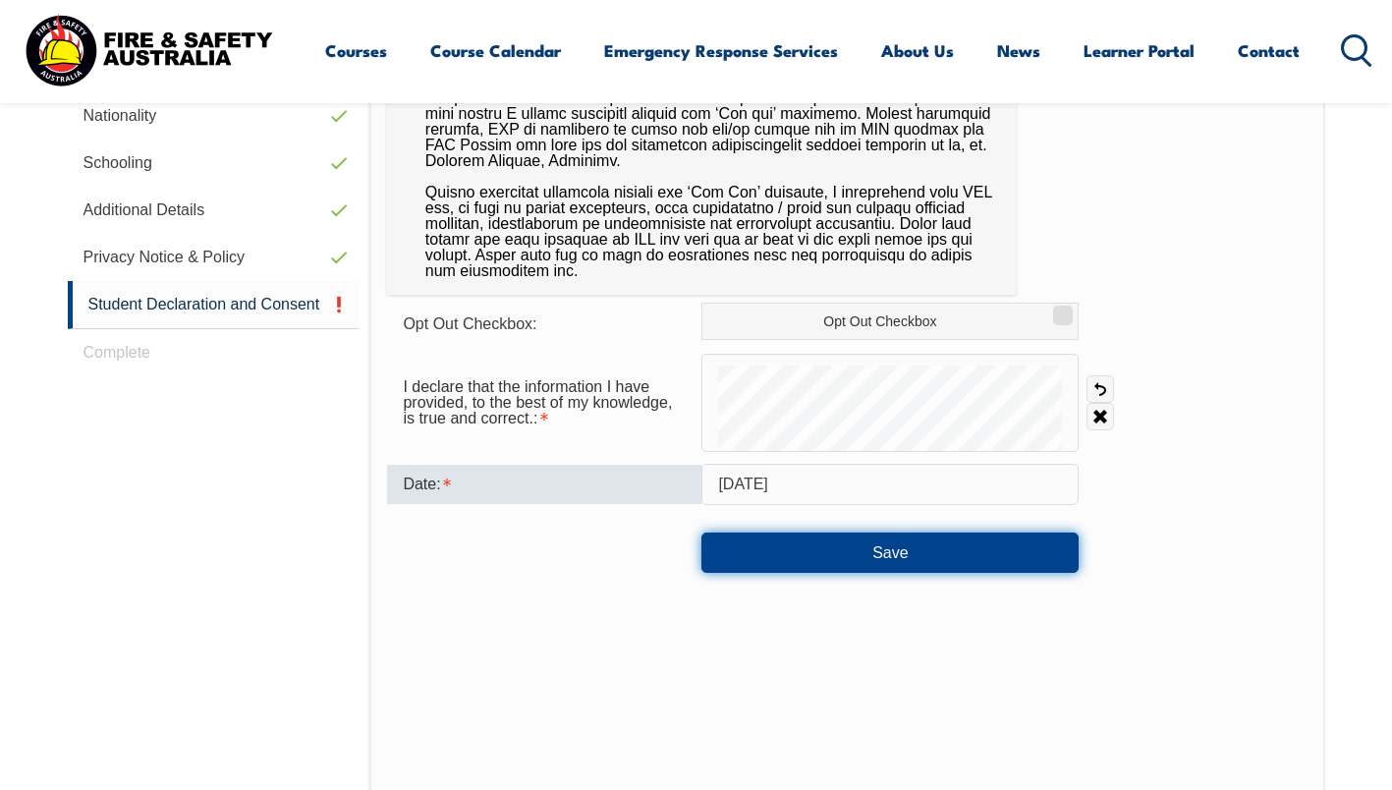
click at [780, 556] on button "Save" at bounding box center [889, 551] width 377 height 39
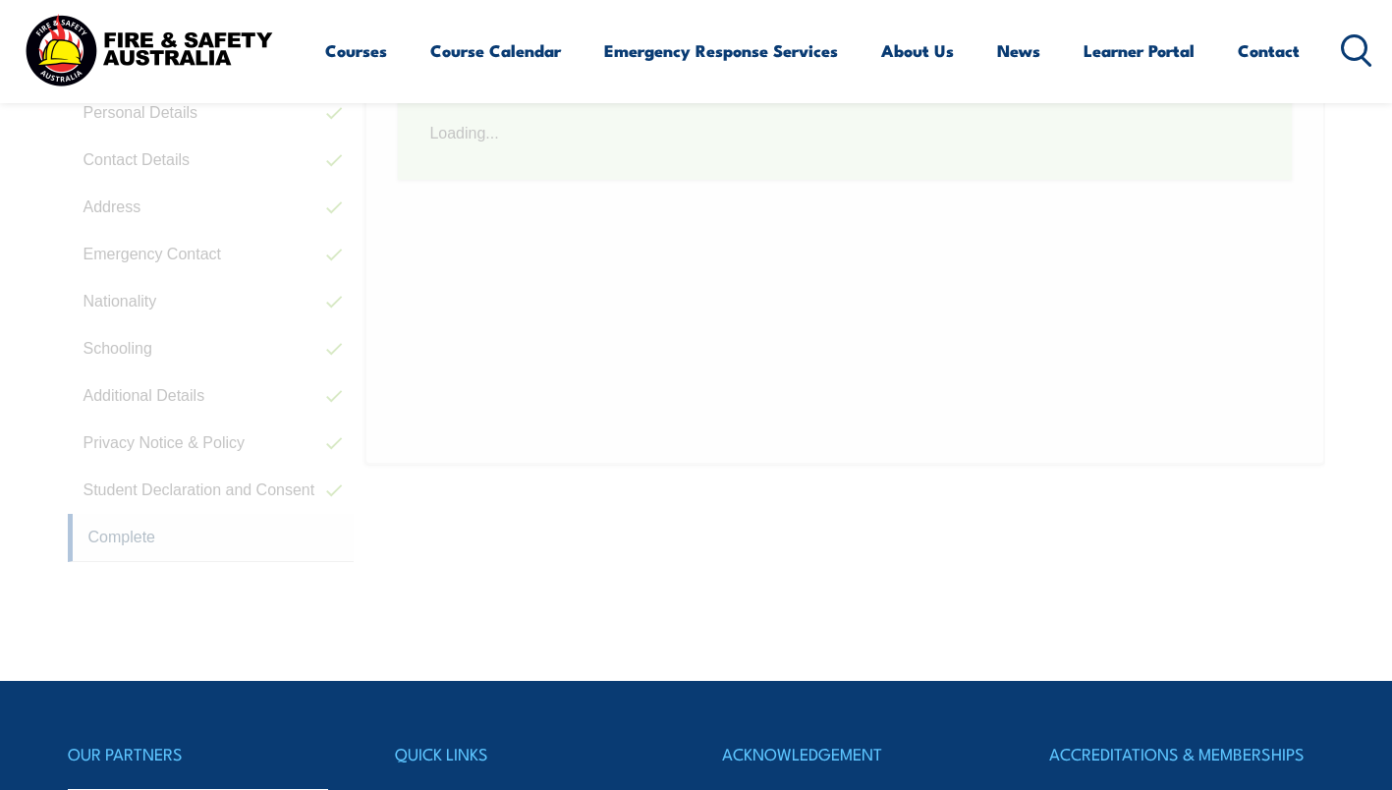
scroll to position [550, 0]
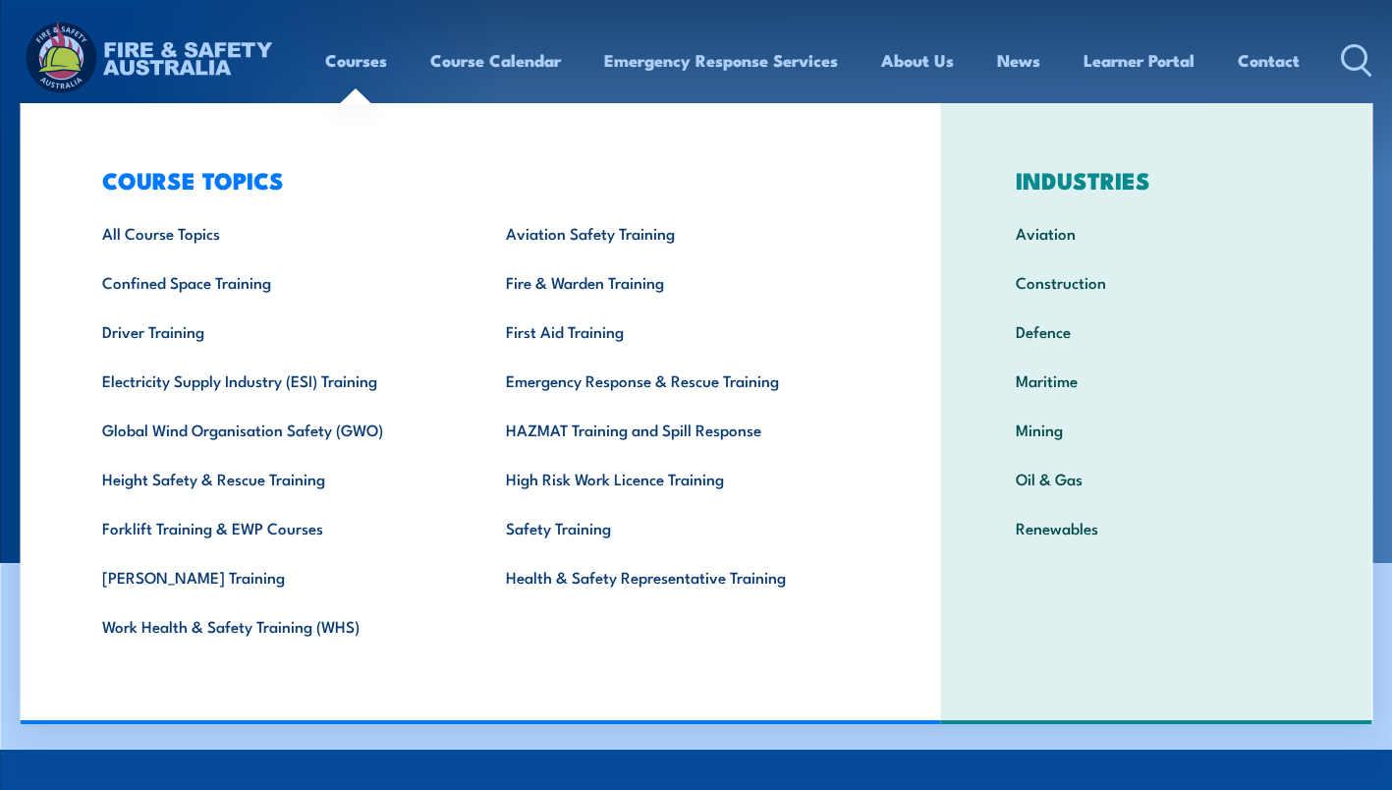
click at [352, 64] on link "Courses" at bounding box center [356, 60] width 62 height 52
